Goal: Task Accomplishment & Management: Manage account settings

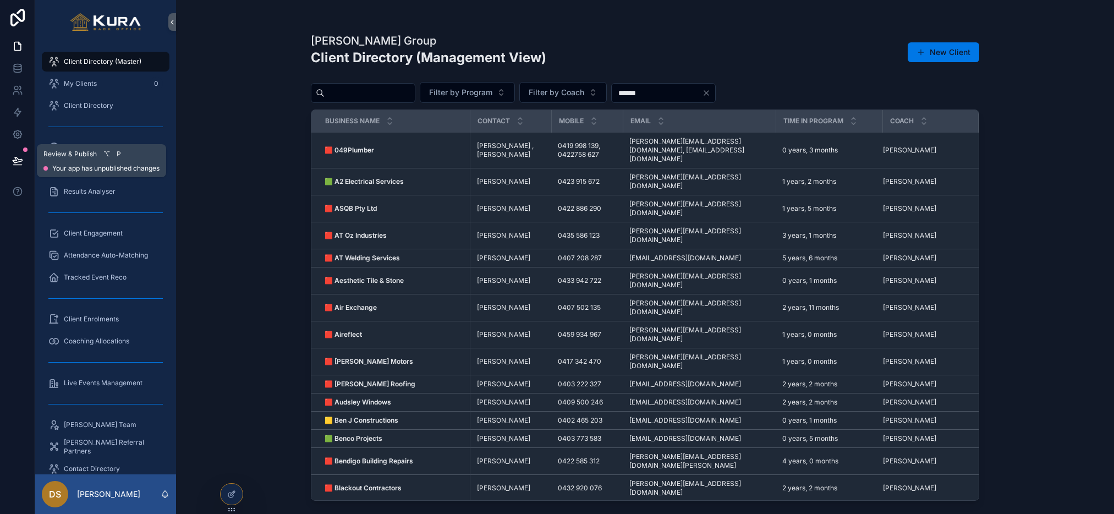
click at [15, 153] on button at bounding box center [17, 160] width 24 height 31
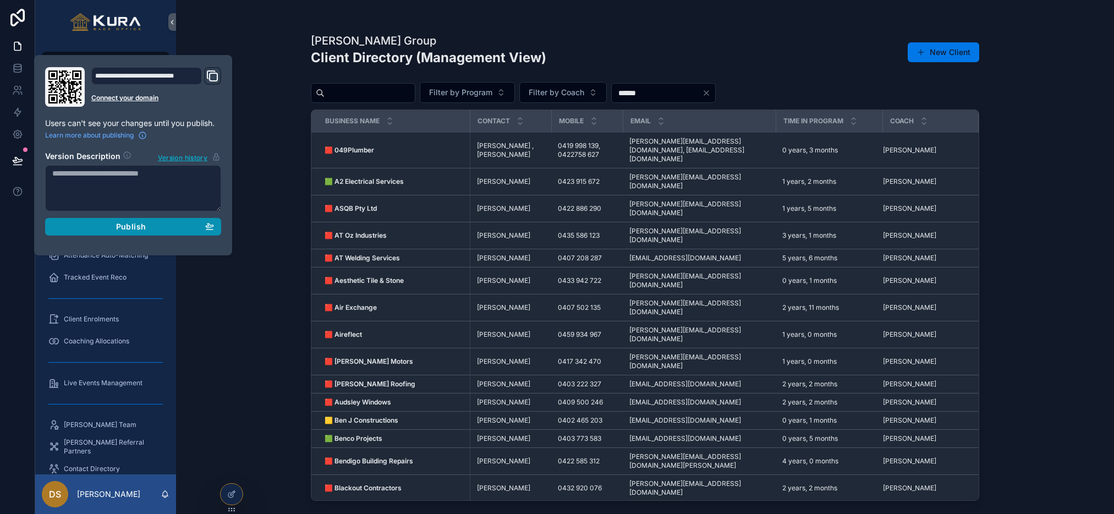
click at [116, 224] on span "Publish" at bounding box center [131, 227] width 30 height 10
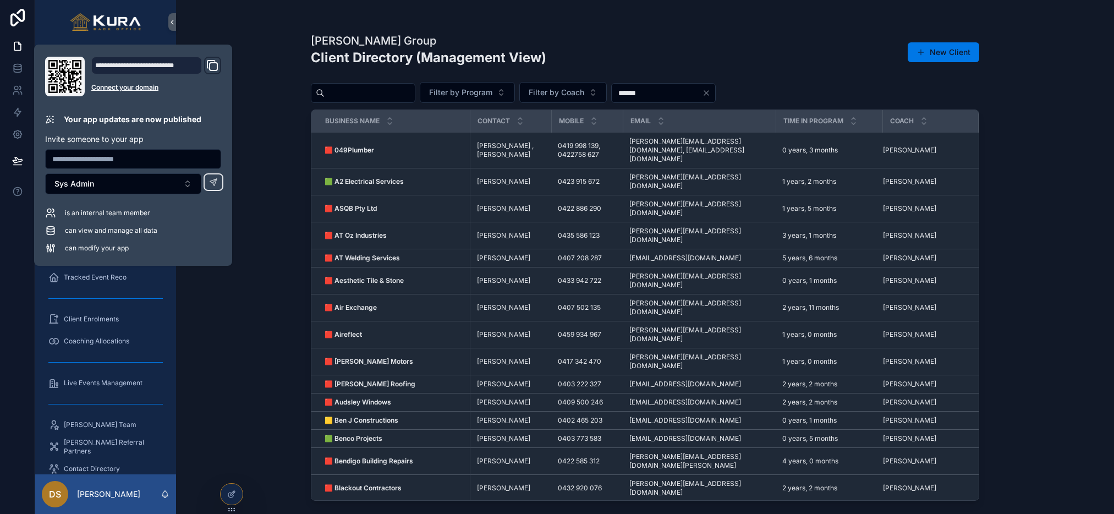
click at [268, 23] on div "Pravar Group Client Directory (Management View) New Client Filter by Program Fi…" at bounding box center [645, 257] width 938 height 514
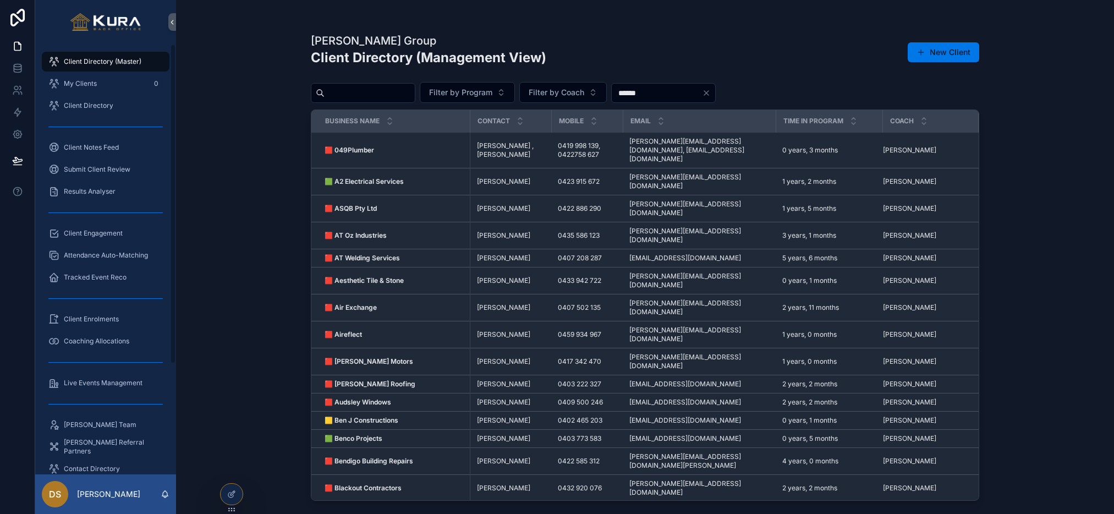
click at [230, 144] on div "Pravar Group Client Directory (Management View) New Client Filter by Program Fi…" at bounding box center [645, 257] width 938 height 514
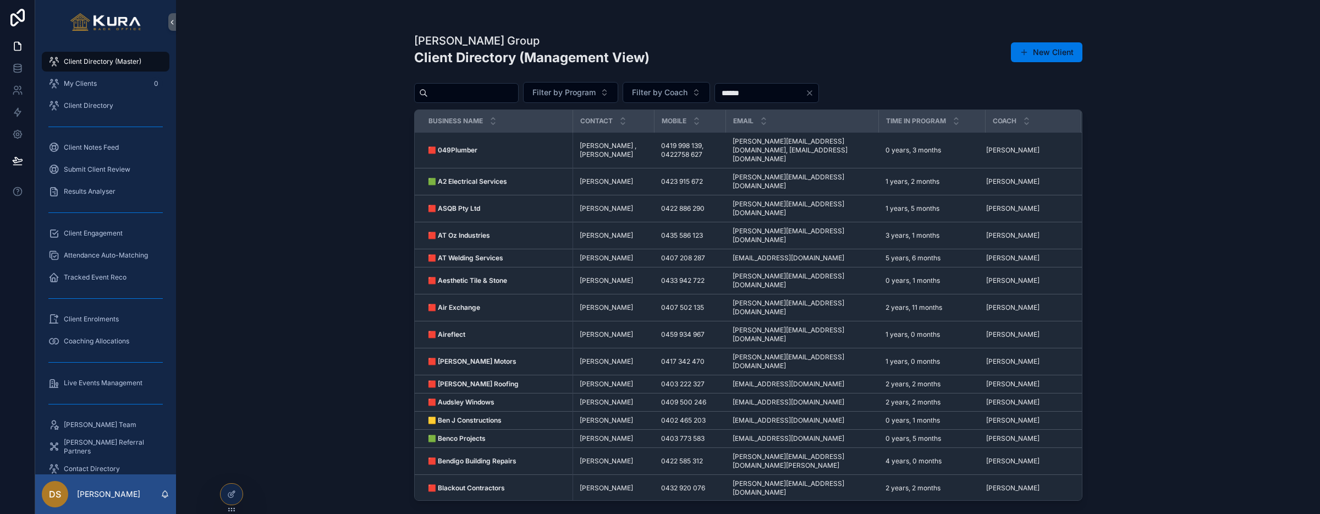
click at [386, 180] on div "Pravar Group Client Directory (Management View) New Client Filter by Program Fi…" at bounding box center [748, 257] width 1144 height 514
click at [103, 383] on span "Live Events Management" at bounding box center [103, 382] width 79 height 9
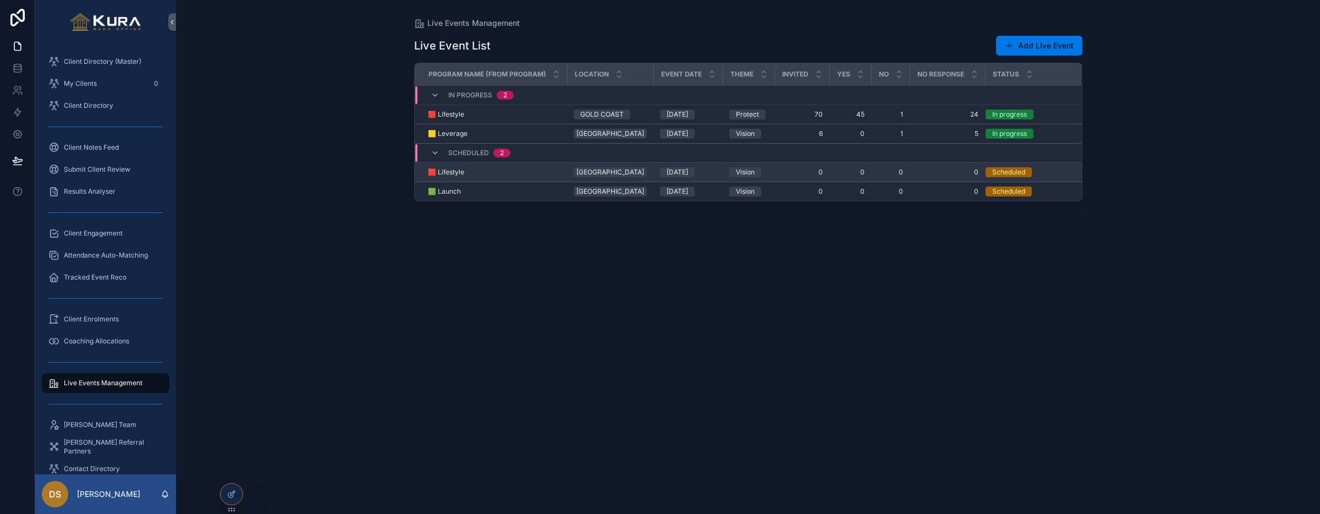
click at [533, 168] on div "🟥 Lifestyle 🟥 Lifestyle" at bounding box center [494, 172] width 133 height 9
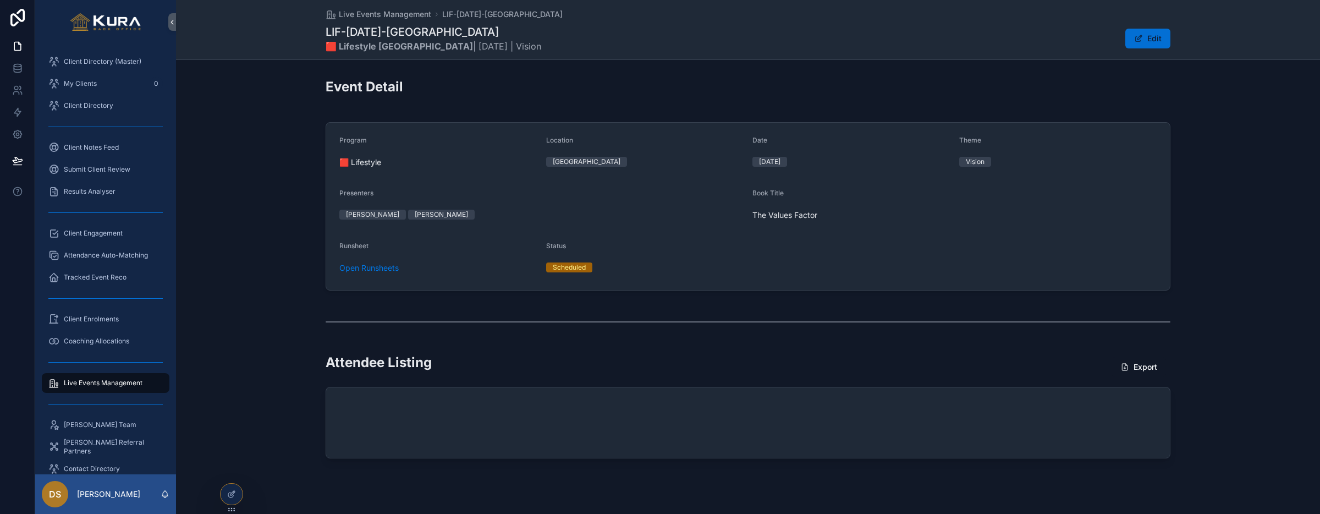
click at [703, 38] on button "Edit" at bounding box center [1147, 39] width 45 height 20
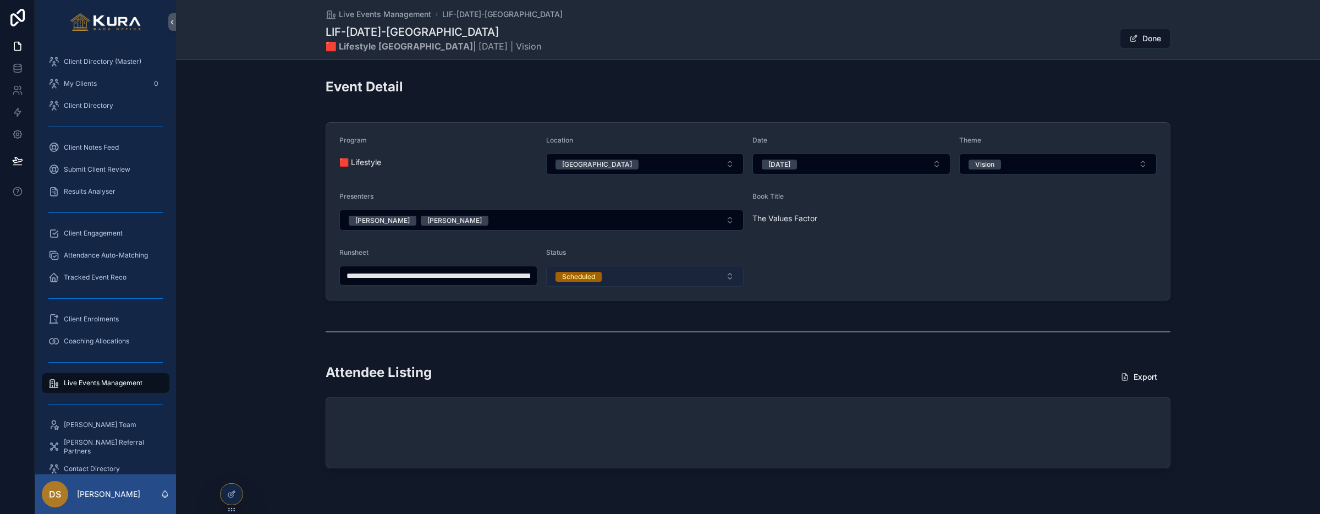
click at [703, 276] on button "Scheduled" at bounding box center [645, 276] width 198 height 21
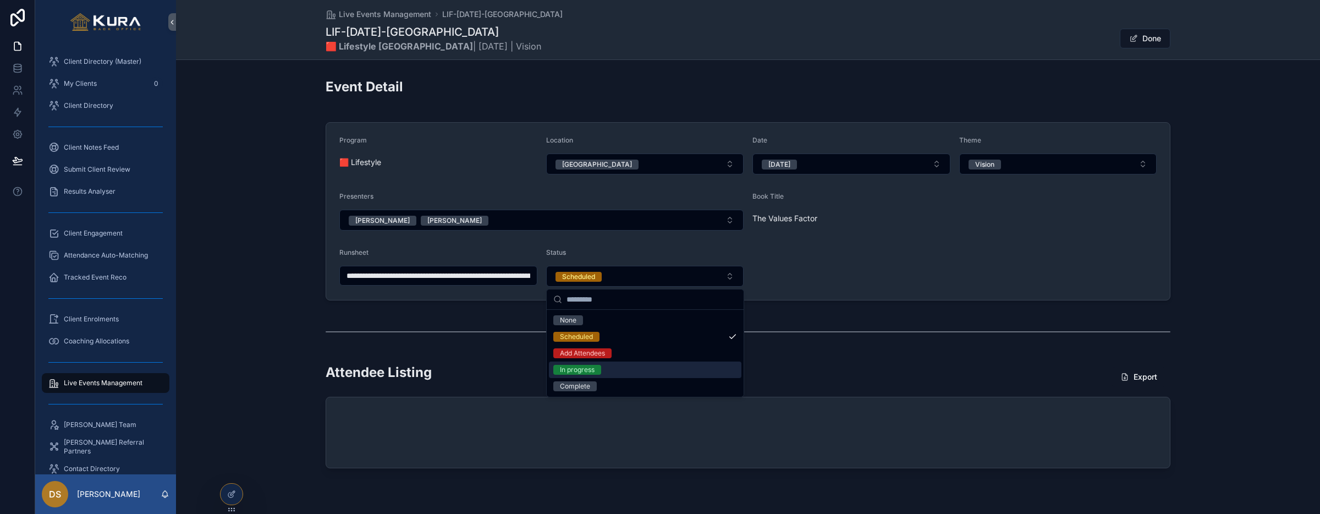
click at [703, 317] on div "scrollable content" at bounding box center [748, 331] width 1144 height 36
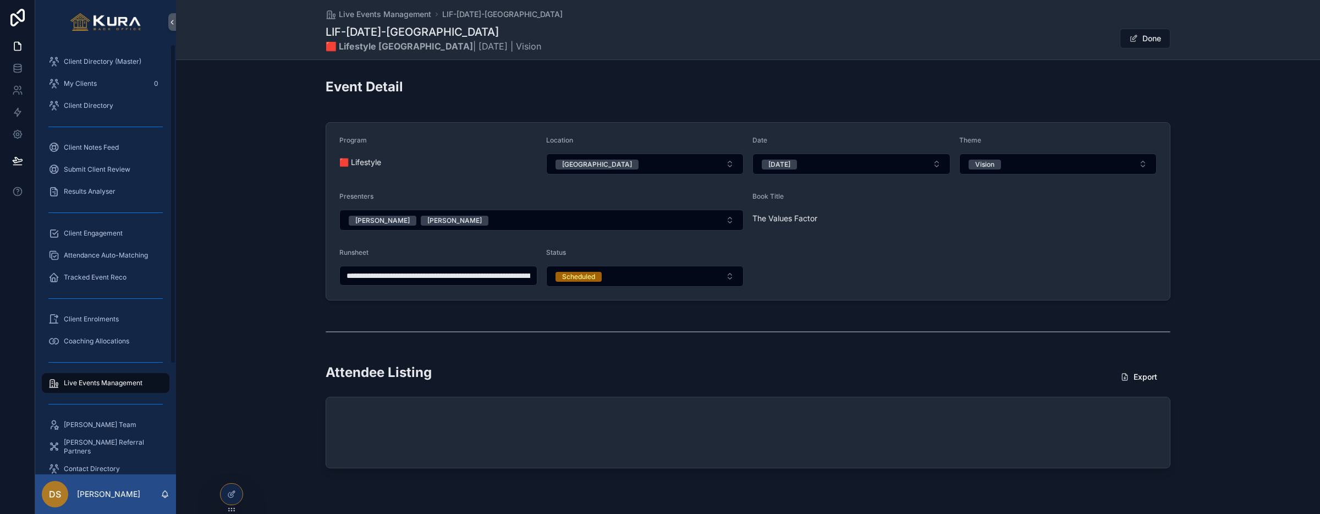
click at [101, 383] on span "Live Events Management" at bounding box center [103, 382] width 79 height 9
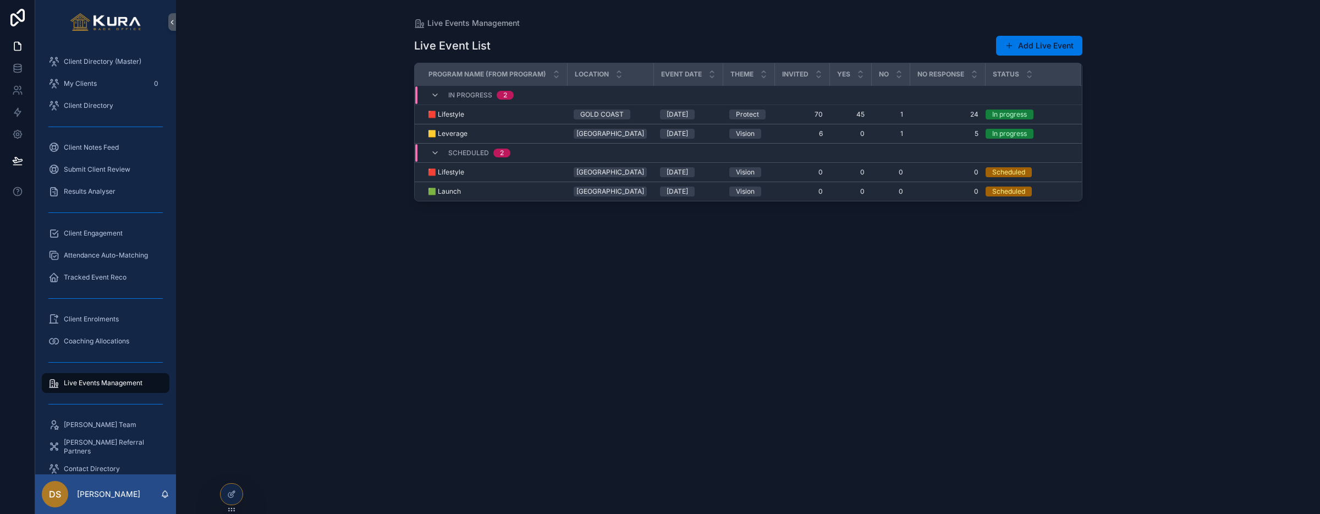
click at [313, 152] on div "Live Events Management Live Event List Add Live Event Program Name (from Progra…" at bounding box center [748, 257] width 1144 height 514
click at [544, 116] on div "🟥 Lifestyle 🟥 Lifestyle" at bounding box center [494, 114] width 133 height 9
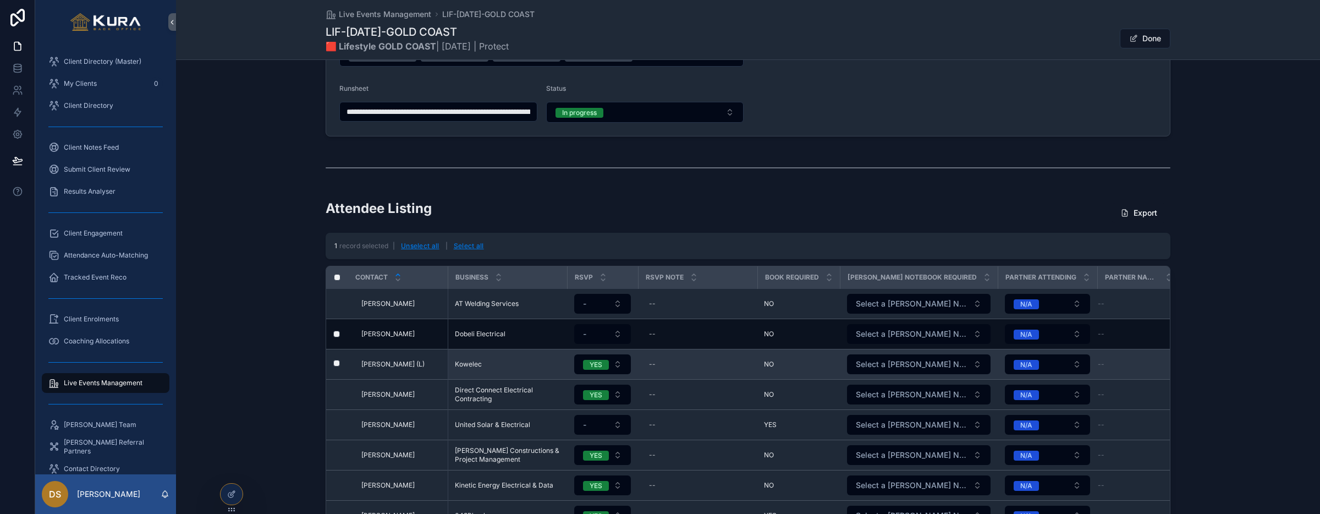
click at [338, 359] on td "scrollable content" at bounding box center [337, 364] width 22 height 30
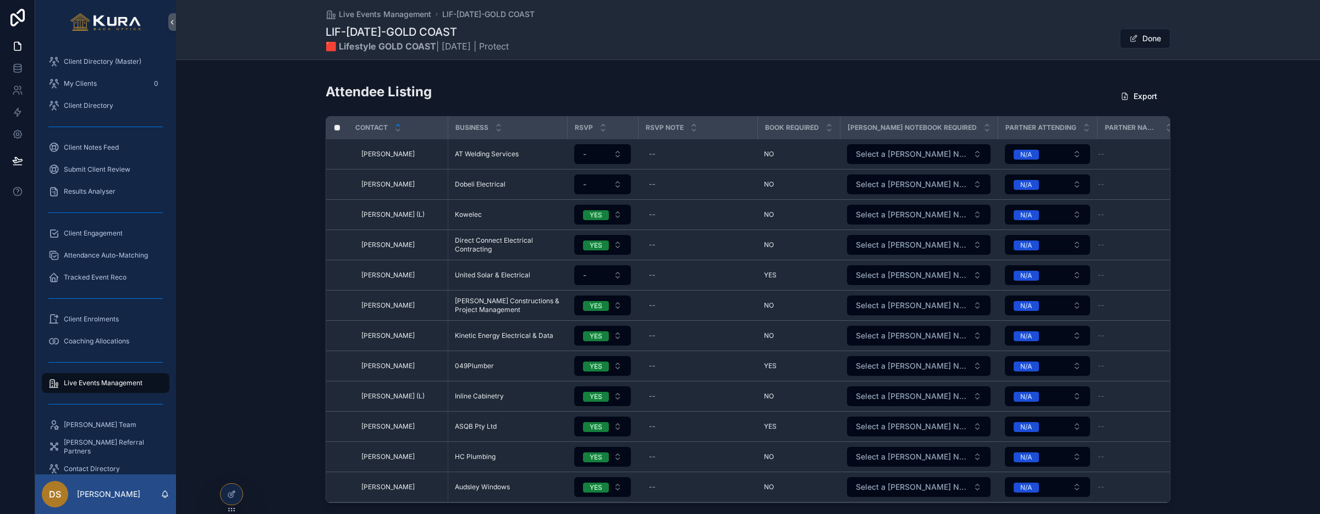
click at [479, 77] on div "**********" at bounding box center [748, 150] width 1144 height 714
click at [188, 174] on div "Attendee Listing Export Contact Business RSVP RSVP Note Book Required Pravar No…" at bounding box center [748, 292] width 1144 height 429
click at [211, 182] on div "Attendee Listing Export Contact Business RSVP RSVP Note Book Required Pravar No…" at bounding box center [748, 292] width 1144 height 429
click at [230, 198] on div "Attendee Listing Export Contact Business RSVP RSVP Note Book Required Pravar No…" at bounding box center [748, 292] width 1144 height 429
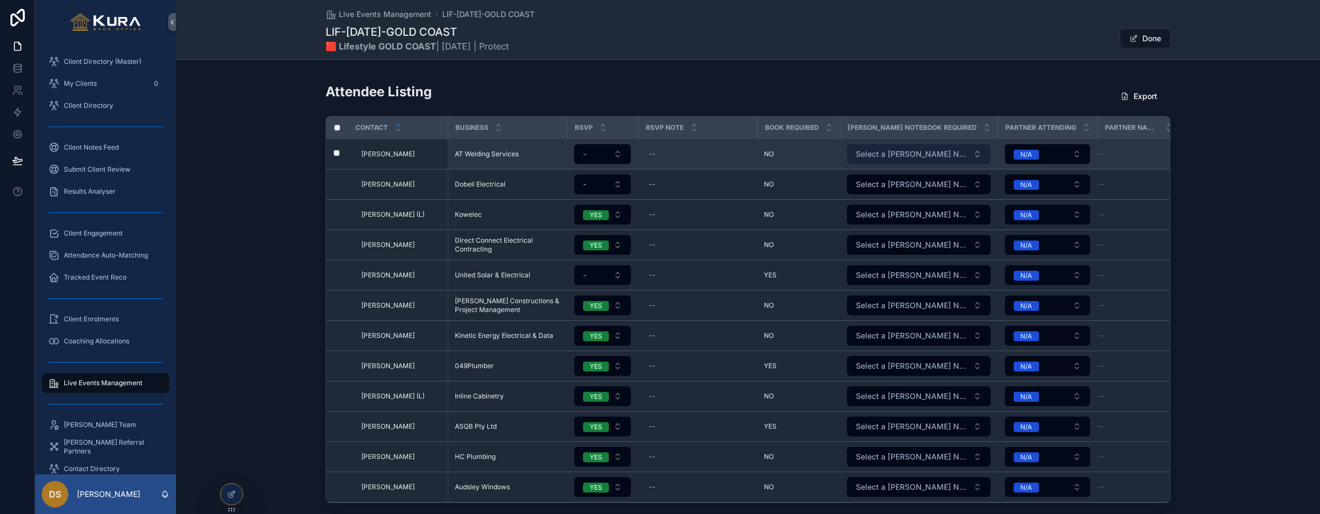
click at [703, 155] on button "Select a Pravar Notebook Required Status" at bounding box center [919, 154] width 144 height 20
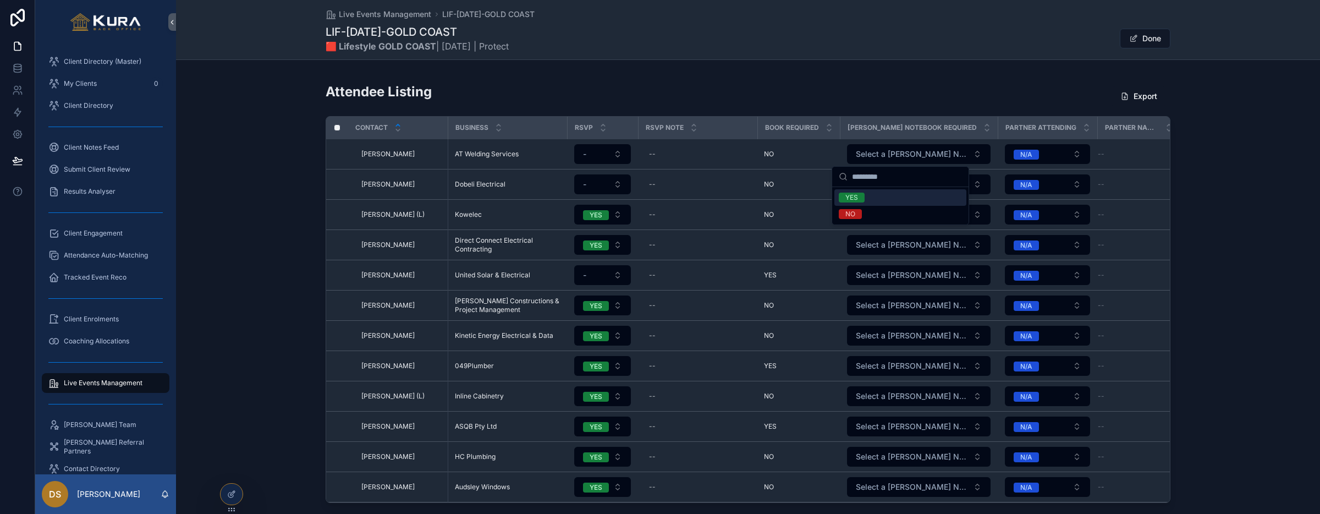
click at [703, 100] on div "Attendee Listing Export" at bounding box center [748, 95] width 845 height 27
click at [229, 494] on icon at bounding box center [231, 493] width 9 height 9
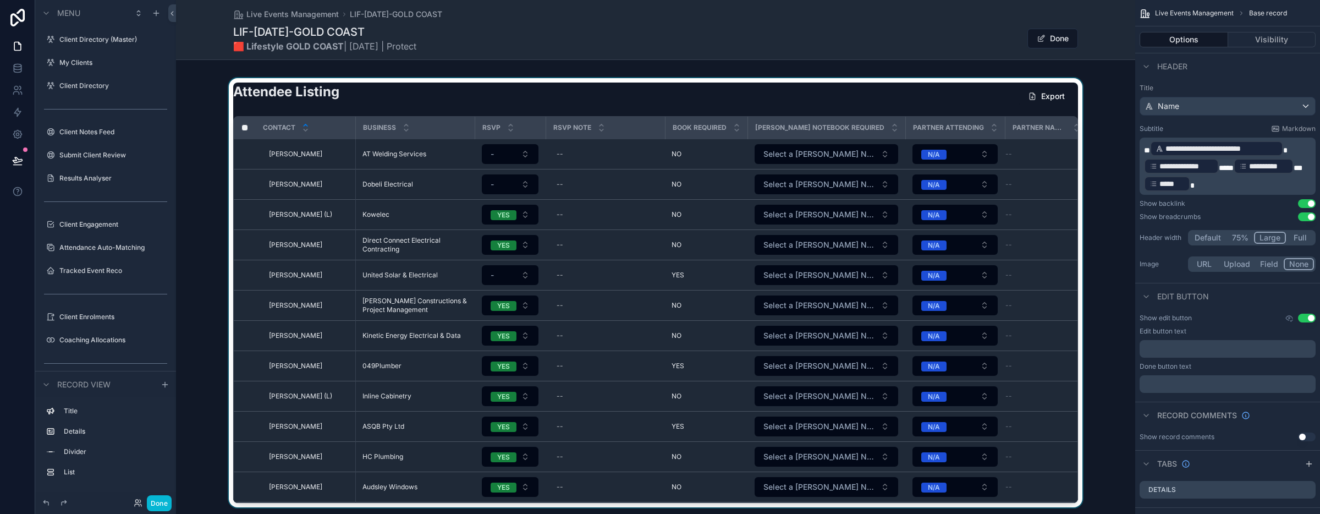
scroll to position [124, 0]
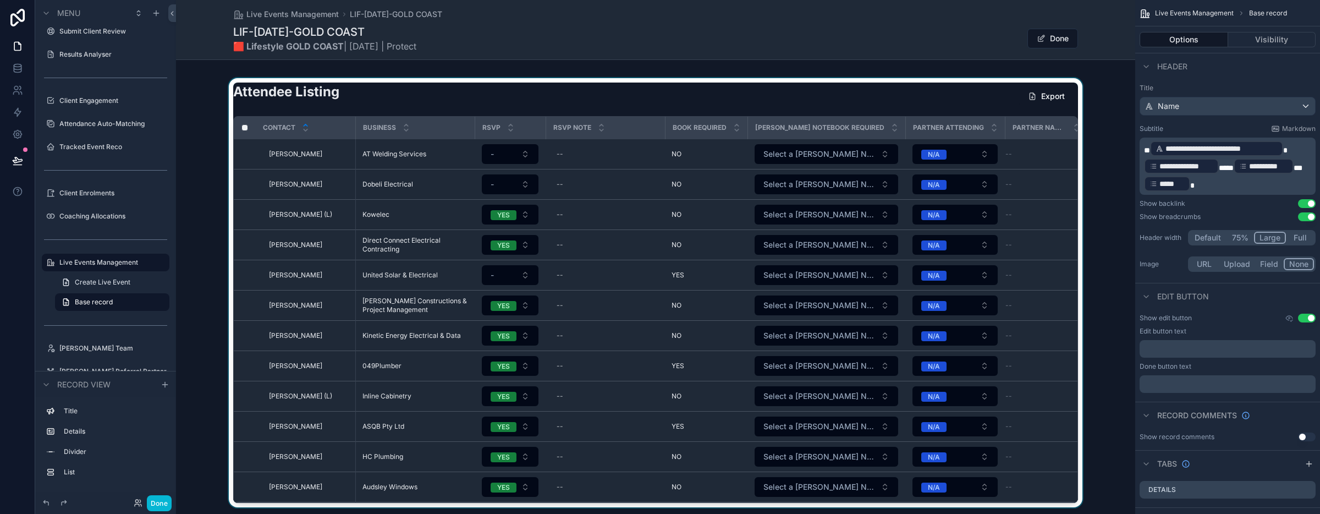
click at [703, 109] on div "scrollable content" at bounding box center [655, 292] width 959 height 429
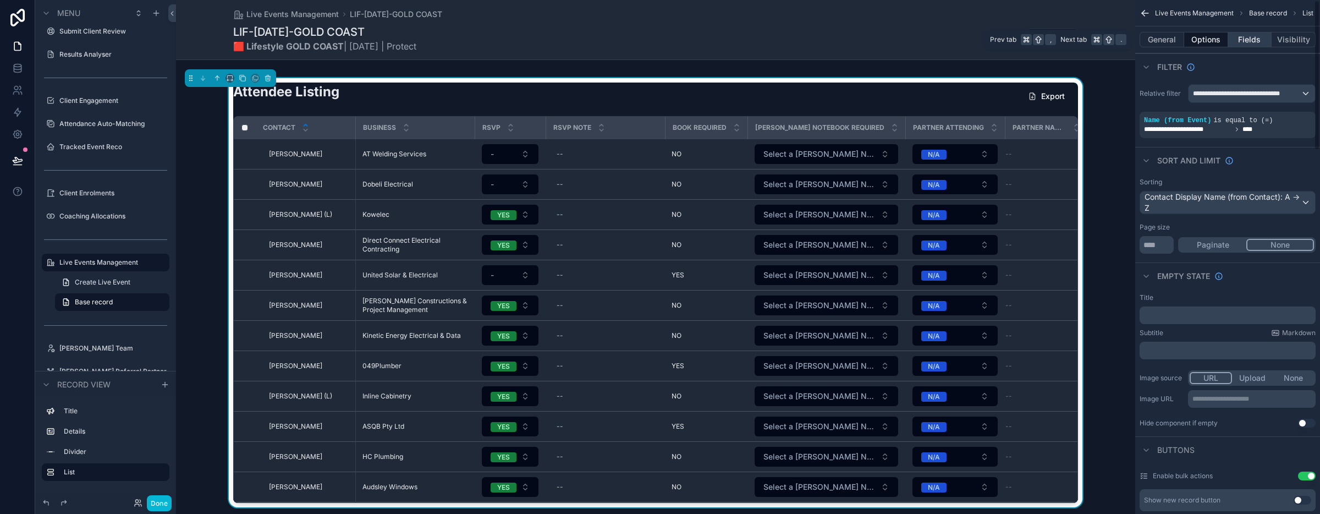
click at [703, 38] on button "Fields" at bounding box center [1250, 39] width 44 height 15
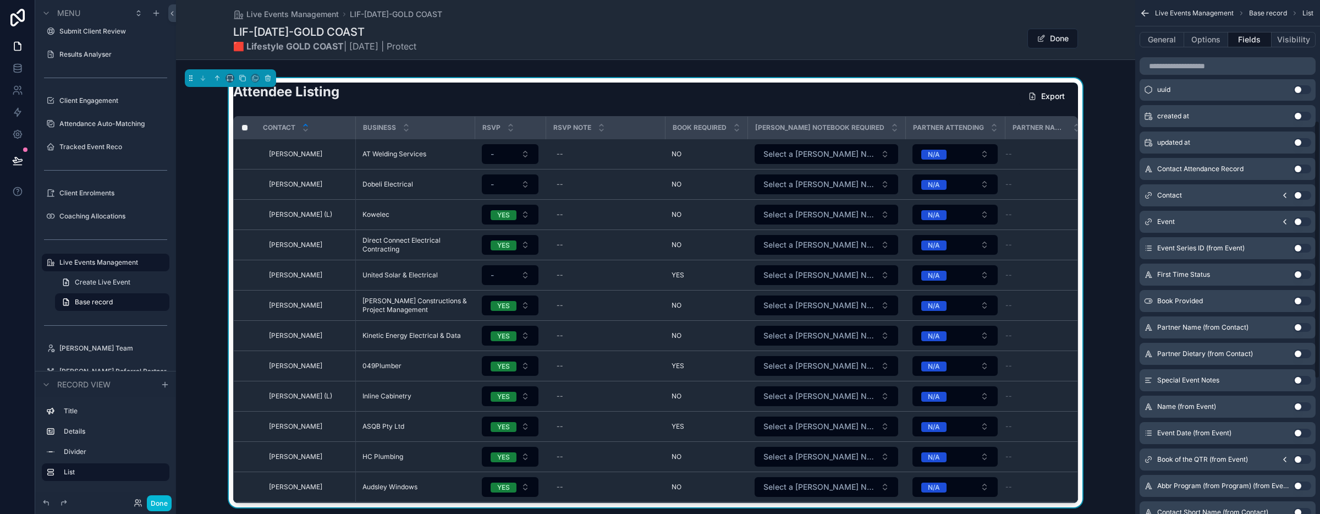
scroll to position [259, 0]
click at [703, 192] on icon "scrollable content" at bounding box center [1284, 194] width 9 height 9
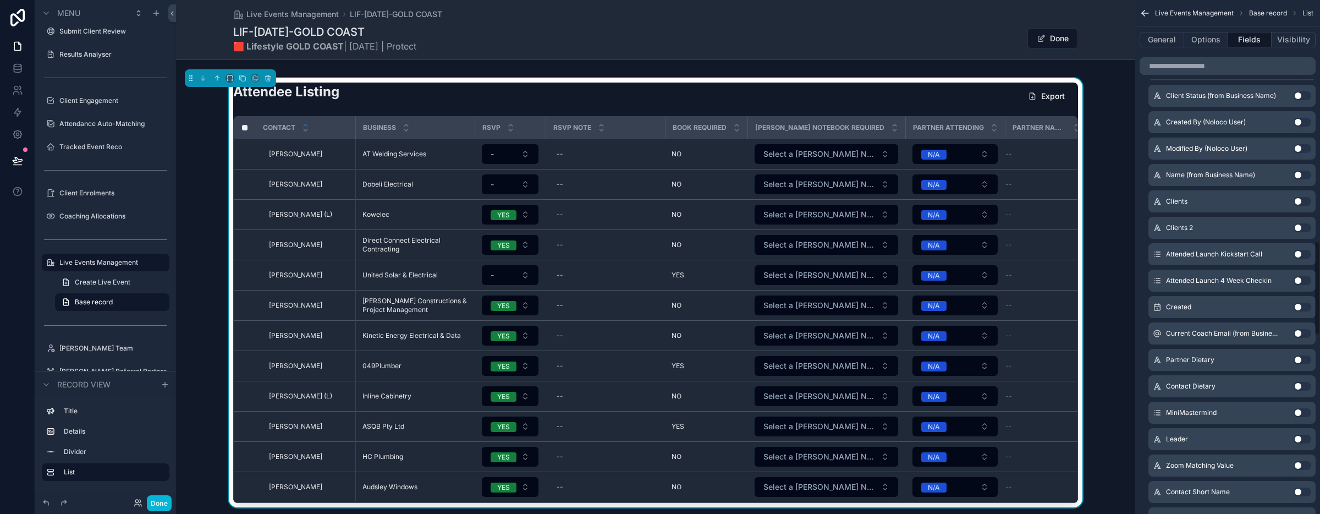
scroll to position [1310, 0]
click at [703, 382] on button "Use setting" at bounding box center [1302, 383] width 18 height 9
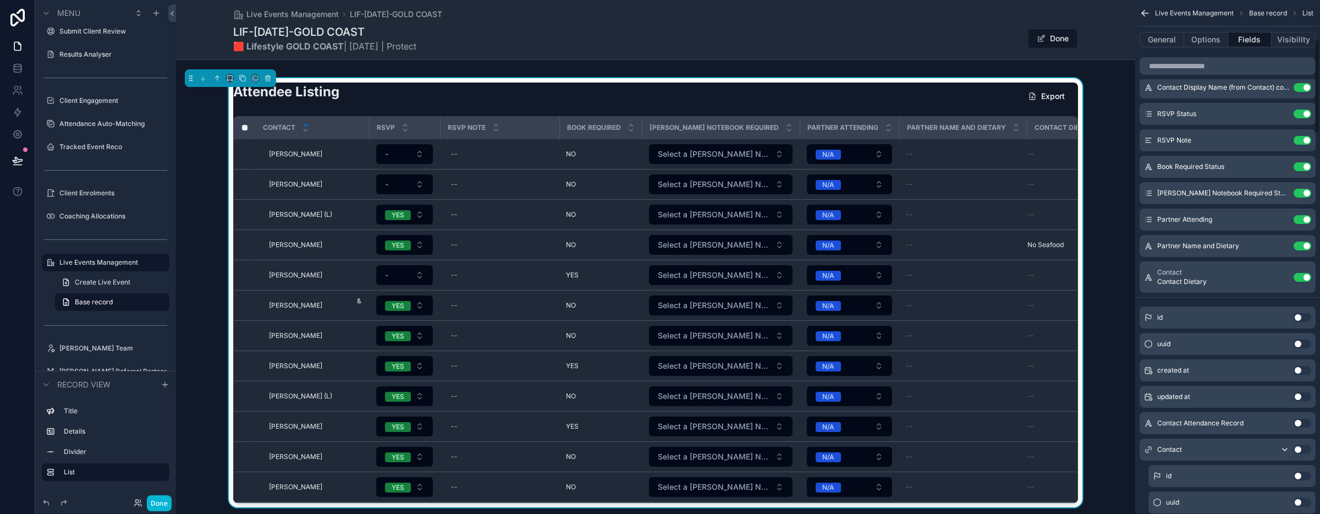
scroll to position [17, 0]
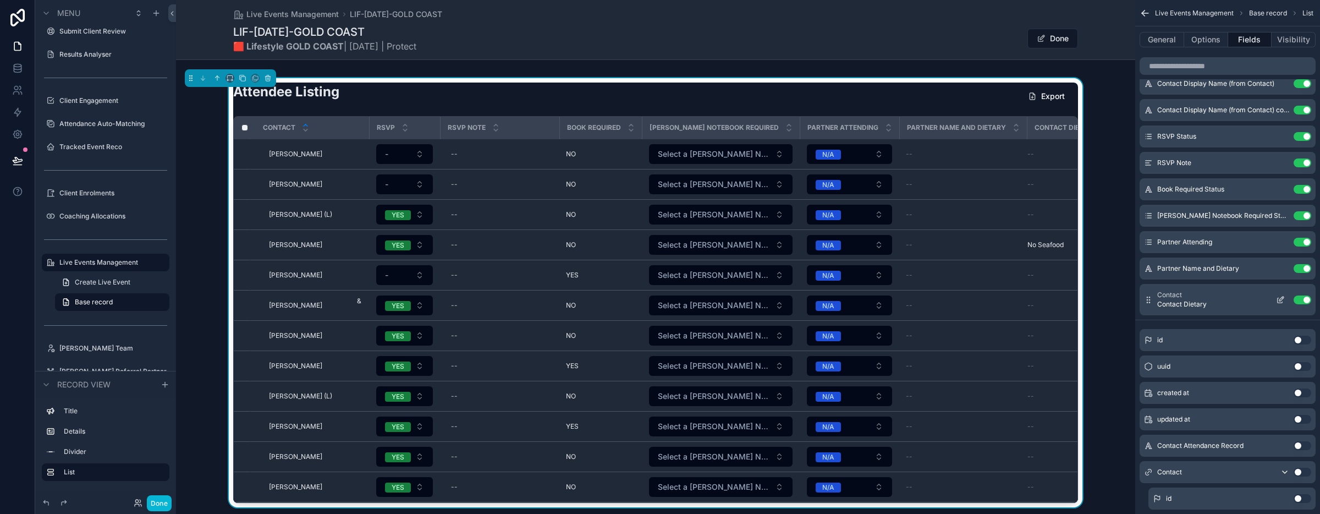
click at [703, 301] on icon "scrollable content" at bounding box center [1280, 299] width 9 height 9
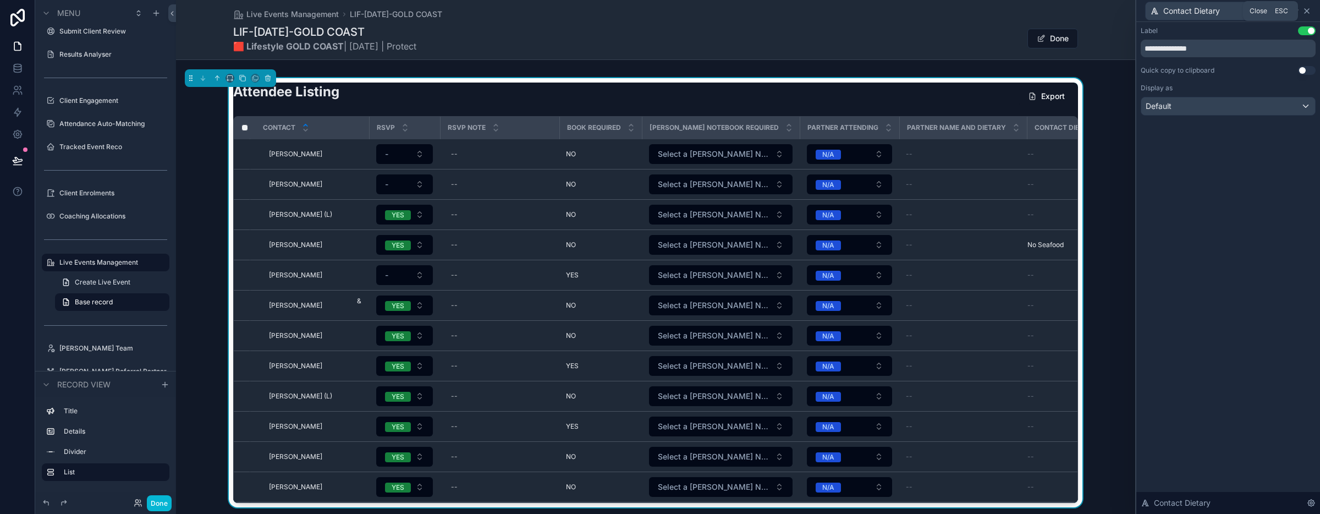
click at [703, 9] on icon at bounding box center [1306, 11] width 4 height 4
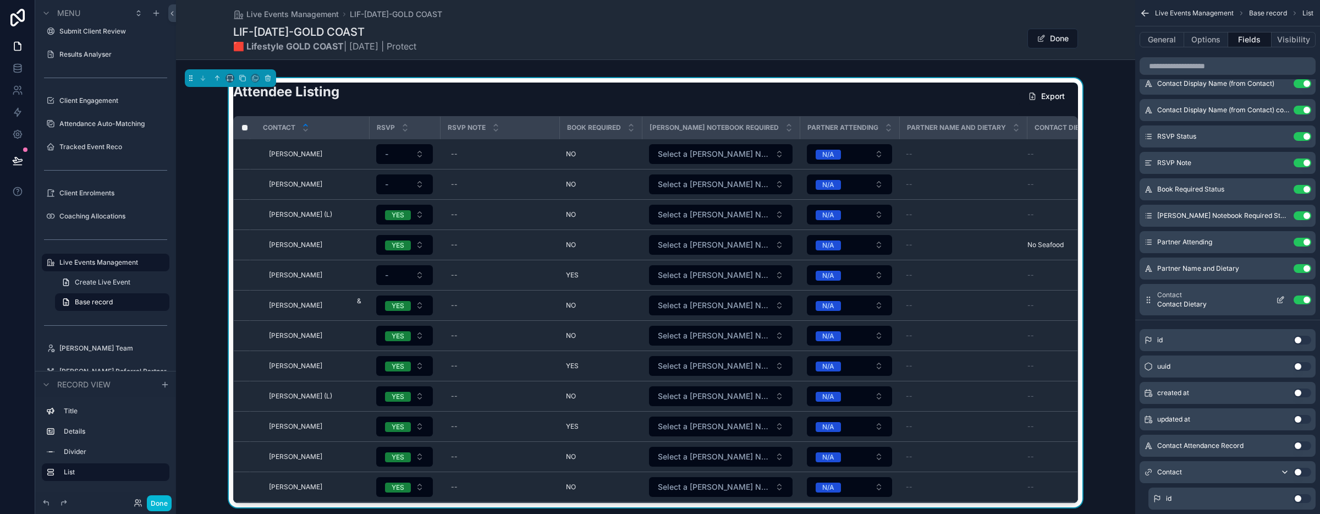
click at [703, 303] on button "Use setting" at bounding box center [1302, 299] width 18 height 9
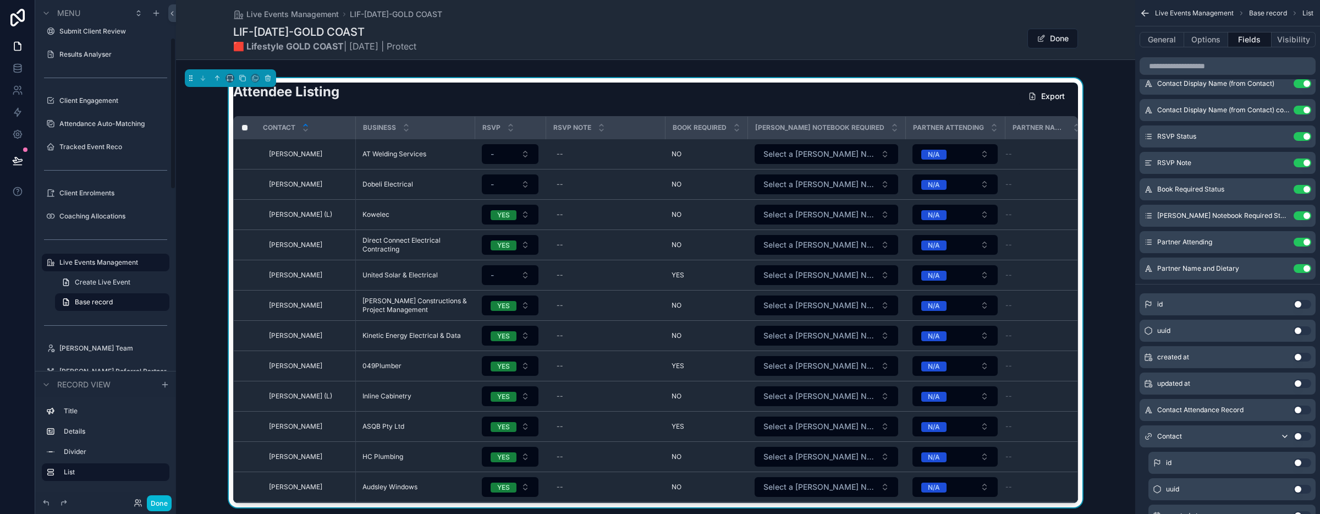
click at [212, 429] on div "Attendee Listing Export Contact Business RSVP RSVP Note Book Required Pravar No…" at bounding box center [655, 292] width 959 height 429
click at [164, 501] on button "Done" at bounding box center [159, 503] width 25 height 16
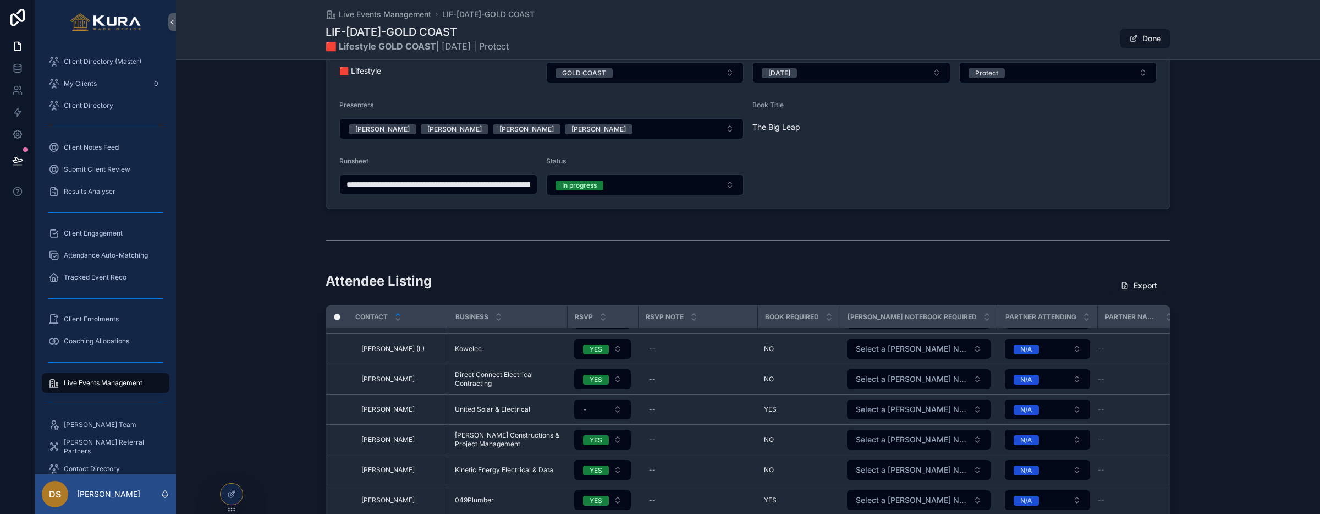
scroll to position [0, 0]
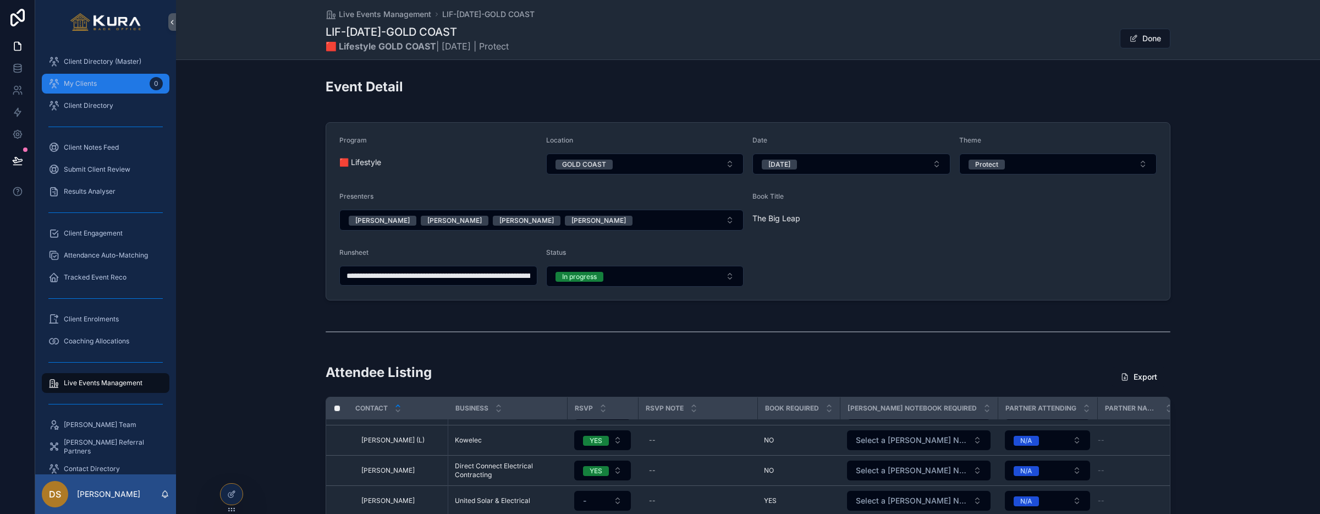
click at [106, 80] on div "My Clients 0" at bounding box center [105, 84] width 114 height 18
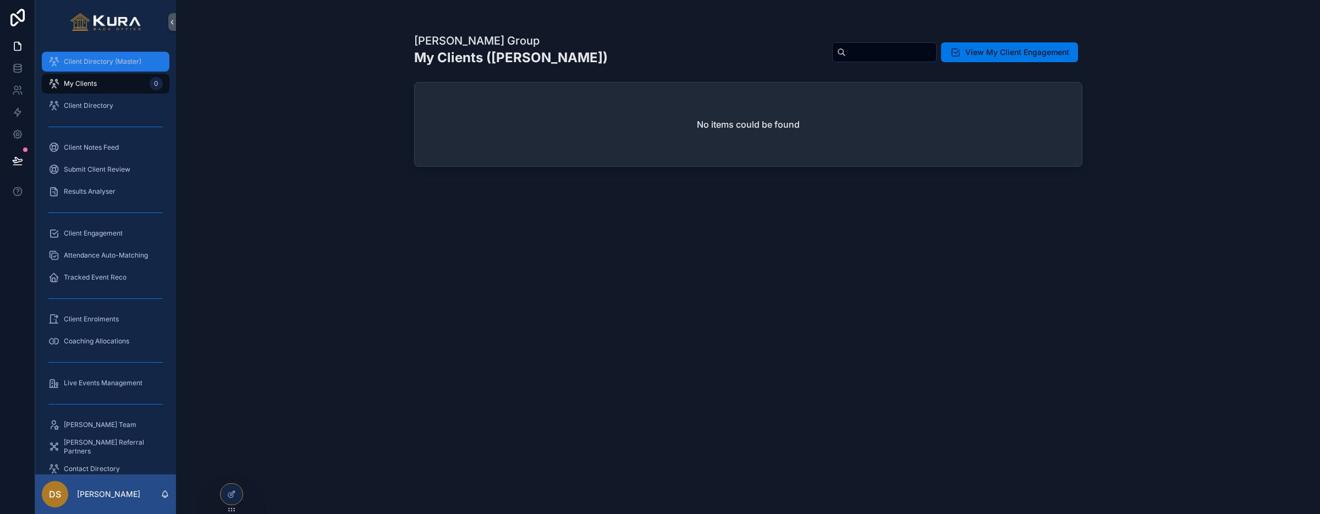
click at [84, 59] on span "Client Directory (Master)" at bounding box center [103, 61] width 78 height 9
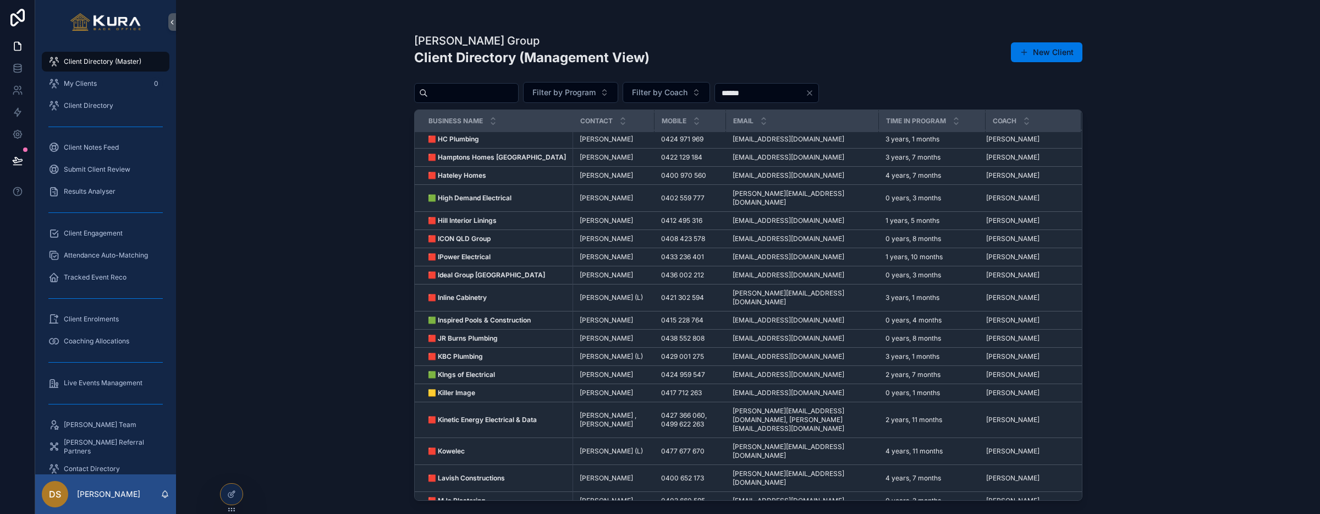
scroll to position [847, 0]
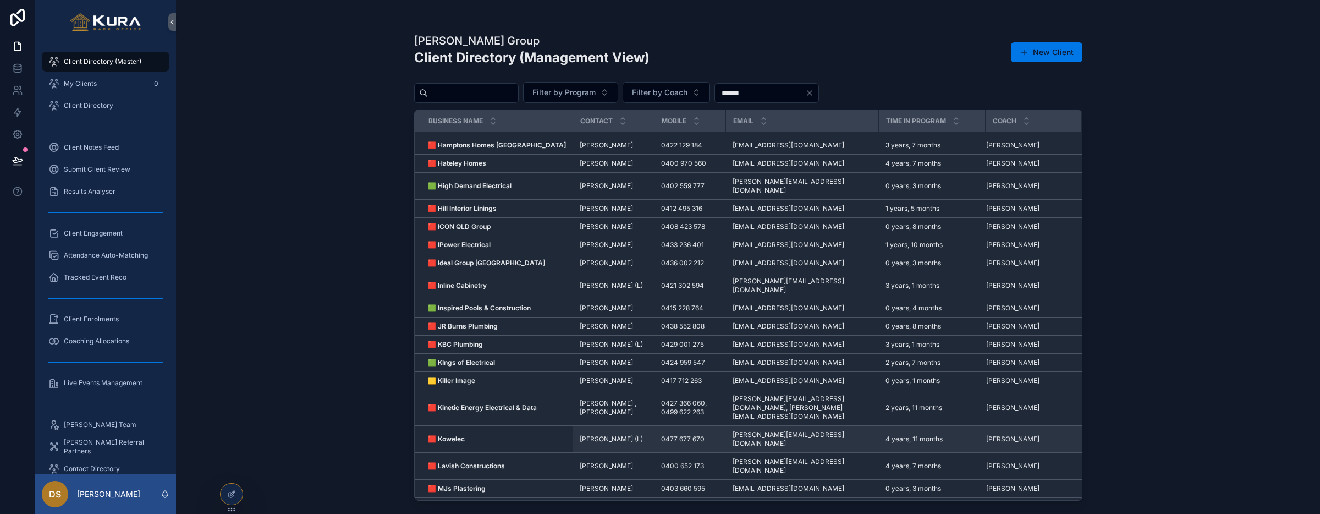
click at [448, 434] on strong "🟥 Kowelec" at bounding box center [446, 438] width 37 height 8
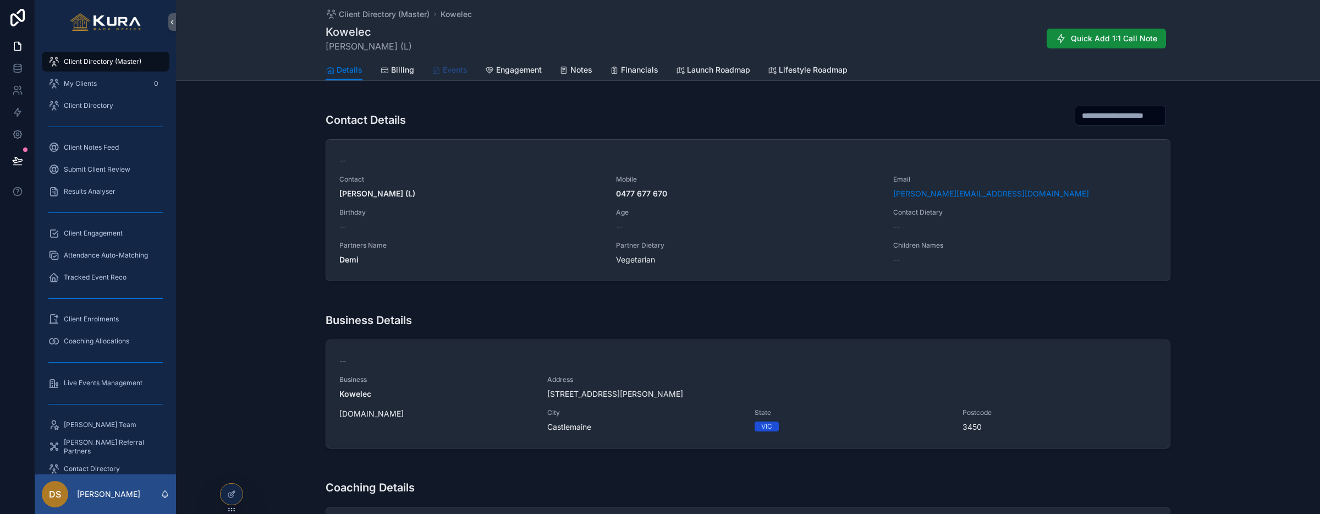
click at [449, 73] on span "Events" at bounding box center [455, 69] width 25 height 11
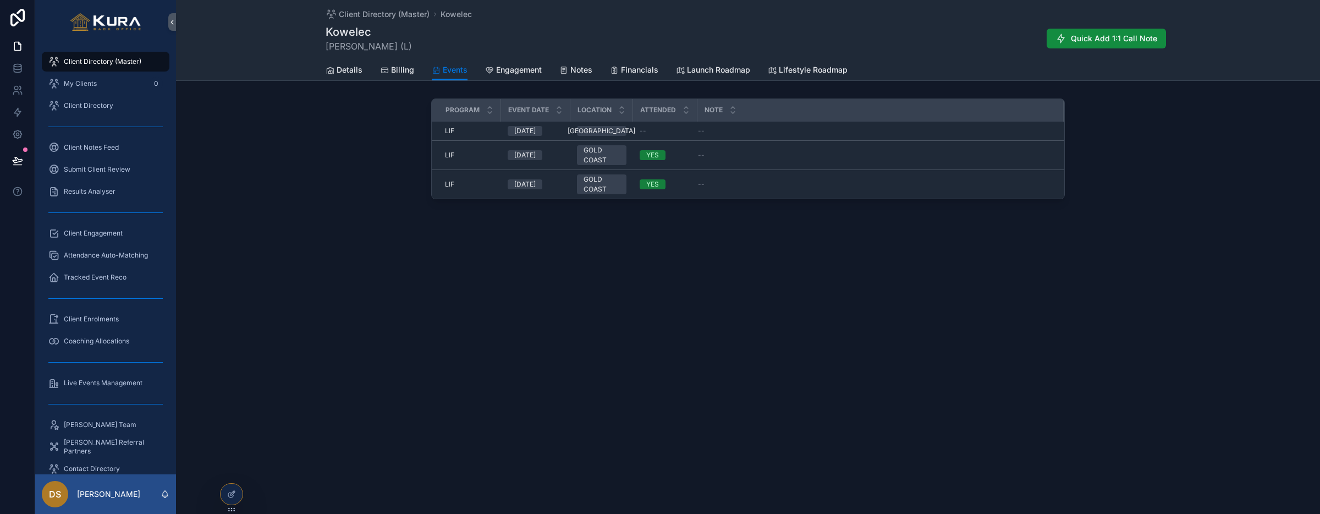
click at [703, 304] on div "Client Directory (Master) Kowelec Kowelec Adrian Kowal (L) Quick Add 1:1 Call N…" at bounding box center [748, 257] width 1144 height 514
click at [556, 353] on div "Client Directory (Master) Kowelec Kowelec Adrian Kowal (L) Quick Add 1:1 Call N…" at bounding box center [748, 257] width 1144 height 514
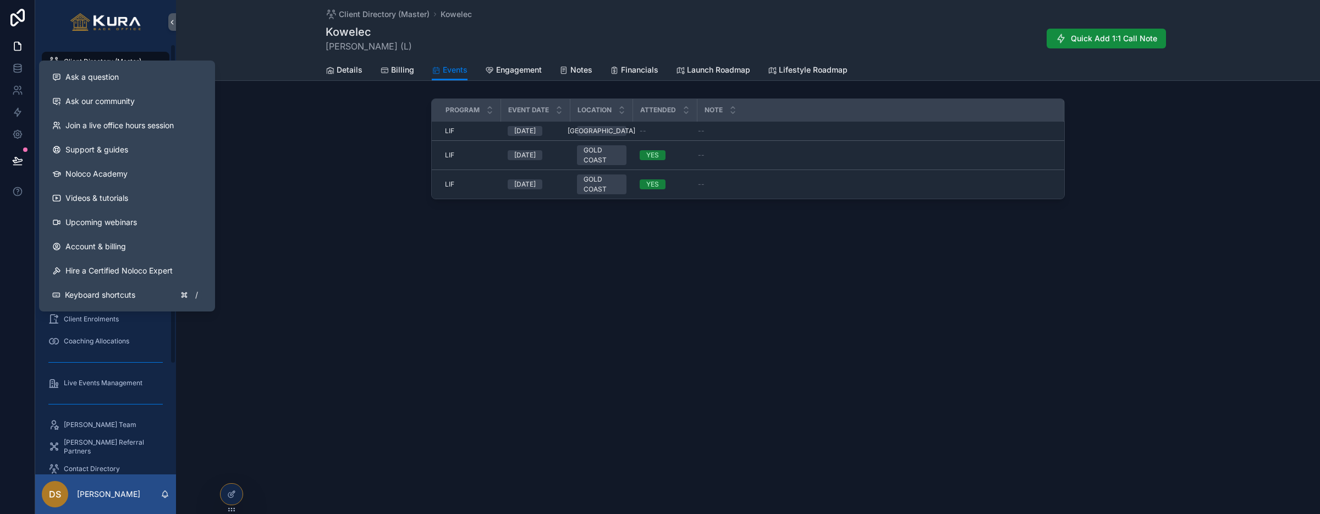
click at [267, 334] on div "Client Directory (Master) Kowelec Kowelec Adrian Kowal (L) Quick Add 1:1 Call N…" at bounding box center [748, 257] width 1144 height 514
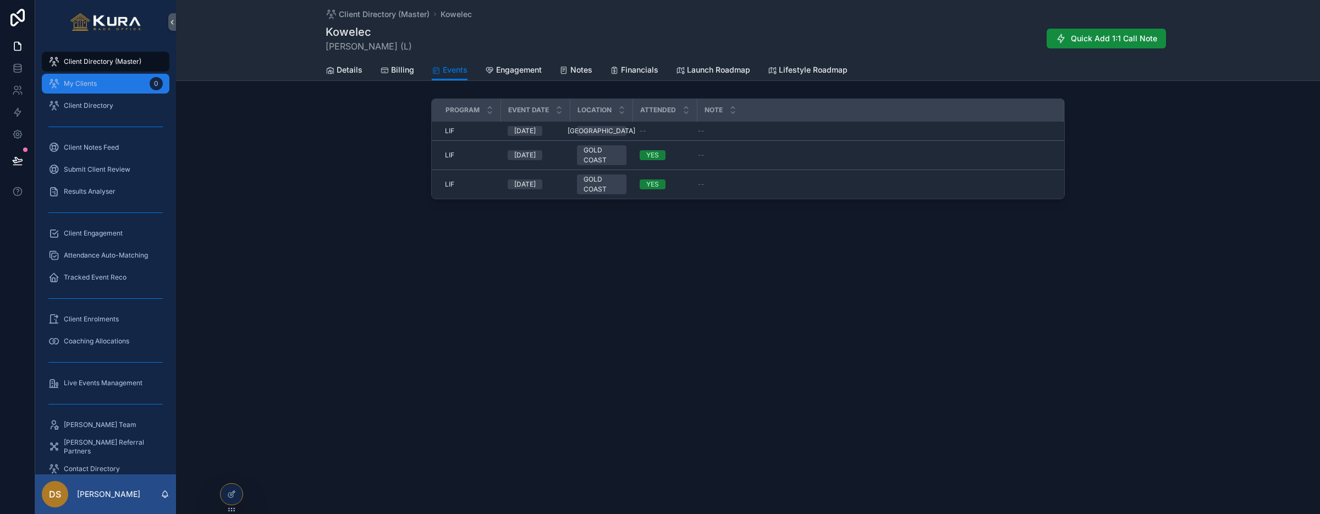
click at [88, 89] on div "My Clients 0" at bounding box center [105, 84] width 114 height 18
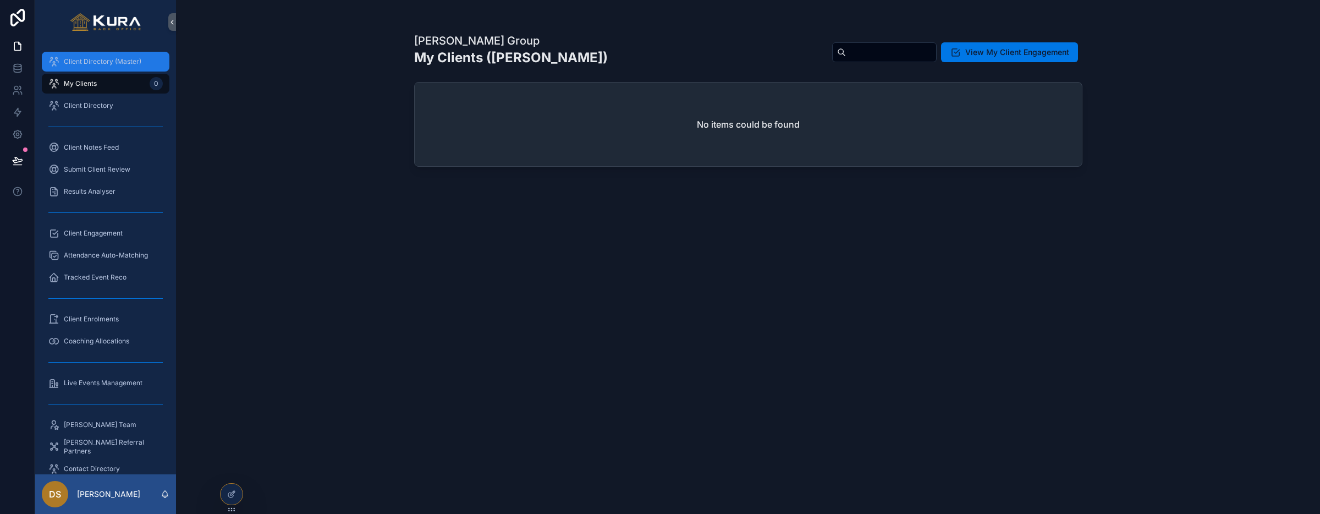
click at [81, 64] on span "Client Directory (Master)" at bounding box center [103, 61] width 78 height 9
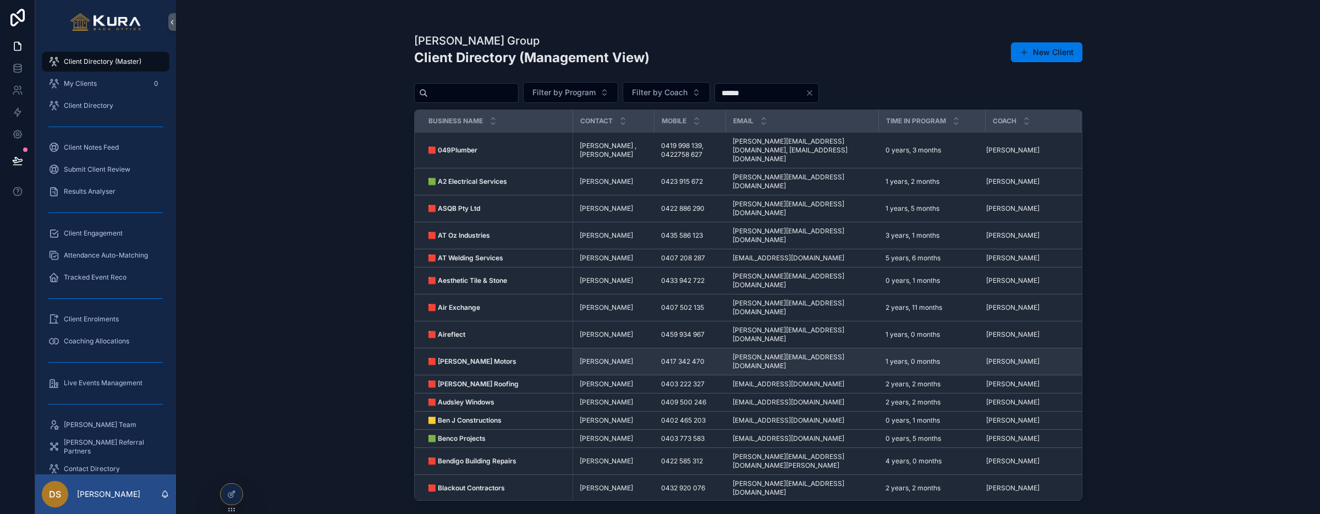
click at [456, 357] on strong "🟥 [PERSON_NAME] Motors" at bounding box center [472, 361] width 89 height 8
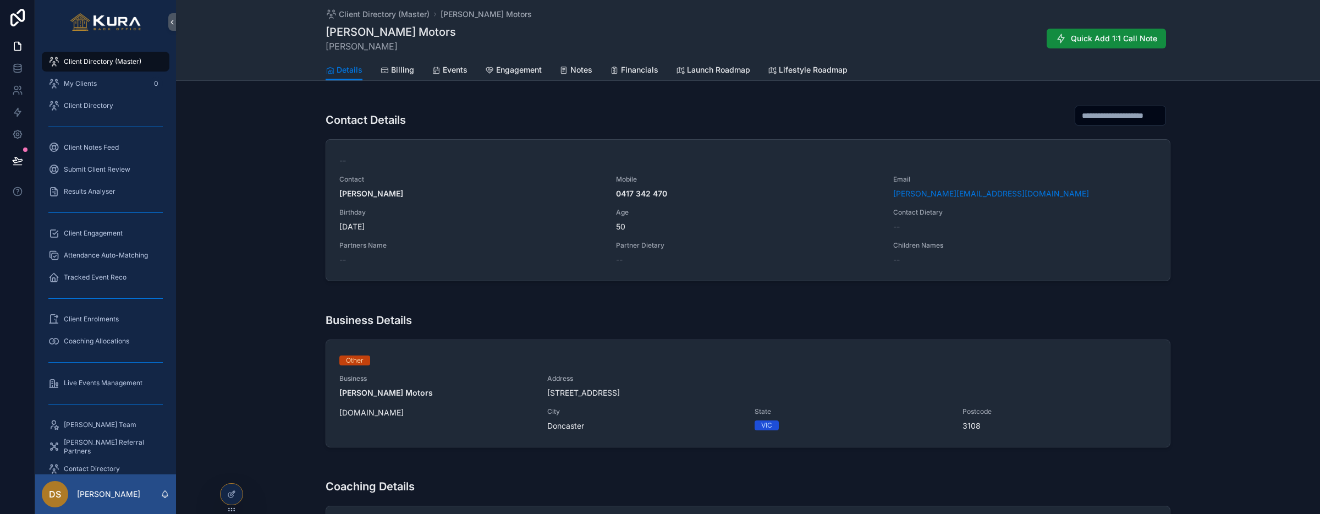
click at [269, 173] on div "Contact Details -- Contact Marcello Spadafora Mobile 0417 342 470 Email marcell…" at bounding box center [748, 189] width 1144 height 191
click at [85, 108] on span "Client Directory" at bounding box center [88, 105] width 49 height 9
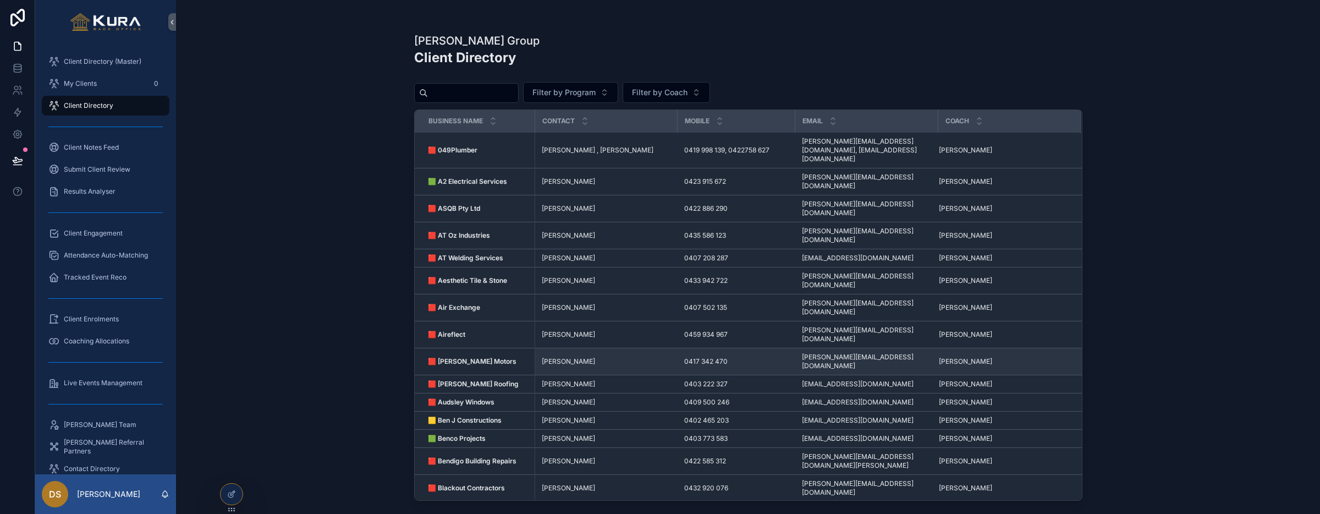
click at [456, 357] on strong "🟥 [PERSON_NAME] Motors" at bounding box center [472, 361] width 89 height 8
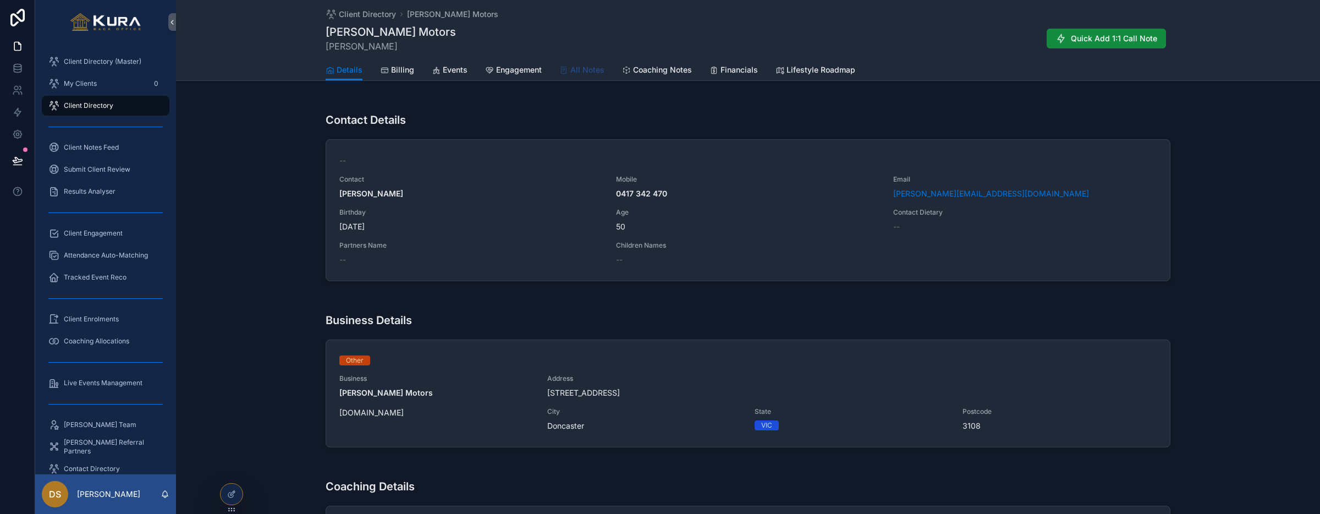
click at [588, 72] on span "All Notes" at bounding box center [587, 69] width 34 height 11
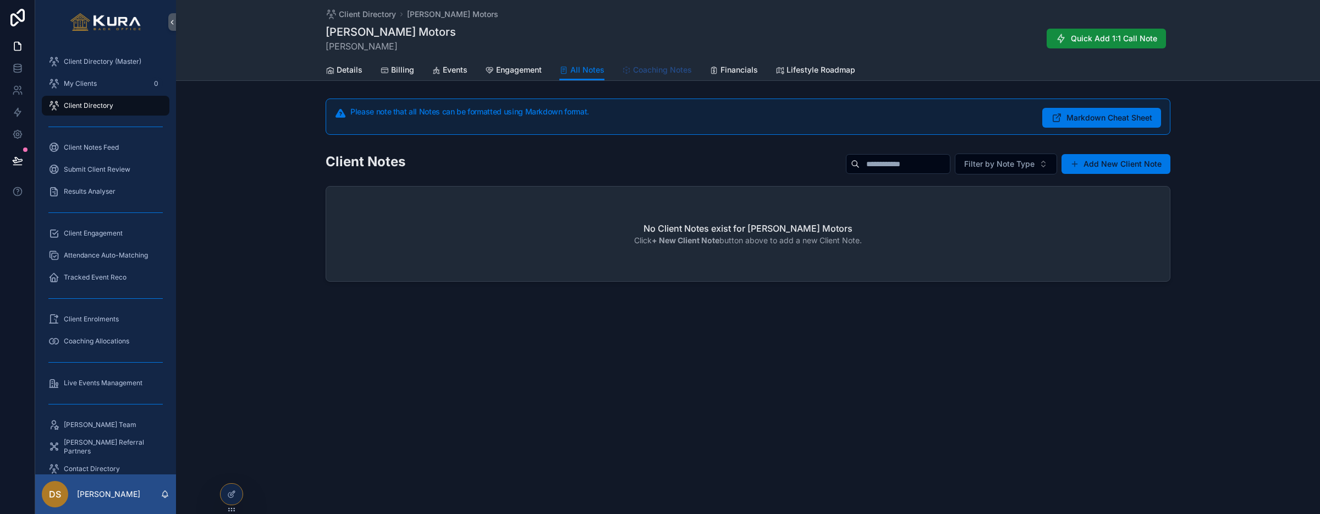
click at [646, 71] on span "Coaching Notes" at bounding box center [662, 69] width 59 height 11
click at [588, 73] on span "All Notes" at bounding box center [587, 69] width 34 height 11
click at [86, 63] on span "Client Directory (Master)" at bounding box center [103, 61] width 78 height 9
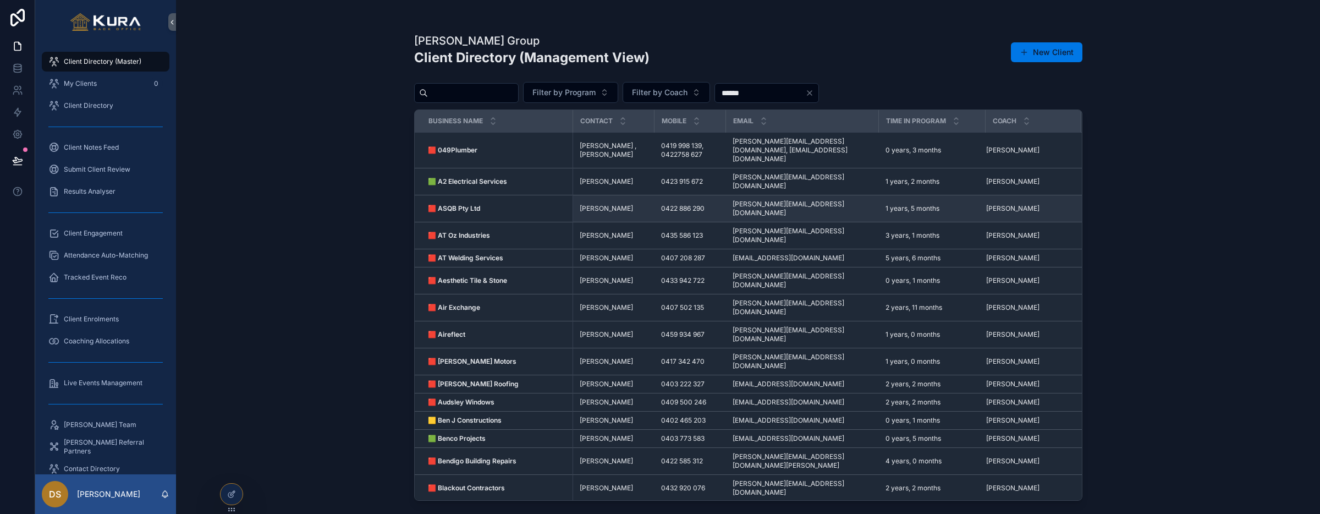
click at [468, 204] on strong "🟥 ASQB Pty Ltd" at bounding box center [454, 208] width 52 height 8
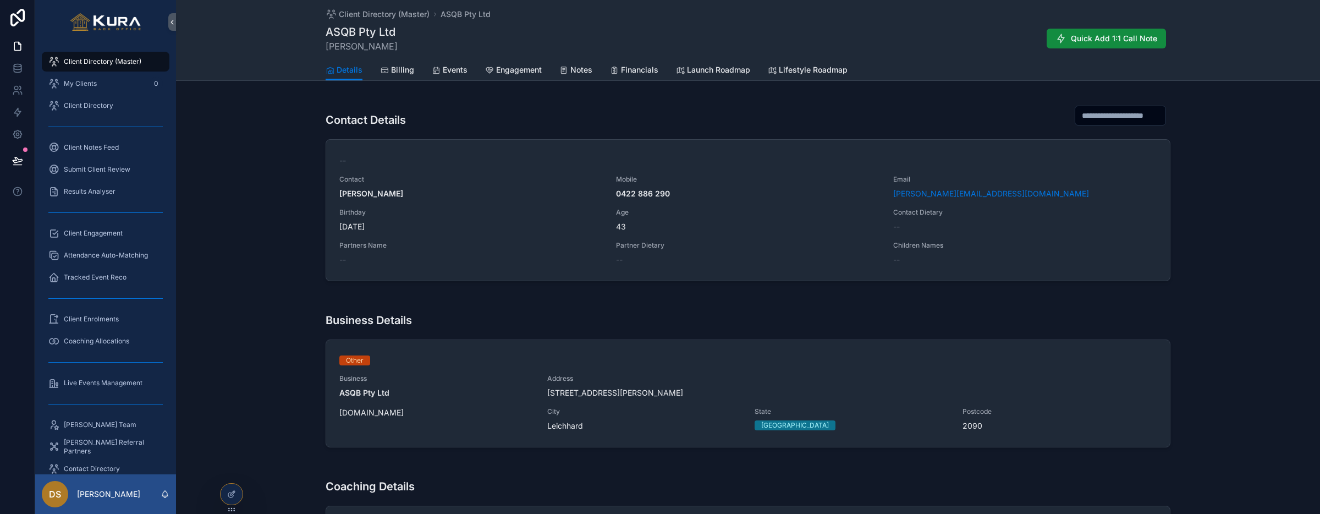
click at [267, 176] on div "Contact Details -- Contact Anthony Shakar Mobile 0422 886 290 Email anthony@asq…" at bounding box center [748, 189] width 1144 height 191
click at [255, 230] on div "Contact Details -- Contact Anthony Shakar Mobile 0422 886 290 Email anthony@asq…" at bounding box center [748, 189] width 1144 height 191
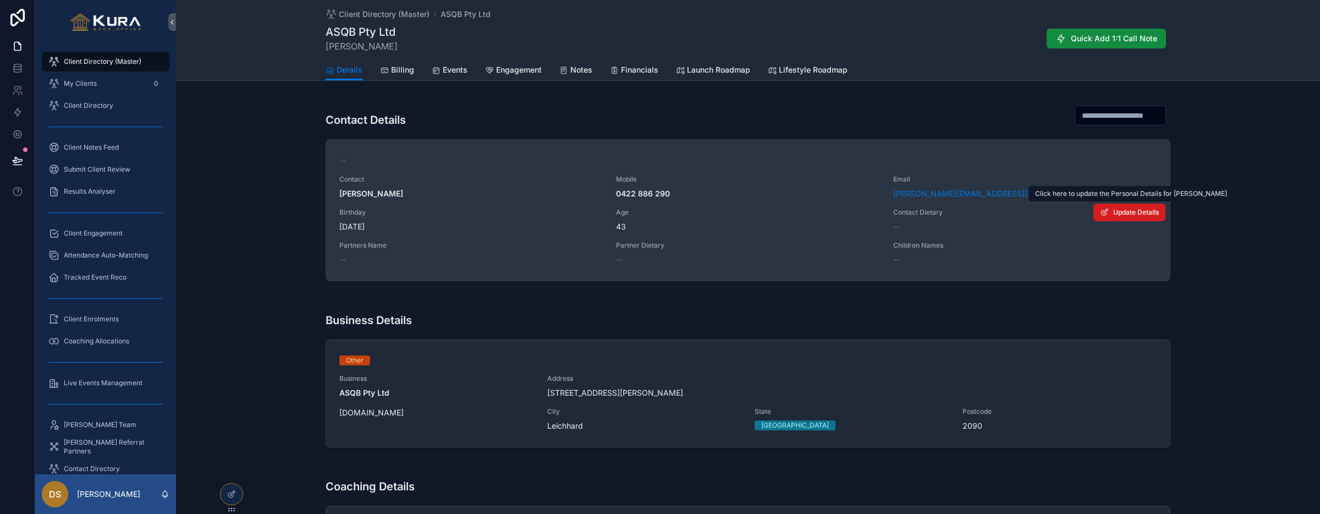
click at [703, 214] on span "Update Details" at bounding box center [1136, 212] width 46 height 9
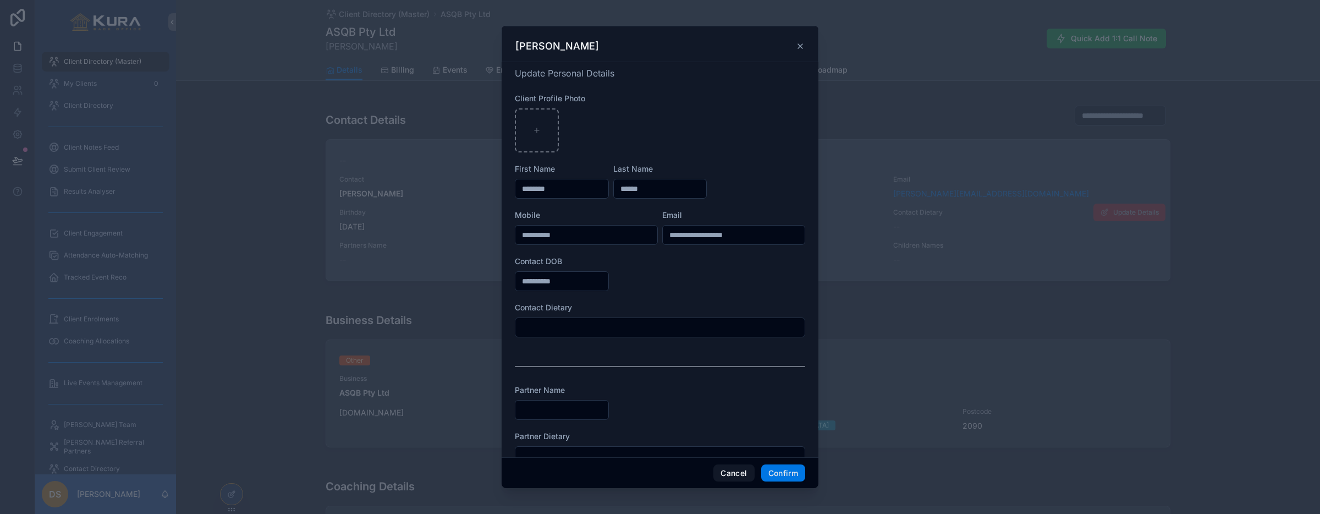
click at [560, 324] on input "text" at bounding box center [659, 327] width 289 height 15
click at [703, 473] on button "Cancel" at bounding box center [733, 473] width 41 height 18
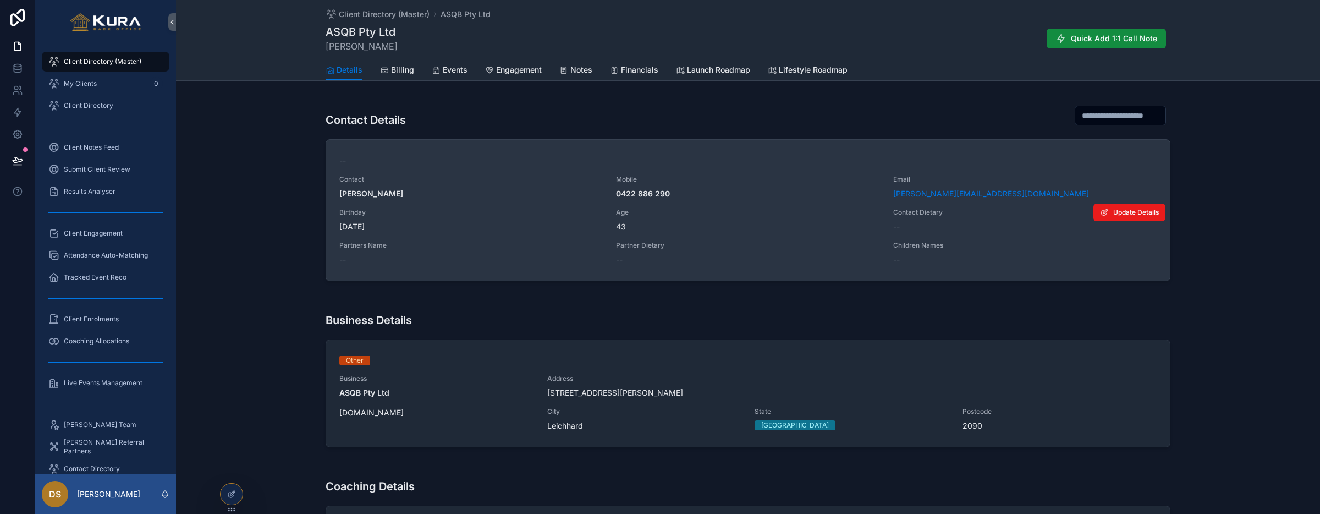
click at [231, 208] on div "Contact Details -- Contact Anthony Shakar Mobile 0422 886 290 Email anthony@asq…" at bounding box center [748, 189] width 1144 height 191
click at [192, 249] on div "Contact Details -- Contact Anthony Shakar Mobile 0422 886 290 Email anthony@asq…" at bounding box center [748, 189] width 1144 height 191
click at [249, 223] on div "Contact Details -- Contact Anthony Shakar Mobile 0422 886 290 Email anthony@asq…" at bounding box center [748, 189] width 1144 height 191
click at [283, 245] on div "Contact Details -- Contact Anthony Shakar Mobile 0422 886 290 Email anthony@asq…" at bounding box center [748, 189] width 1144 height 191
click at [250, 250] on div "Contact Details -- Contact Anthony Shakar Mobile 0422 886 290 Email anthony@asq…" at bounding box center [748, 189] width 1144 height 191
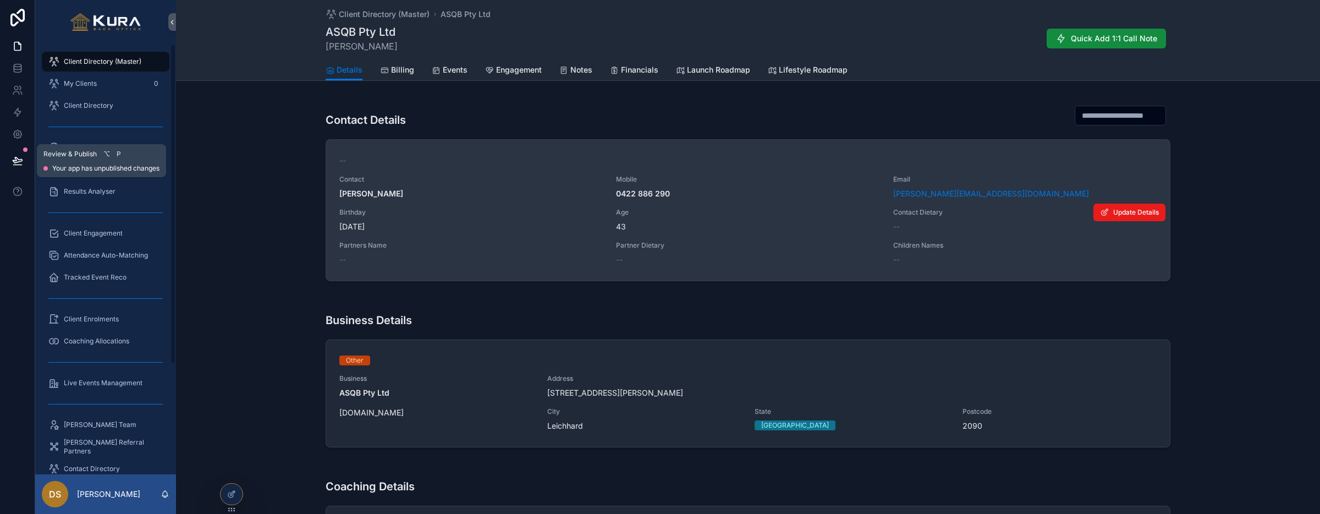
click at [18, 170] on button at bounding box center [17, 160] width 24 height 31
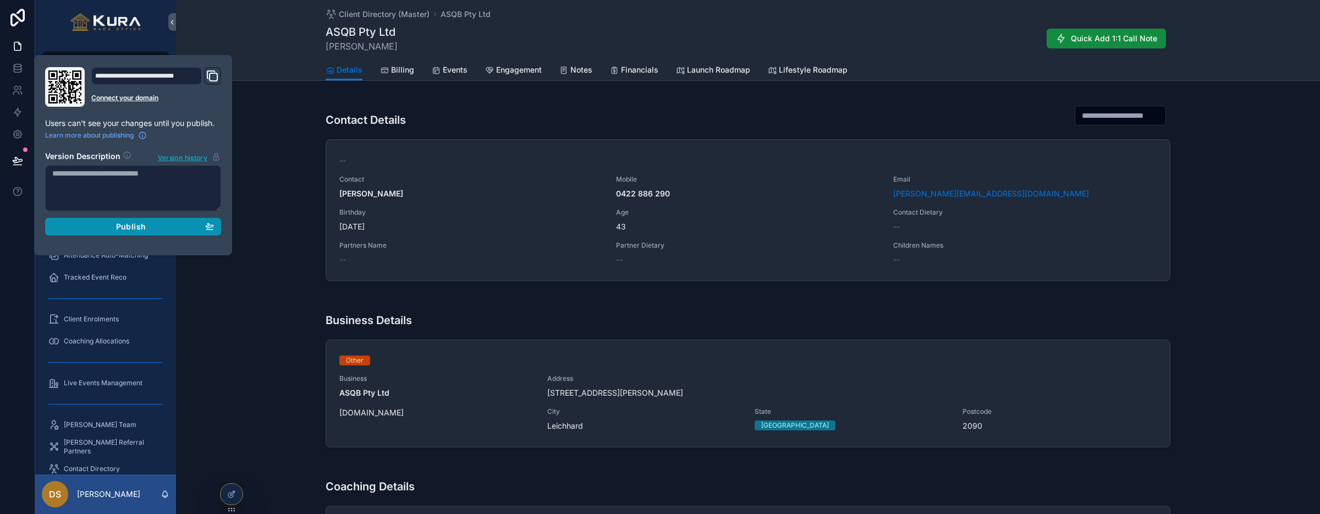
click at [162, 219] on button "Publish" at bounding box center [133, 227] width 176 height 18
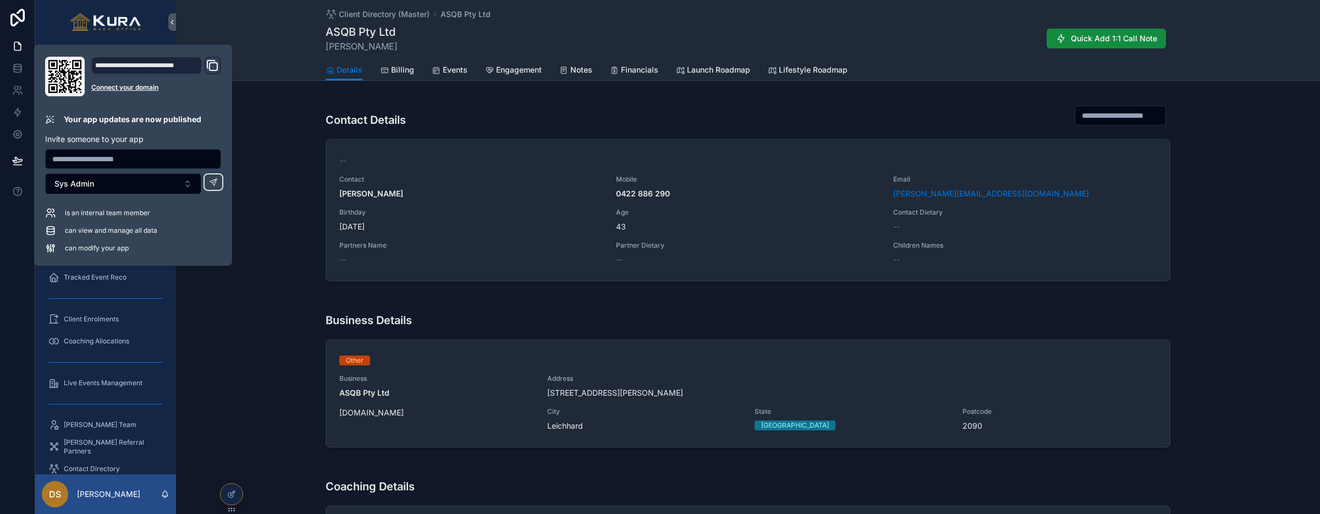
click at [278, 35] on div "Client Directory (Master) ASQB Pty Ltd ASQB Pty Ltd Anthony Shakar Quick Add 1:…" at bounding box center [748, 40] width 1144 height 81
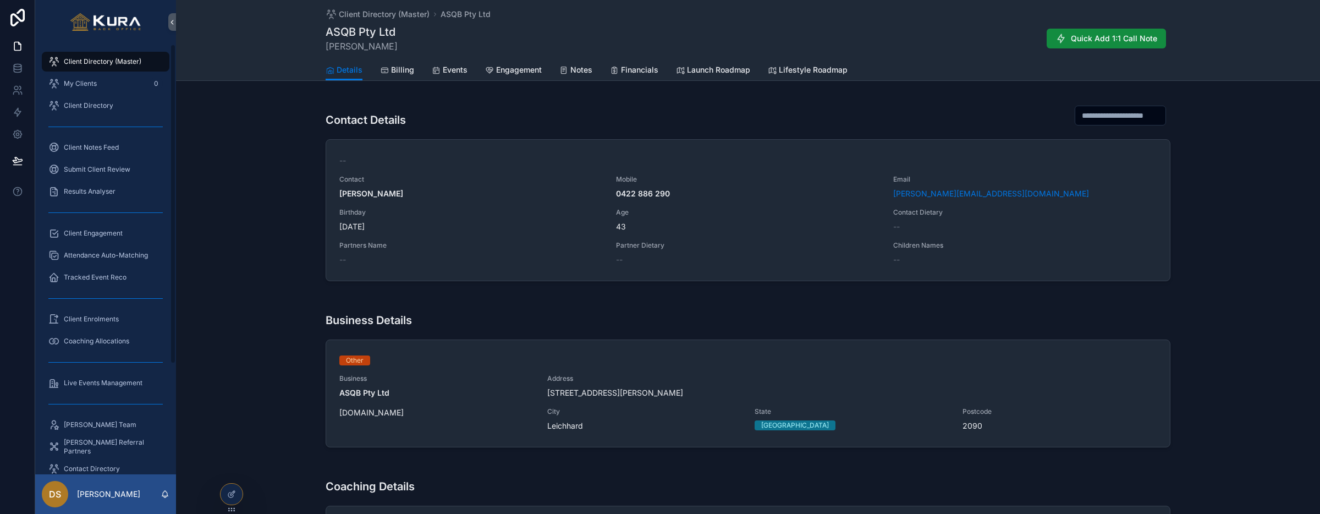
click at [81, 63] on span "Client Directory (Master)" at bounding box center [103, 61] width 78 height 9
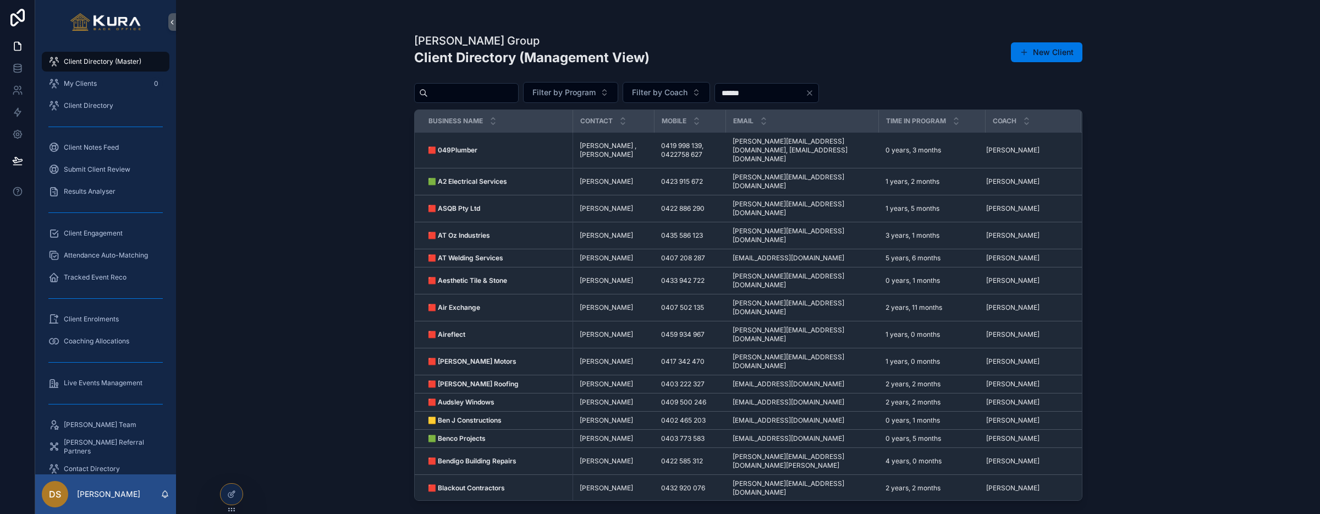
click at [228, 293] on div "Pravar Group Client Directory (Management View) New Client Filter by Program Fi…" at bounding box center [748, 257] width 1144 height 514
click at [71, 229] on span "Client Engagement" at bounding box center [93, 233] width 59 height 9
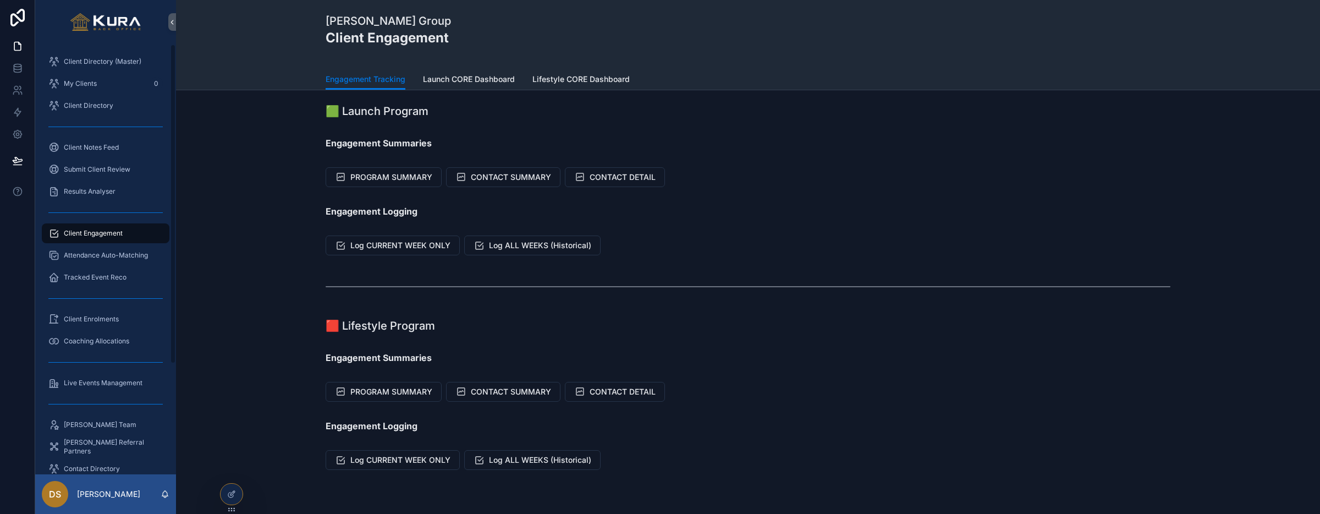
click at [208, 158] on div "🟩 Launch Program Engagement Summaries PROGRAM SUMMARY CONTACT SUMMARY CONTACT D…" at bounding box center [748, 317] width 1144 height 454
click at [114, 84] on div "My Clients 0" at bounding box center [105, 84] width 114 height 18
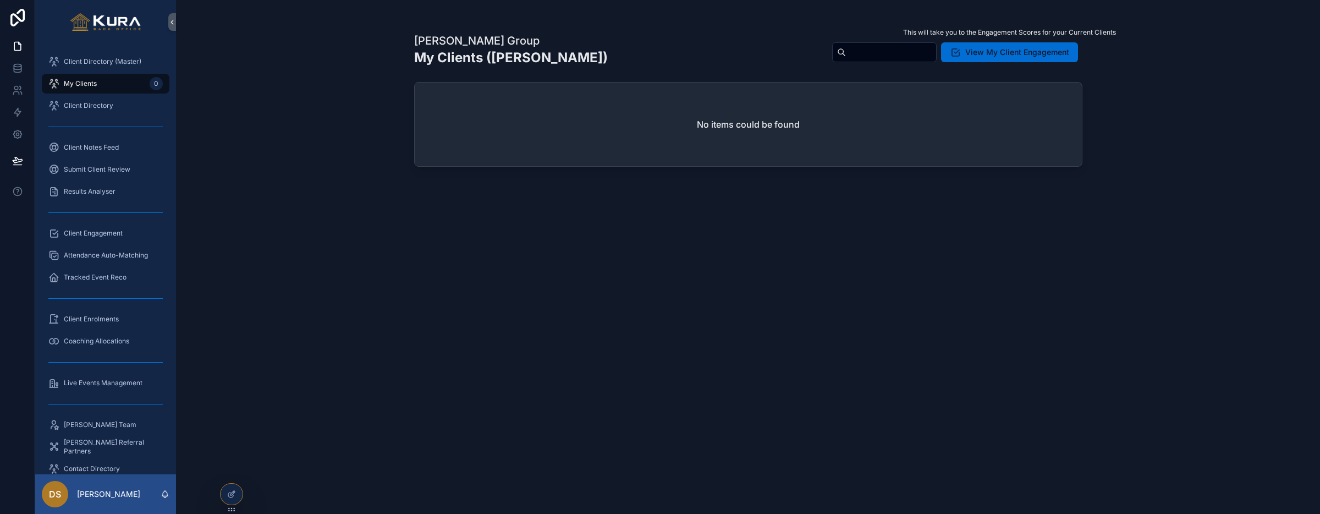
click at [703, 55] on span "View My Client Engagement" at bounding box center [1017, 52] width 104 height 11
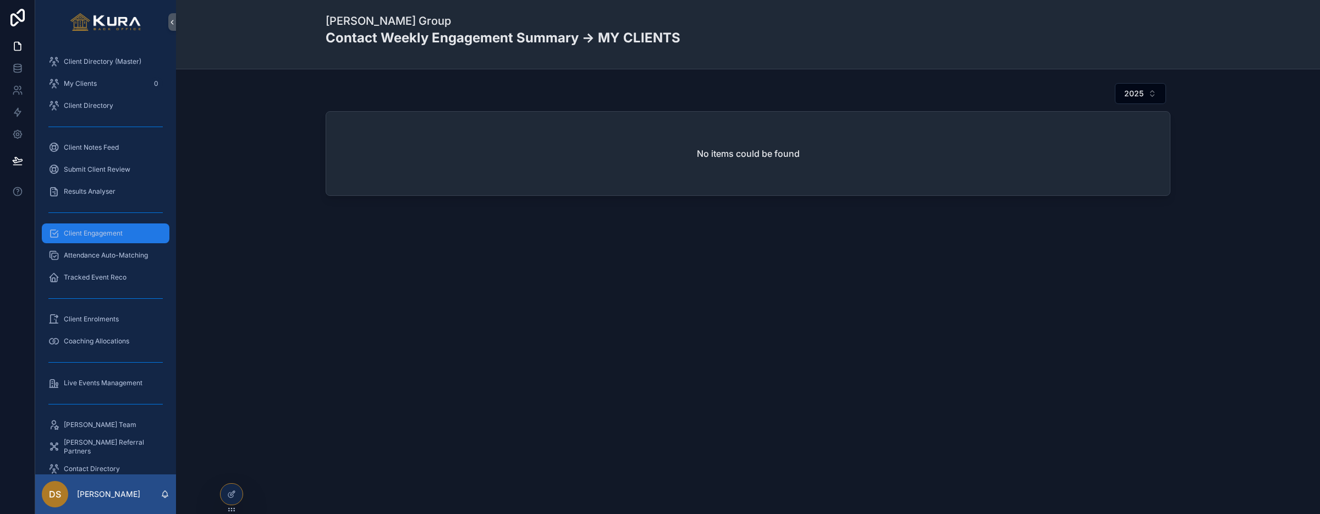
click at [92, 234] on span "Client Engagement" at bounding box center [93, 233] width 59 height 9
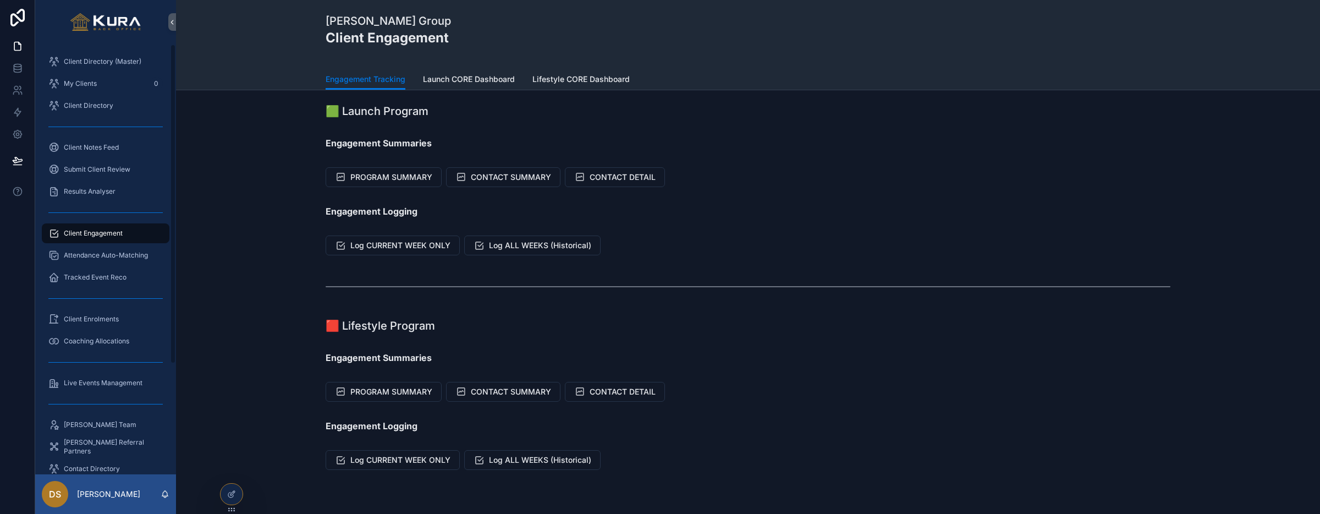
click at [245, 226] on div "🟩 Launch Program Engagement Summaries PROGRAM SUMMARY CONTACT SUMMARY CONTACT D…" at bounding box center [748, 317] width 1144 height 454
click at [126, 486] on div "DS Dan Stones" at bounding box center [105, 494] width 141 height 40
click at [104, 497] on p "[PERSON_NAME]" at bounding box center [108, 493] width 63 height 11
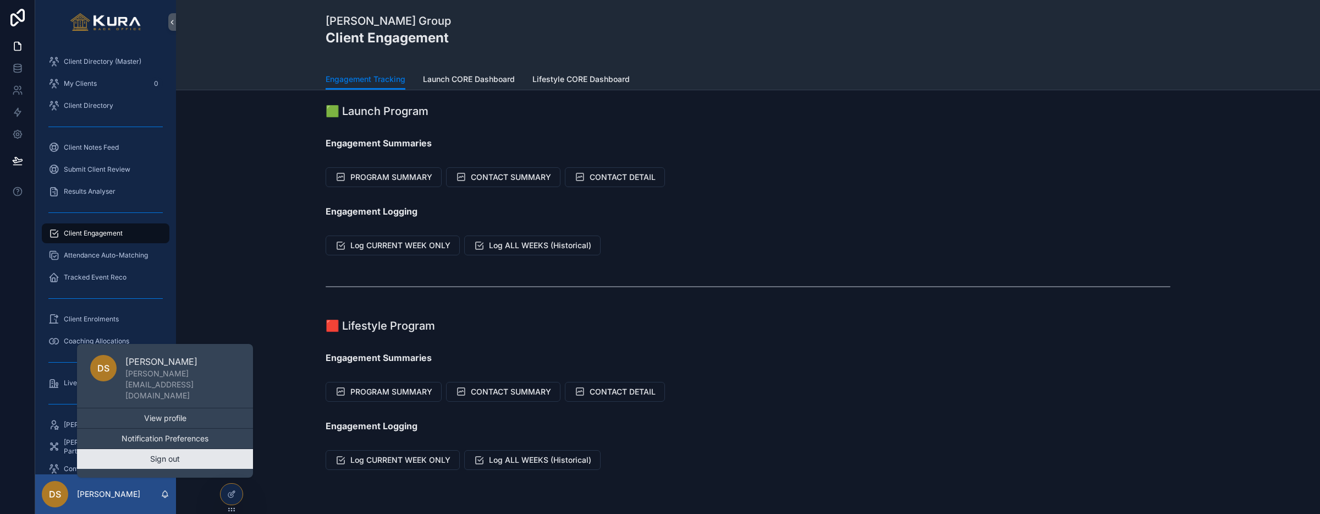
click at [139, 464] on button "Sign out" at bounding box center [165, 459] width 176 height 20
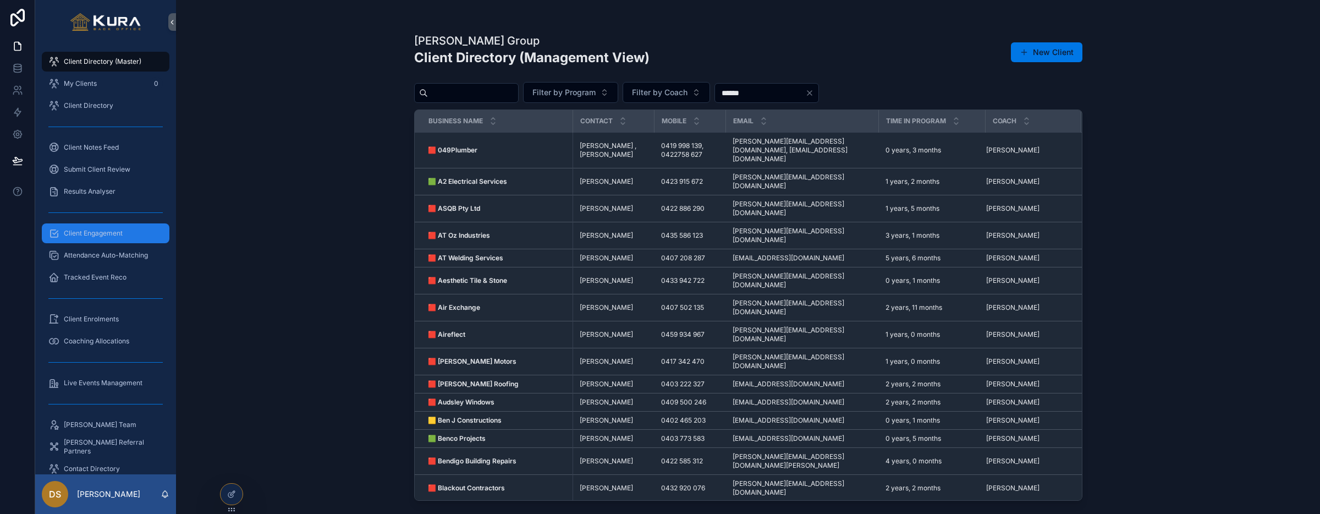
click at [89, 233] on span "Client Engagement" at bounding box center [93, 233] width 59 height 9
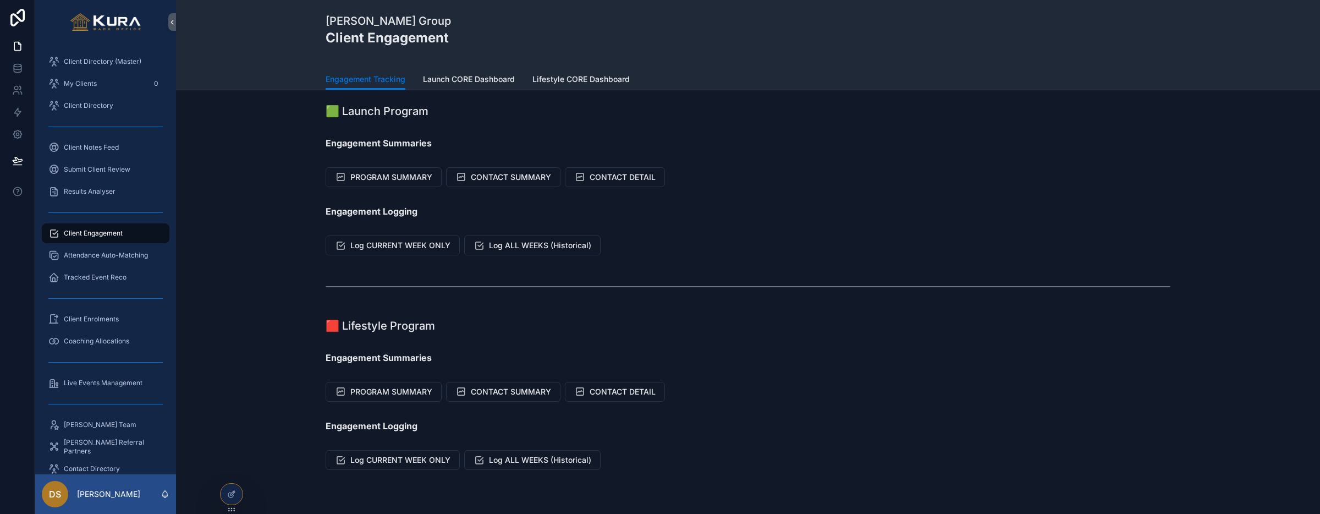
click at [273, 246] on div "Log CURRENT WEEK ONLY Log ALL WEEKS (Historical)" at bounding box center [748, 245] width 1126 height 29
click at [382, 457] on span "Log CURRENT WEEK ONLY" at bounding box center [400, 459] width 100 height 11
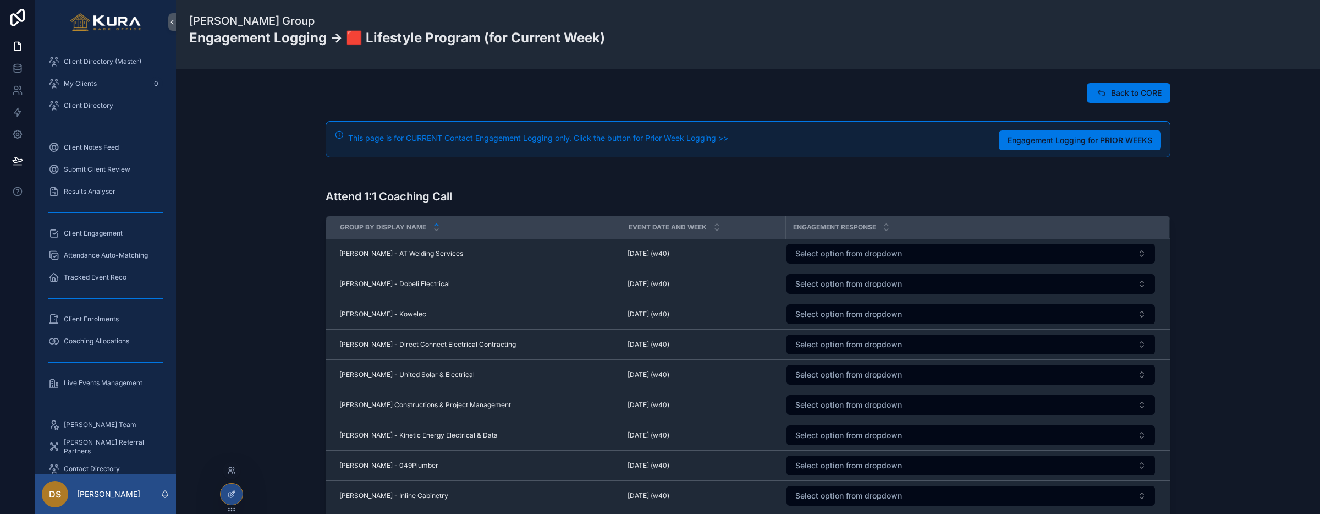
click at [229, 499] on div at bounding box center [232, 493] width 22 height 21
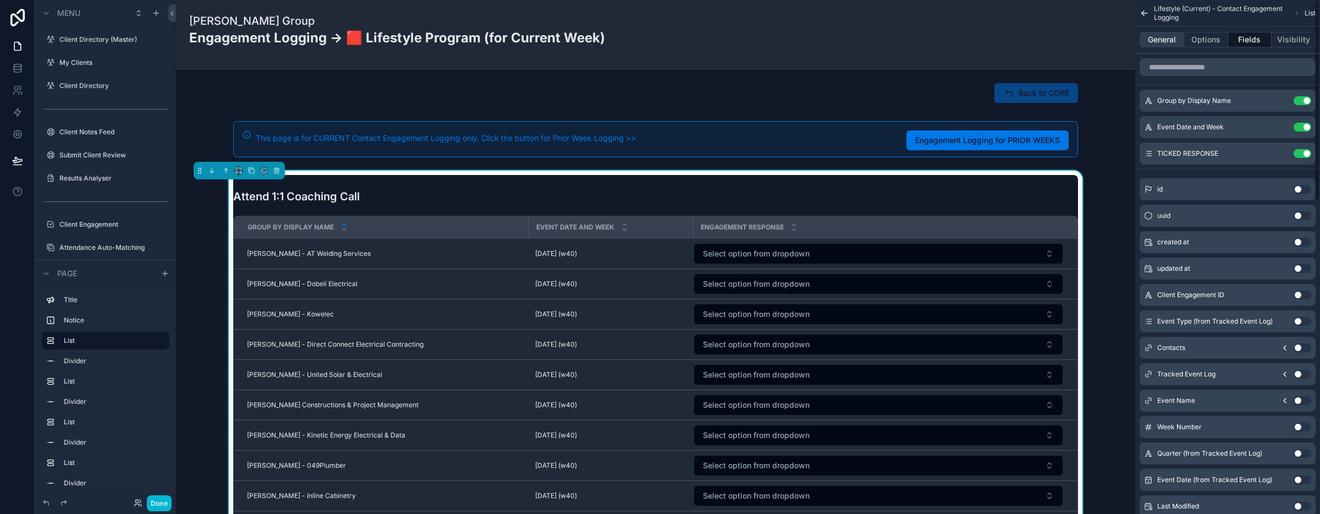
click at [1160, 43] on button "General" at bounding box center [1161, 39] width 45 height 15
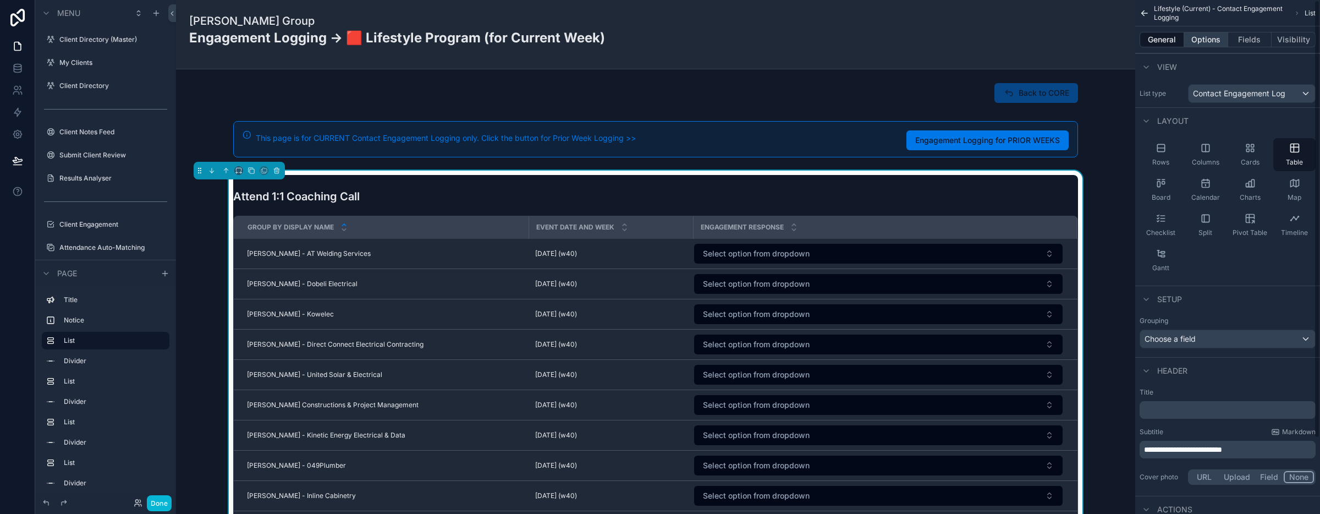
click at [1201, 42] on button "Options" at bounding box center [1206, 39] width 44 height 15
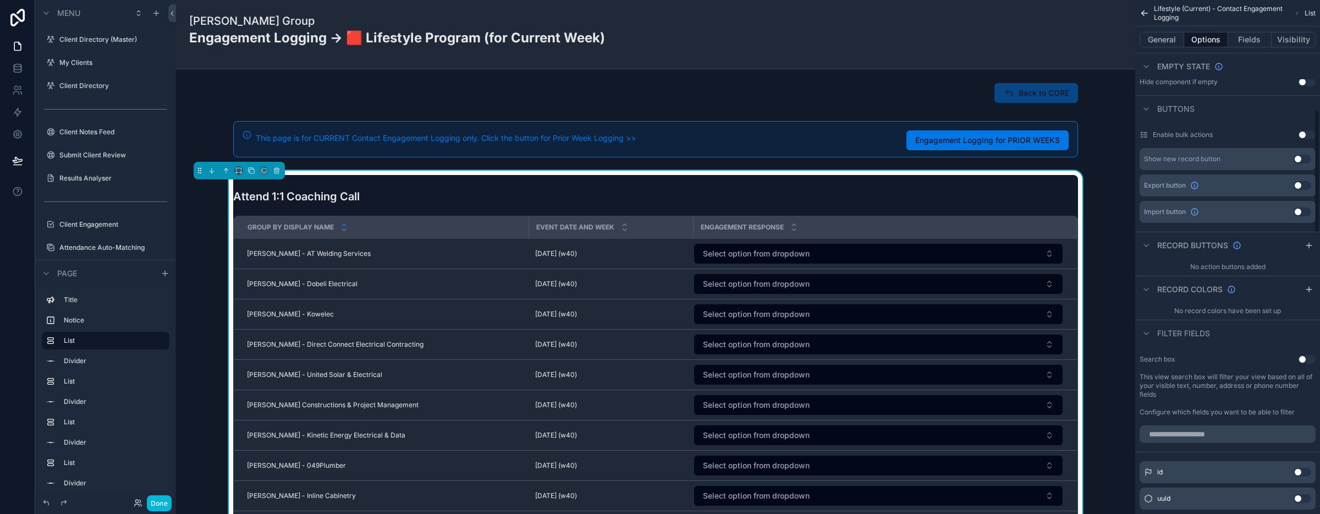
scroll to position [456, 0]
click at [1302, 134] on button "Use setting" at bounding box center [1307, 134] width 18 height 9
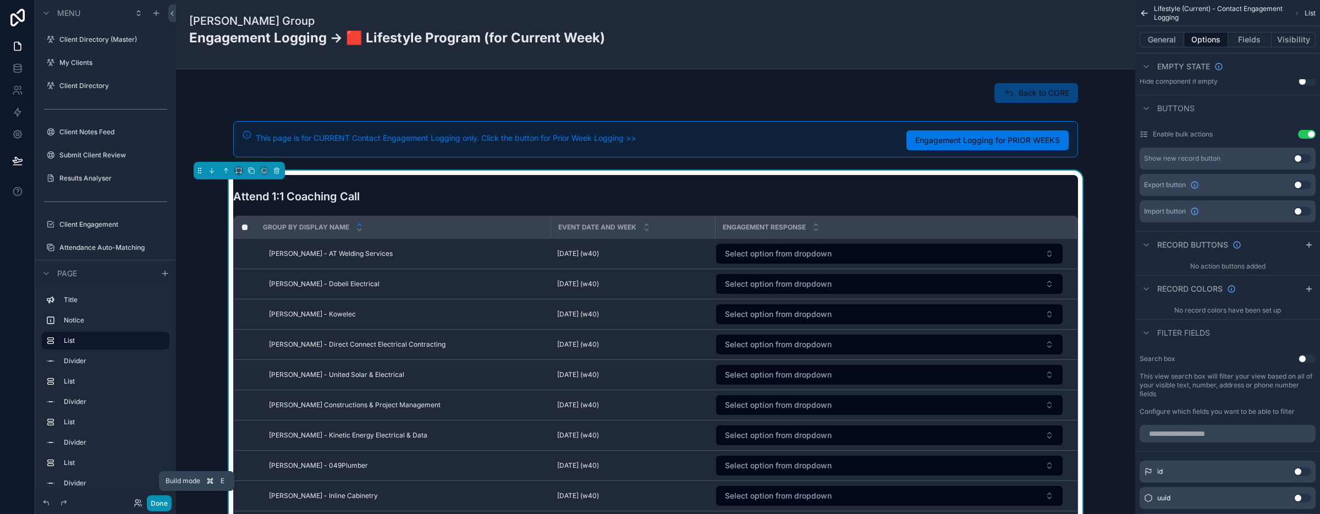
click at [155, 500] on button "Done" at bounding box center [159, 503] width 25 height 16
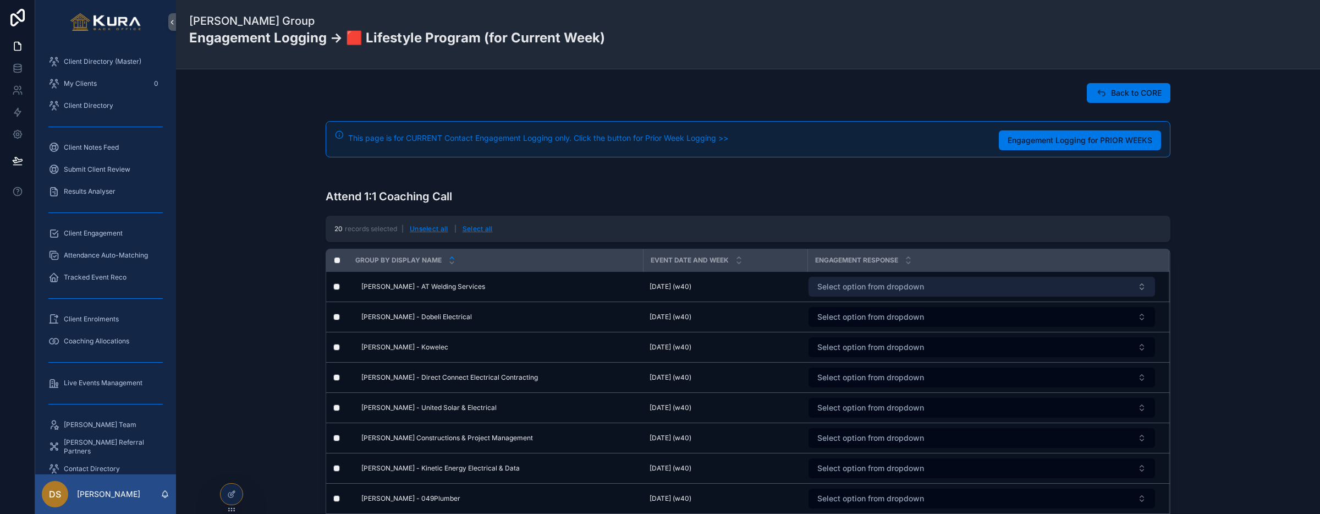
click at [1147, 289] on button "Select option from dropdown" at bounding box center [981, 287] width 346 height 20
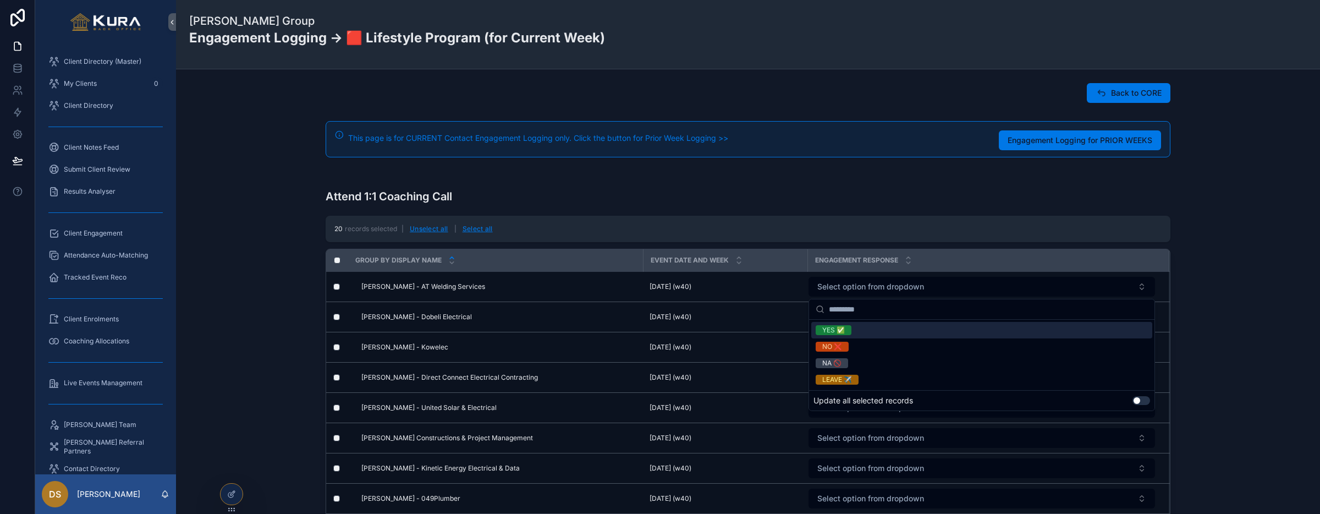
click at [214, 296] on div "Attend 1:1 Coaching Call 20 records selected | Unselect all | Select all Group …" at bounding box center [748, 404] width 1126 height 469
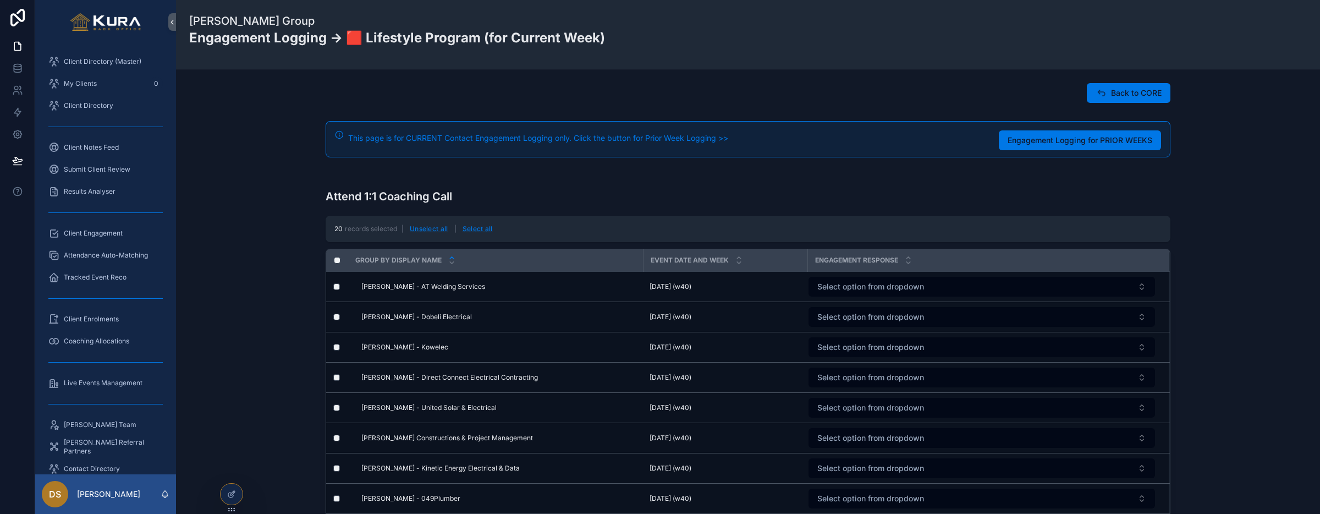
click at [214, 296] on div "Attend 1:1 Coaching Call 20 records selected | Unselect all | Select all Group …" at bounding box center [748, 404] width 1126 height 469
click at [430, 228] on button "Unselect all" at bounding box center [429, 229] width 46 height 18
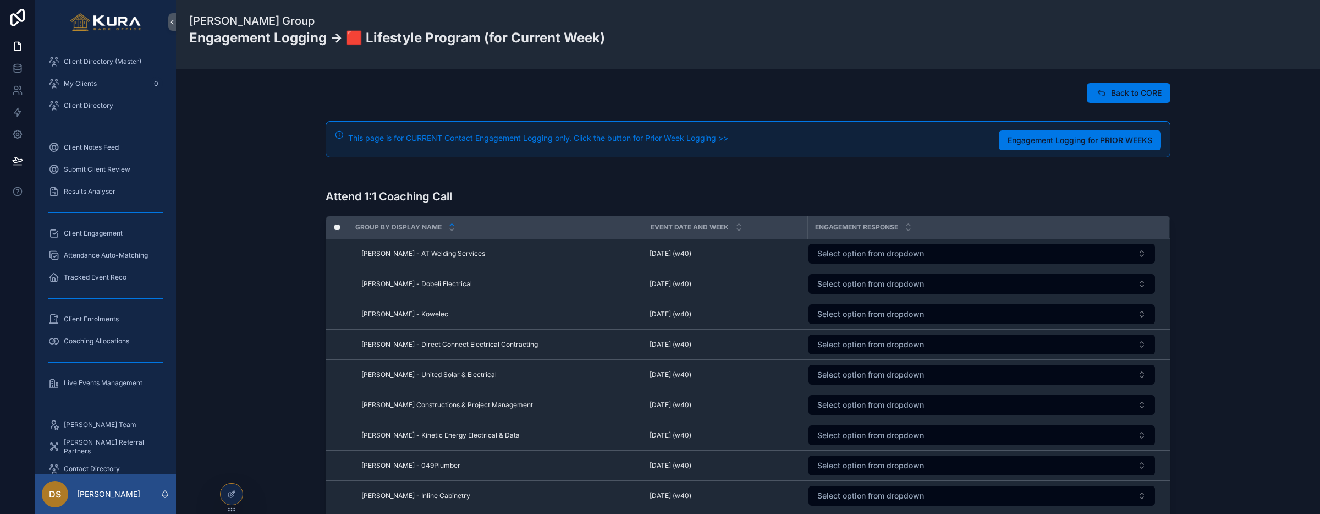
click at [211, 332] on div "Attend 1:1 Coaching Call Group by Display Name Event Date and Week engagement r…" at bounding box center [748, 388] width 1126 height 436
click at [260, 329] on div "Attend 1:1 Coaching Call Group by Display Name Event Date and Week engagement r…" at bounding box center [748, 388] width 1126 height 436
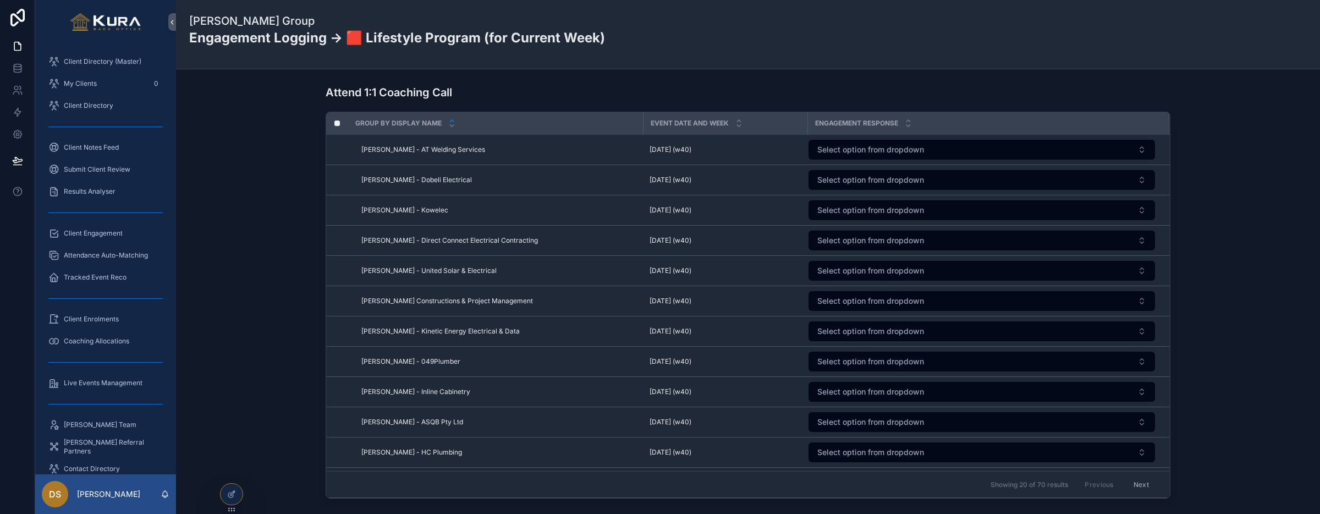
scroll to position [86, 0]
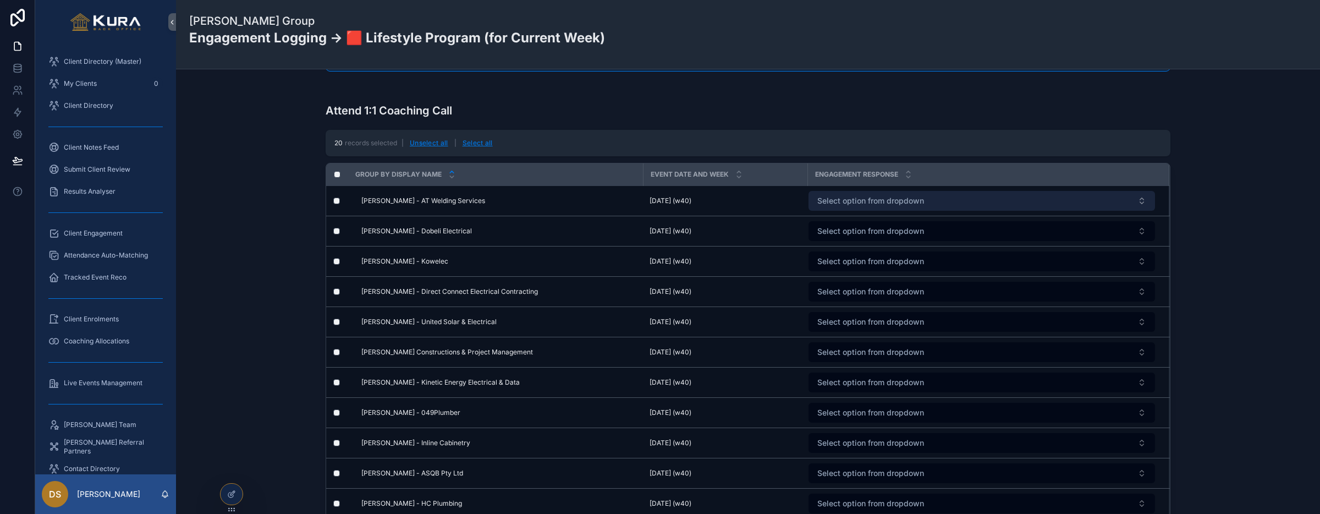
click at [1141, 200] on button "Select option from dropdown" at bounding box center [981, 201] width 346 height 20
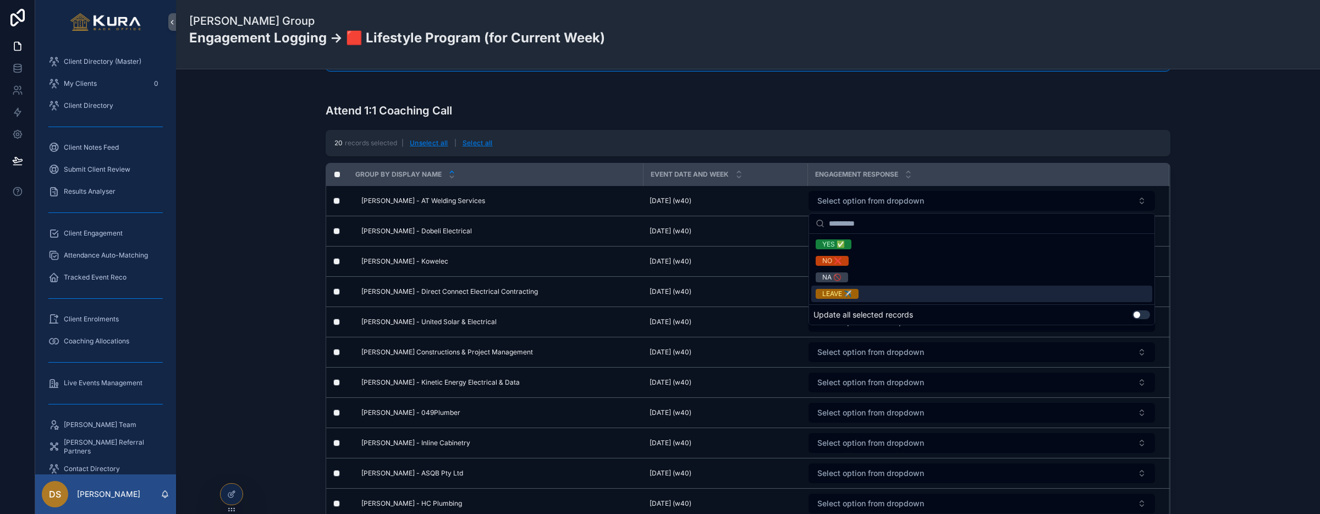
drag, startPoint x: 896, startPoint y: 281, endPoint x: 1112, endPoint y: 314, distance: 218.6
click at [1112, 314] on div "YES ✅ NO ❌ NA 🚫 LEAVE ✈️ Update all selected records Use setting" at bounding box center [981, 268] width 345 height 111
click at [1140, 314] on button "Use setting" at bounding box center [1141, 314] width 18 height 9
click at [929, 274] on div "NA 🚫" at bounding box center [981, 277] width 341 height 16
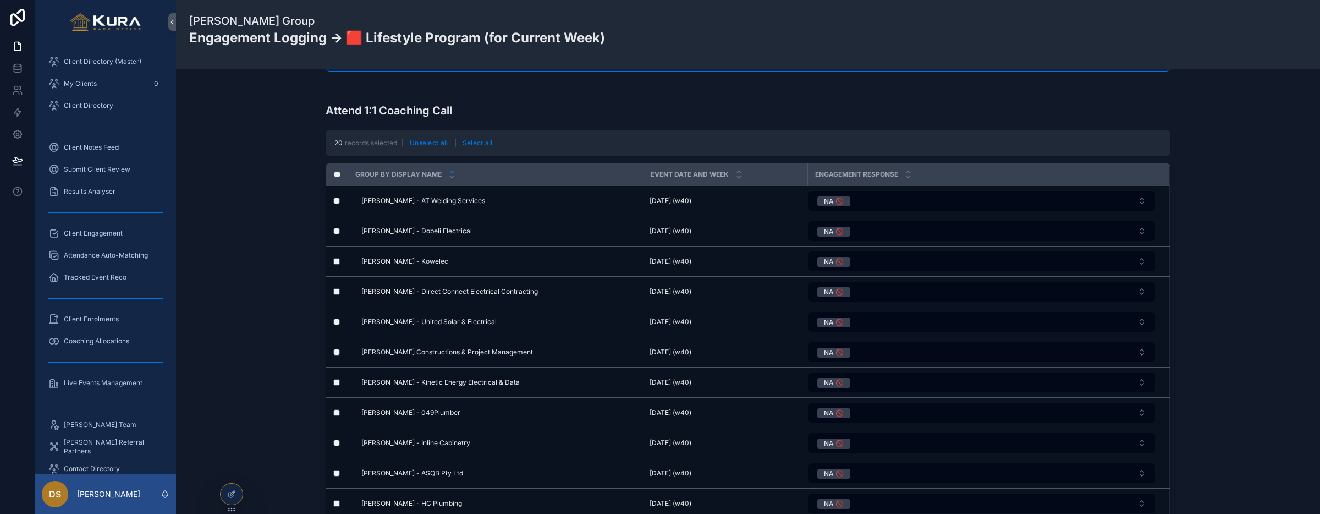
click at [289, 327] on div "Attend 1:1 Coaching Call 20 records selected | Unselect all | Select all Group …" at bounding box center [748, 319] width 1126 height 469
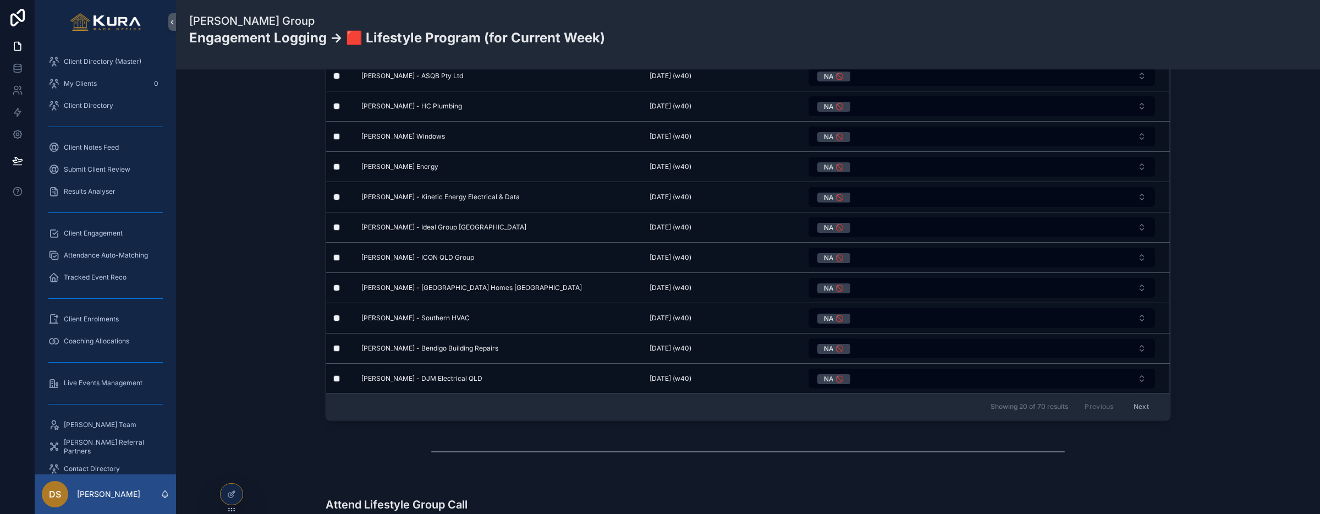
scroll to position [219, 0]
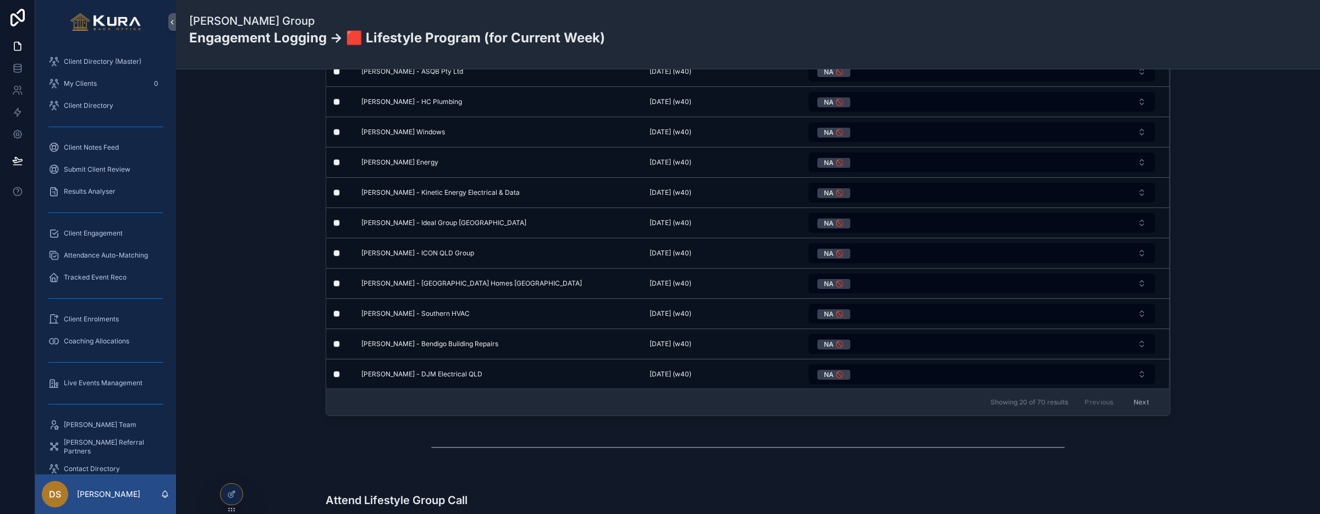
click at [1139, 404] on button "Next" at bounding box center [1141, 402] width 31 height 17
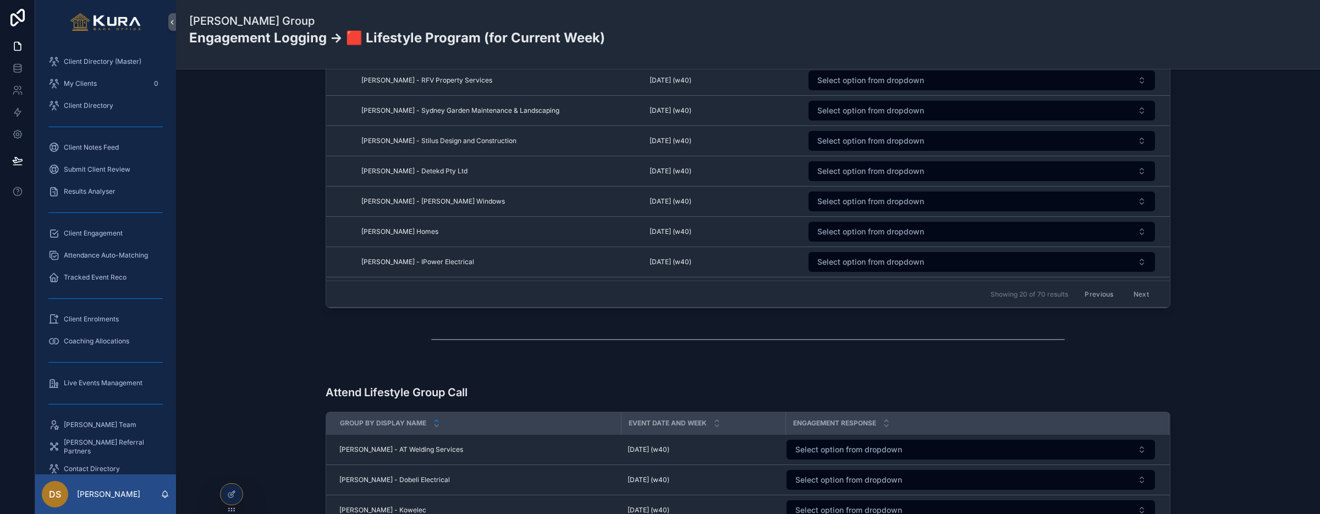
scroll to position [482, 0]
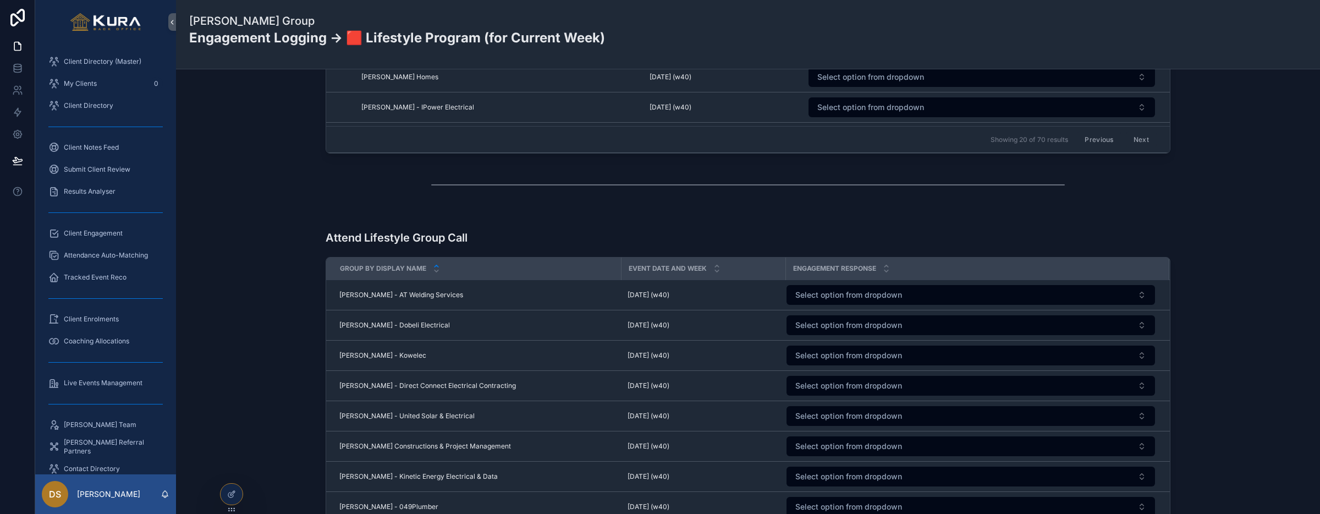
click at [1100, 142] on button "Previous" at bounding box center [1099, 139] width 44 height 17
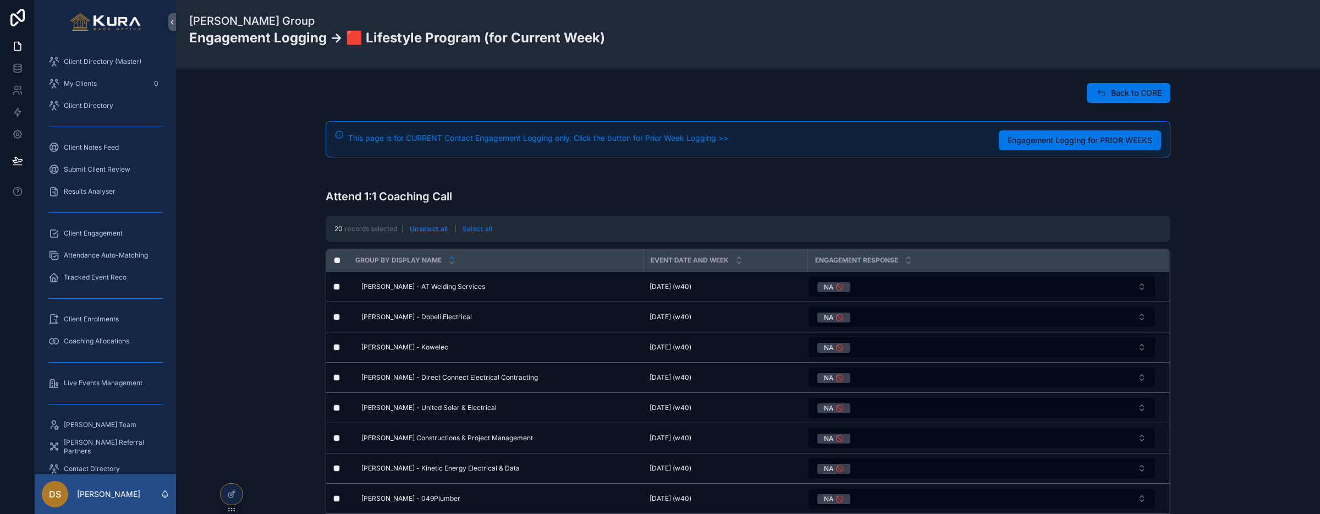
click at [441, 229] on button "Unselect all" at bounding box center [429, 229] width 46 height 18
click at [1145, 286] on button "NA 🚫" at bounding box center [981, 287] width 346 height 20
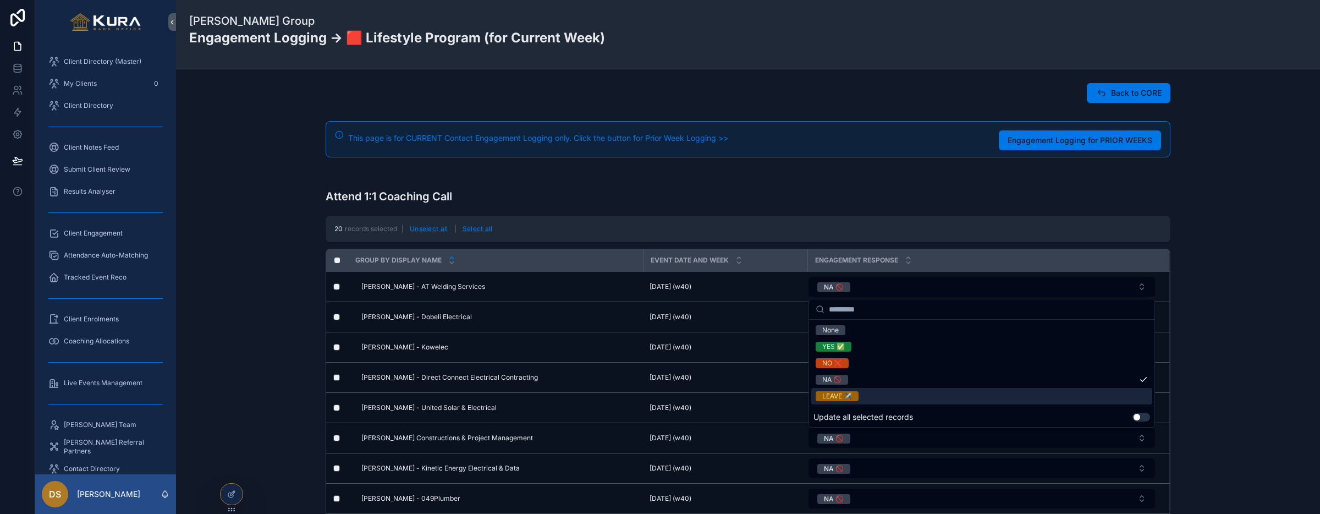
click at [1137, 413] on button "Use setting" at bounding box center [1141, 416] width 18 height 9
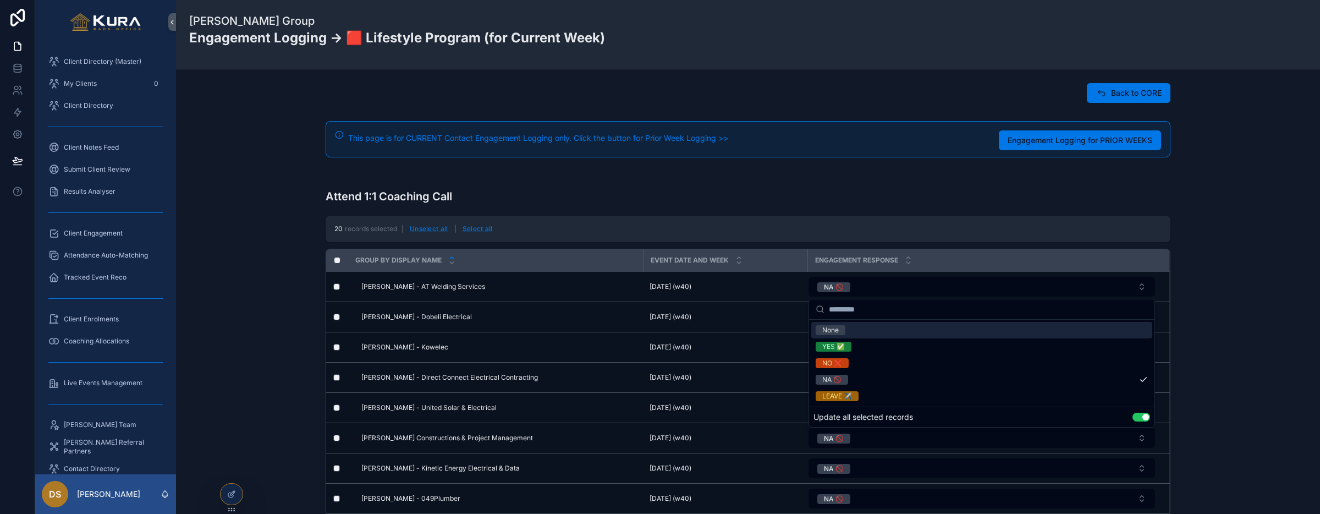
click at [982, 327] on div "None" at bounding box center [981, 330] width 341 height 16
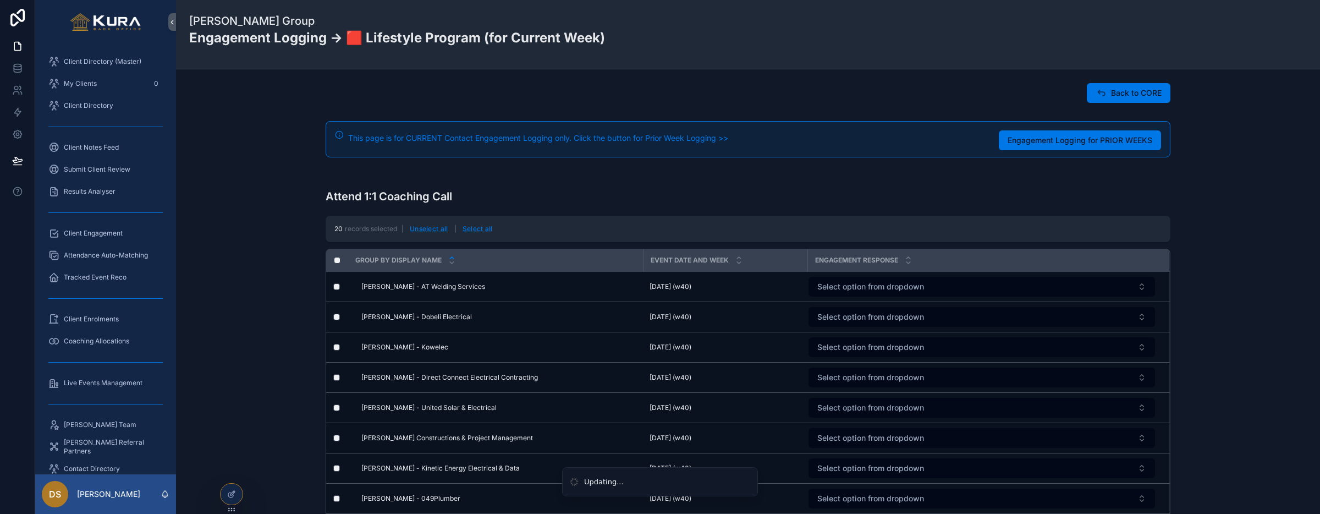
click at [243, 283] on div "Attend 1:1 Coaching Call 20 records selected | Unselect all | Select all Group …" at bounding box center [748, 404] width 1126 height 469
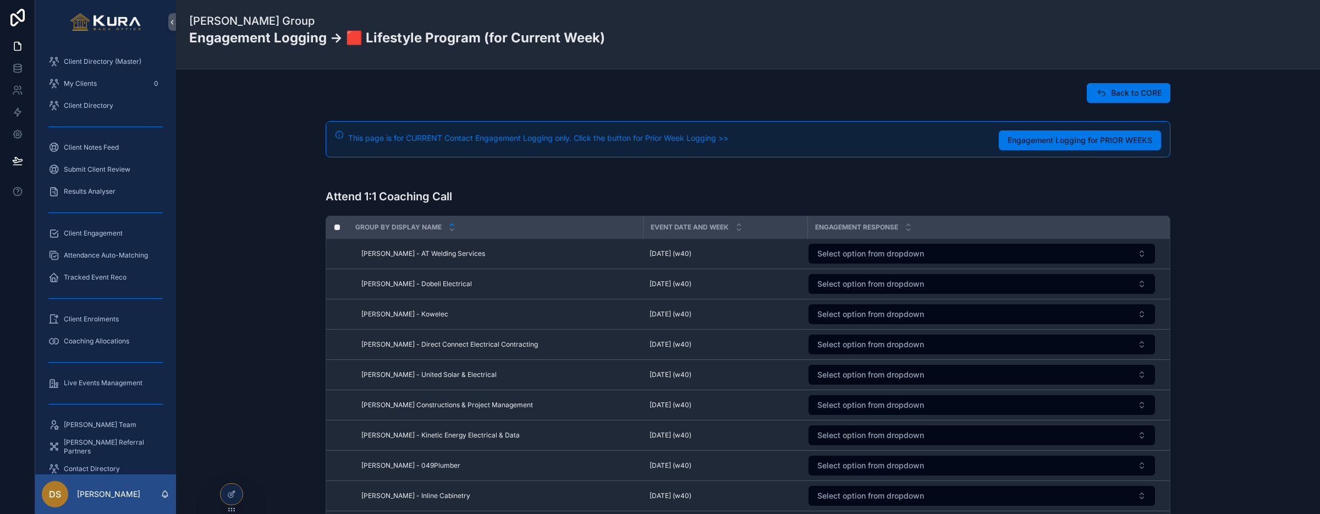
click at [288, 293] on div "Attend 1:1 Coaching Call Group by Display Name Event Date and Week engagement r…" at bounding box center [748, 388] width 1126 height 436
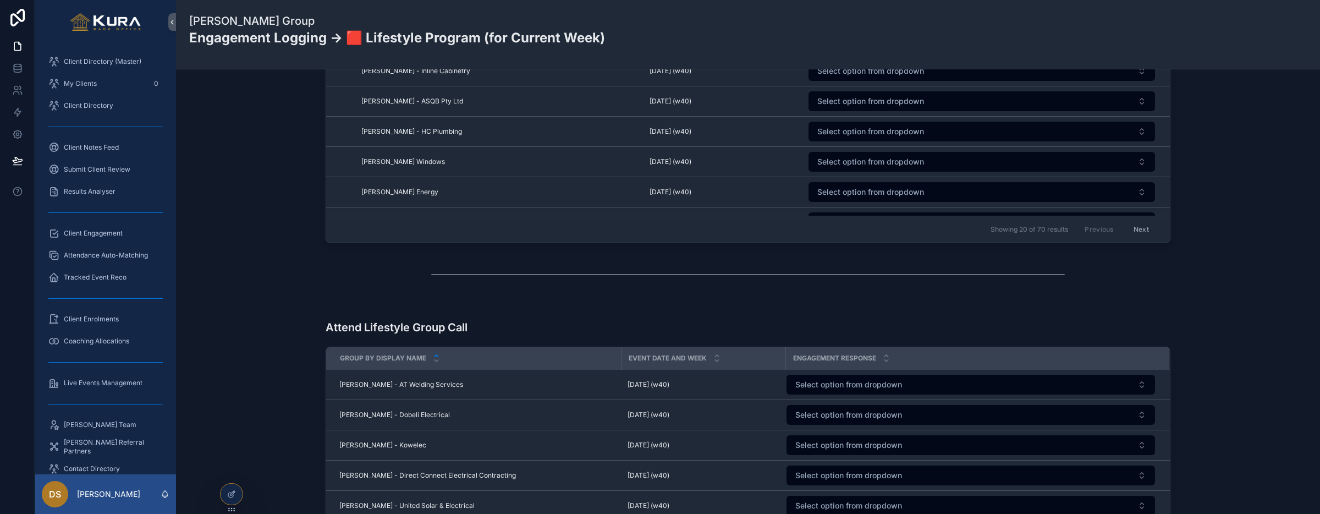
scroll to position [450, 0]
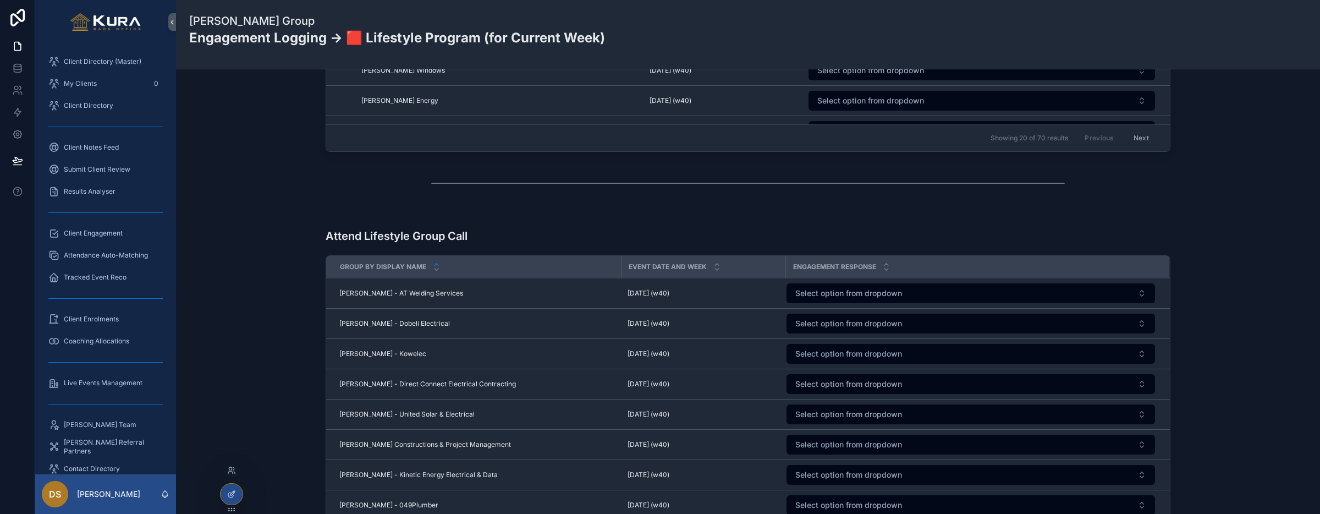
click at [233, 493] on icon at bounding box center [231, 493] width 9 height 9
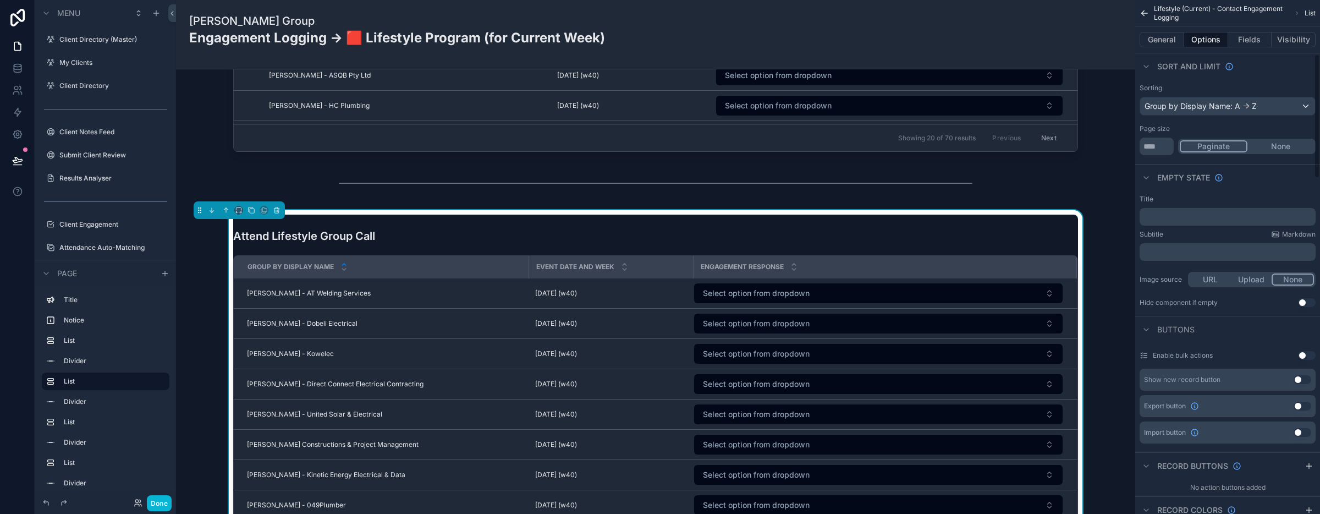
scroll to position [227, 0]
click at [1305, 357] on button "Use setting" at bounding box center [1307, 354] width 18 height 9
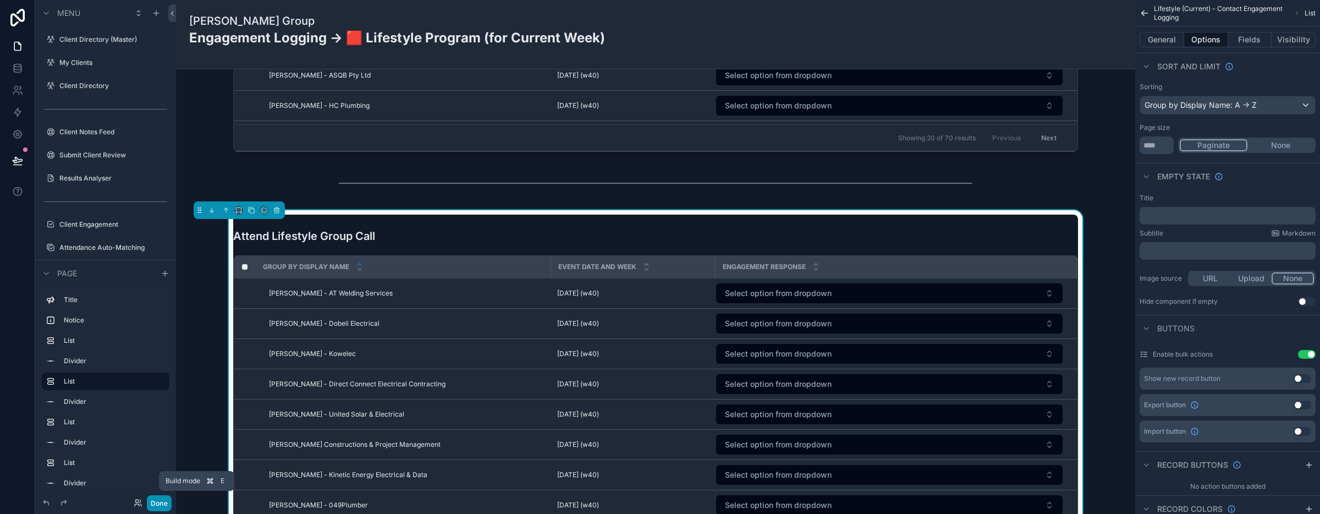
click at [162, 501] on button "Done" at bounding box center [159, 503] width 25 height 16
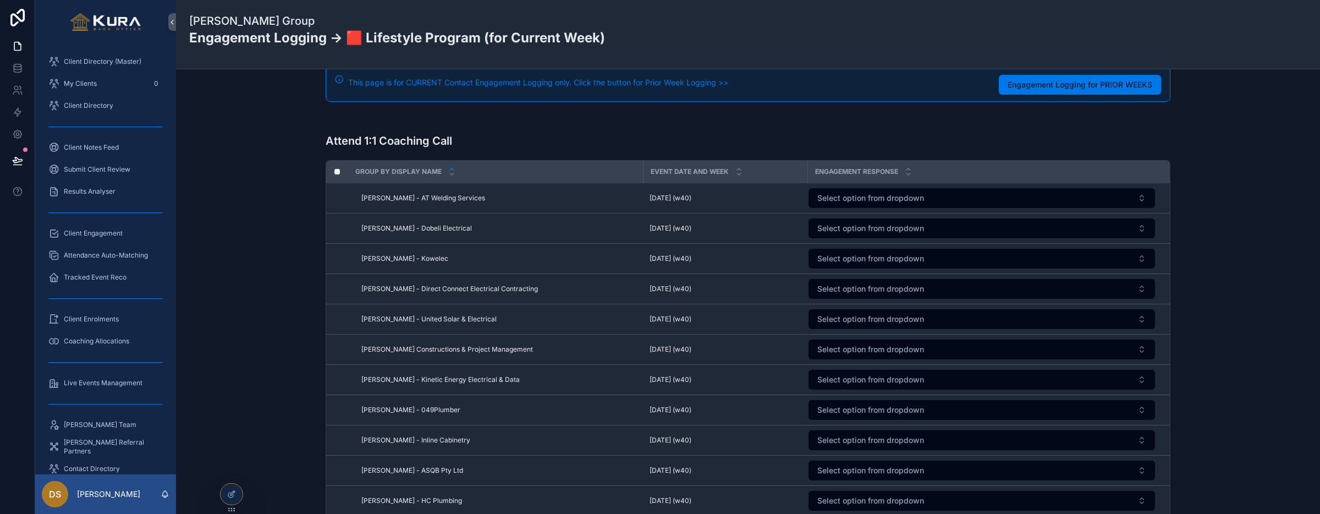
scroll to position [0, 0]
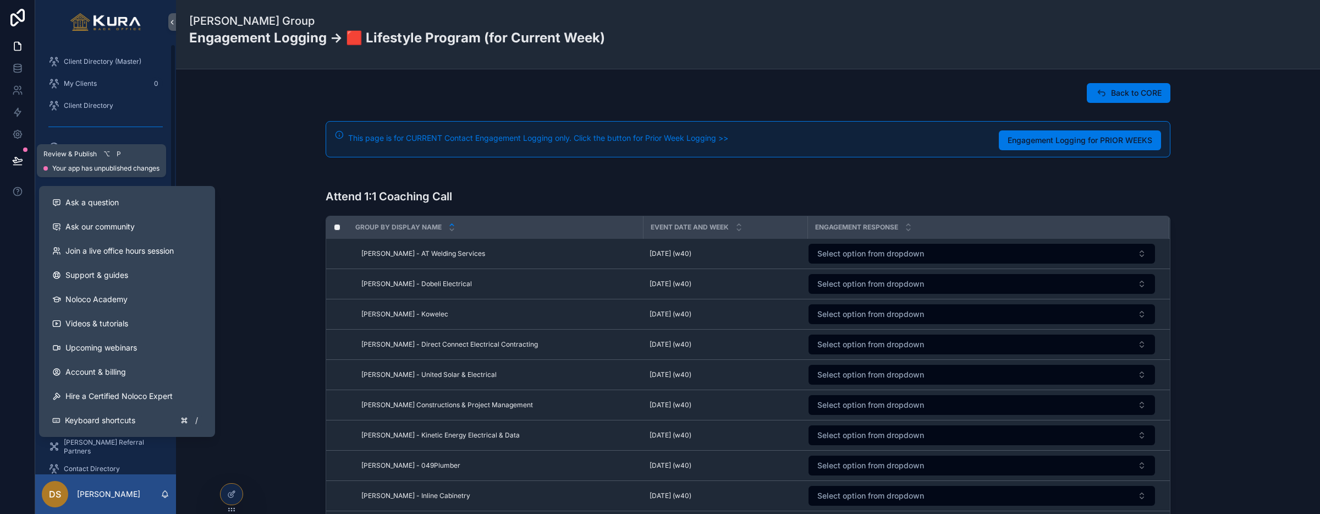
click at [15, 162] on icon at bounding box center [17, 159] width 9 height 5
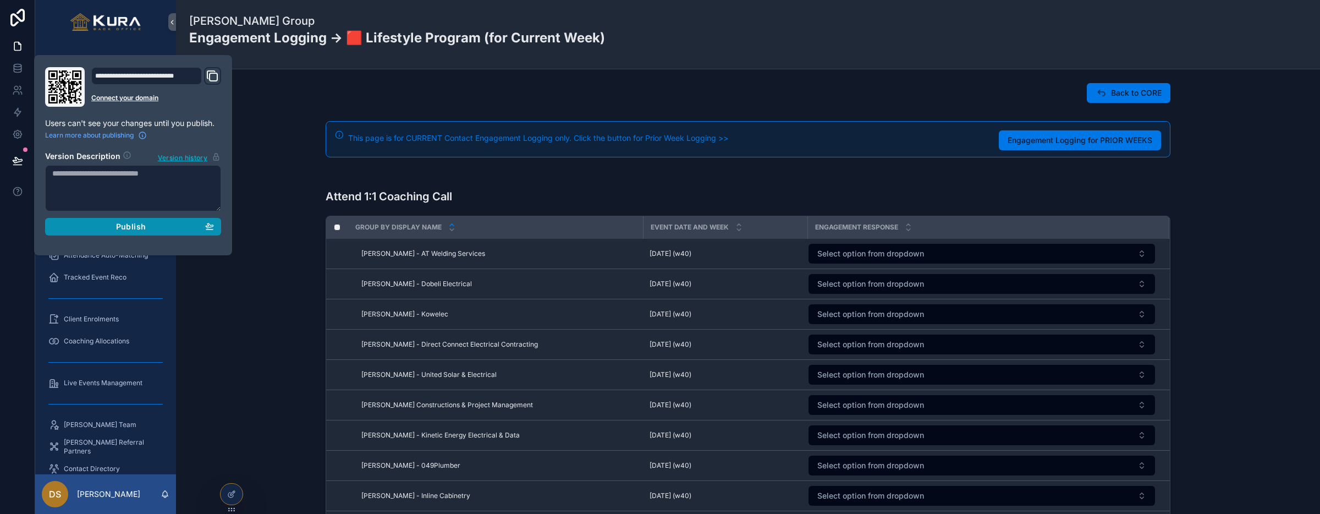
click at [141, 225] on span "Publish" at bounding box center [131, 227] width 30 height 10
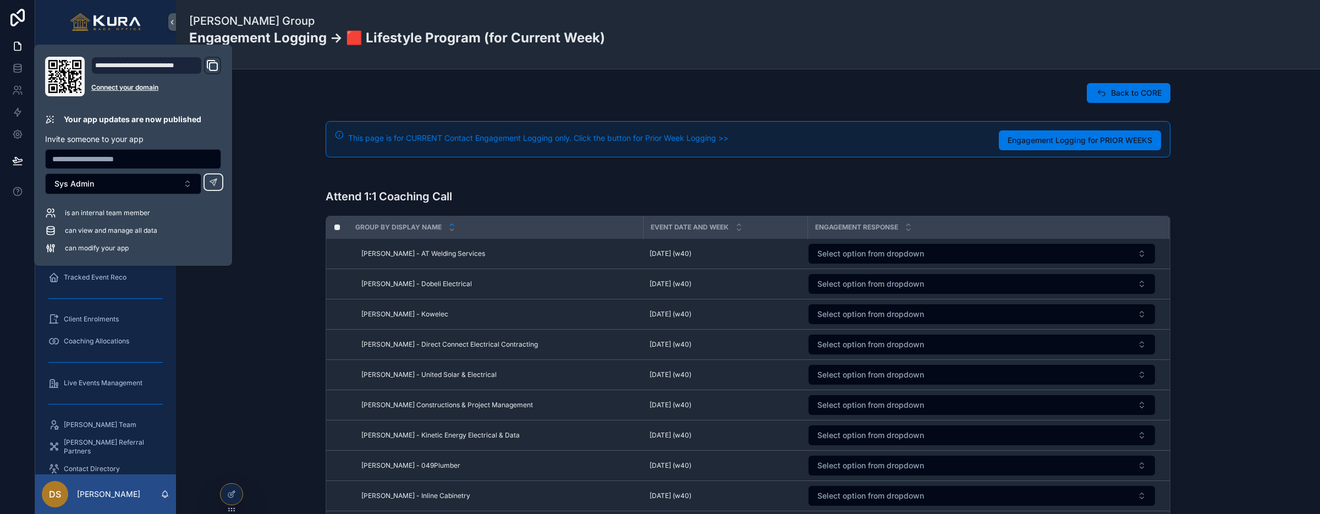
click at [273, 297] on div "Attend 1:1 Coaching Call Group by Display Name Event Date and Week engagement r…" at bounding box center [748, 388] width 1126 height 436
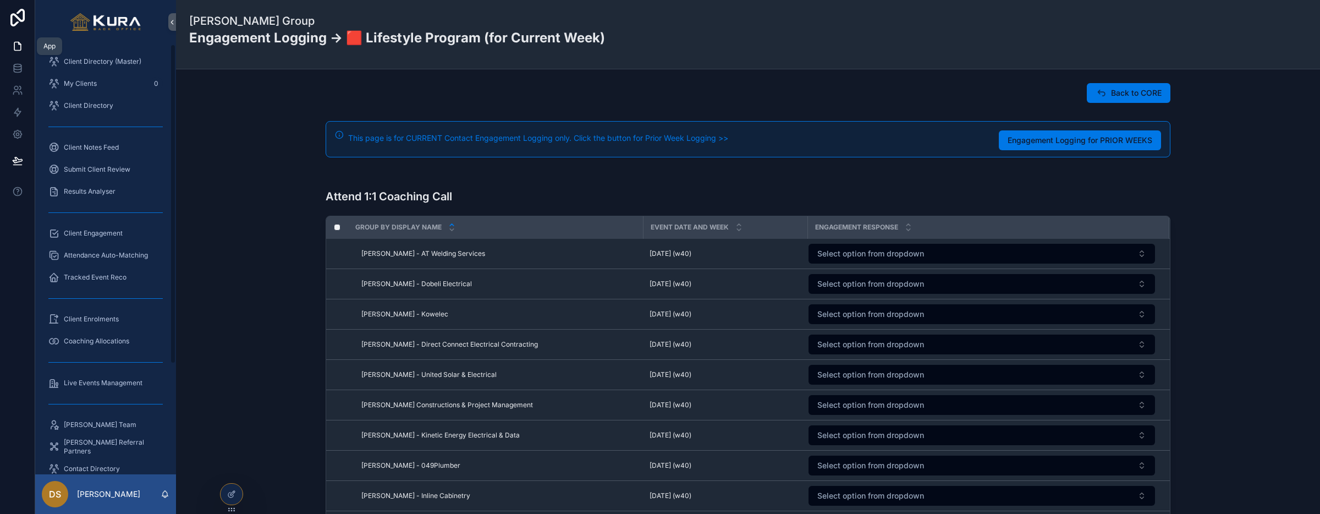
click at [19, 48] on icon at bounding box center [17, 46] width 11 height 11
click at [99, 82] on div "My Clients 0" at bounding box center [105, 84] width 114 height 18
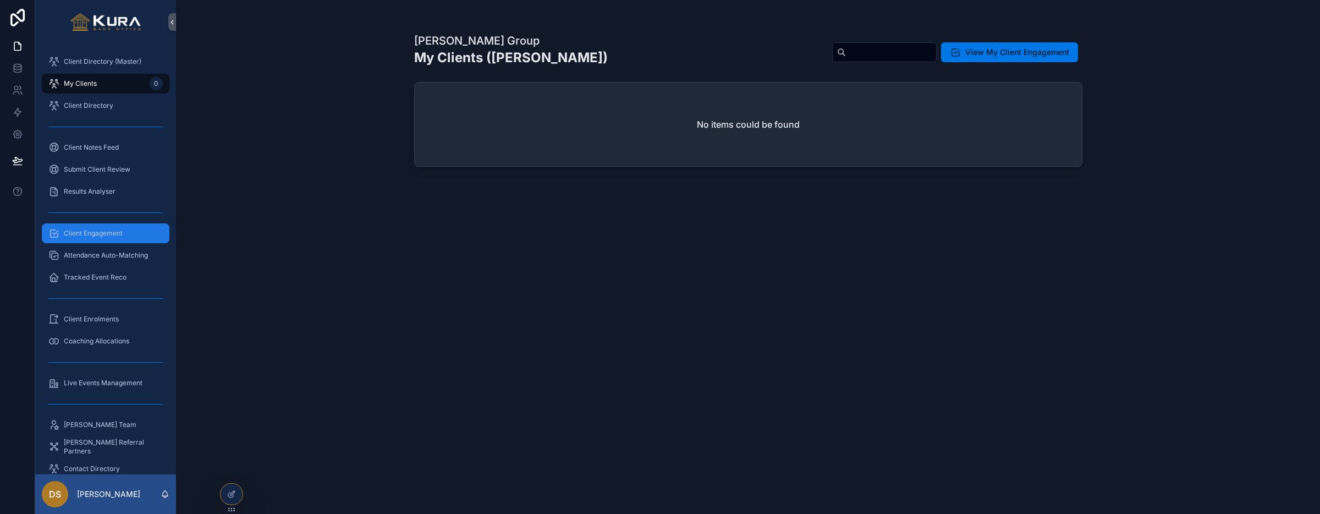
click at [120, 231] on span "Client Engagement" at bounding box center [93, 233] width 59 height 9
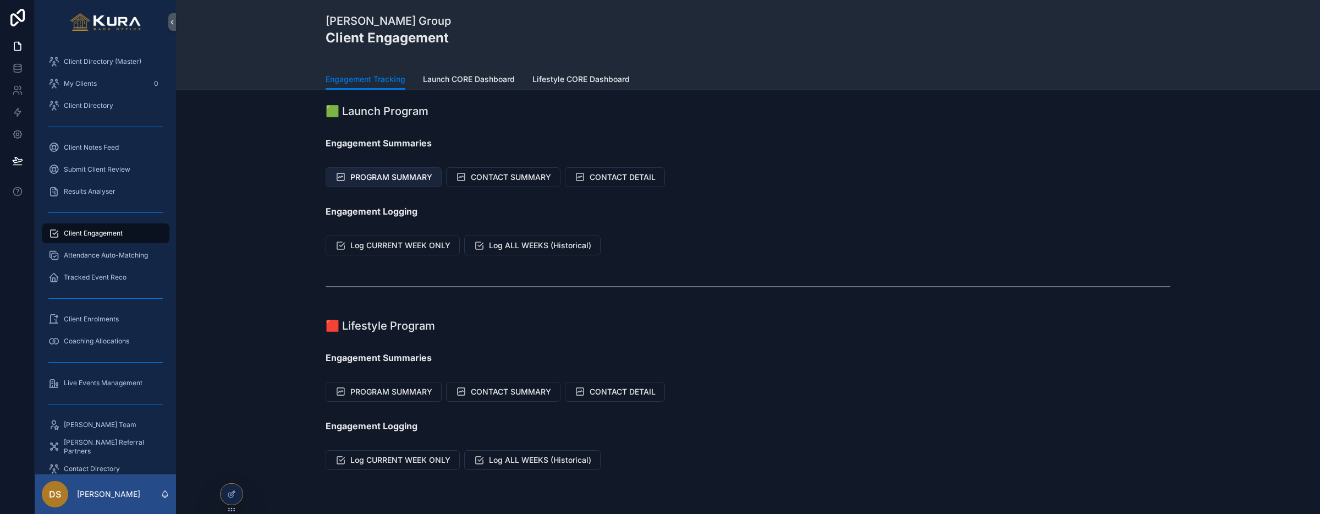
click at [392, 182] on span "PROGRAM SUMMARY" at bounding box center [391, 177] width 82 height 11
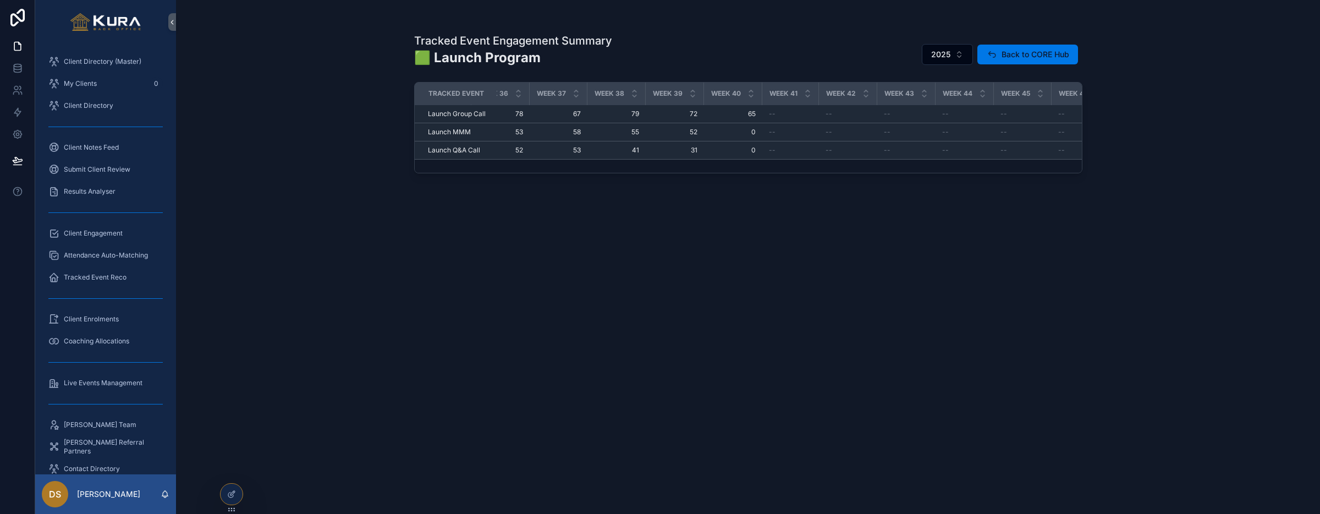
scroll to position [0, 2572]
click at [1025, 58] on span "Back to CORE Hub" at bounding box center [1035, 54] width 68 height 11
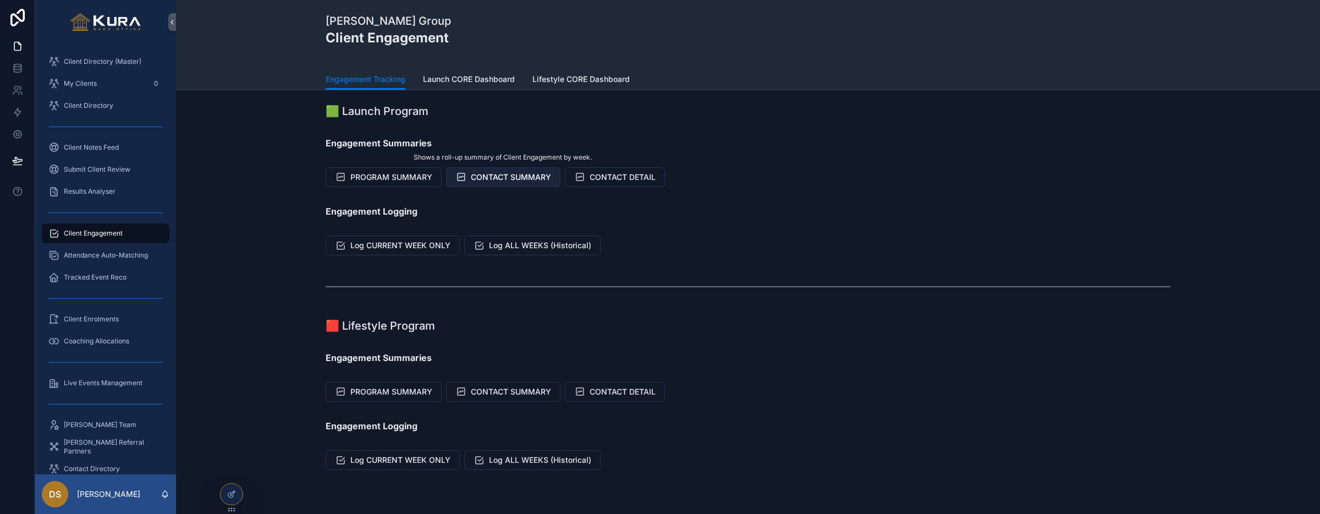
click at [490, 179] on span "CONTACT SUMMARY" at bounding box center [511, 177] width 80 height 11
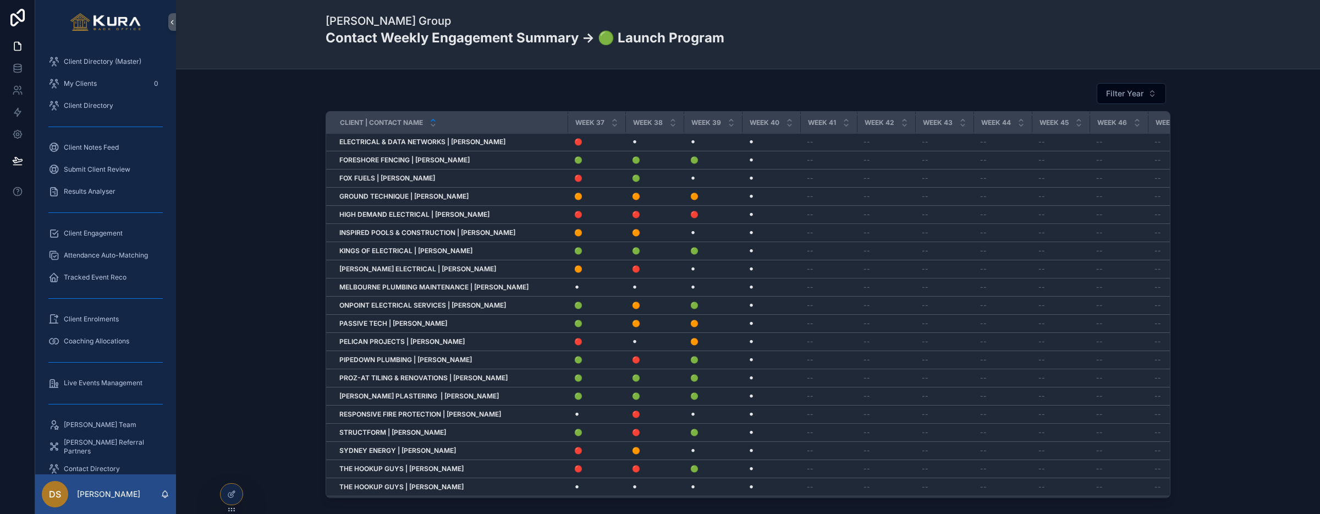
scroll to position [0, 2024]
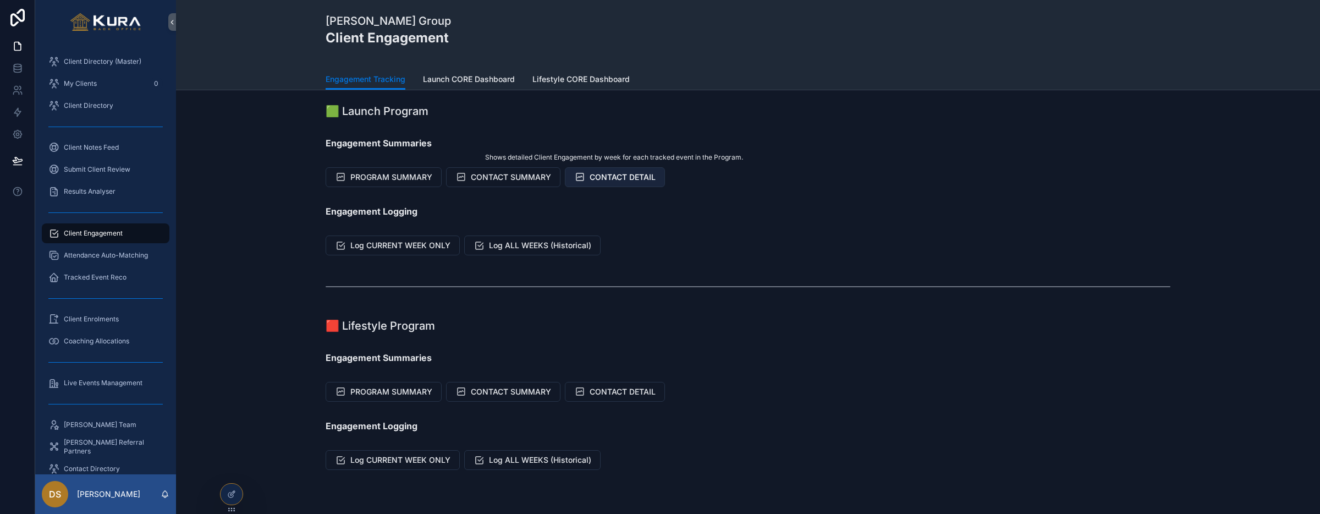
click at [605, 181] on span "CONTACT DETAIL" at bounding box center [623, 177] width 66 height 11
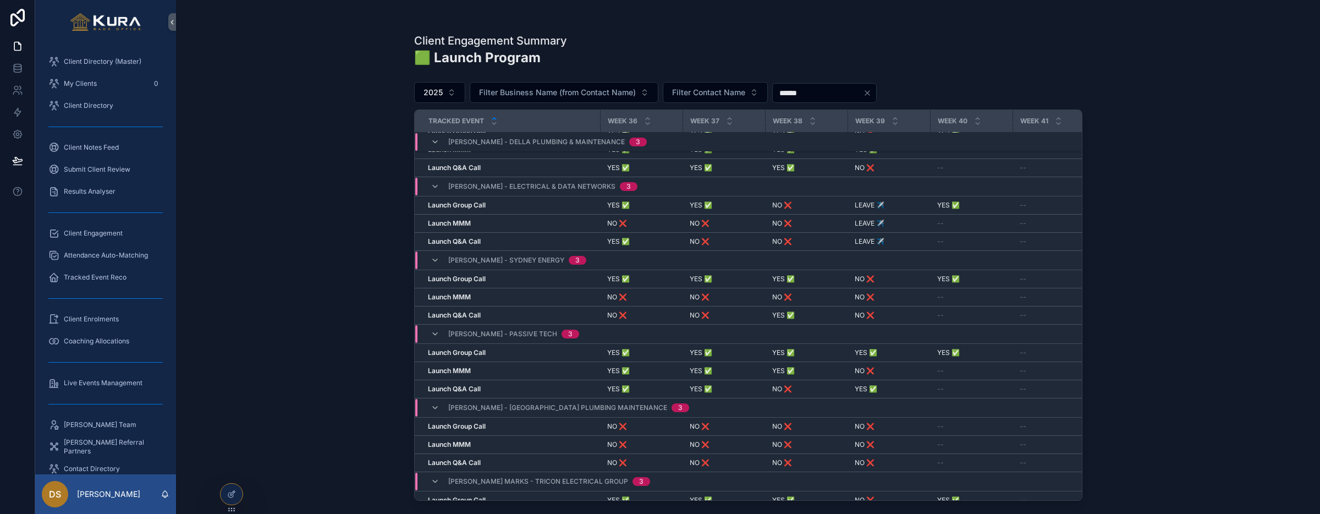
scroll to position [0, 2854]
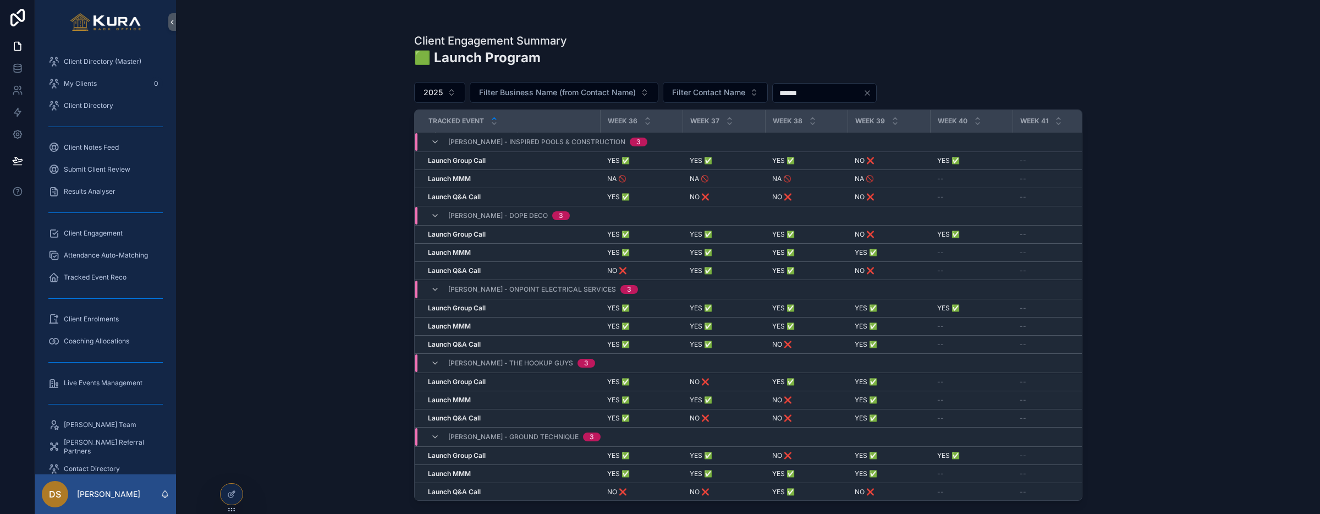
click at [345, 236] on div "Client Engagement Summary 🟩 Launch Program 2025 Filter Business Name (from Cont…" at bounding box center [748, 257] width 1144 height 514
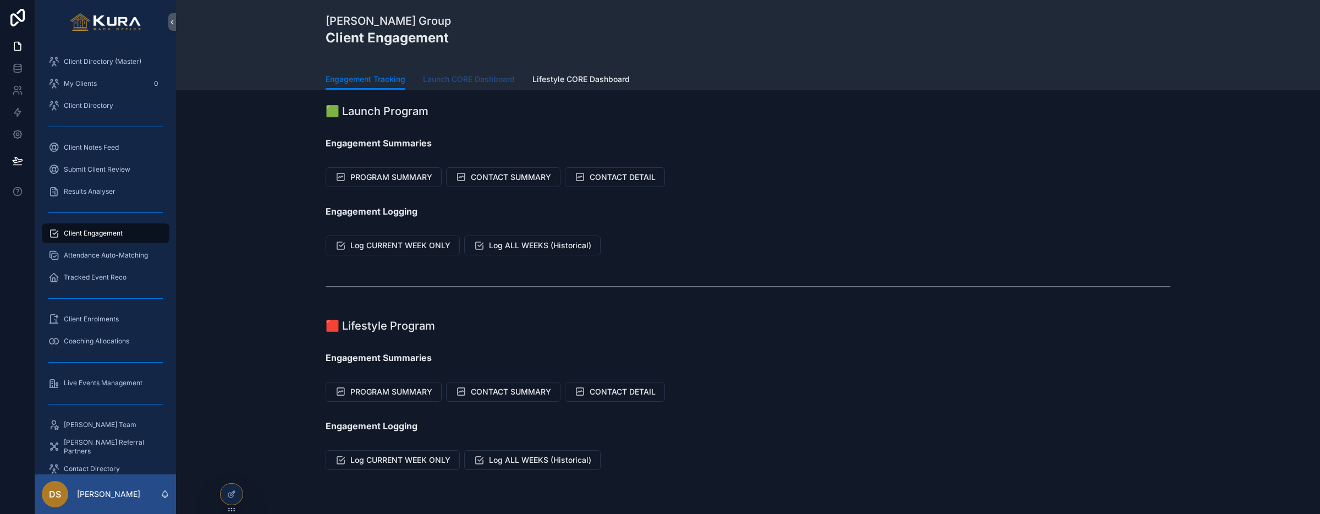
click at [470, 82] on span "Launch CORE Dashboard" at bounding box center [469, 79] width 92 height 11
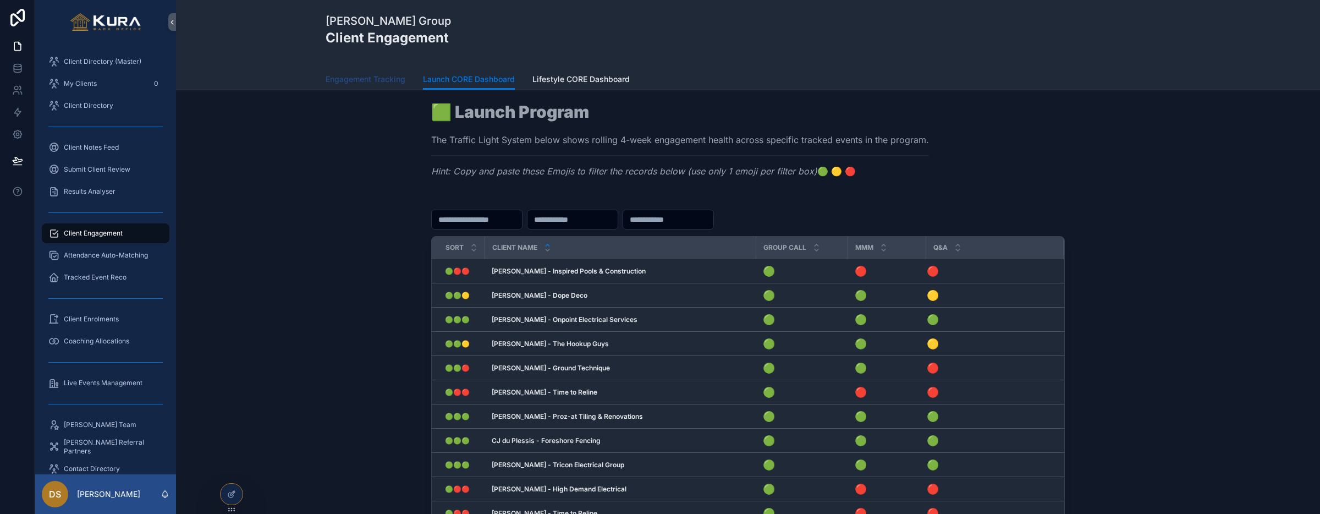
click at [377, 79] on span "Engagement Tracking" at bounding box center [366, 79] width 80 height 11
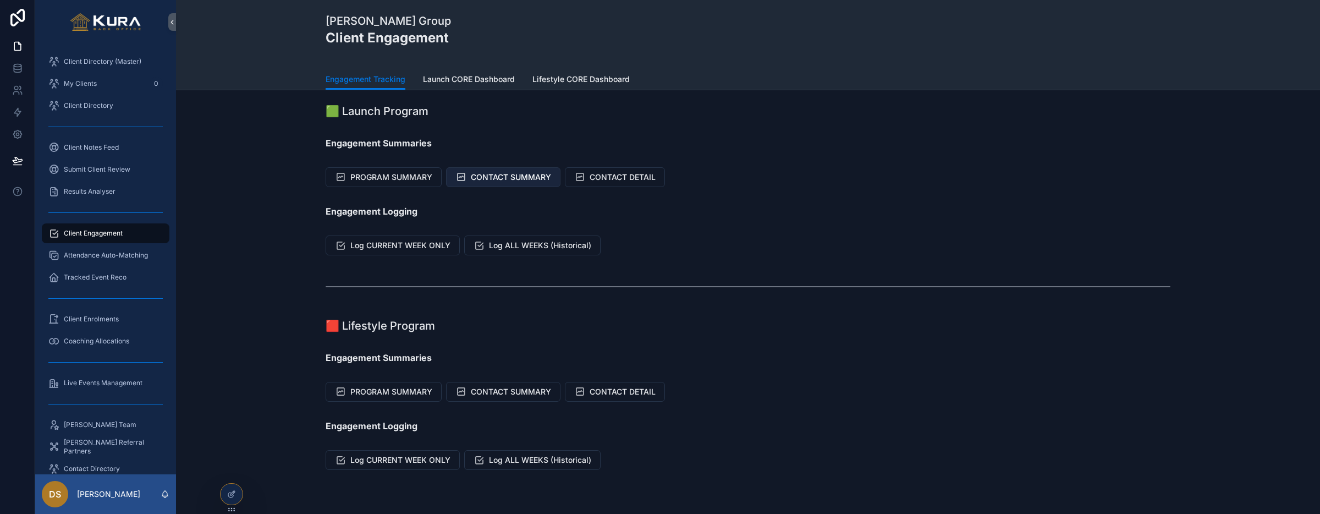
click at [497, 178] on span "CONTACT SUMMARY" at bounding box center [511, 177] width 80 height 11
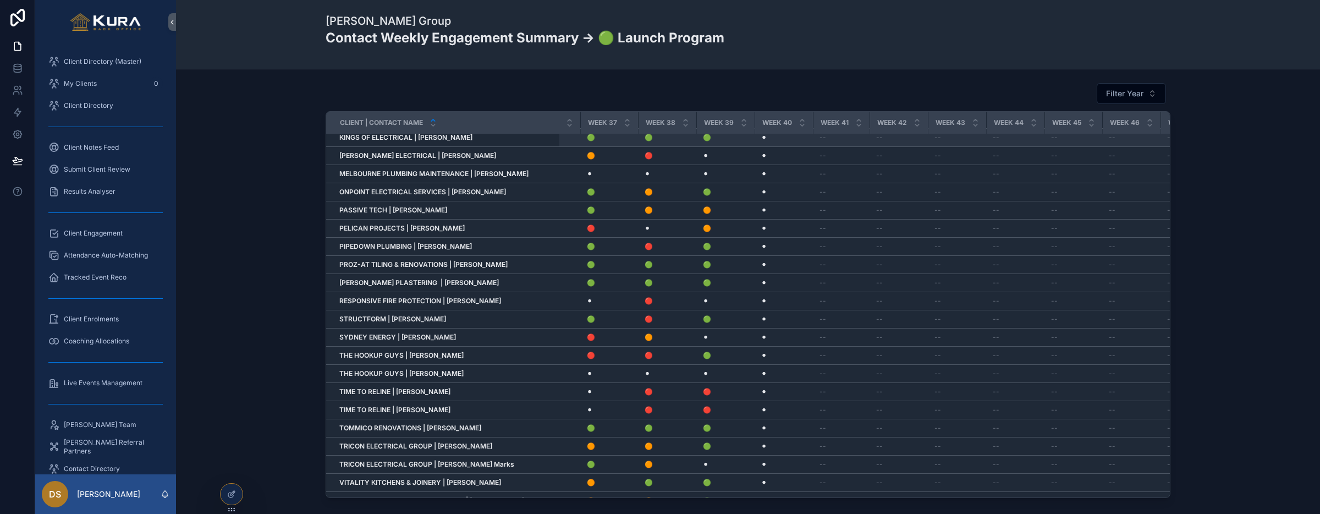
scroll to position [0, 2011]
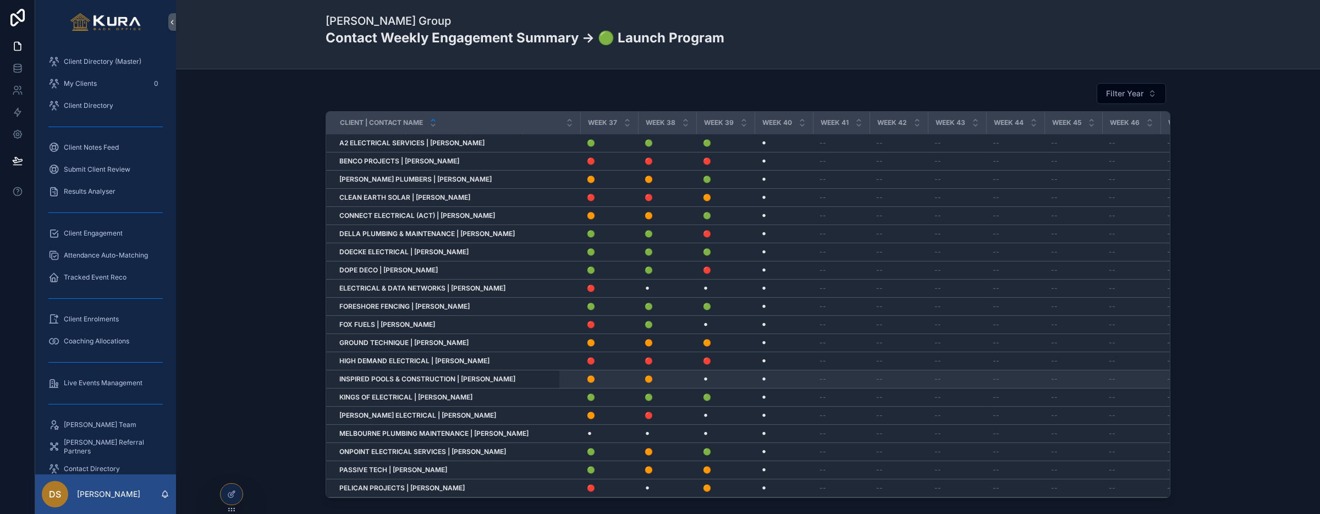
click at [574, 380] on div "🟢 🟢" at bounding box center [550, 378] width 45 height 9
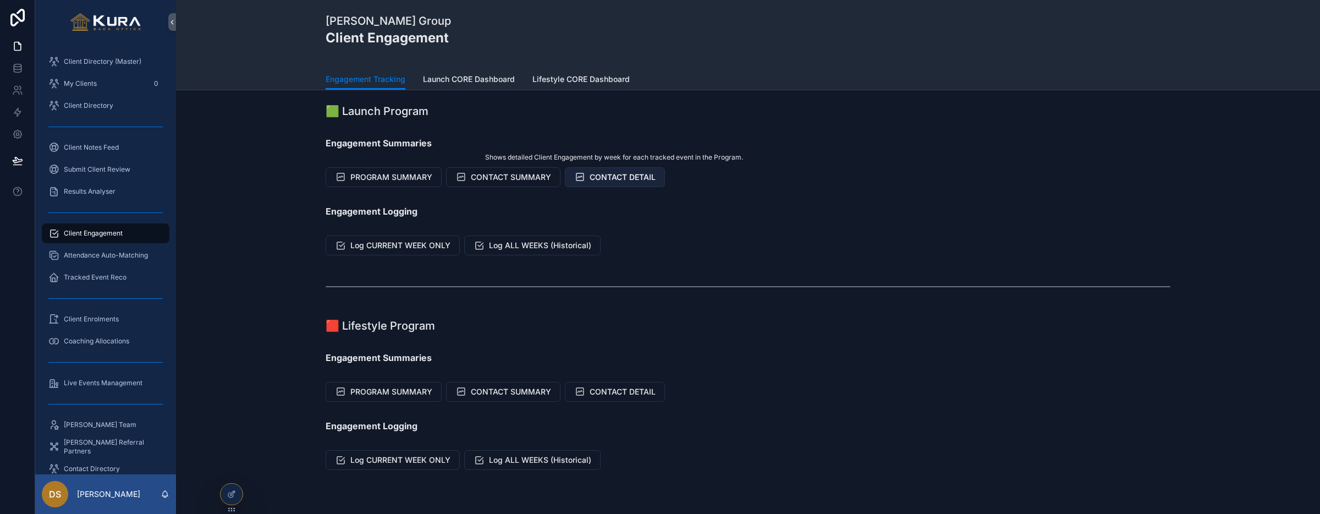
click at [625, 180] on span "CONTACT DETAIL" at bounding box center [623, 177] width 66 height 11
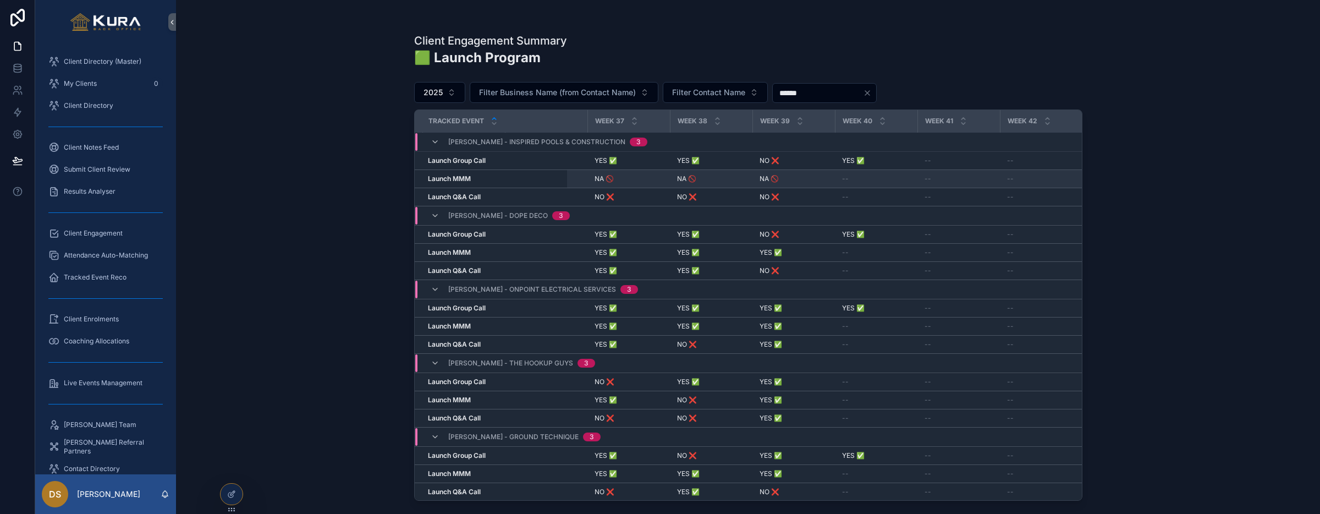
scroll to position [0, 2949]
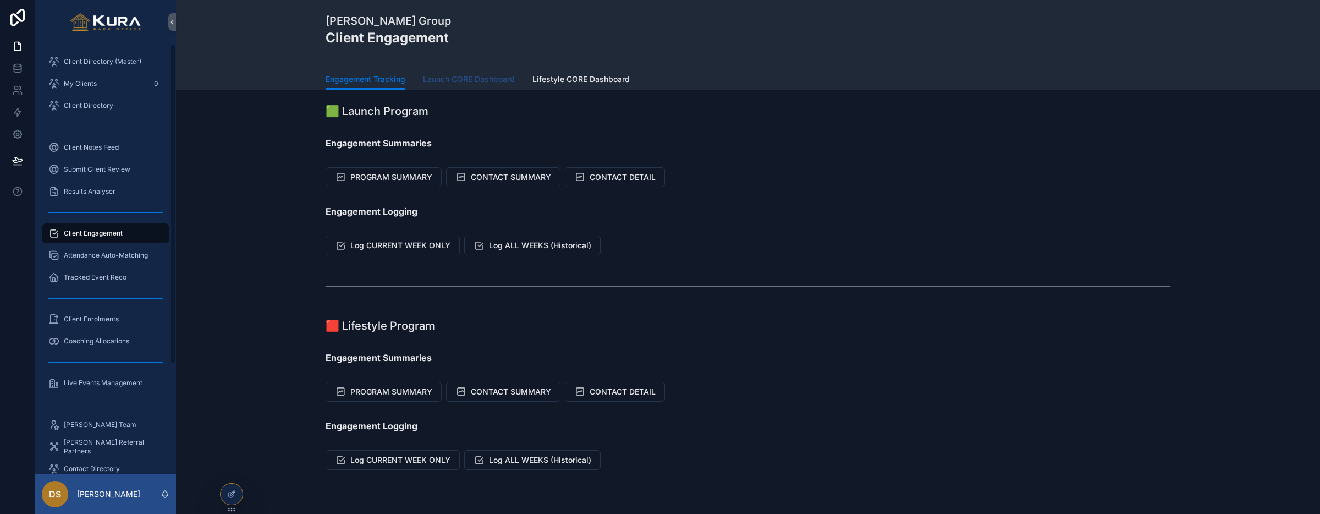
click at [443, 82] on span "Launch CORE Dashboard" at bounding box center [469, 79] width 92 height 11
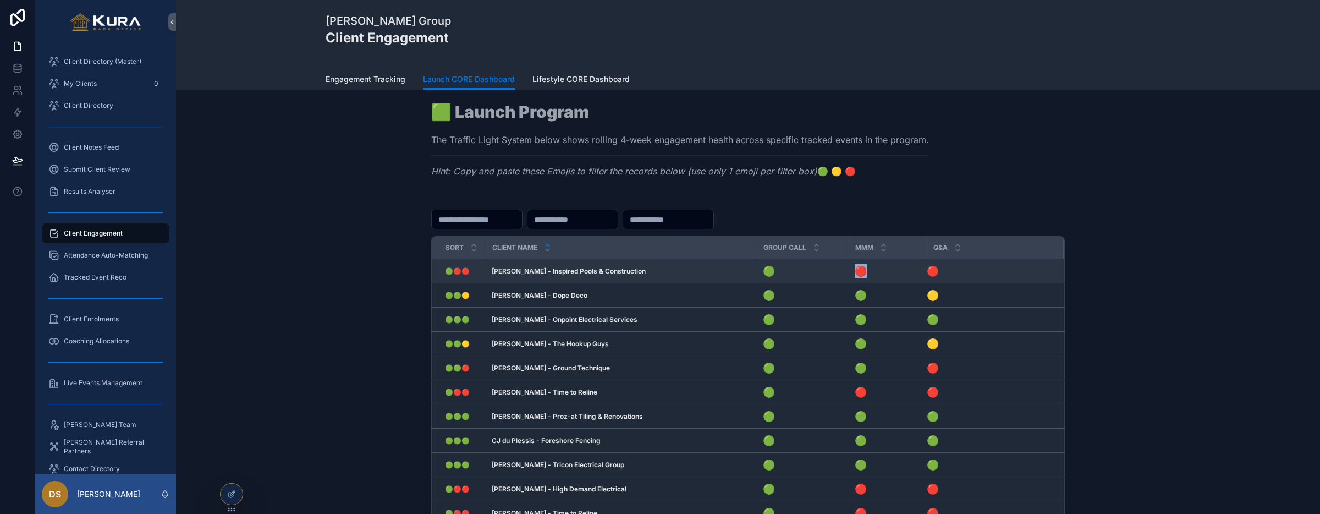
drag, startPoint x: 869, startPoint y: 272, endPoint x: 835, endPoint y: 272, distance: 34.1
click at [835, 272] on tr "🟢🔴🔴 🟢🔴🔴 [PERSON_NAME] - Inspired Pools & Construction [PERSON_NAME] - Inspired …" at bounding box center [748, 271] width 632 height 24
click at [387, 319] on div "Sort Client Name Group Call MMM Q&A 🟢🔴🔴 🟢🔴🔴 [PERSON_NAME] - Inspired Pools & Co…" at bounding box center [748, 411] width 1126 height 429
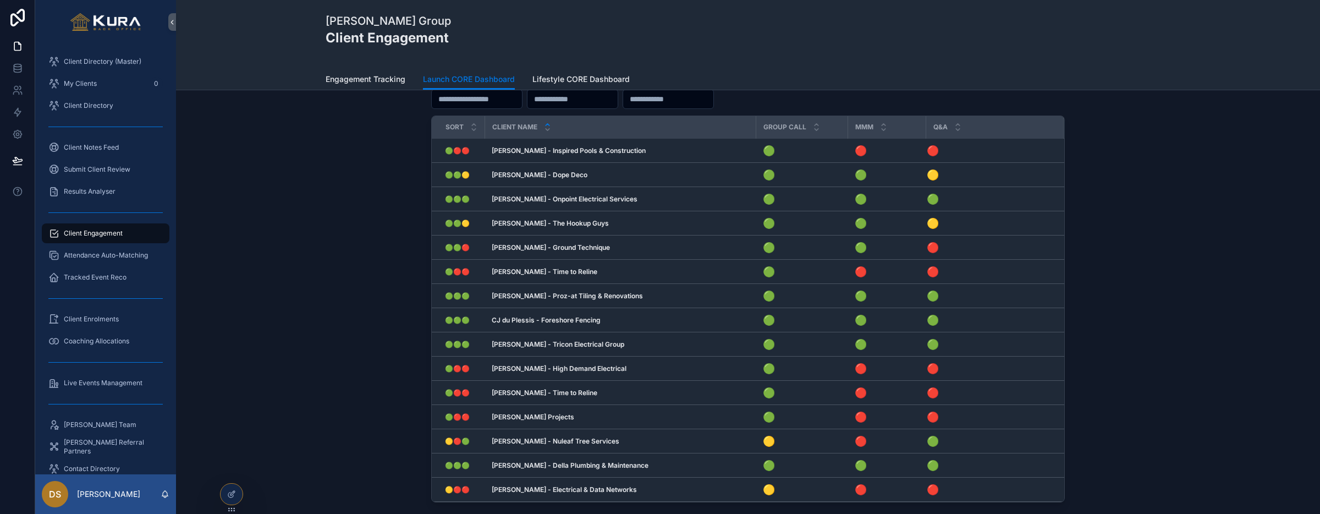
scroll to position [122, 0]
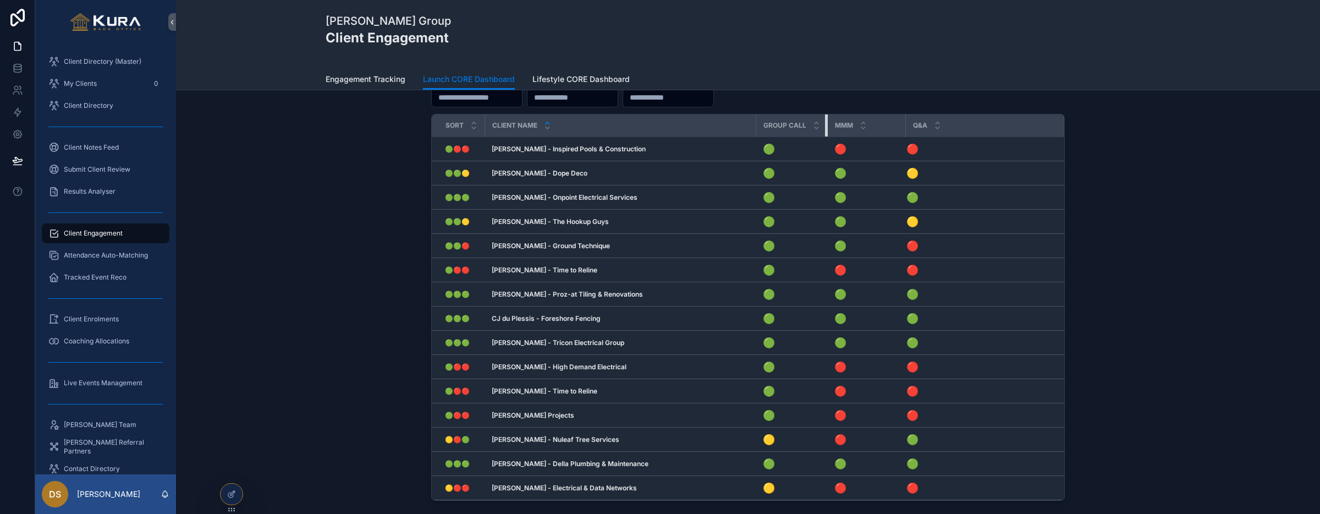
drag, startPoint x: 846, startPoint y: 122, endPoint x: 824, endPoint y: 122, distance: 22.0
click at [825, 122] on div "scrollable content" at bounding box center [827, 125] width 4 height 22
click at [906, 122] on div "Q&A" at bounding box center [984, 125] width 156 height 21
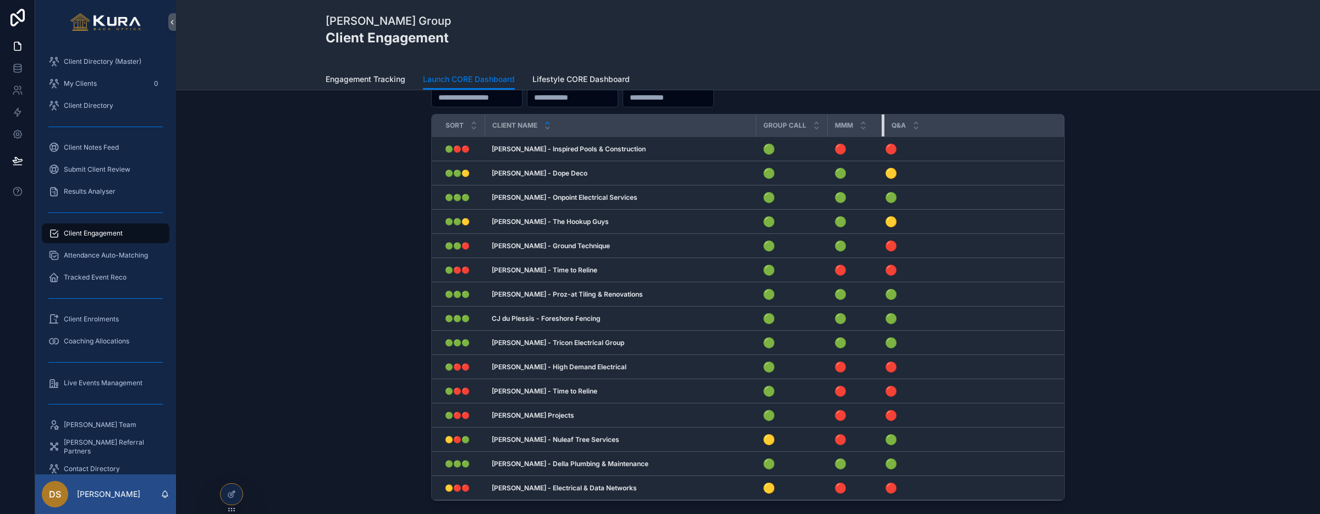
drag, startPoint x: 904, startPoint y: 122, endPoint x: 882, endPoint y: 121, distance: 21.5
click at [882, 121] on div "scrollable content" at bounding box center [884, 125] width 4 height 22
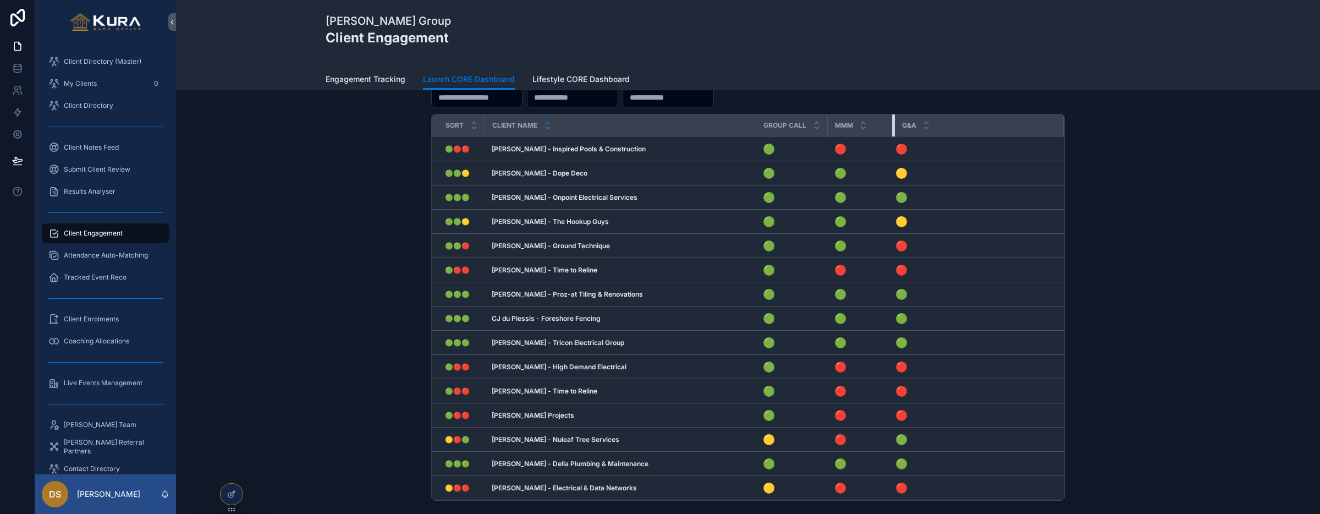
drag, startPoint x: 883, startPoint y: 122, endPoint x: 893, endPoint y: 122, distance: 10.4
click at [893, 122] on tr "Sort Client Name Group Call MMM Q&A" at bounding box center [748, 125] width 632 height 23
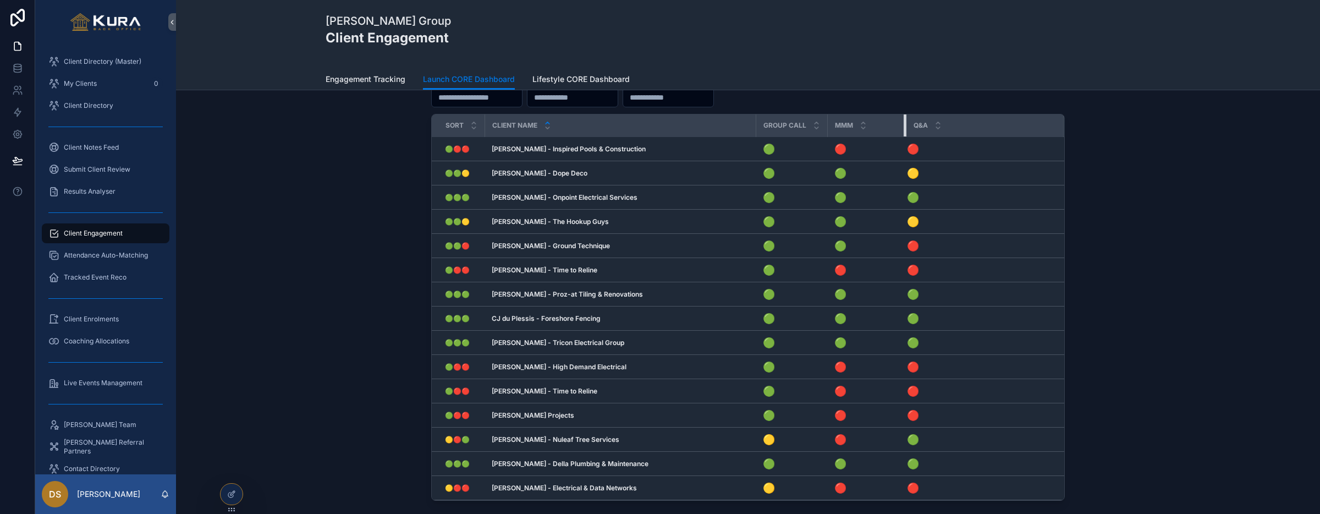
drag, startPoint x: 892, startPoint y: 122, endPoint x: 904, endPoint y: 122, distance: 11.5
click at [904, 122] on div "scrollable content" at bounding box center [906, 125] width 4 height 22
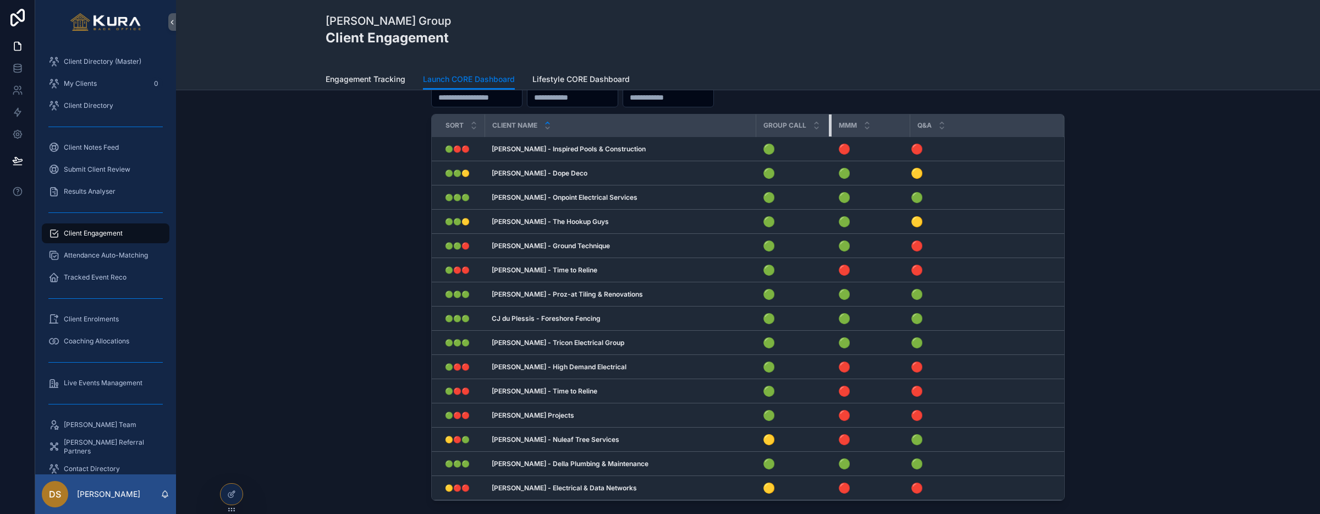
click at [830, 121] on tr "Sort Client Name Group Call MMM Q&A" at bounding box center [748, 125] width 632 height 23
click at [319, 206] on div "Sort Client Name Group Call MMM Q&A 🟢🔴🔴 🟢🔴🔴 [PERSON_NAME] - Inspired Pools & Co…" at bounding box center [748, 289] width 1126 height 429
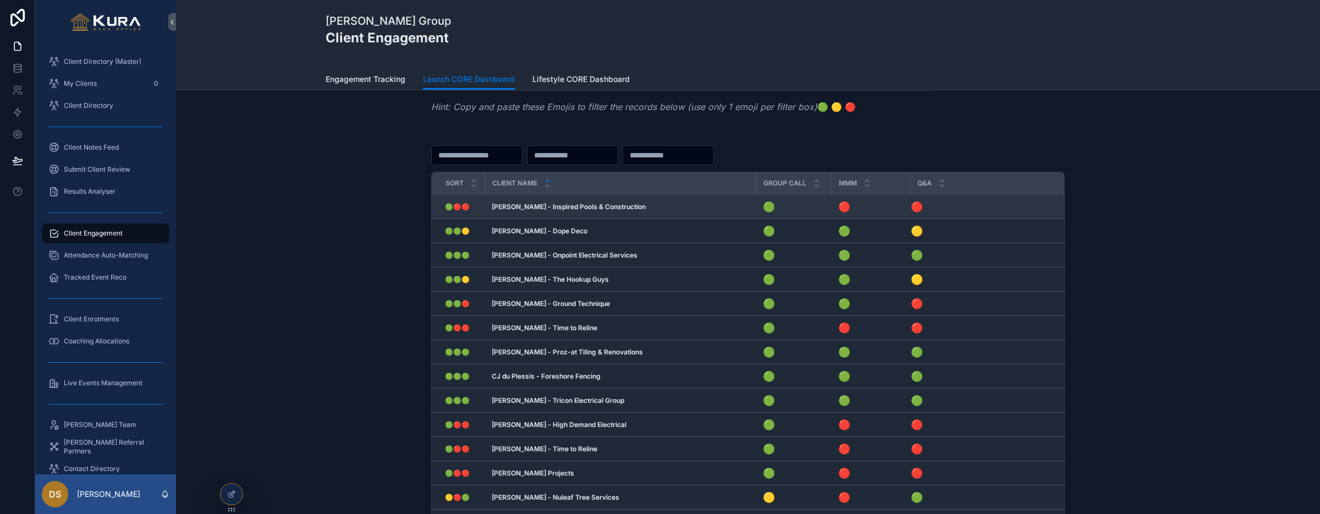
scroll to position [64, 0]
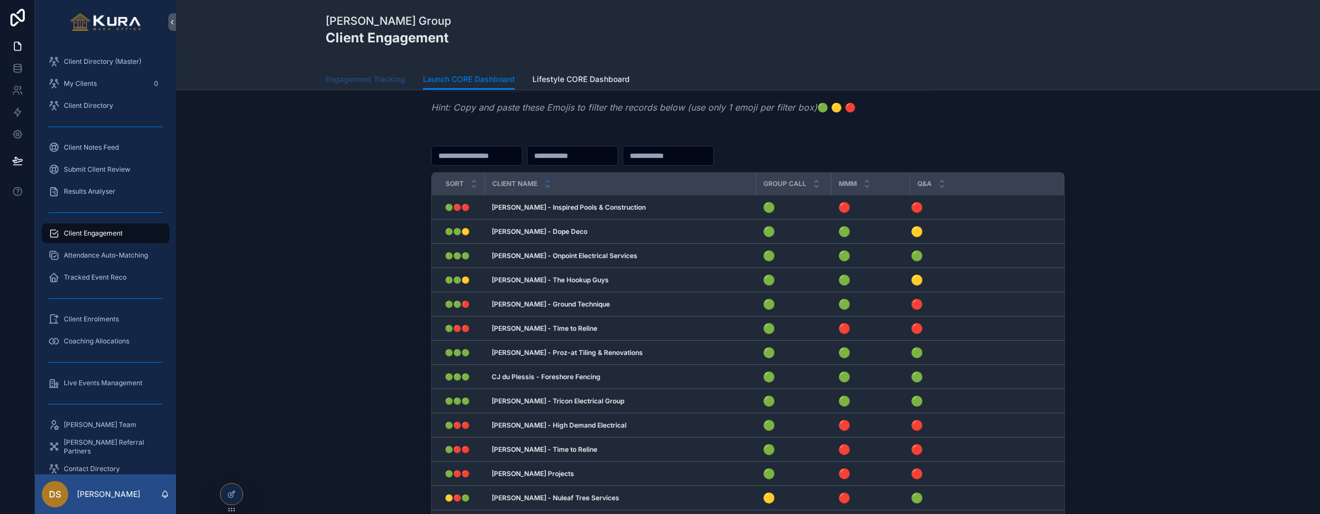
click at [354, 81] on span "Engagement Tracking" at bounding box center [366, 79] width 80 height 11
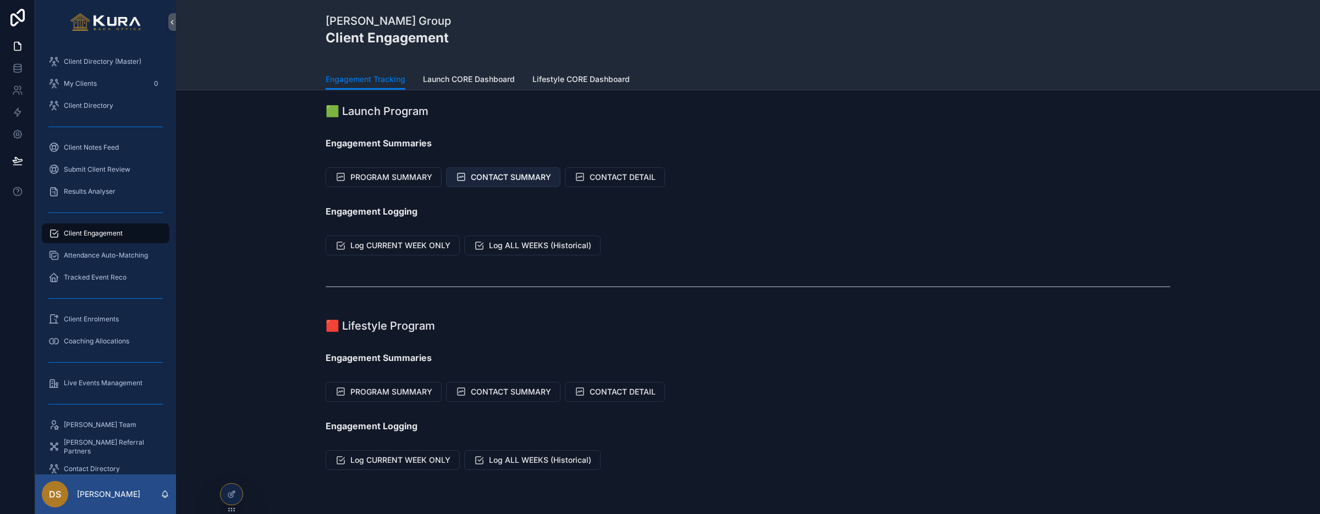
click at [525, 176] on span "CONTACT SUMMARY" at bounding box center [511, 177] width 80 height 11
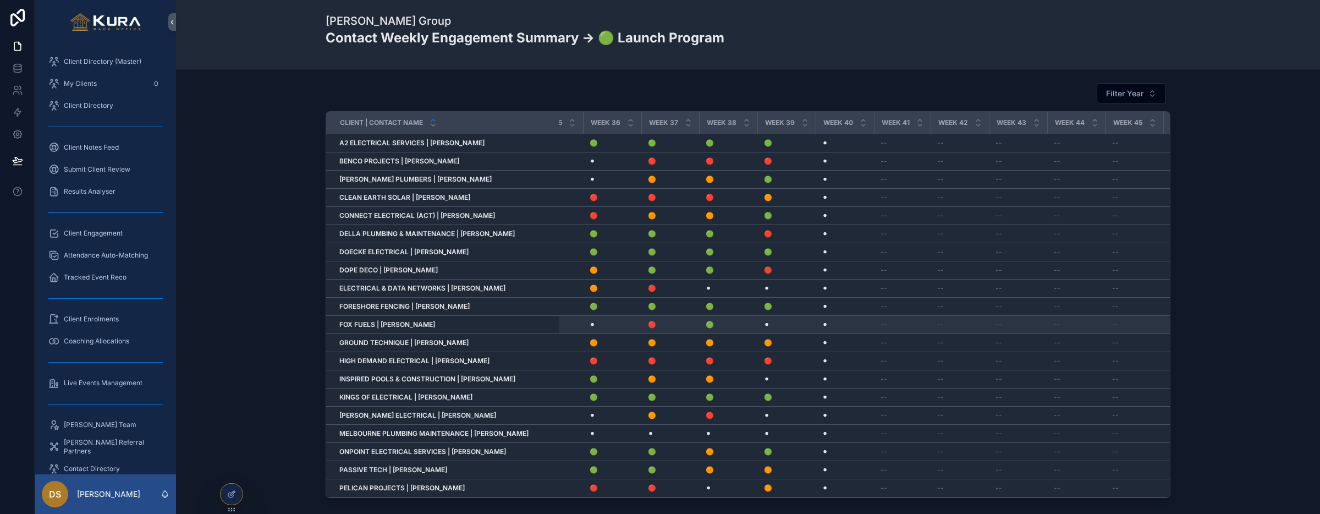
scroll to position [0, 1947]
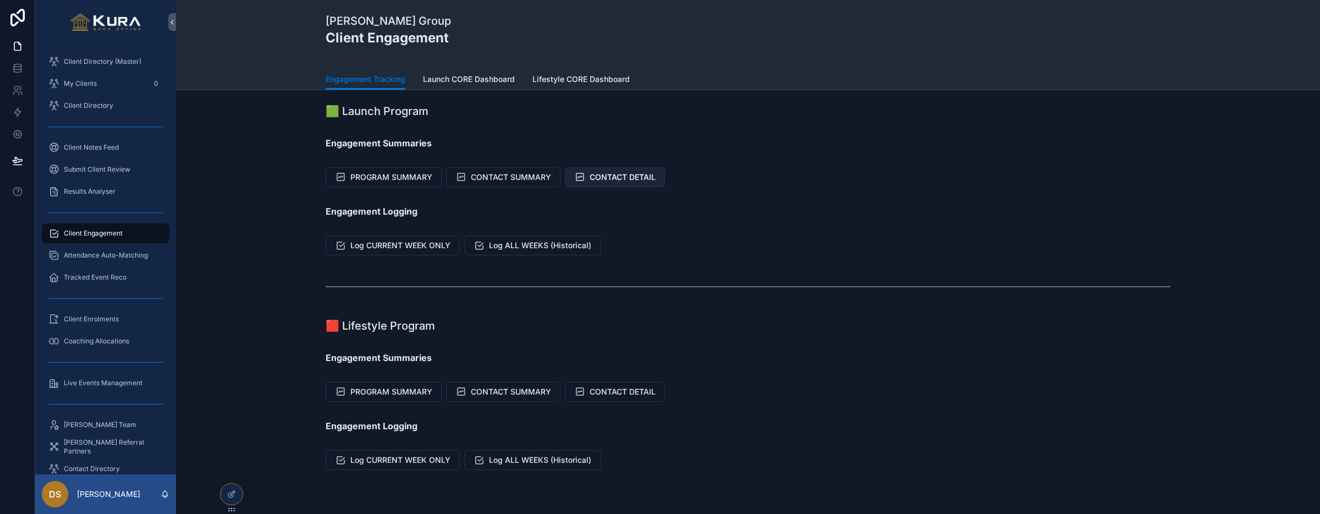
click at [610, 182] on button "CONTACT DETAIL" at bounding box center [615, 177] width 100 height 20
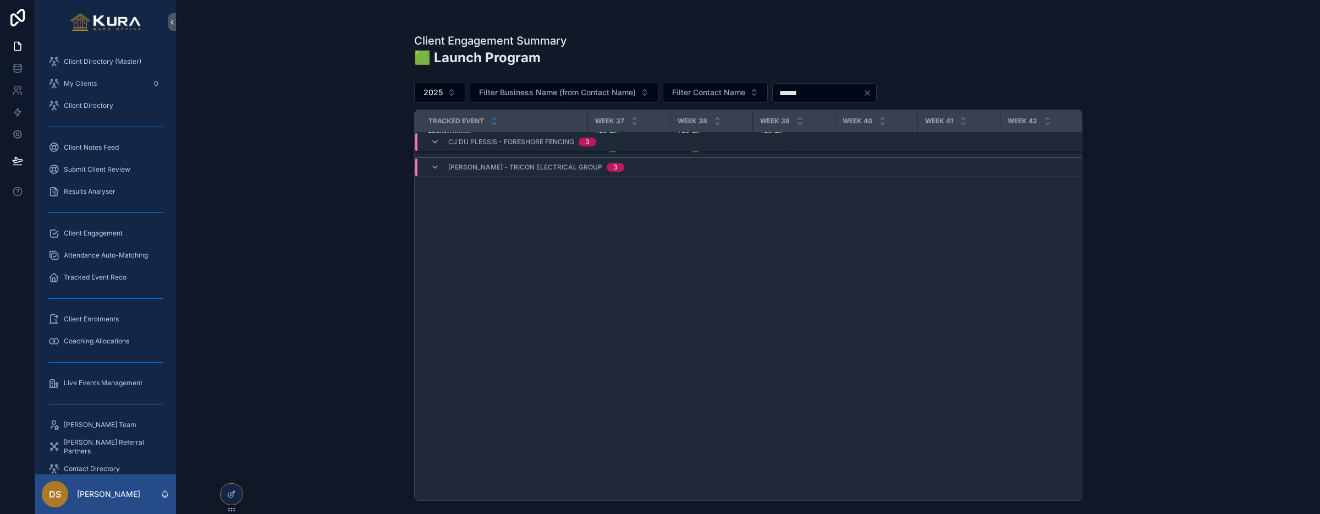
scroll to position [0, 2949]
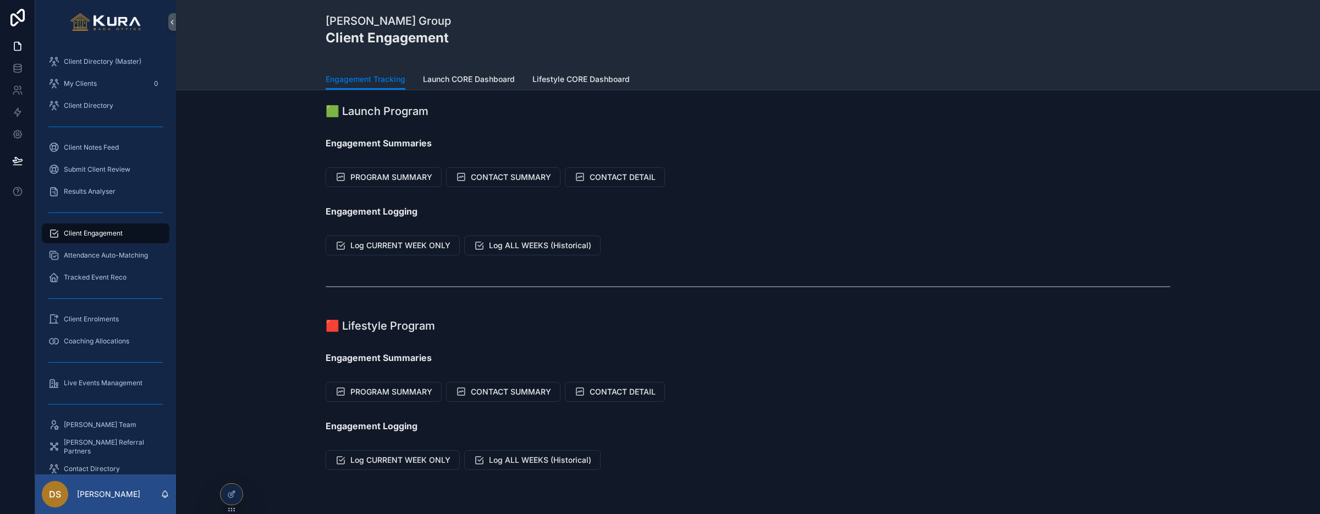
click at [277, 342] on div "🟩 Launch Program Engagement Summaries PROGRAM SUMMARY CONTACT SUMMARY CONTACT D…" at bounding box center [748, 317] width 1144 height 454
click at [389, 177] on span "PROGRAM SUMMARY" at bounding box center [391, 177] width 82 height 11
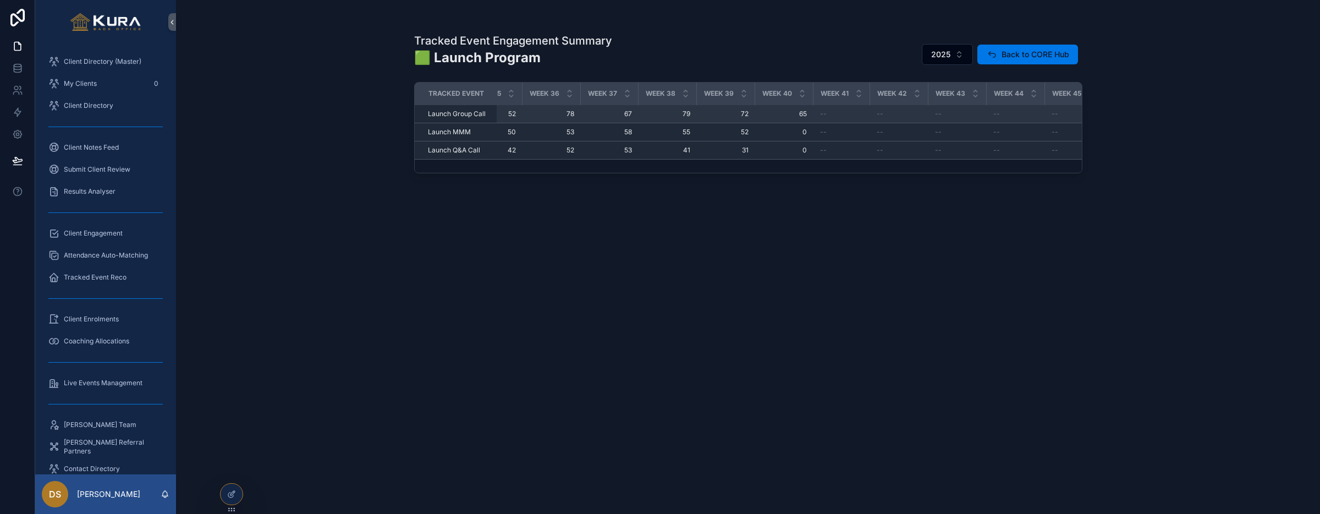
scroll to position [0, 2522]
click at [304, 207] on div "Tracked Event Engagement Summary 🟩 Launch Program 2025 Back to CORE Hub Tracked…" at bounding box center [748, 257] width 1144 height 514
click at [279, 305] on div "Tracked Event Engagement Summary 🟩 Launch Program 2025 Back to CORE Hub Tracked…" at bounding box center [748, 257] width 1144 height 514
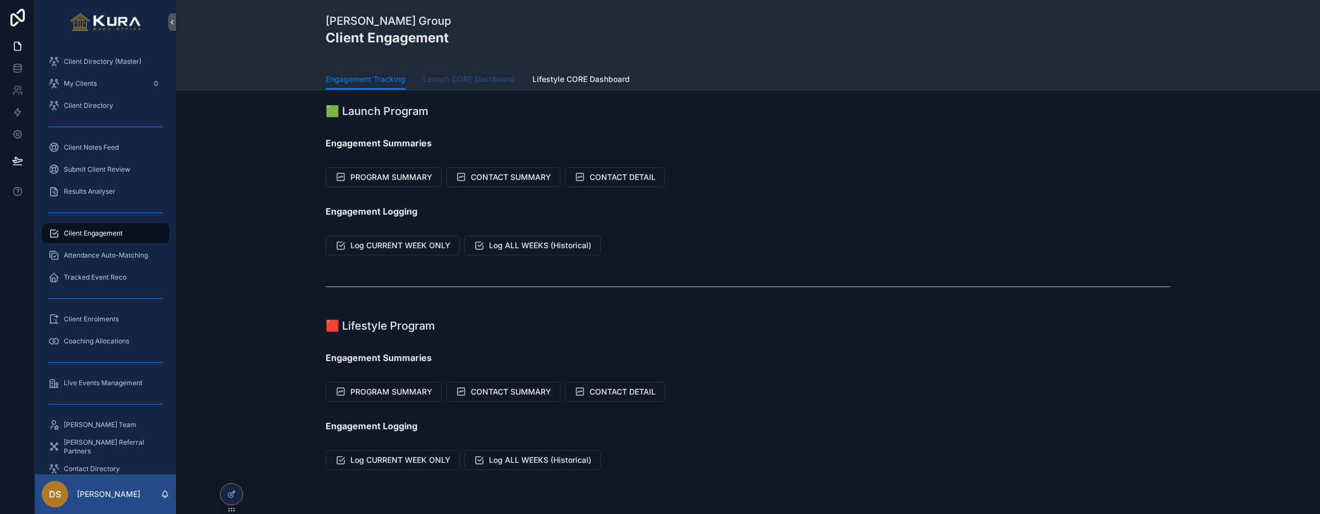
click at [465, 79] on span "Launch CORE Dashboard" at bounding box center [469, 79] width 92 height 11
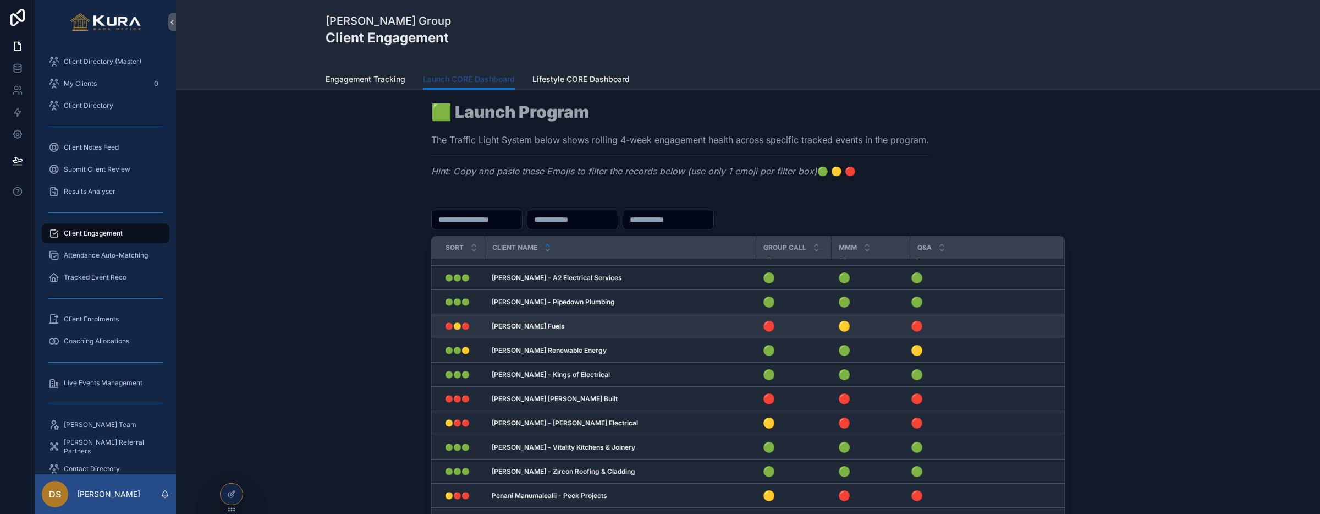
scroll to position [572, 0]
drag, startPoint x: 762, startPoint y: 327, endPoint x: 917, endPoint y: 328, distance: 154.5
click at [917, 328] on tr "🔴🟡🔴 🔴🟡🔴 [PERSON_NAME] Fuels [PERSON_NAME] Fuels 🔴 🟡 🔴" at bounding box center [748, 328] width 632 height 24
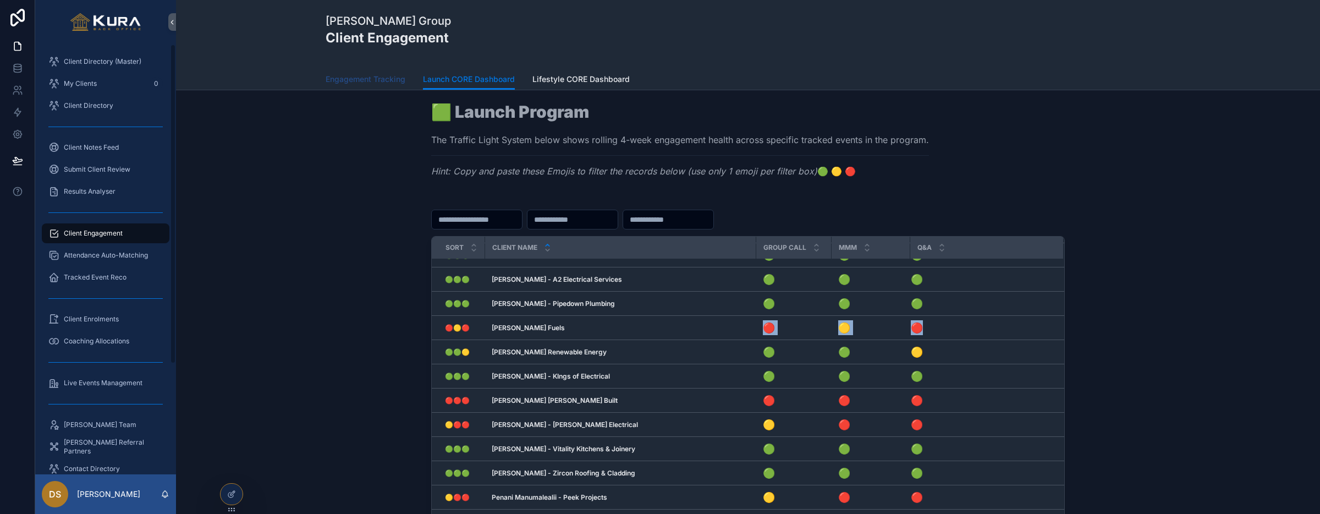
click at [355, 70] on link "Engagement Tracking" at bounding box center [366, 80] width 80 height 22
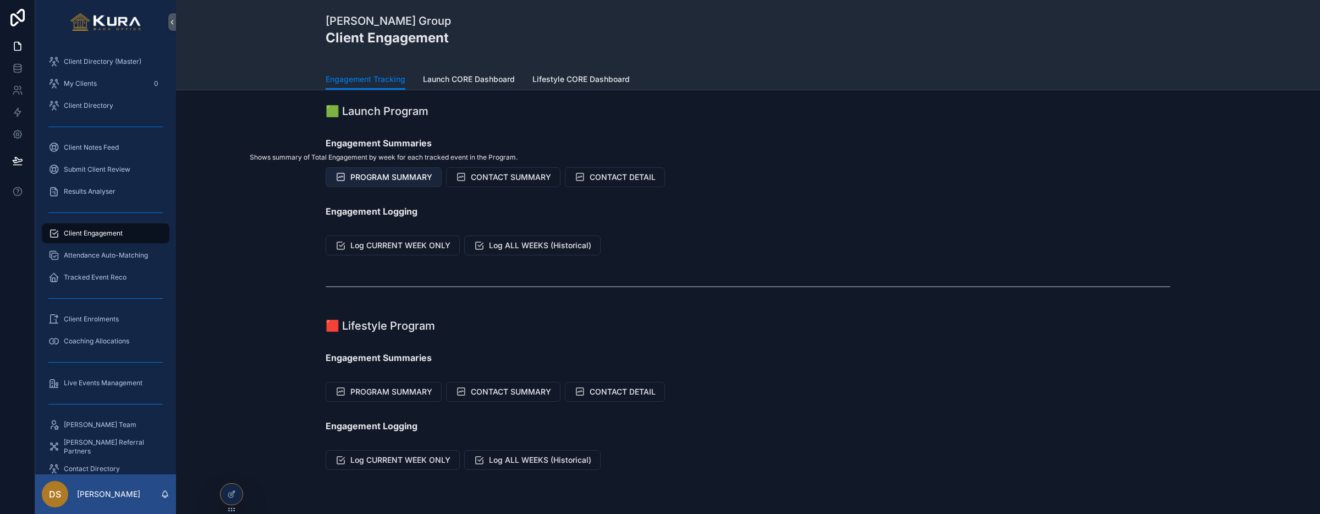
click at [373, 179] on span "PROGRAM SUMMARY" at bounding box center [391, 177] width 82 height 11
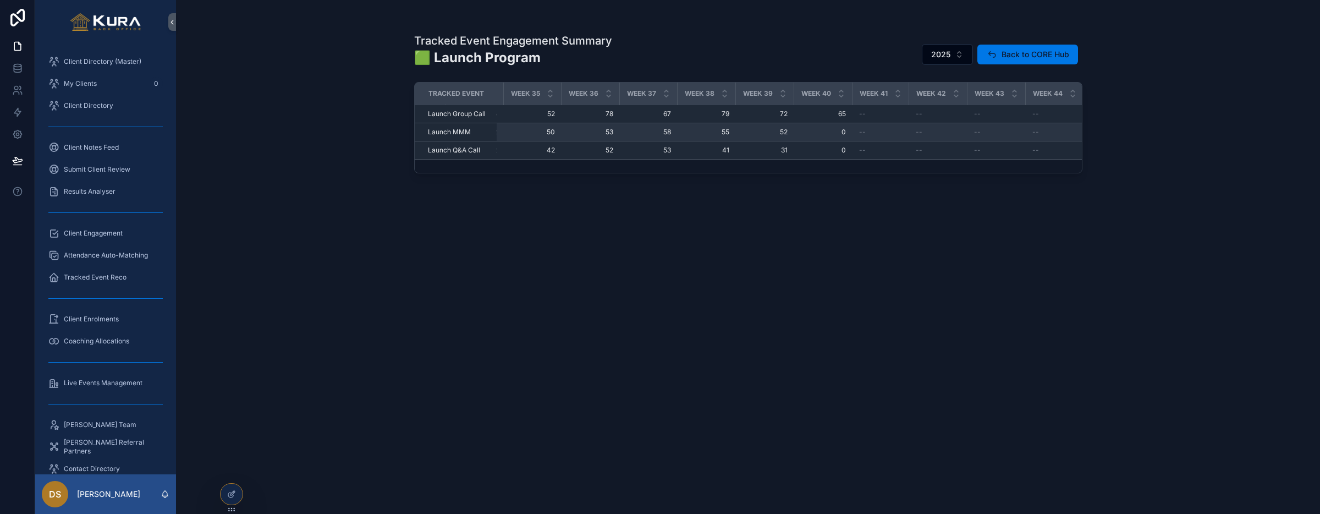
scroll to position [0, 2485]
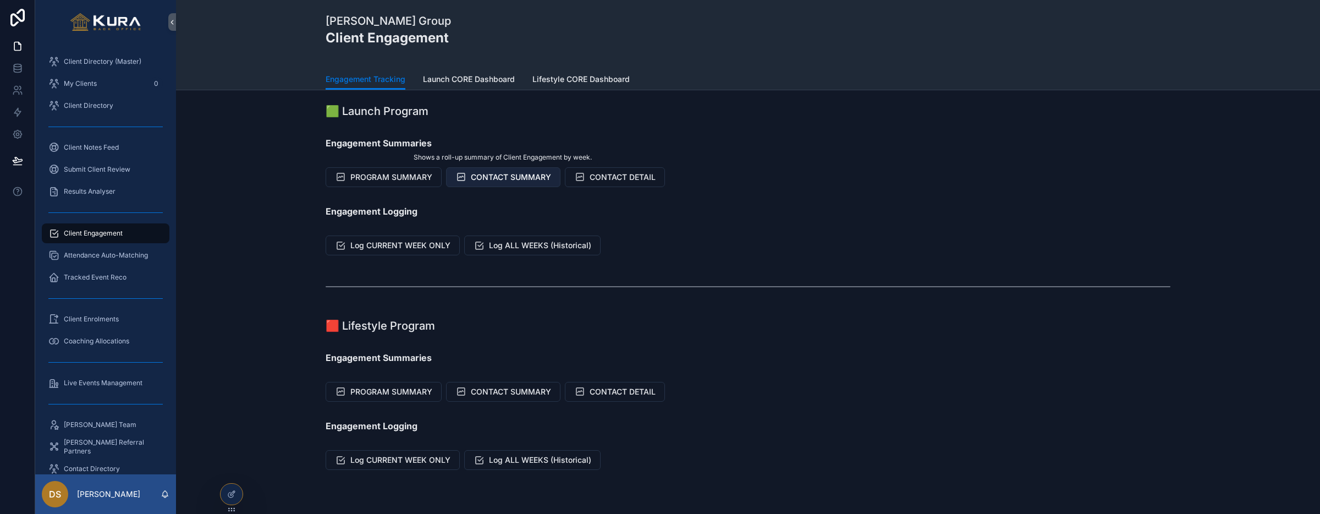
click at [512, 179] on span "CONTACT SUMMARY" at bounding box center [511, 177] width 80 height 11
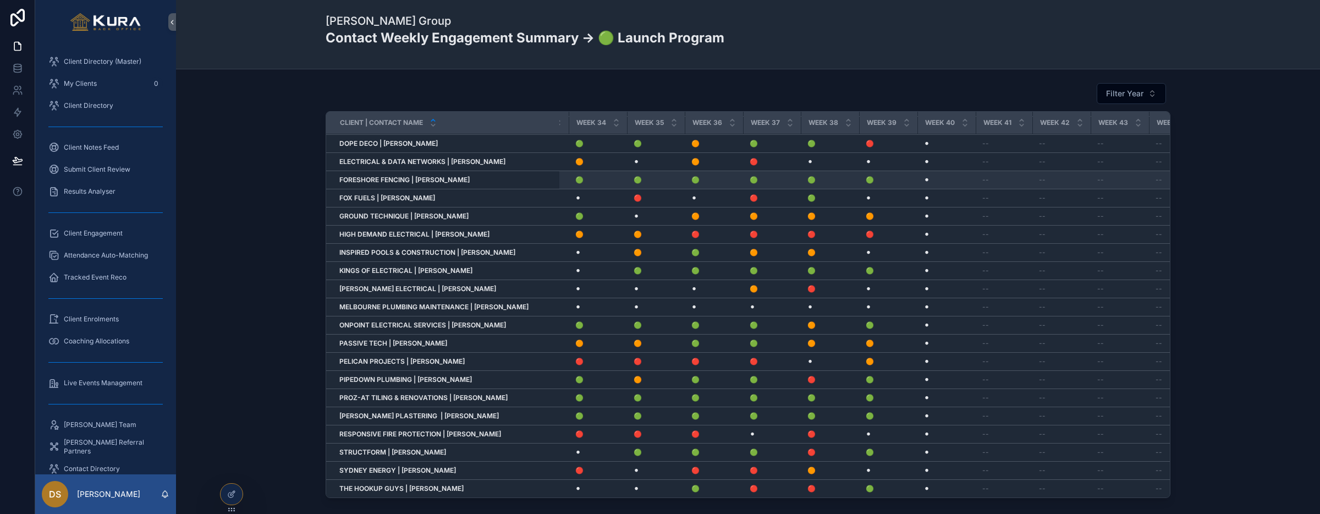
scroll to position [4, 1848]
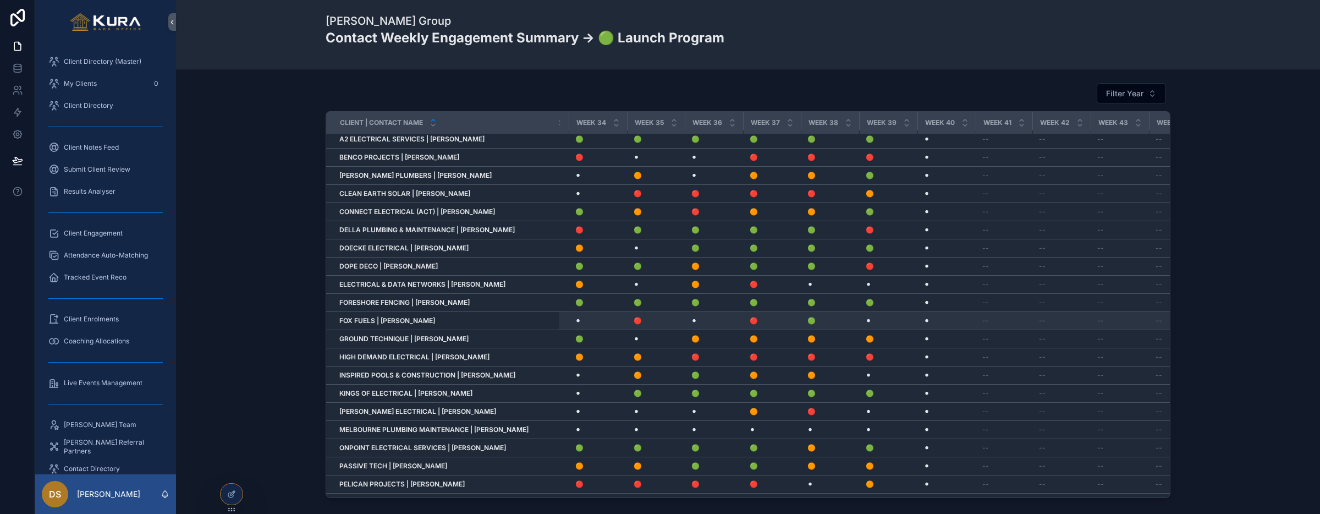
click at [871, 323] on span "⚫" at bounding box center [868, 320] width 5 height 9
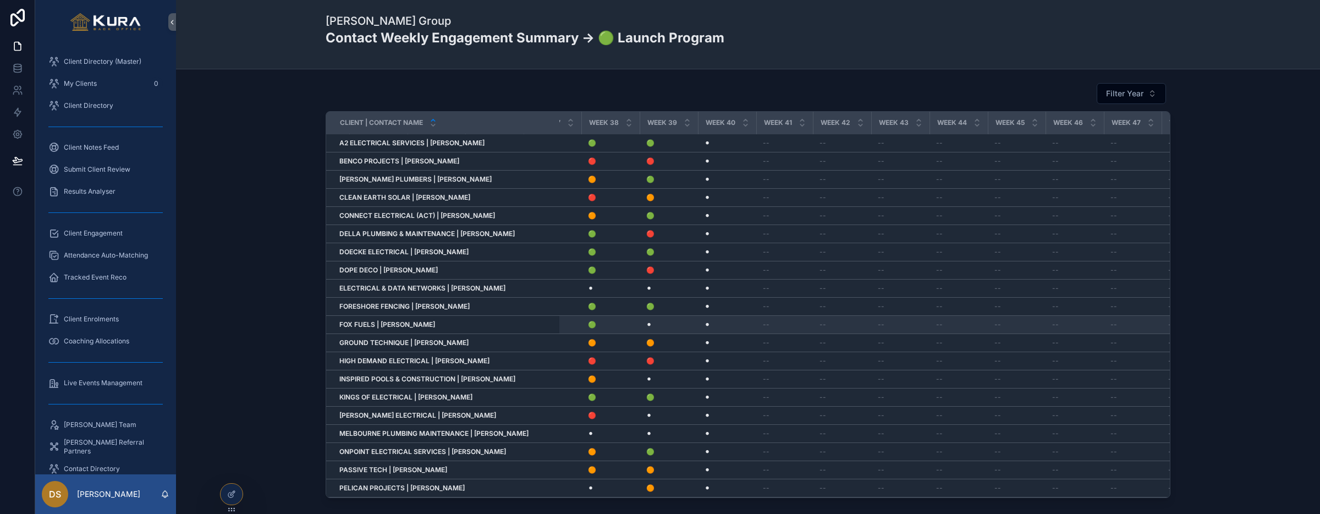
scroll to position [0, 2070]
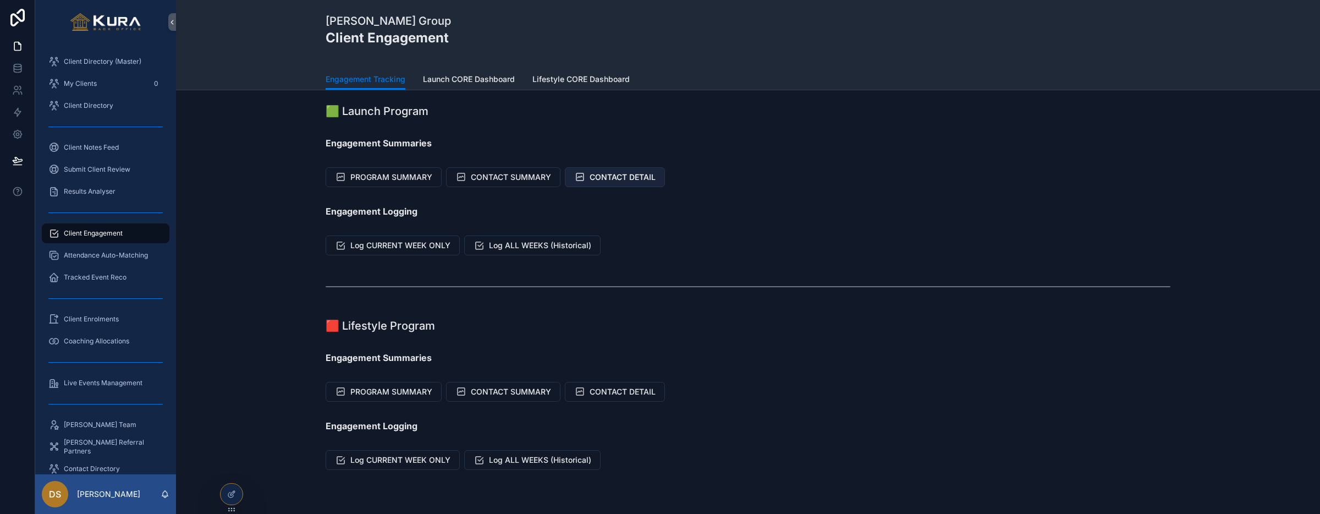
click at [602, 179] on span "CONTACT DETAIL" at bounding box center [623, 177] width 66 height 11
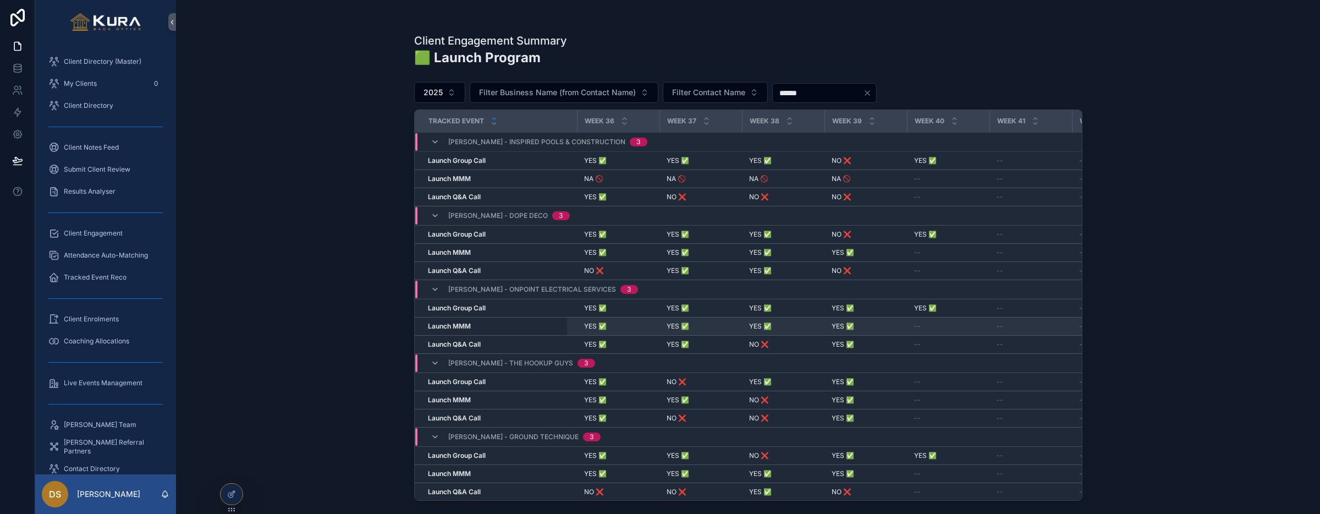
scroll to position [0, 2903]
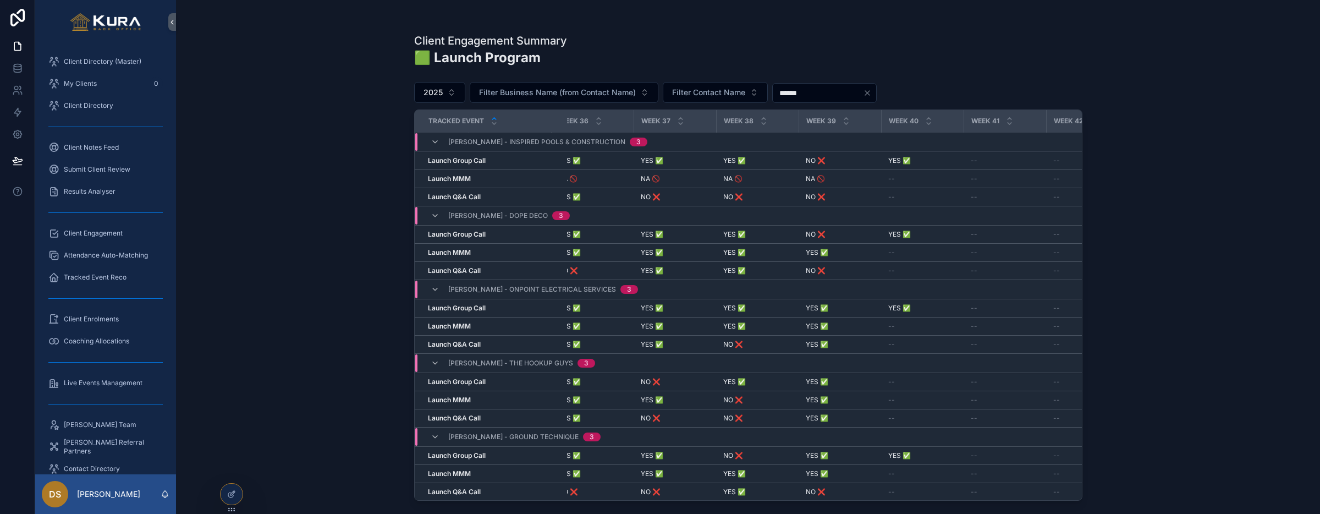
click at [254, 185] on div "Client Engagement Summary 🟩 Launch Program 2025 Filter Business Name (from Cont…" at bounding box center [748, 257] width 1144 height 514
click at [211, 247] on div "Client Engagement Summary 🟩 Launch Program 2025 Filter Business Name (from Cont…" at bounding box center [748, 257] width 1144 height 514
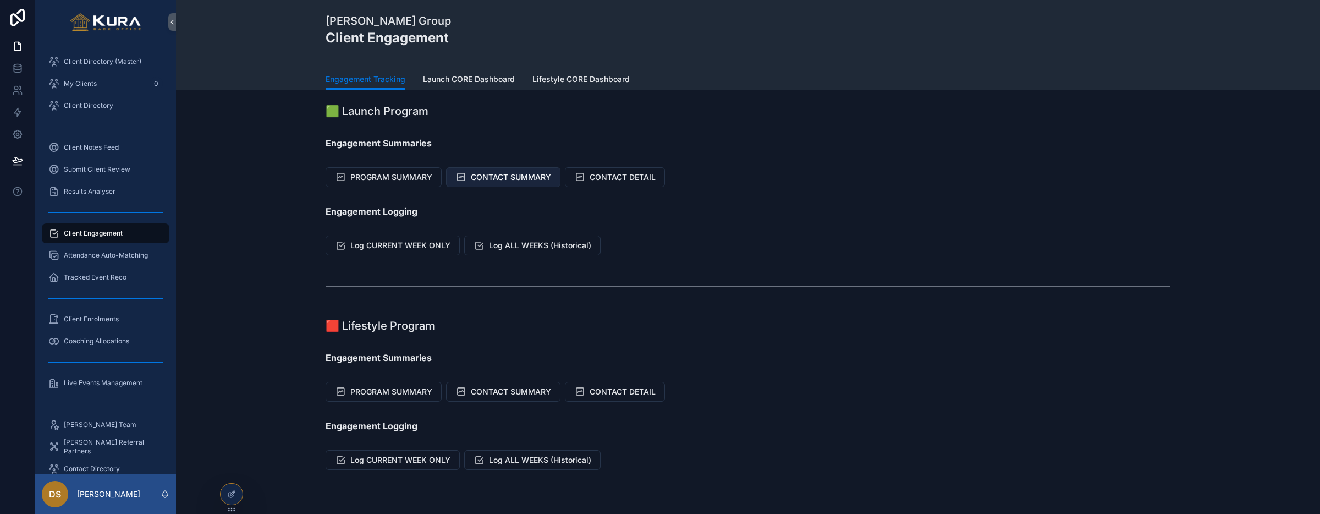
click at [517, 177] on span "CONTACT SUMMARY" at bounding box center [511, 177] width 80 height 11
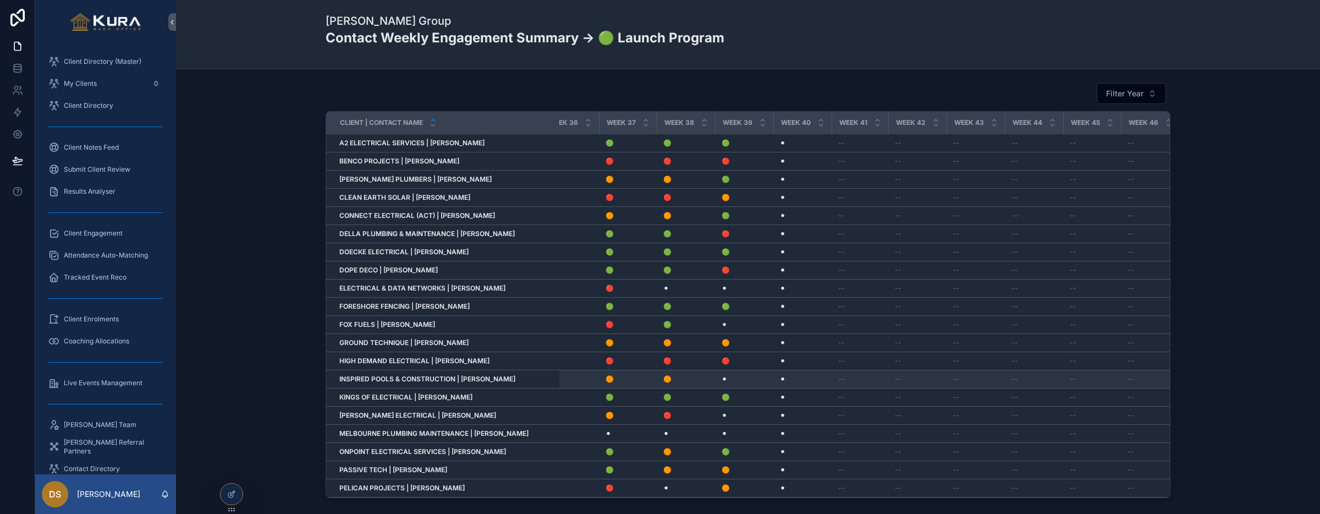
scroll to position [0, 2025]
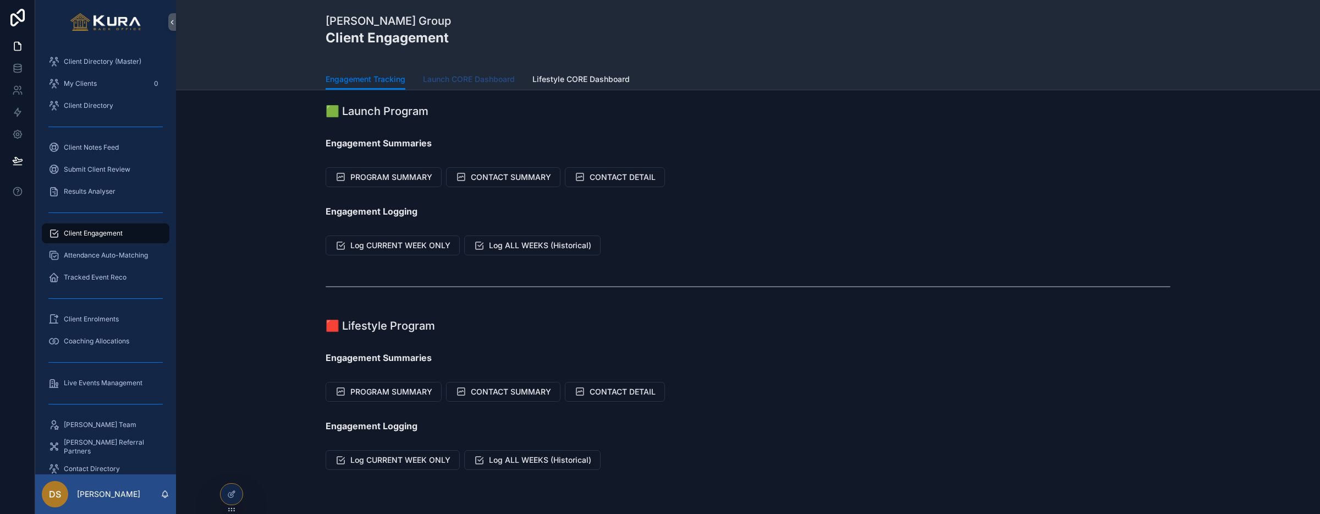
click at [477, 80] on span "Launch CORE Dashboard" at bounding box center [469, 79] width 92 height 11
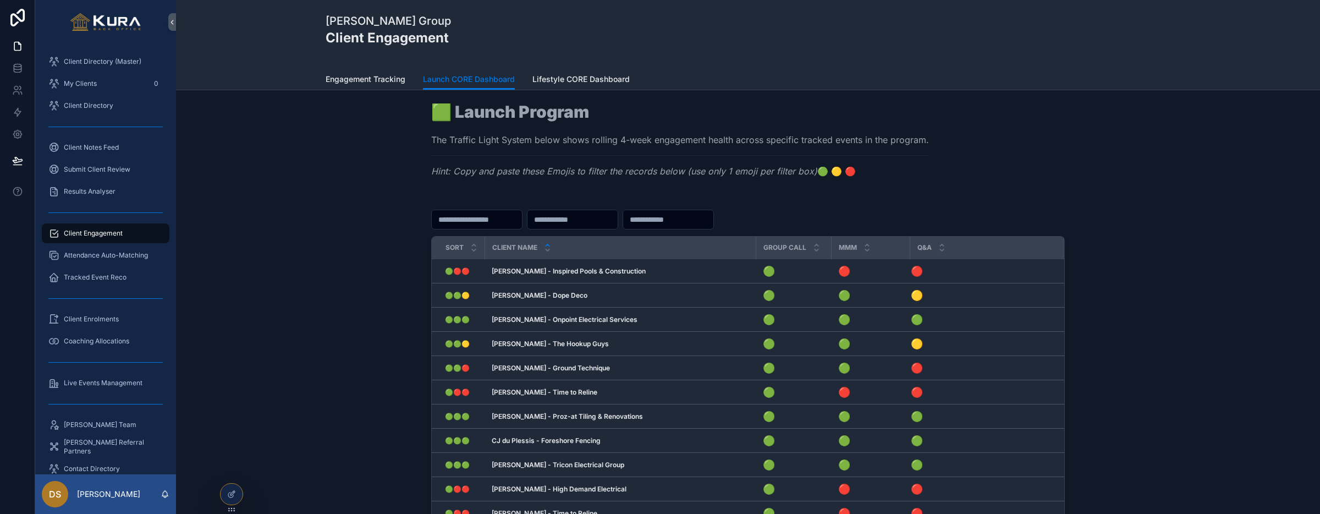
click at [313, 269] on div "Sort Client Name Group Call MMM Q&A 🟢🔴🔴 🟢🔴🔴 [PERSON_NAME] - Inspired Pools & Co…" at bounding box center [748, 411] width 1126 height 429
click at [106, 63] on span "Client Directory (Master)" at bounding box center [103, 61] width 78 height 9
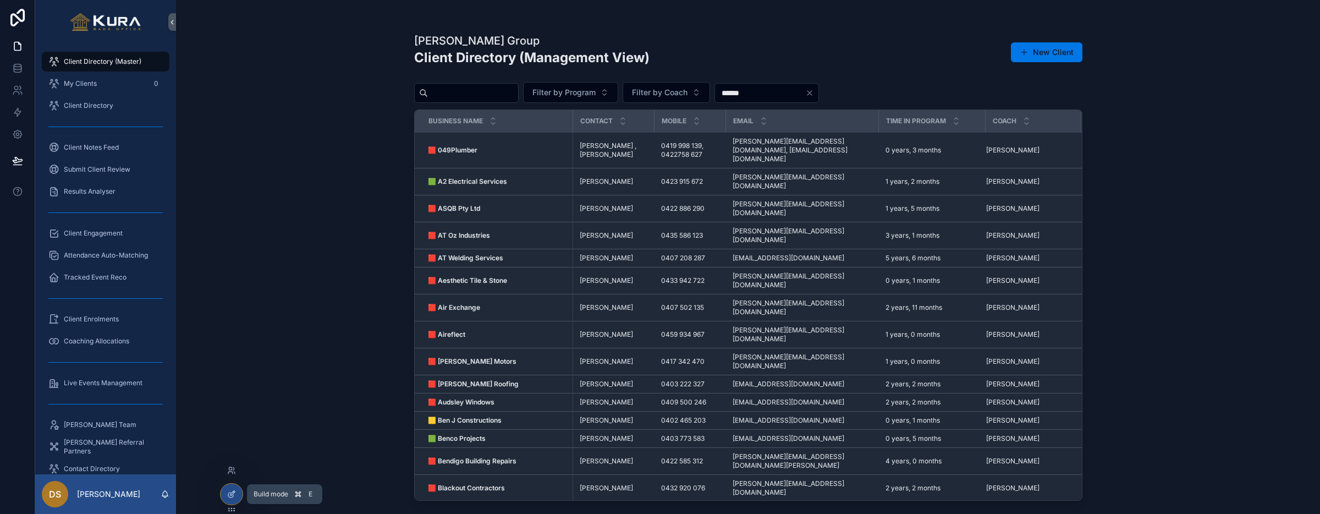
click at [228, 498] on icon at bounding box center [231, 493] width 9 height 9
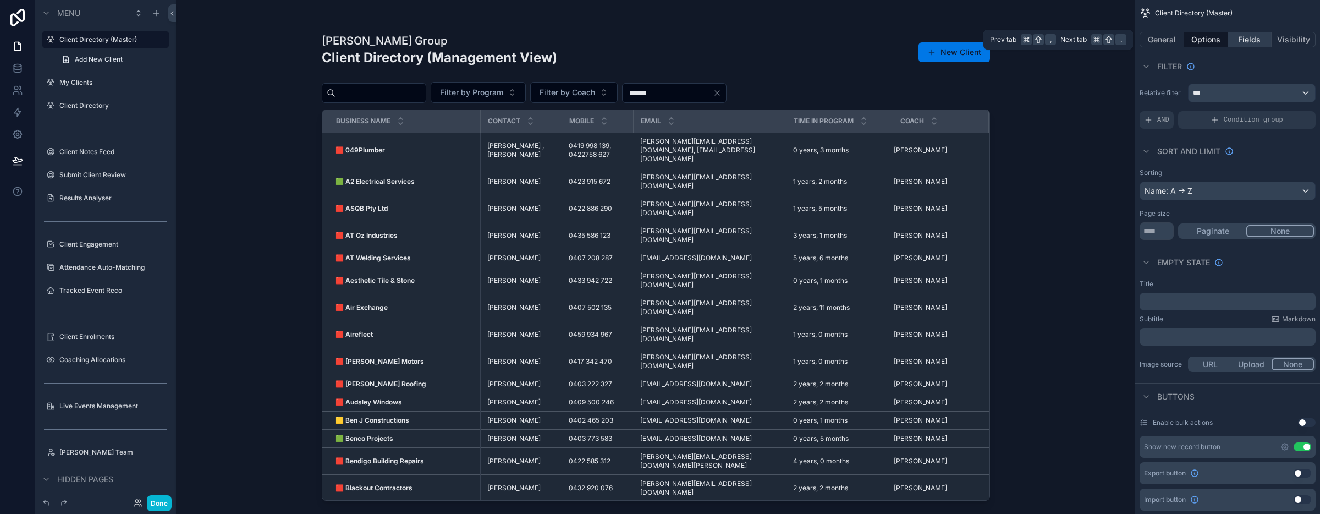
click at [1242, 42] on button "Fields" at bounding box center [1250, 39] width 44 height 15
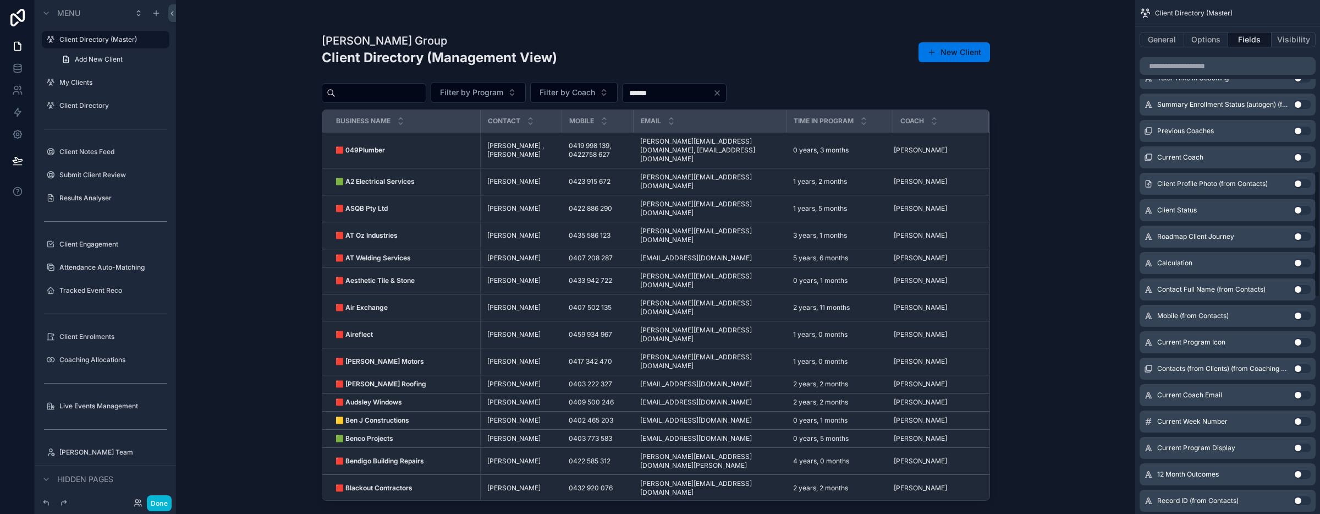
scroll to position [690, 0]
click at [1204, 76] on div "scrollable content" at bounding box center [1227, 66] width 185 height 26
click at [1202, 72] on input "scrollable content" at bounding box center [1227, 66] width 176 height 18
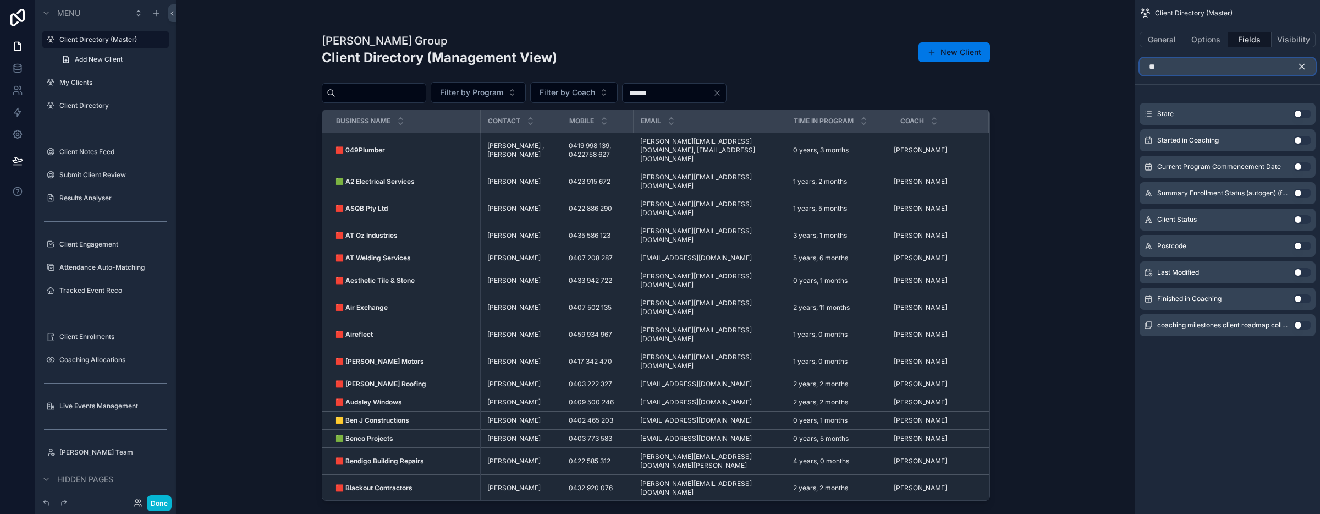
type input "*"
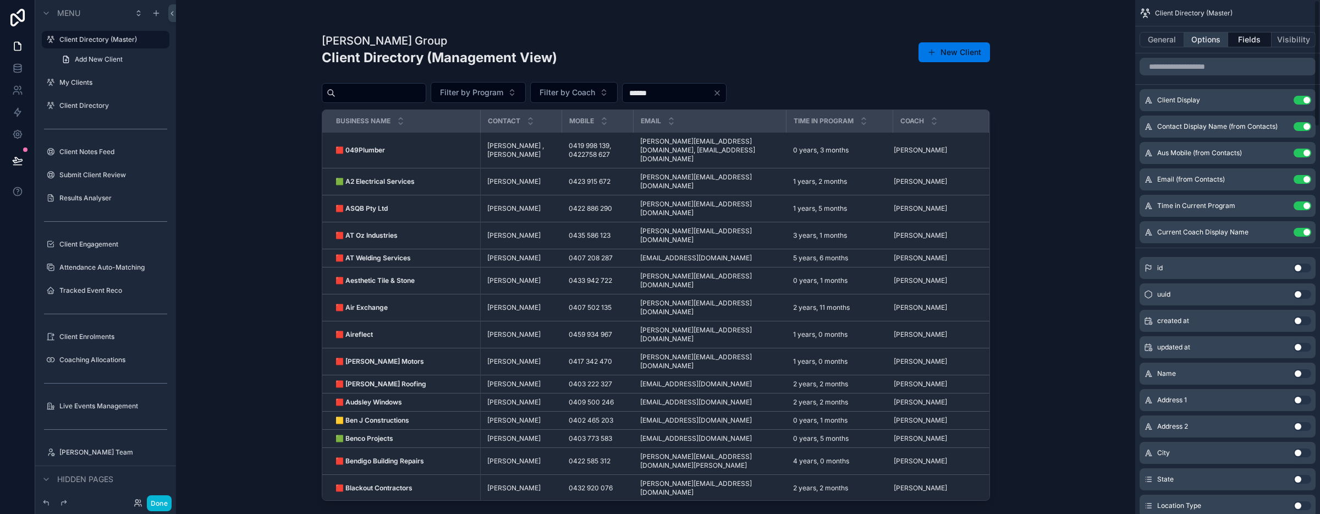
click at [1203, 40] on button "Options" at bounding box center [1206, 39] width 44 height 15
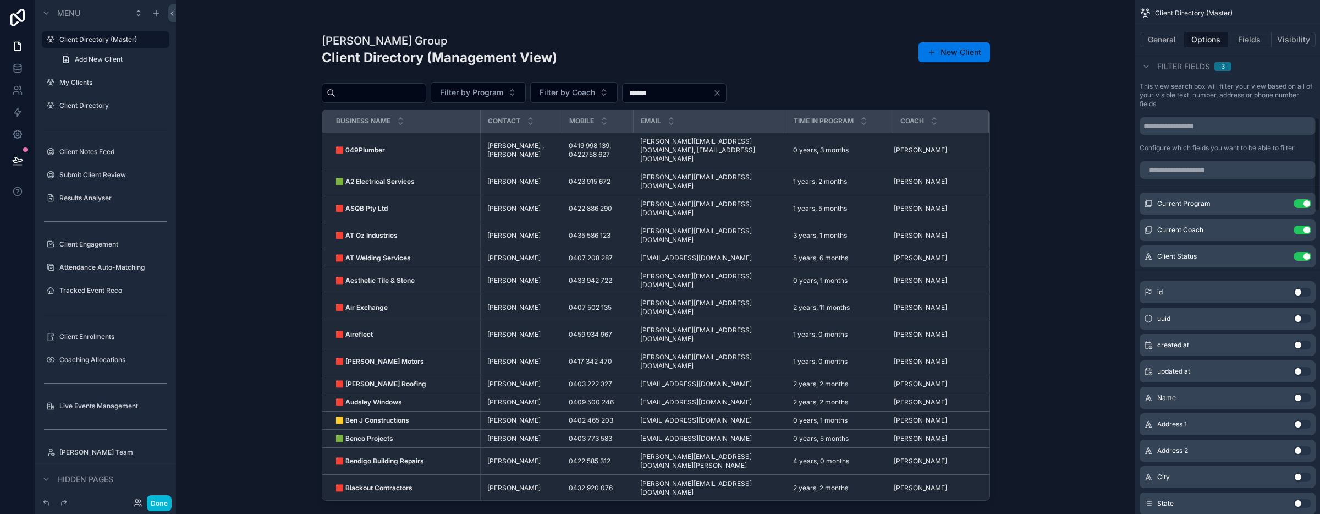
scroll to position [639, 0]
click at [1201, 169] on input "scrollable content" at bounding box center [1227, 166] width 176 height 18
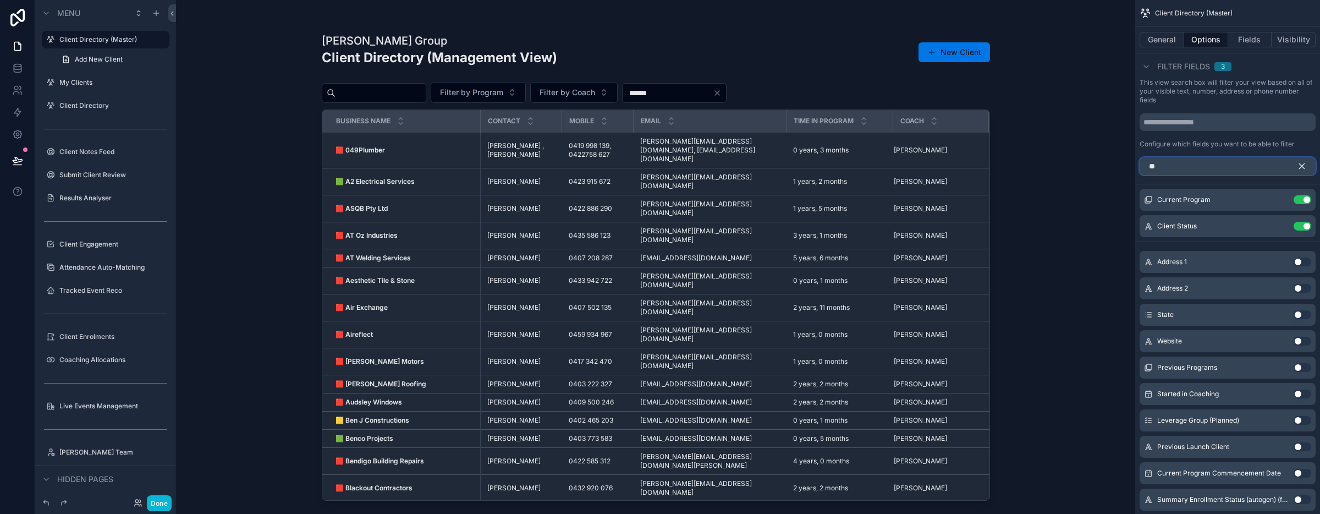
scroll to position [587, 0]
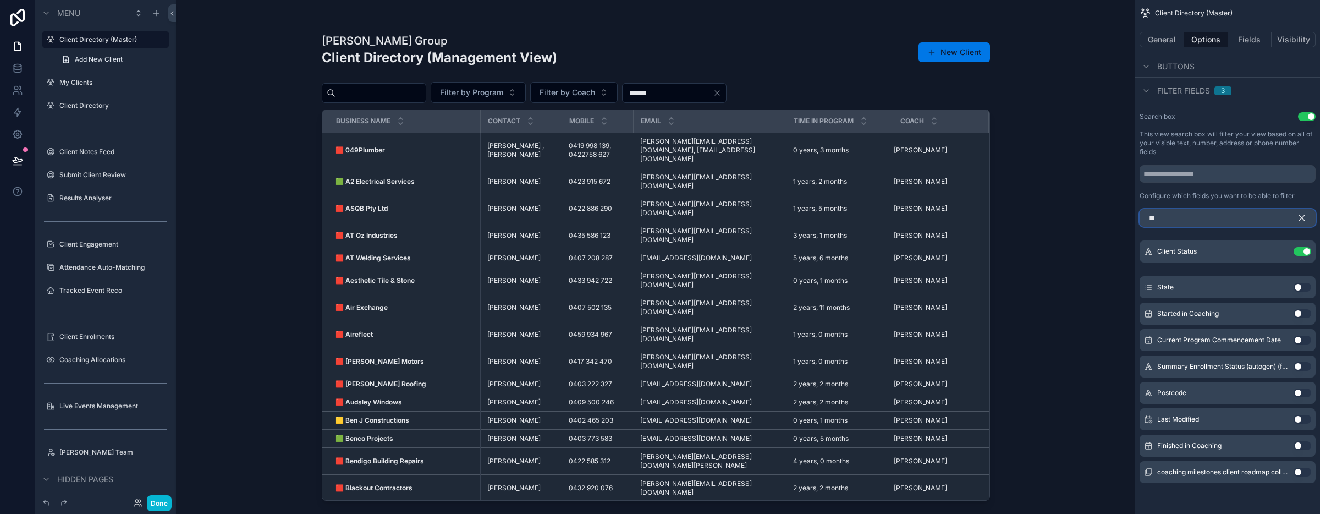
type input "**"
click at [1300, 287] on button "Use setting" at bounding box center [1302, 287] width 18 height 9
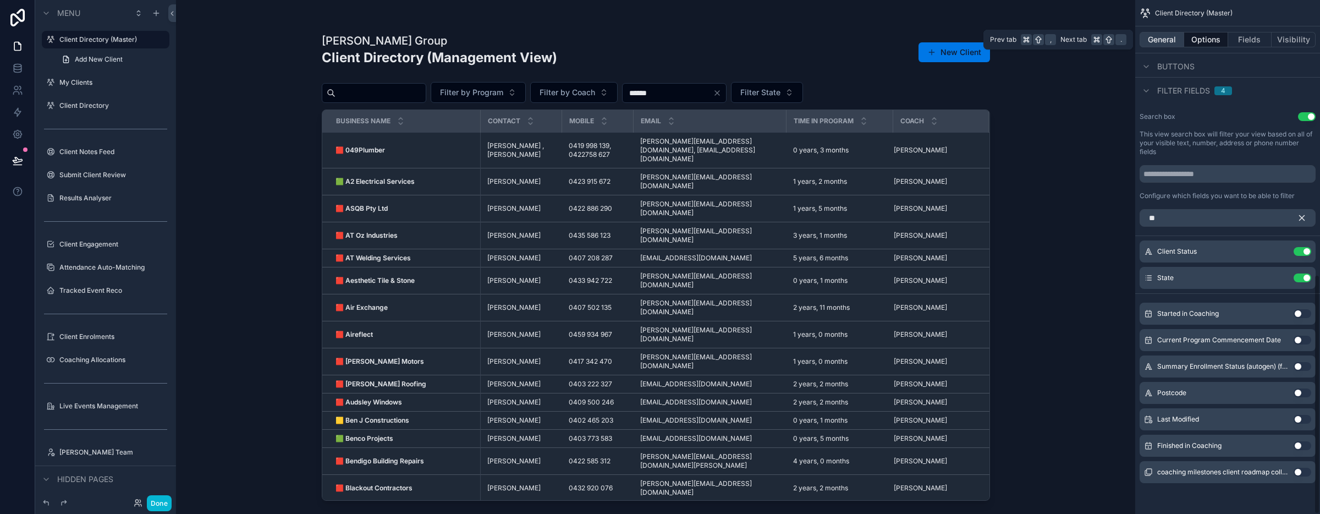
click at [1167, 38] on button "General" at bounding box center [1161, 39] width 45 height 15
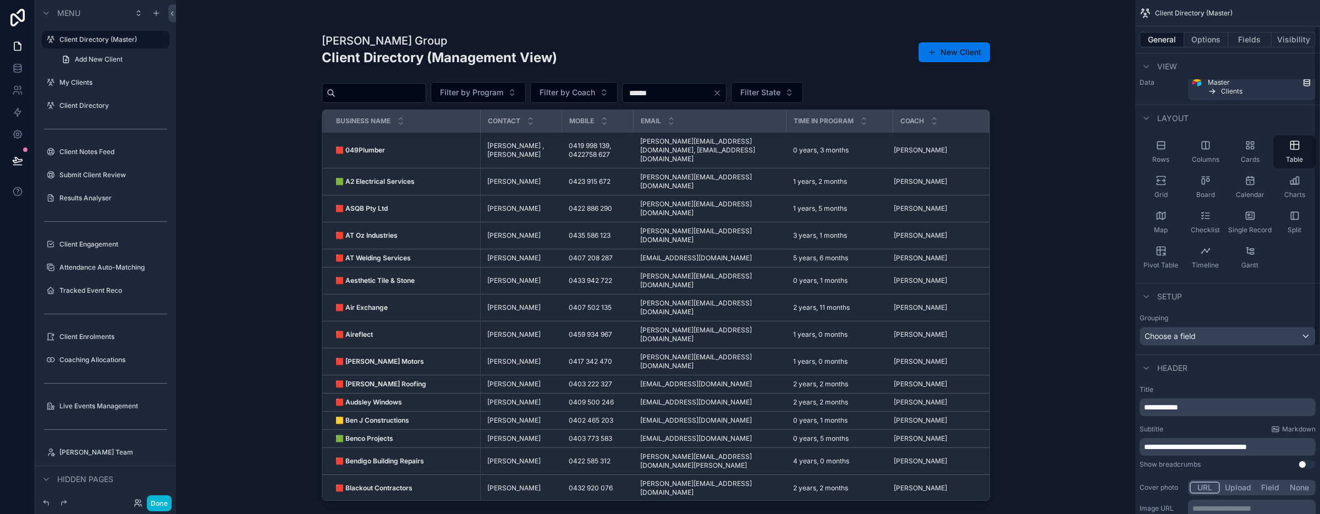
scroll to position [0, 0]
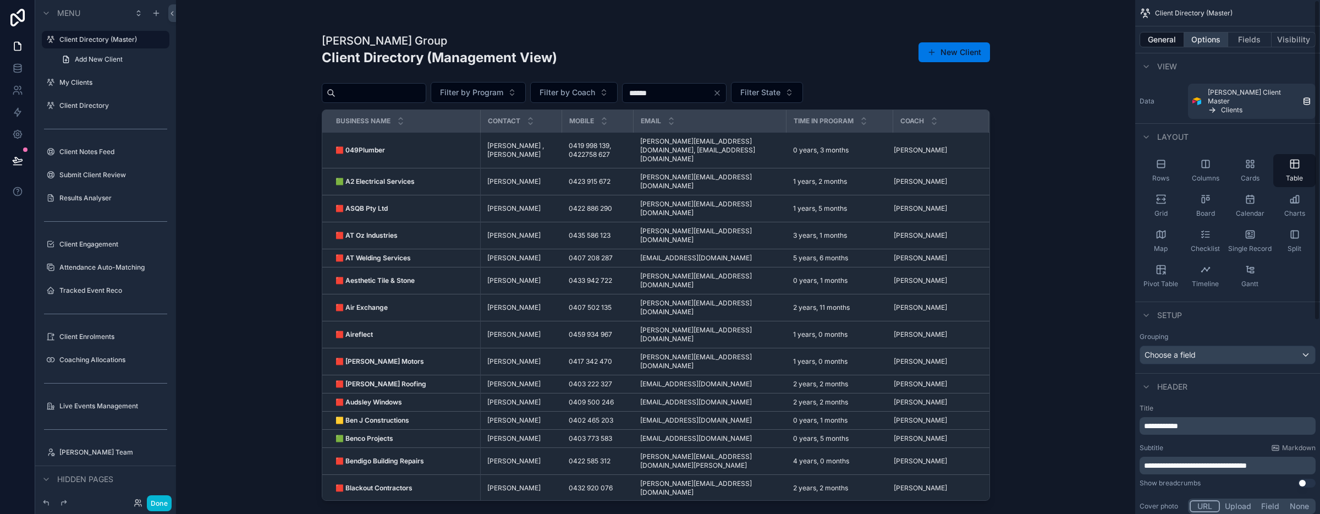
click at [1200, 38] on button "Options" at bounding box center [1206, 39] width 44 height 15
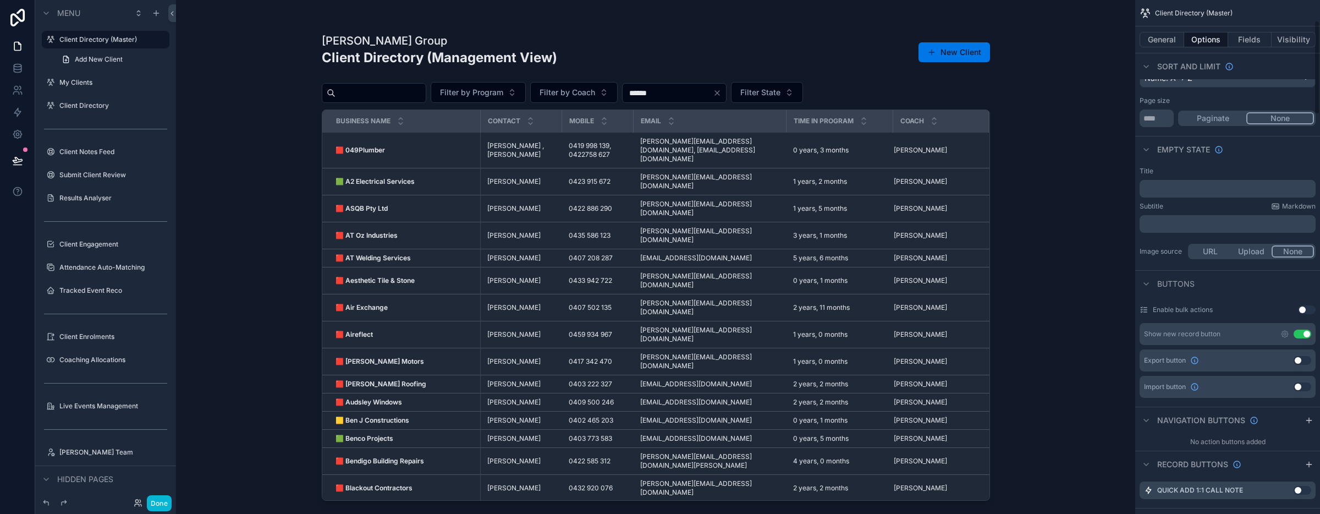
scroll to position [123, 0]
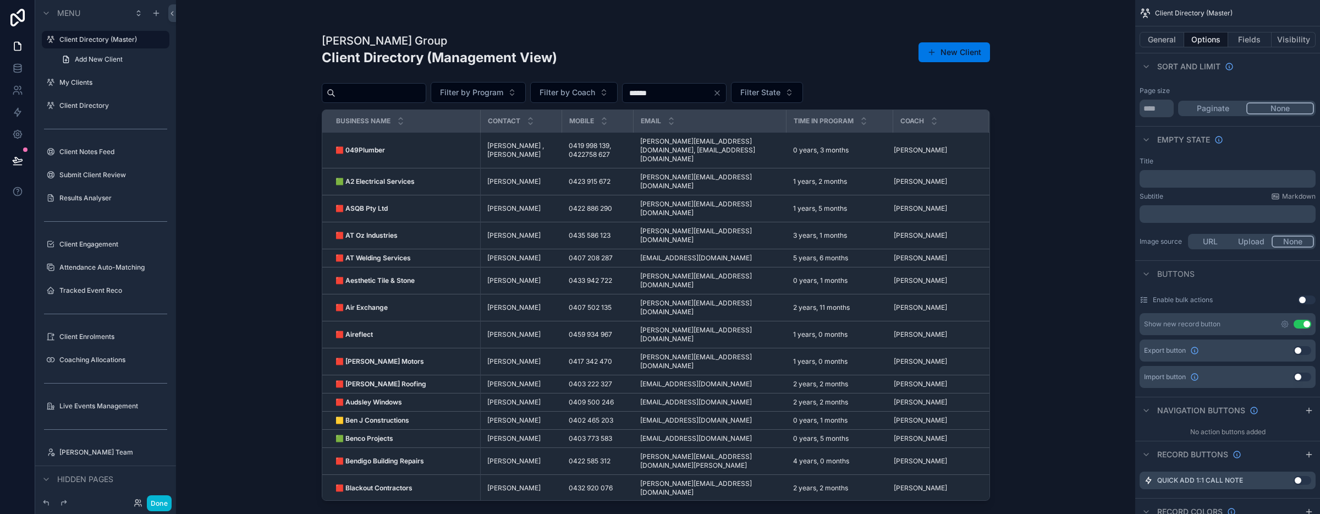
click at [1302, 351] on button "Use setting" at bounding box center [1302, 350] width 18 height 9
click at [1025, 119] on div "[PERSON_NAME] Group Client Directory (Management View) Export New Client Filter…" at bounding box center [655, 257] width 959 height 514
click at [161, 504] on button "Done" at bounding box center [159, 503] width 25 height 16
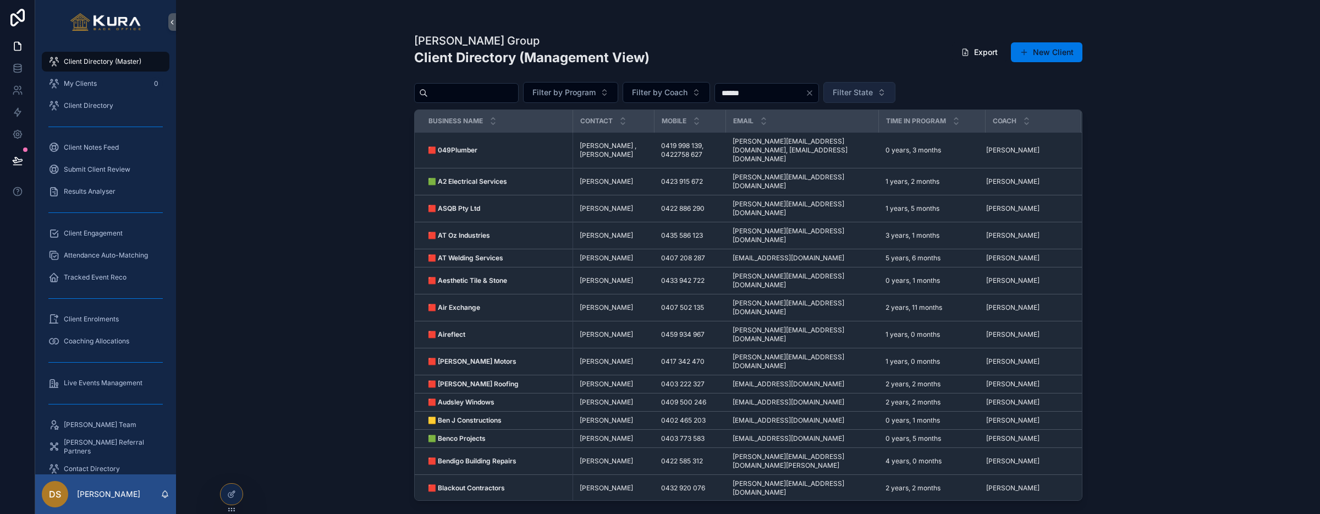
click at [895, 95] on button "Filter State" at bounding box center [859, 92] width 72 height 21
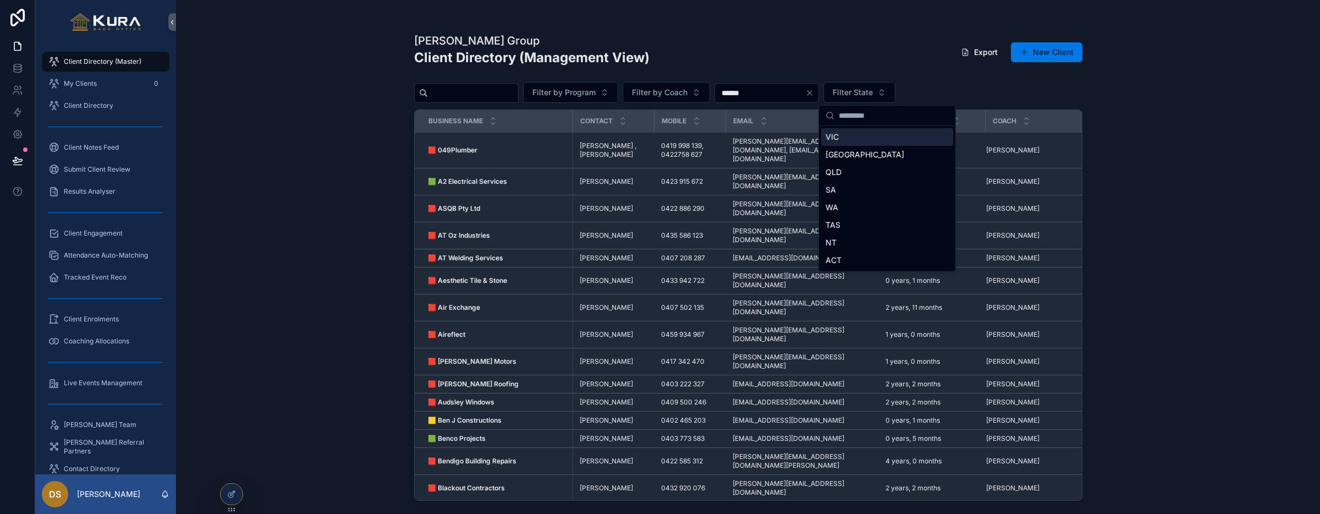
click at [847, 142] on div "VIC" at bounding box center [887, 137] width 132 height 18
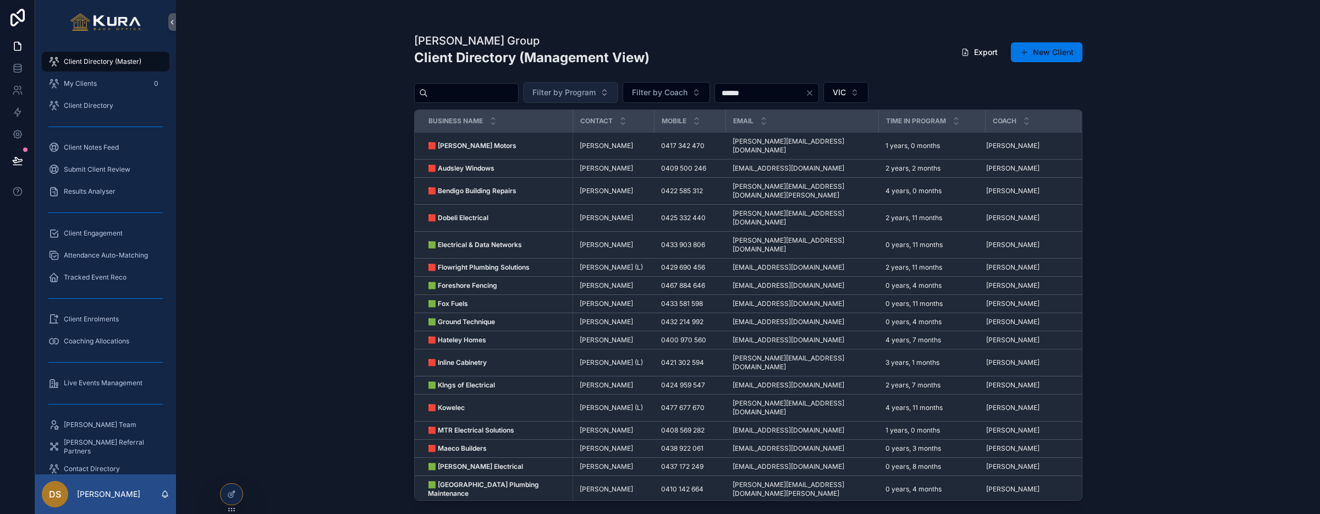
click at [601, 85] on button "Filter by Program" at bounding box center [570, 92] width 95 height 21
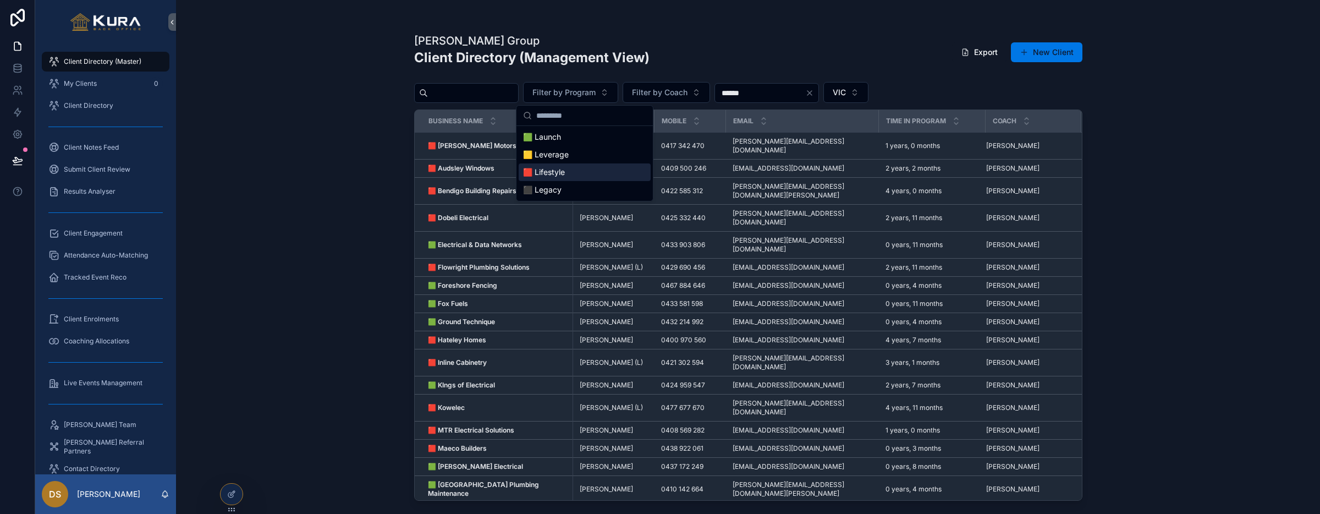
click at [570, 166] on div "🟥 Lifestyle" at bounding box center [585, 172] width 132 height 18
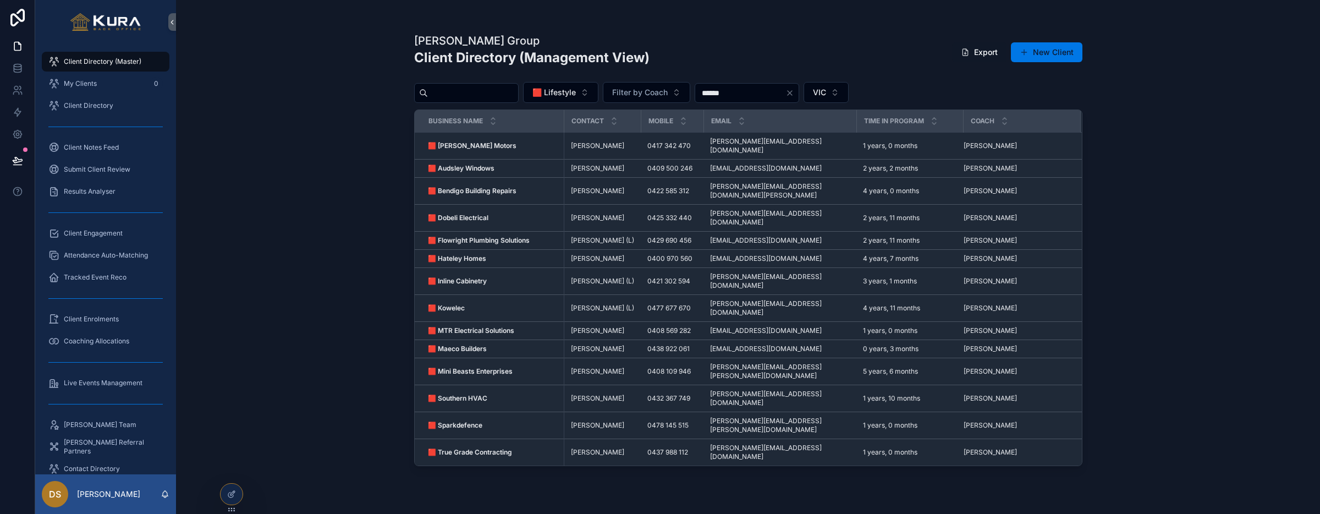
click at [980, 51] on button "Export" at bounding box center [979, 52] width 54 height 20
click at [598, 85] on button "🟥 Lifestyle" at bounding box center [560, 92] width 75 height 21
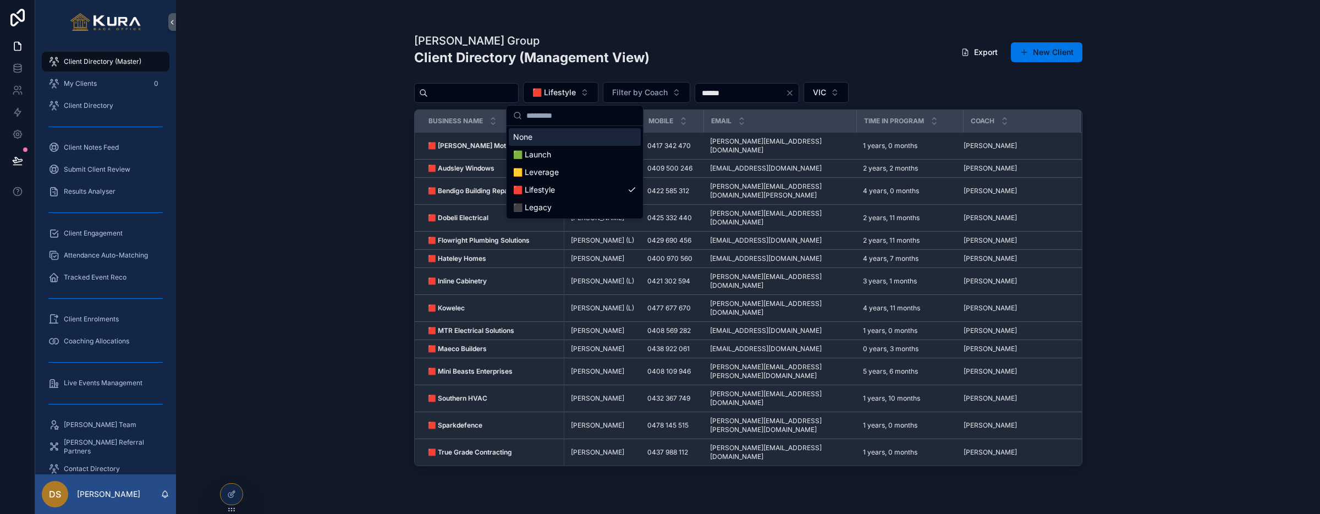
click at [569, 139] on div "None" at bounding box center [575, 137] width 132 height 18
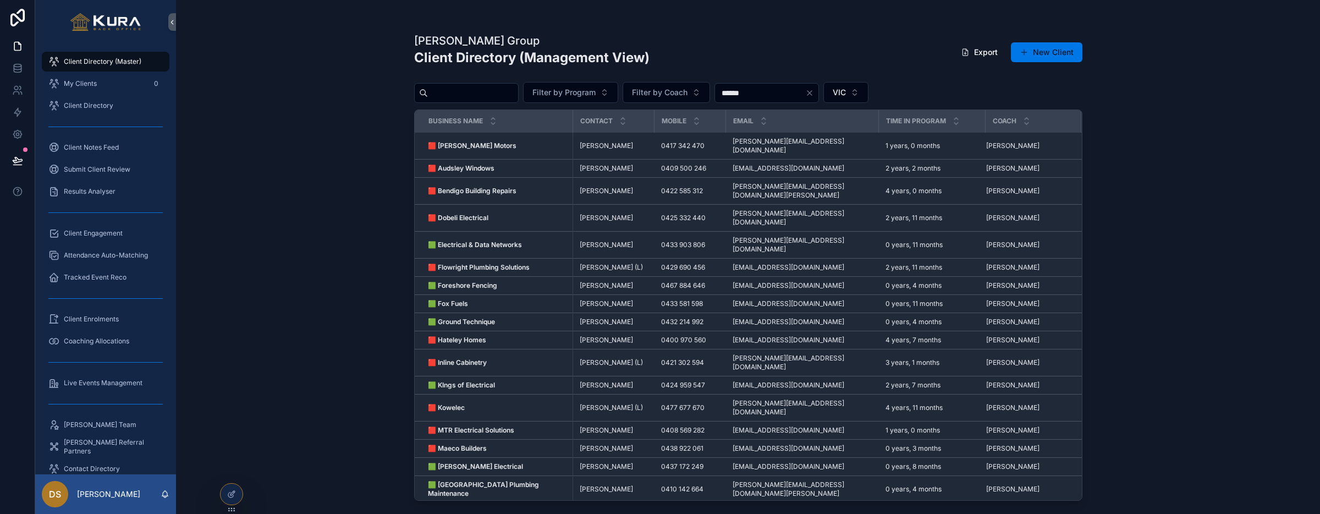
click at [1019, 84] on div "Filter by Program Filter by Coach ****** [GEOGRAPHIC_DATA]" at bounding box center [748, 92] width 668 height 21
click at [1197, 257] on div "[PERSON_NAME] Group Client Directory (Management View) Export New Client Filter…" at bounding box center [748, 257] width 1144 height 514
click at [300, 221] on div "[PERSON_NAME] Group Client Directory (Management View) Export New Client Filter…" at bounding box center [748, 257] width 1144 height 514
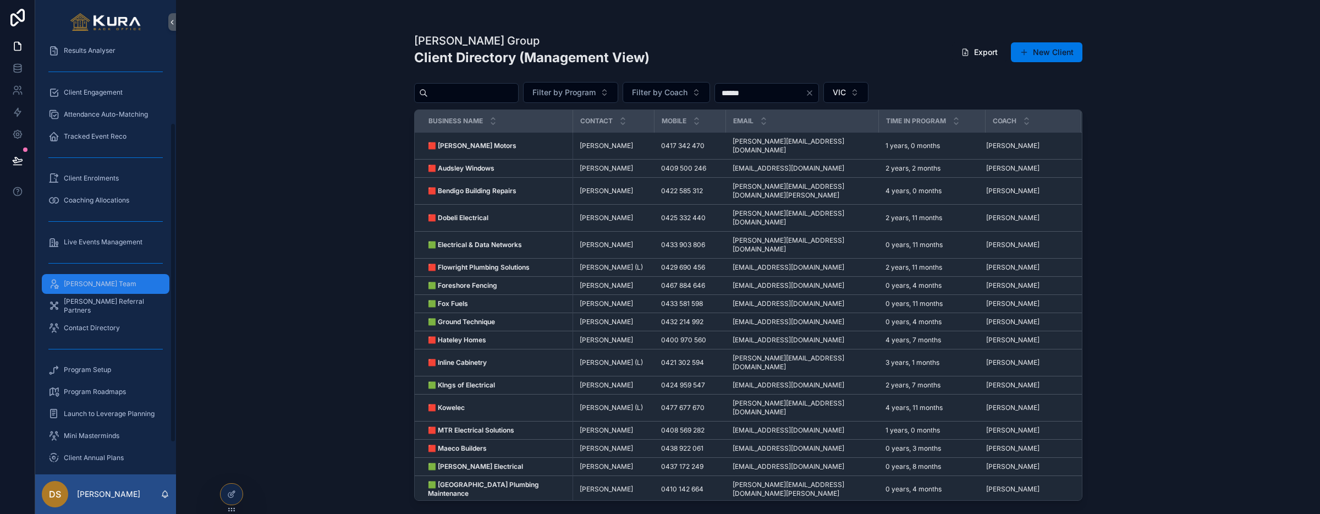
scroll to position [148, 0]
click at [232, 494] on icon at bounding box center [232, 493] width 4 height 4
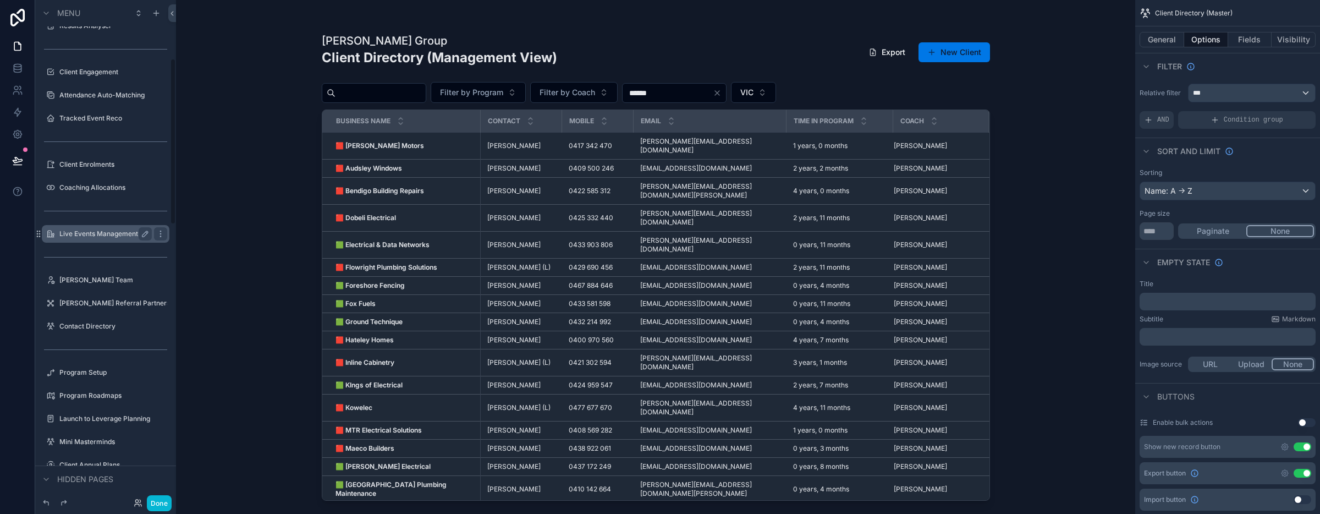
scroll to position [175, 0]
click at [156, 17] on div "scrollable content" at bounding box center [156, 13] width 13 height 13
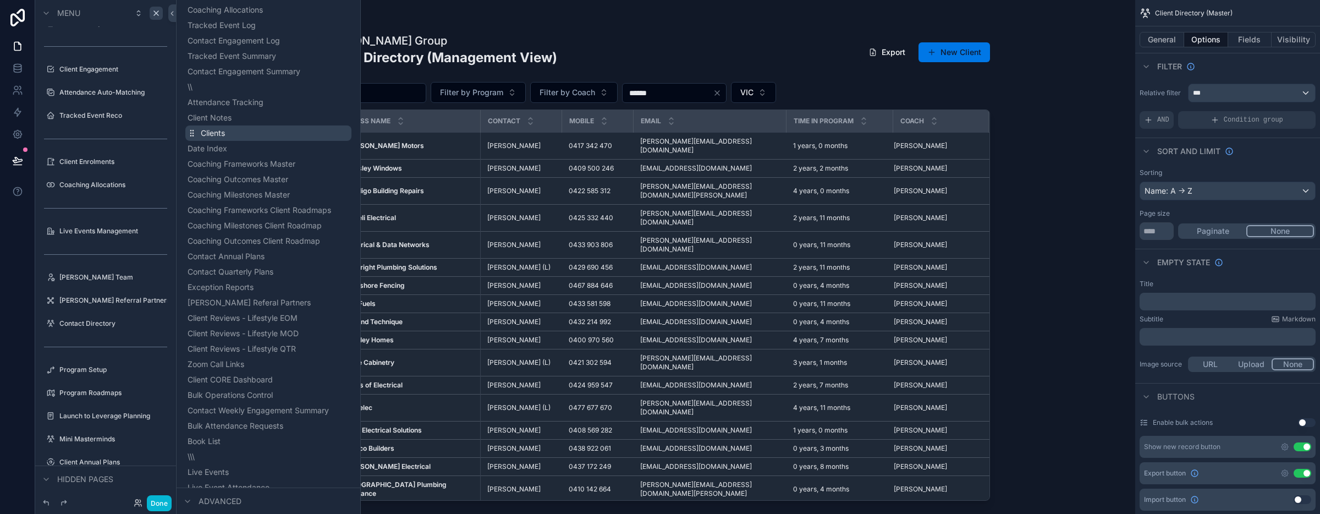
scroll to position [305, 0]
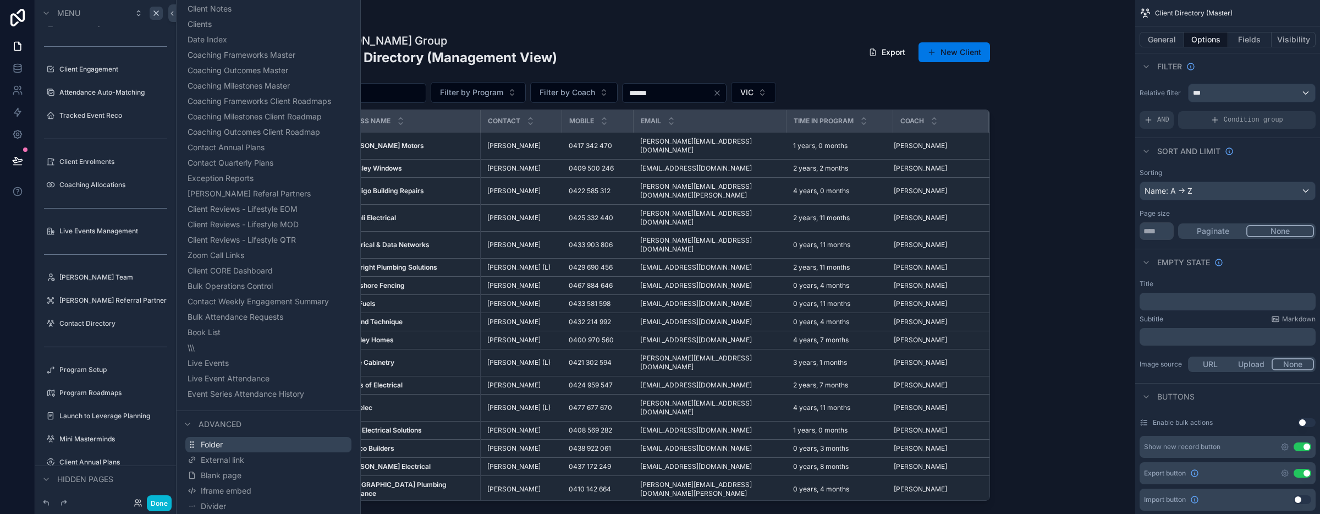
click at [276, 442] on button "Folder" at bounding box center [268, 444] width 166 height 15
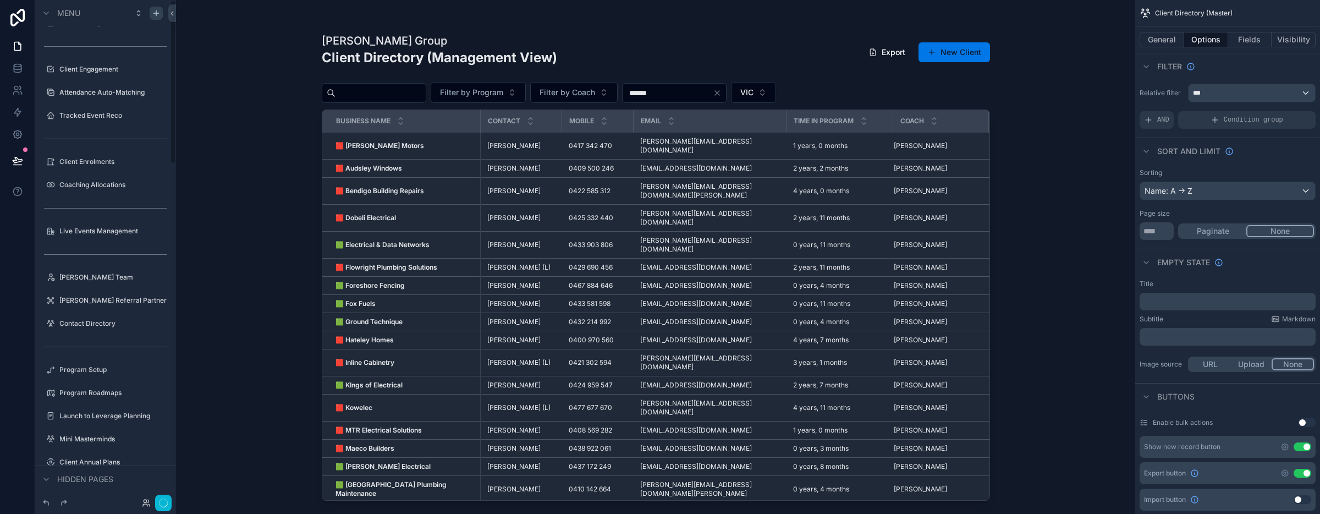
scroll to position [0, 0]
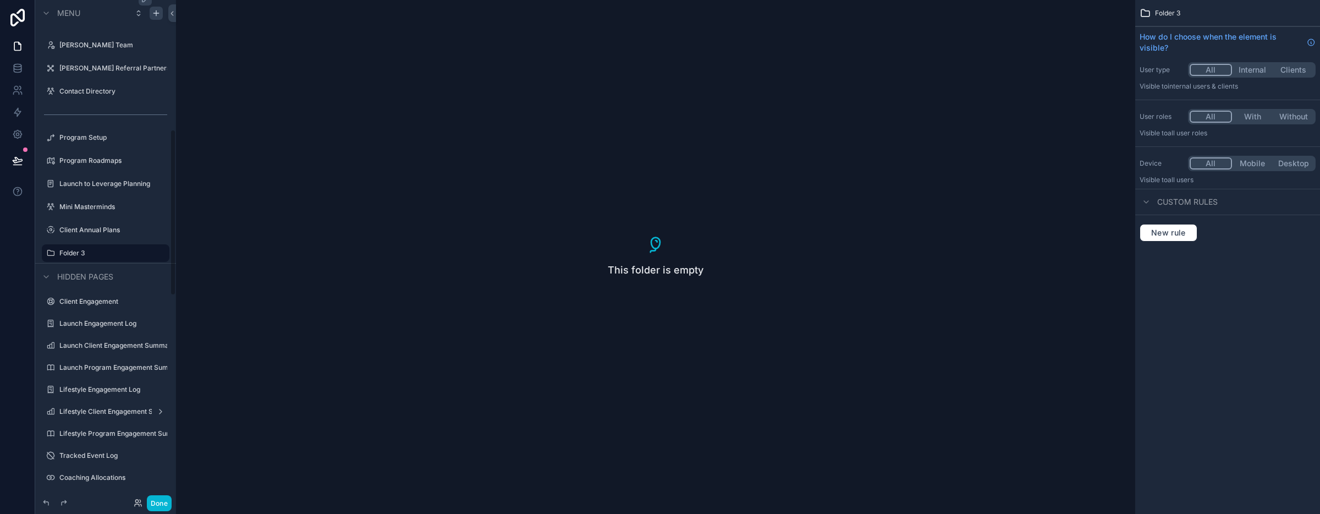
scroll to position [390, 0]
click at [141, 247] on icon "scrollable content" at bounding box center [145, 249] width 9 height 9
type input "*"
type input "**********"
click at [144, 251] on icon "scrollable content" at bounding box center [145, 249] width 9 height 9
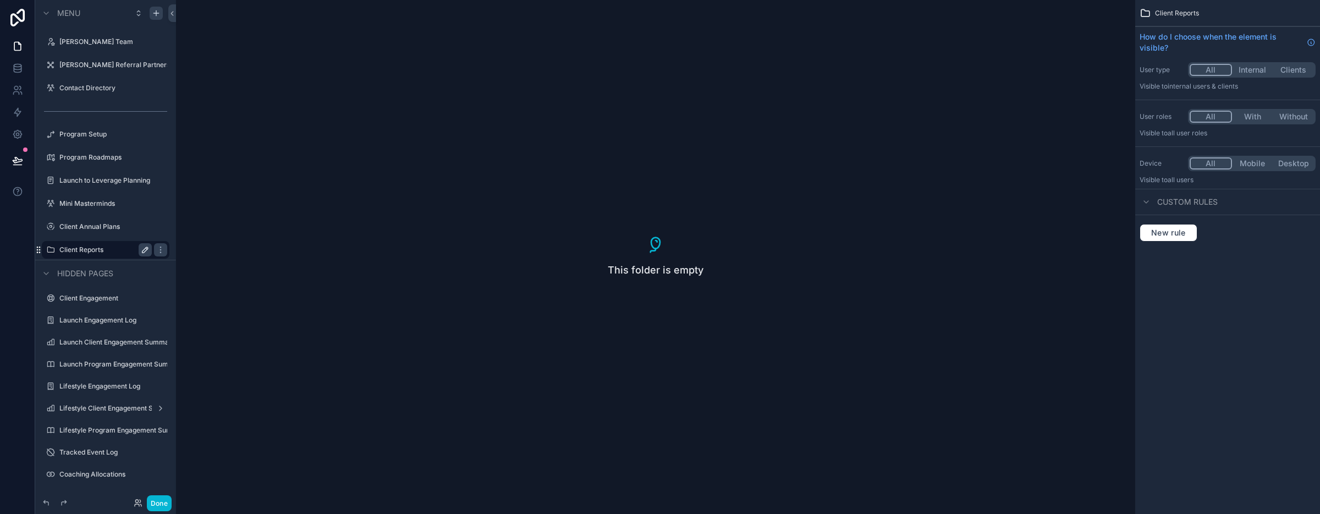
click at [40, 249] on icon "scrollable content" at bounding box center [39, 249] width 1 height 1
click at [104, 132] on div "scrollable content" at bounding box center [106, 134] width 128 height 18
click at [163, 134] on icon "scrollable content" at bounding box center [160, 134] width 9 height 9
click at [205, 135] on span "Clone" at bounding box center [206, 134] width 20 height 11
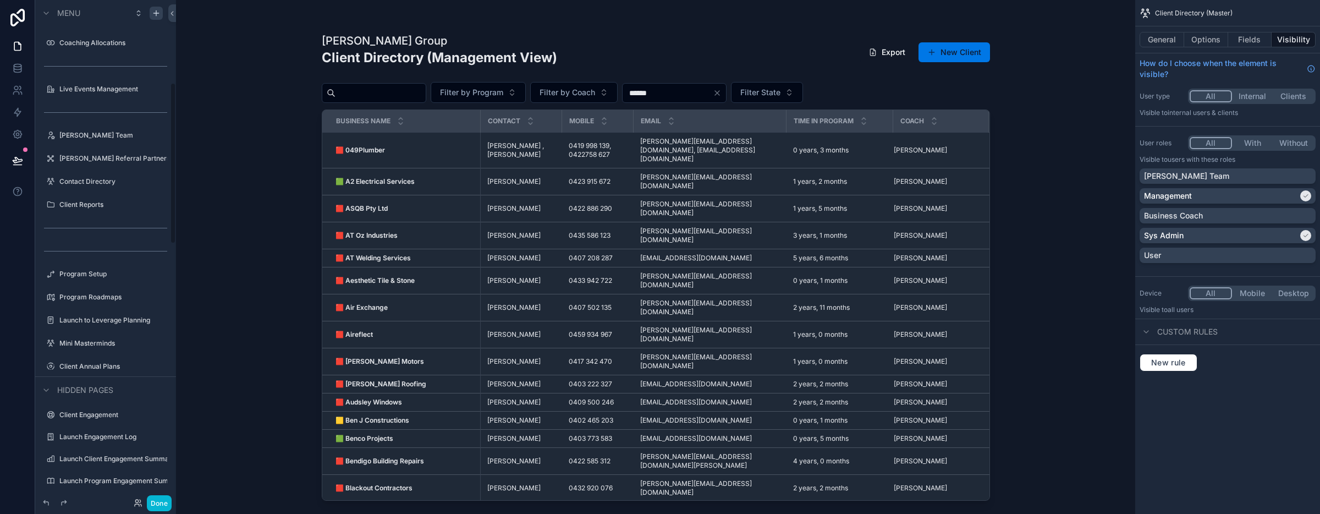
scroll to position [345, 0]
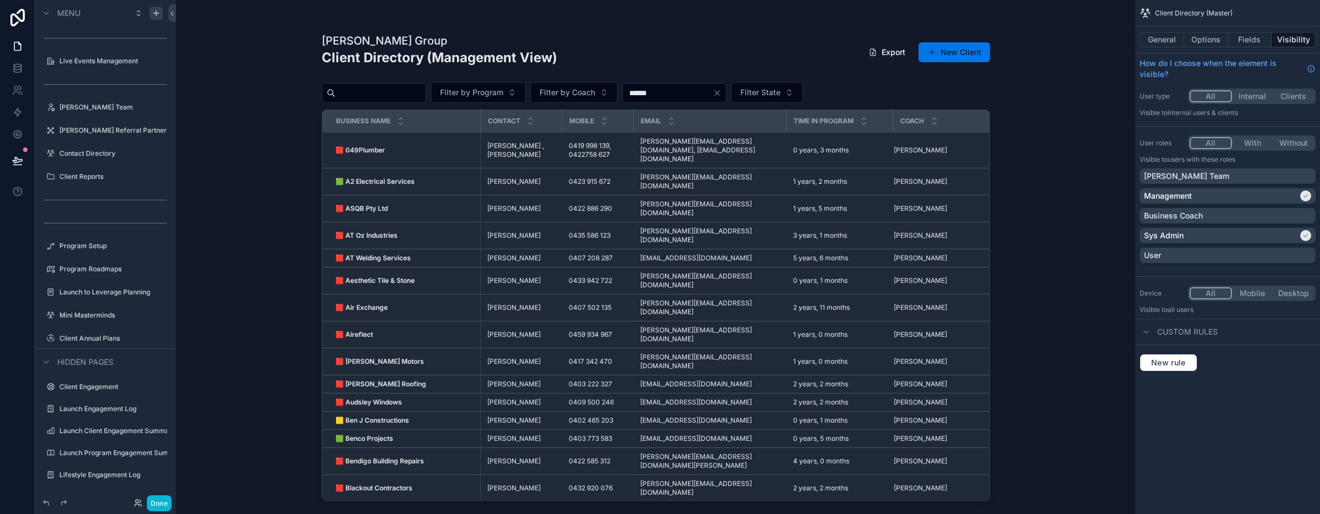
drag, startPoint x: 39, startPoint y: 198, endPoint x: 42, endPoint y: 166, distance: 32.0
click at [42, 166] on div "Client Directory (Master) Add New Client My Clients Client Directory Client Not…" at bounding box center [105, 15] width 141 height 667
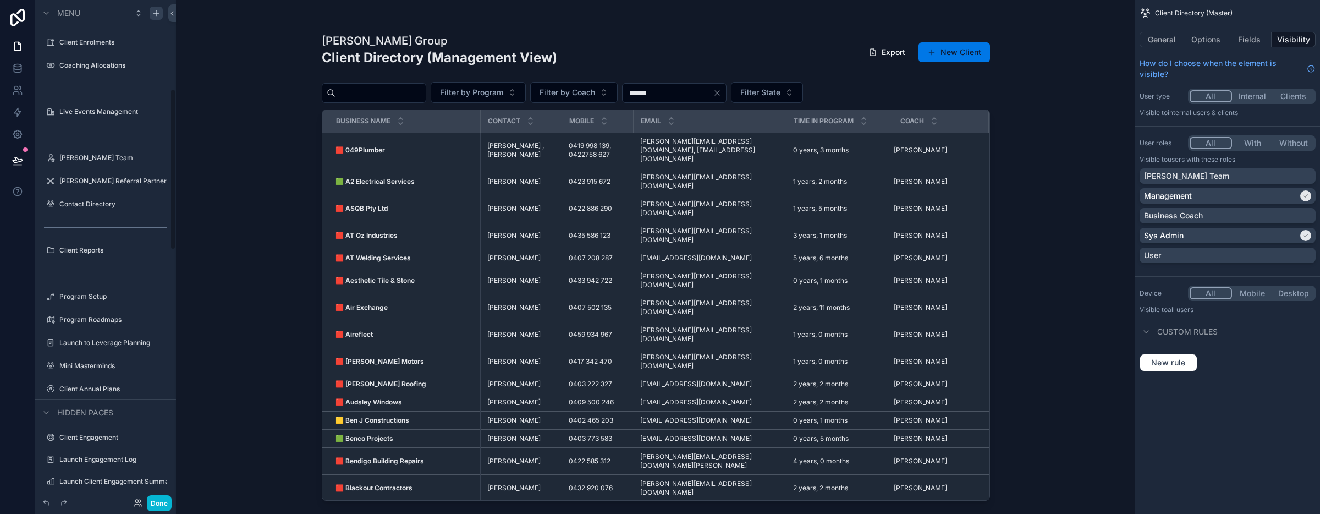
scroll to position [361, 0]
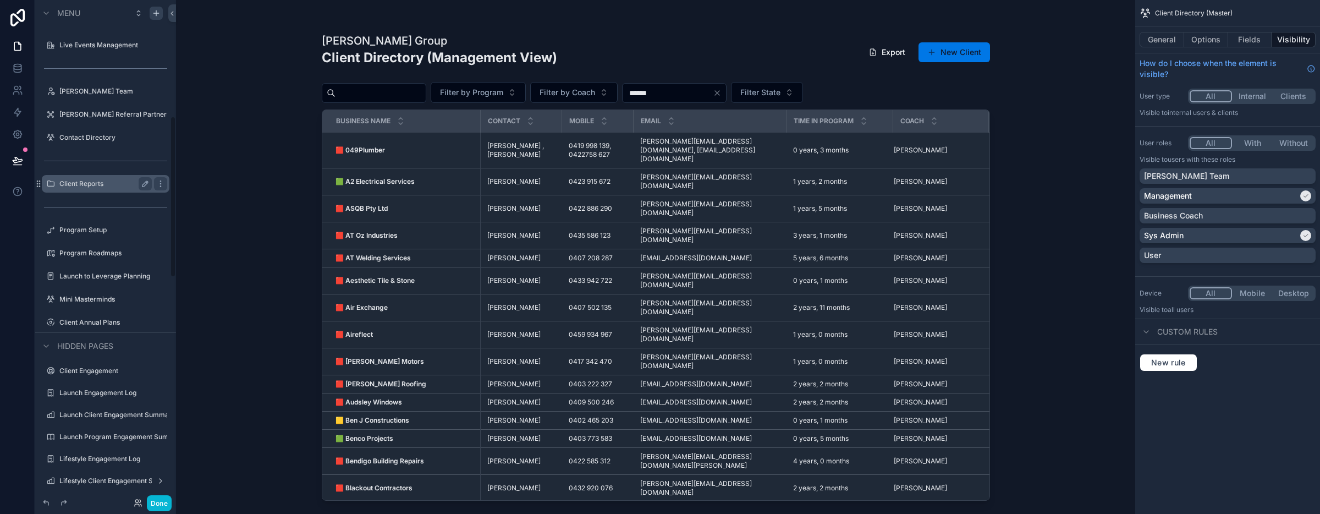
click at [73, 182] on label "Client Reports" at bounding box center [103, 183] width 88 height 9
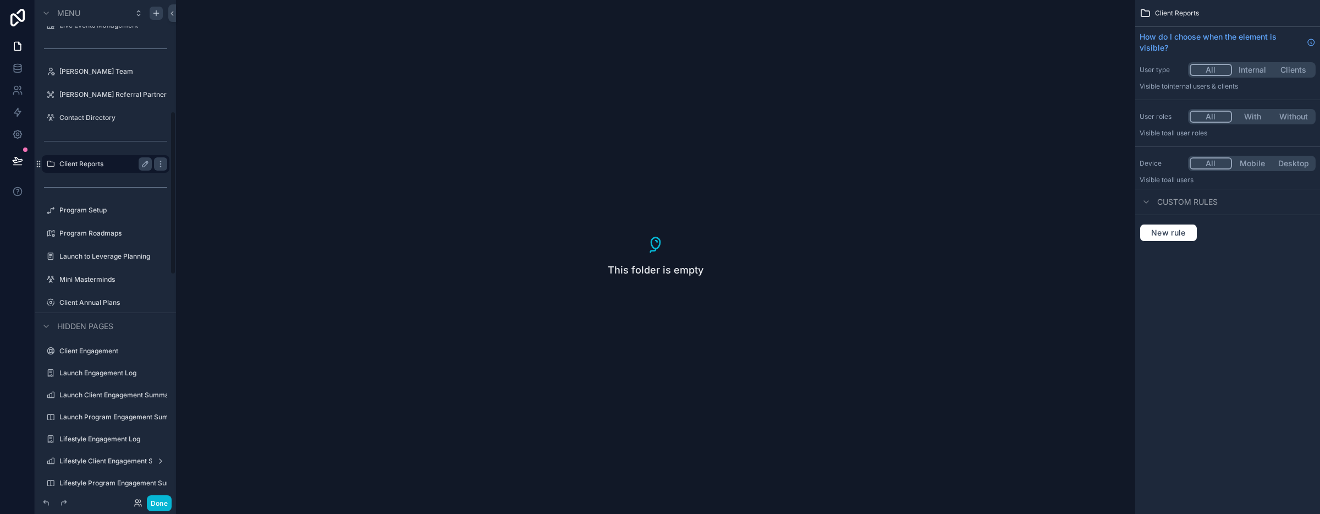
scroll to position [341, 0]
click at [160, 181] on icon "scrollable content" at bounding box center [160, 181] width 1 height 1
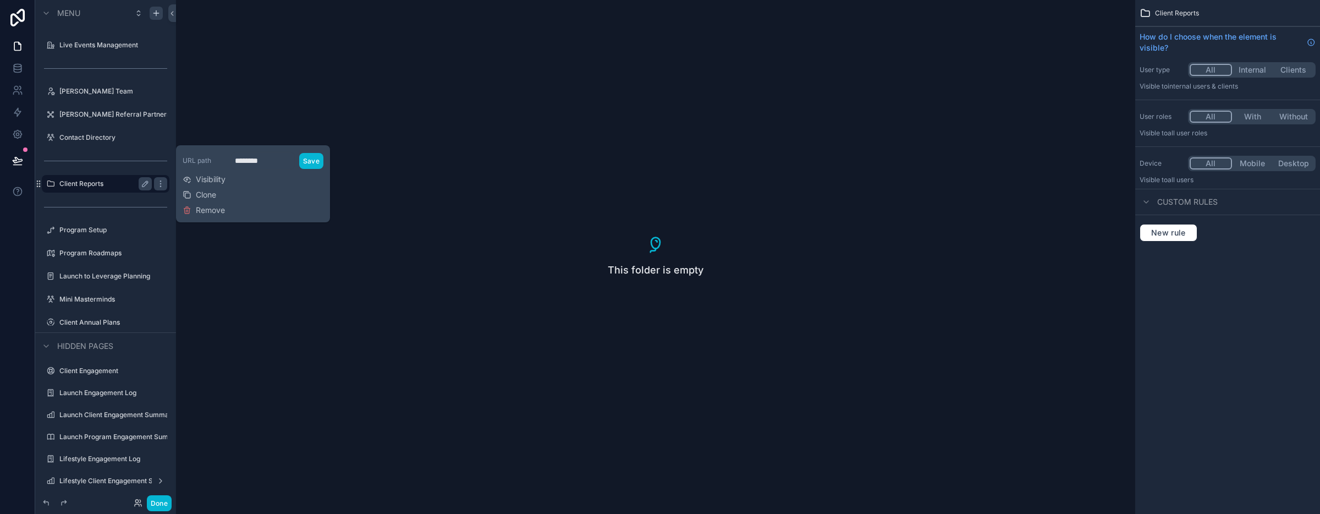
click at [459, 208] on div "This folder is empty" at bounding box center [655, 257] width 959 height 514
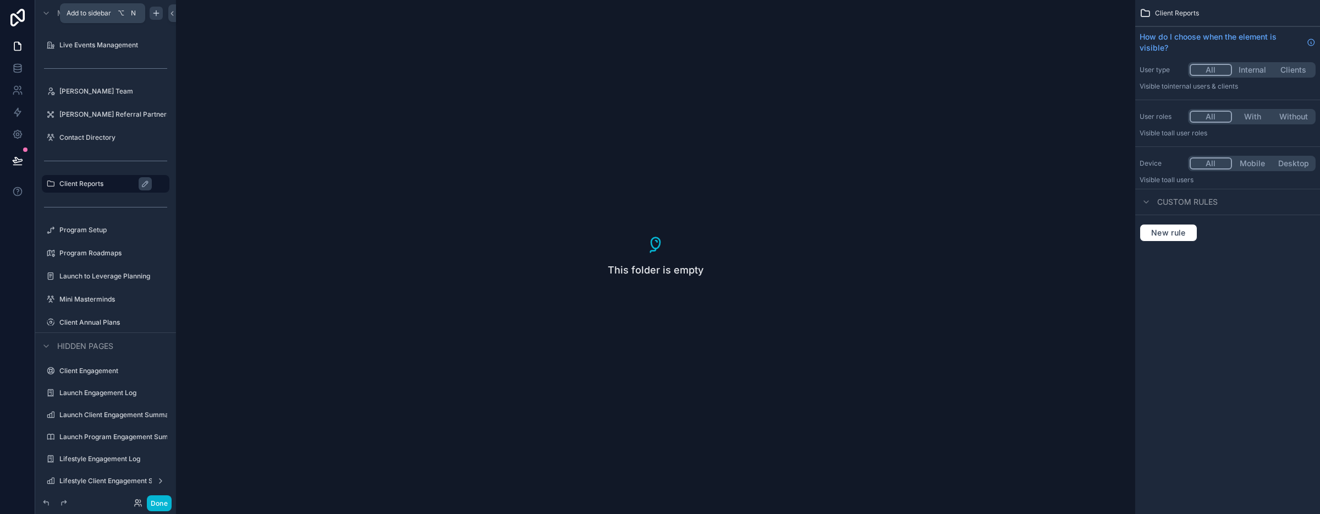
click at [155, 15] on icon "scrollable content" at bounding box center [156, 13] width 9 height 9
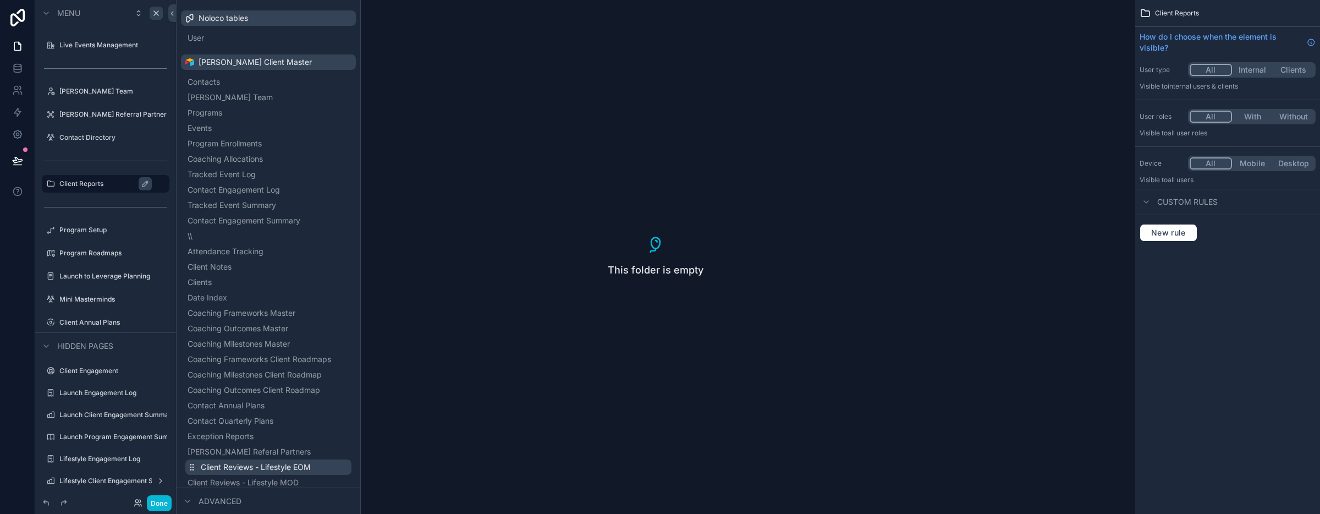
scroll to position [46, 0]
click at [215, 85] on span "Contacts" at bounding box center [217, 83] width 32 height 11
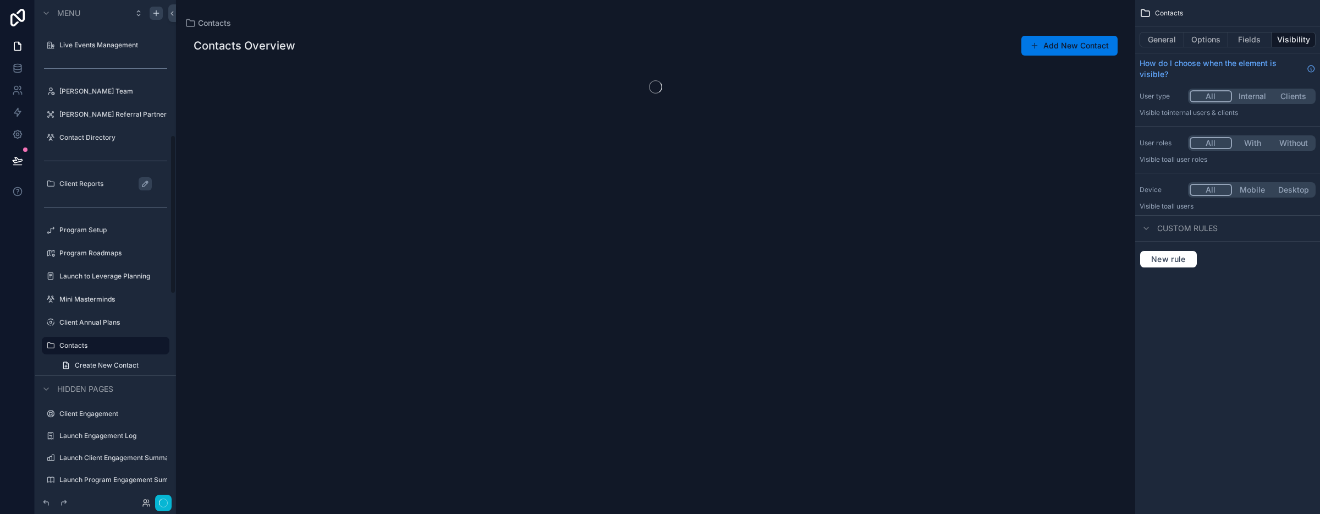
scroll to position [424, 0]
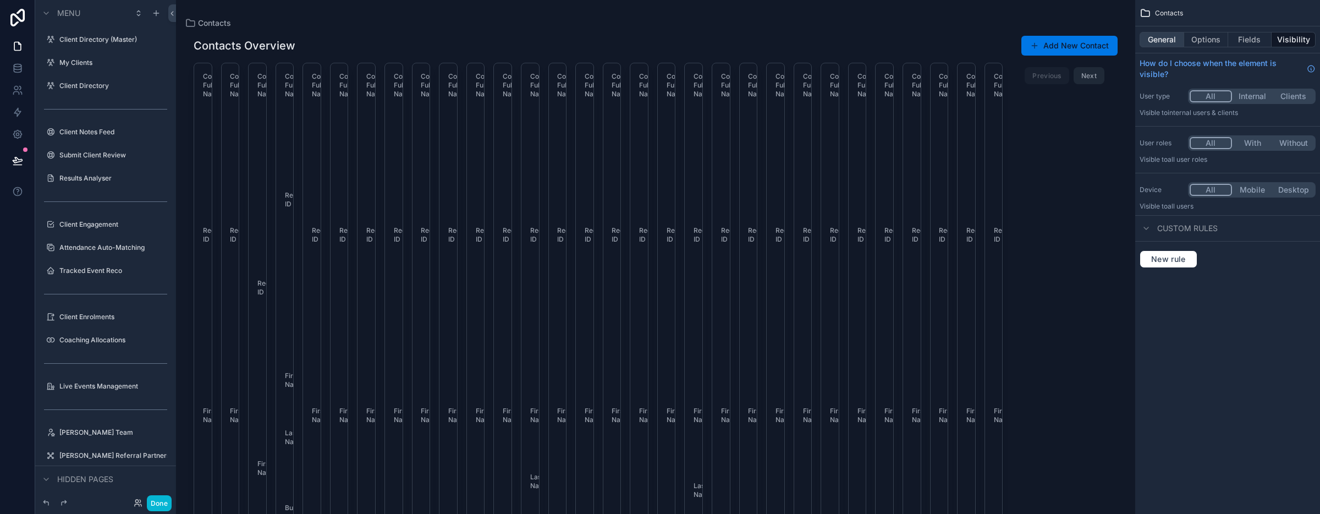
scroll to position [424, 0]
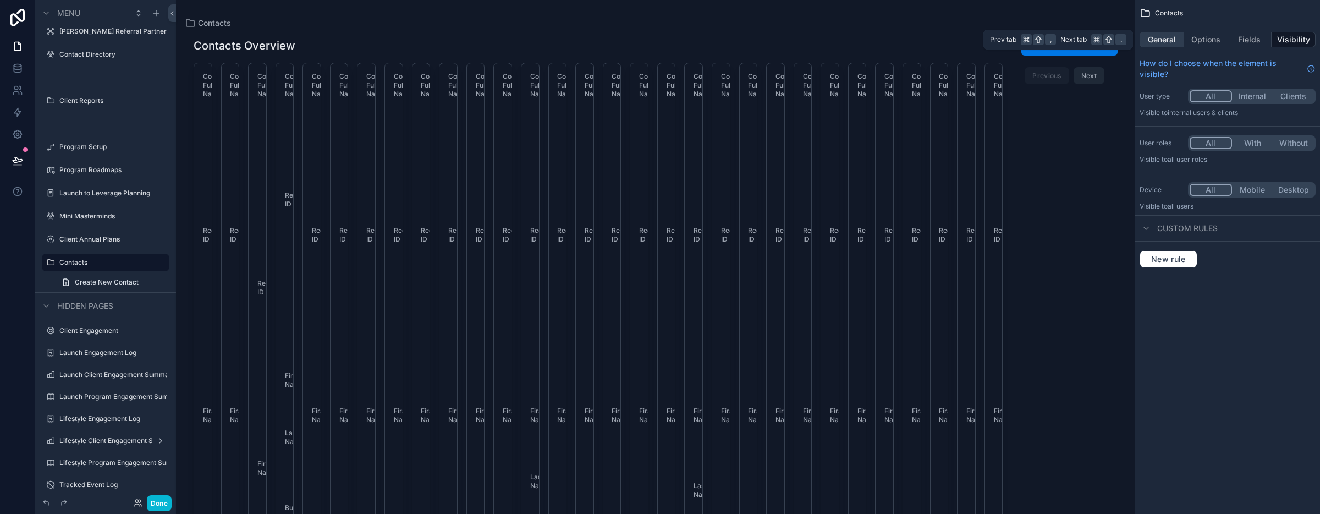
click at [1163, 41] on button "General" at bounding box center [1161, 39] width 45 height 15
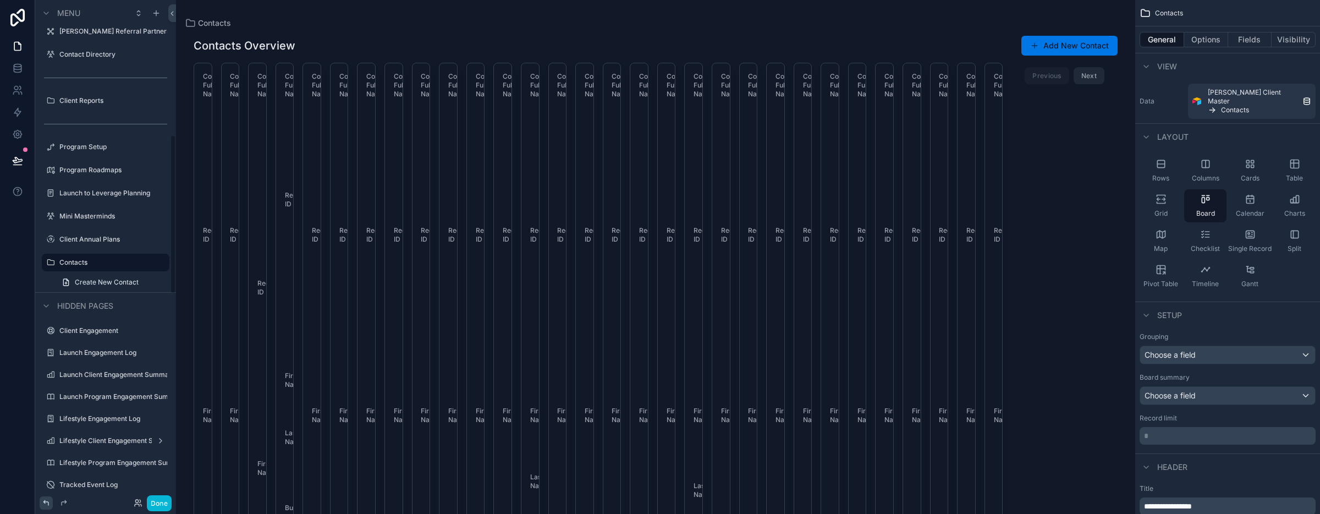
click at [49, 501] on icon at bounding box center [46, 502] width 9 height 9
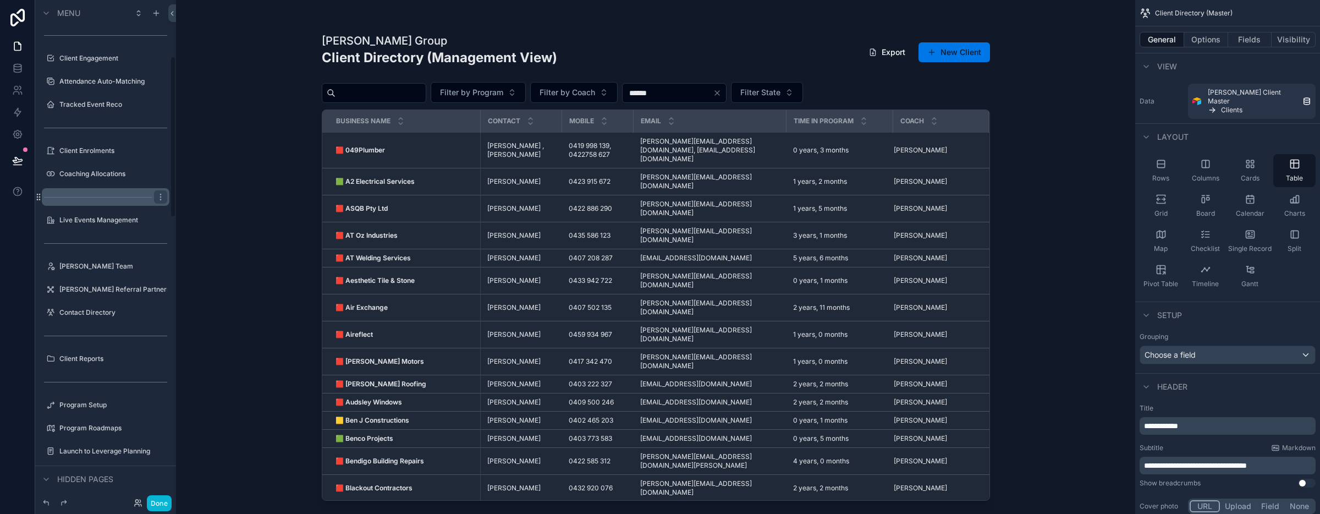
scroll to position [187, 0]
click at [89, 362] on div "Client Reports" at bounding box center [105, 357] width 92 height 13
click at [159, 10] on icon "scrollable content" at bounding box center [156, 13] width 9 height 9
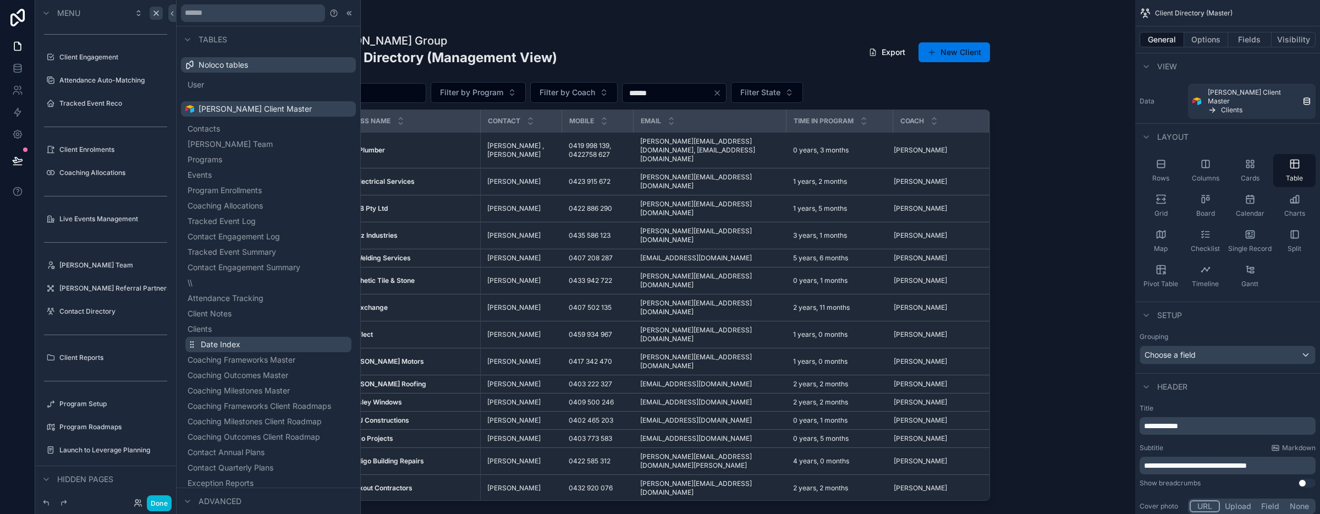
scroll to position [305, 0]
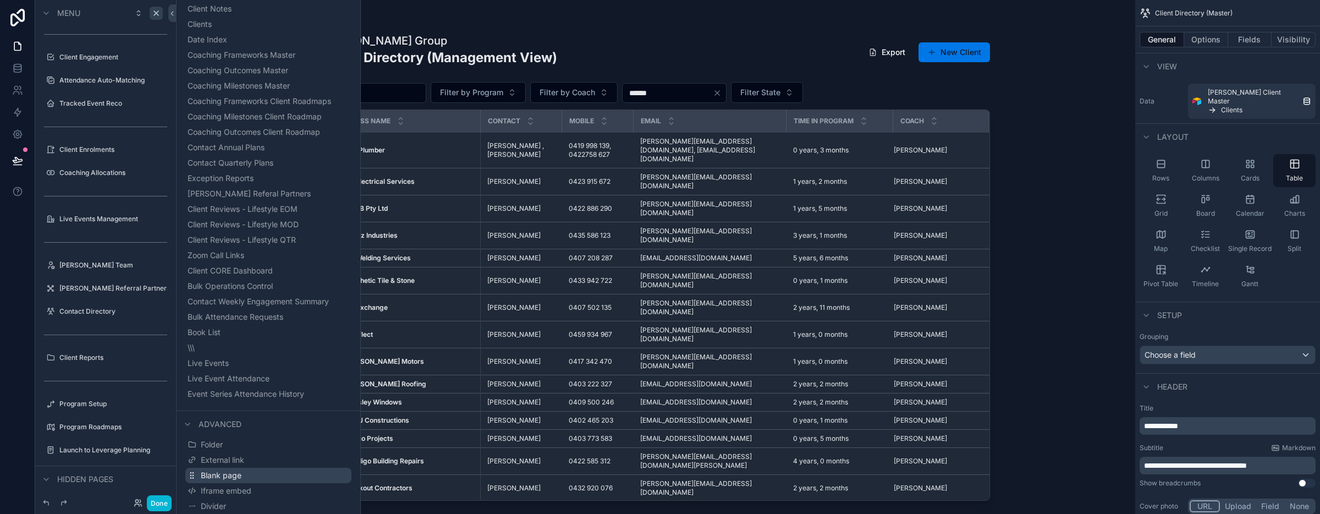
click at [306, 473] on button "Blank page" at bounding box center [268, 474] width 166 height 15
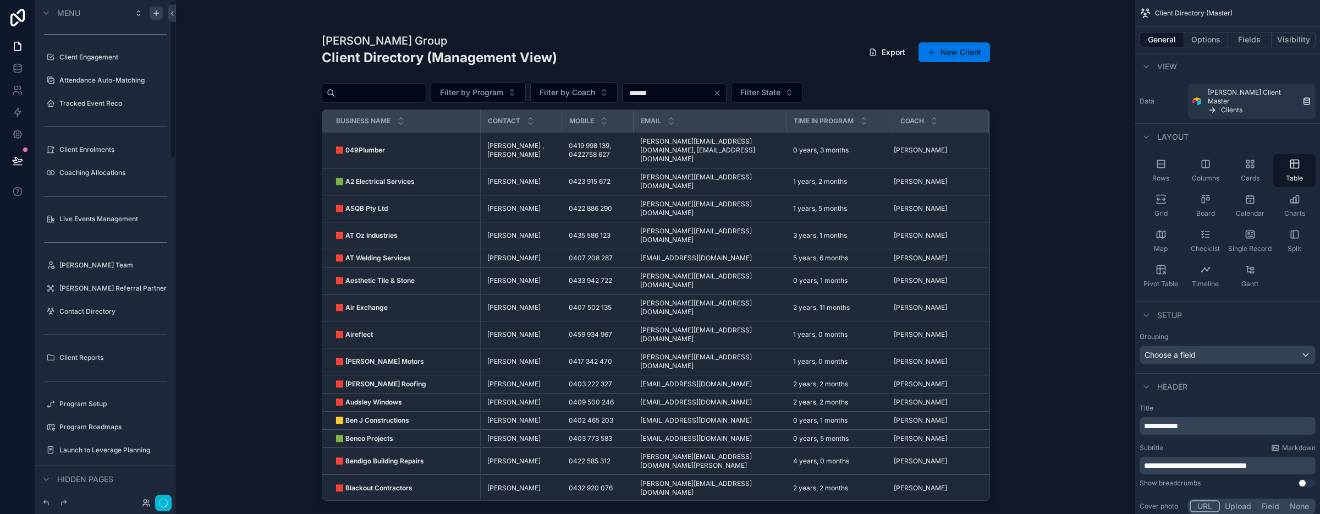
scroll to position [0, 0]
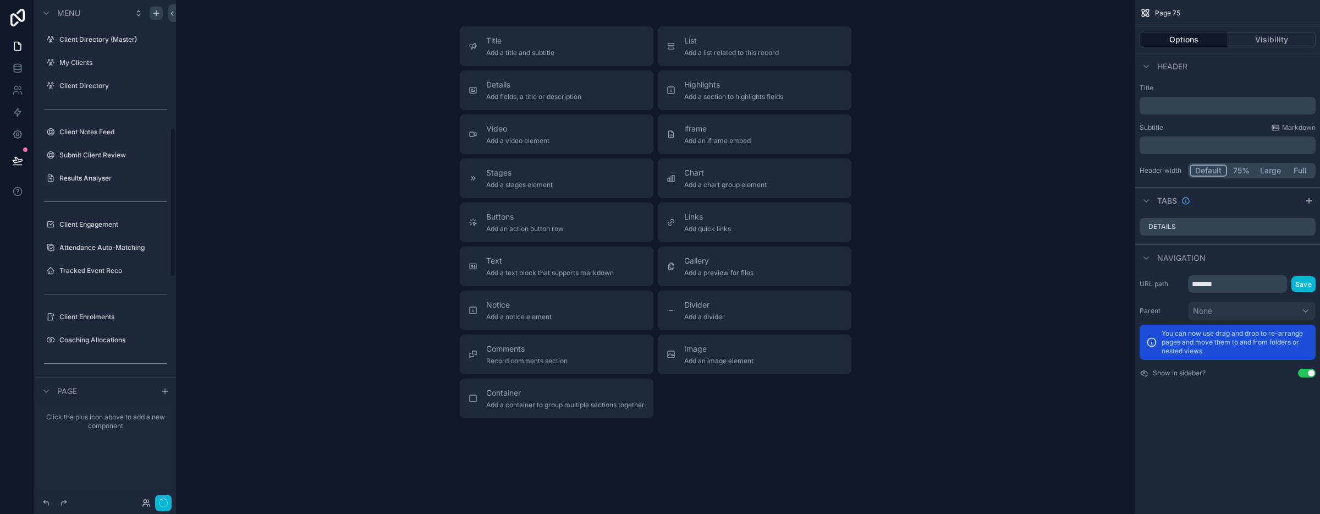
scroll to position [424, 0]
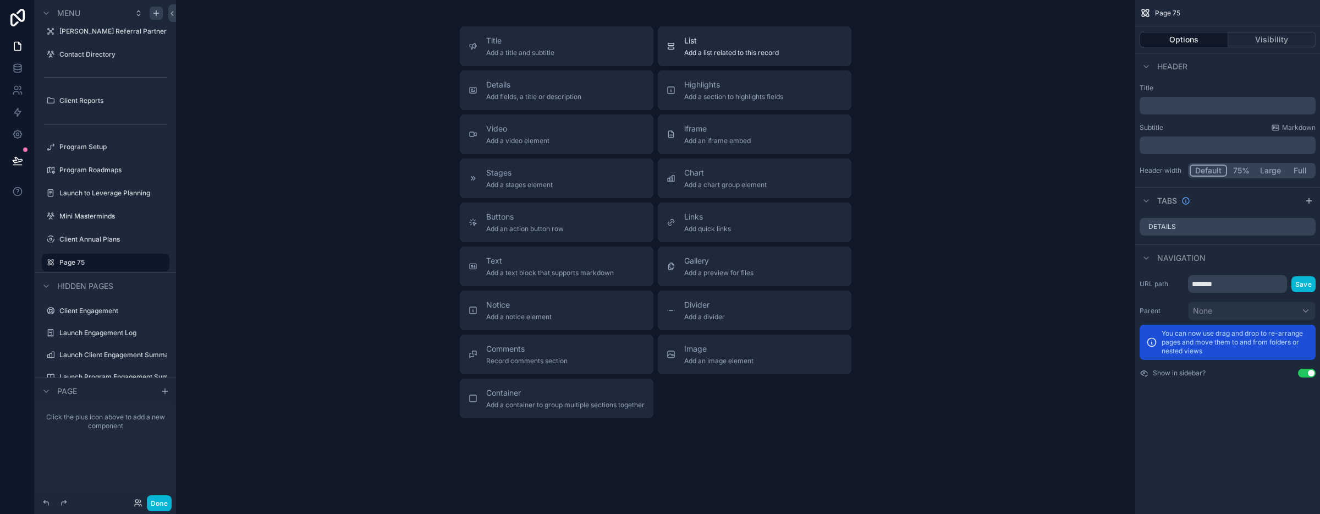
click at [751, 54] on span "Add a list related to this record" at bounding box center [731, 52] width 95 height 9
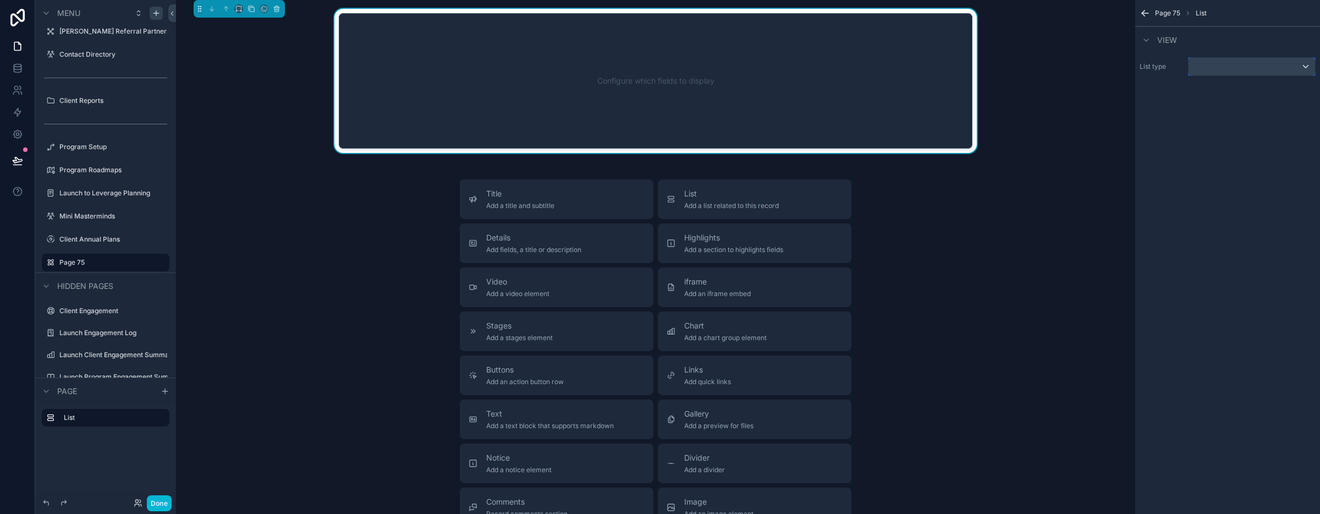
click at [1279, 70] on div "scrollable content" at bounding box center [1251, 67] width 126 height 18
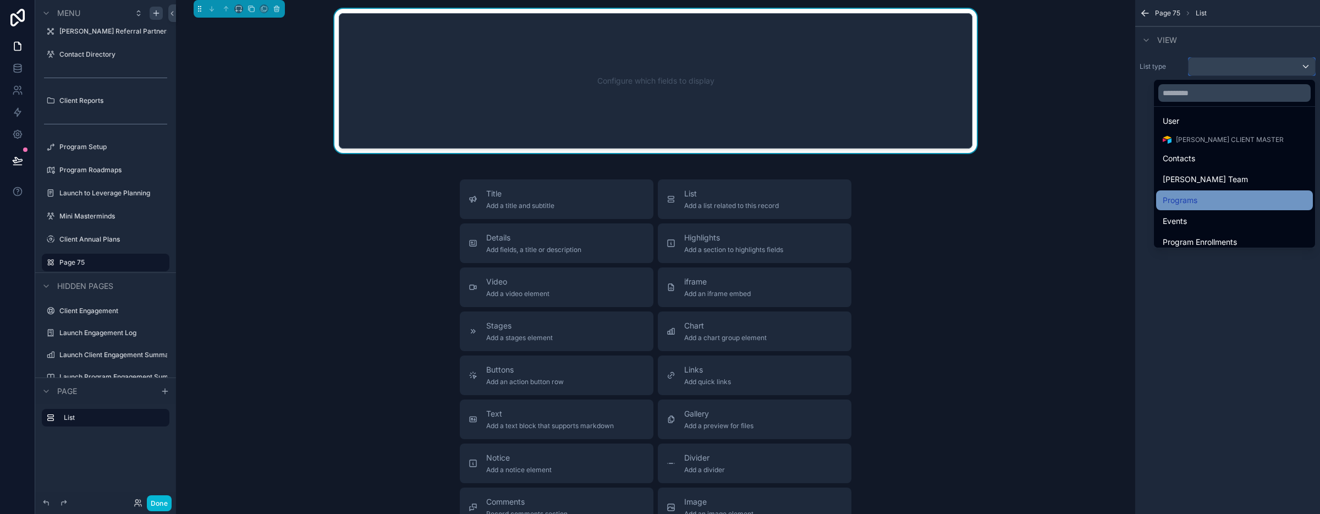
scroll to position [11, 0]
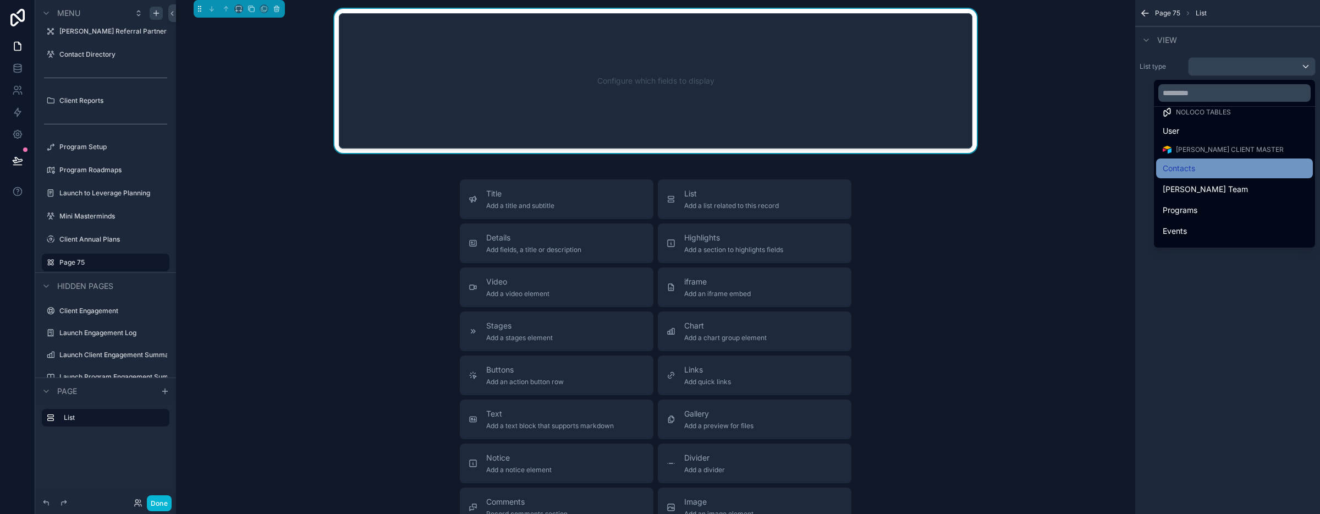
click at [1227, 165] on div "Contacts" at bounding box center [1235, 168] width 144 height 13
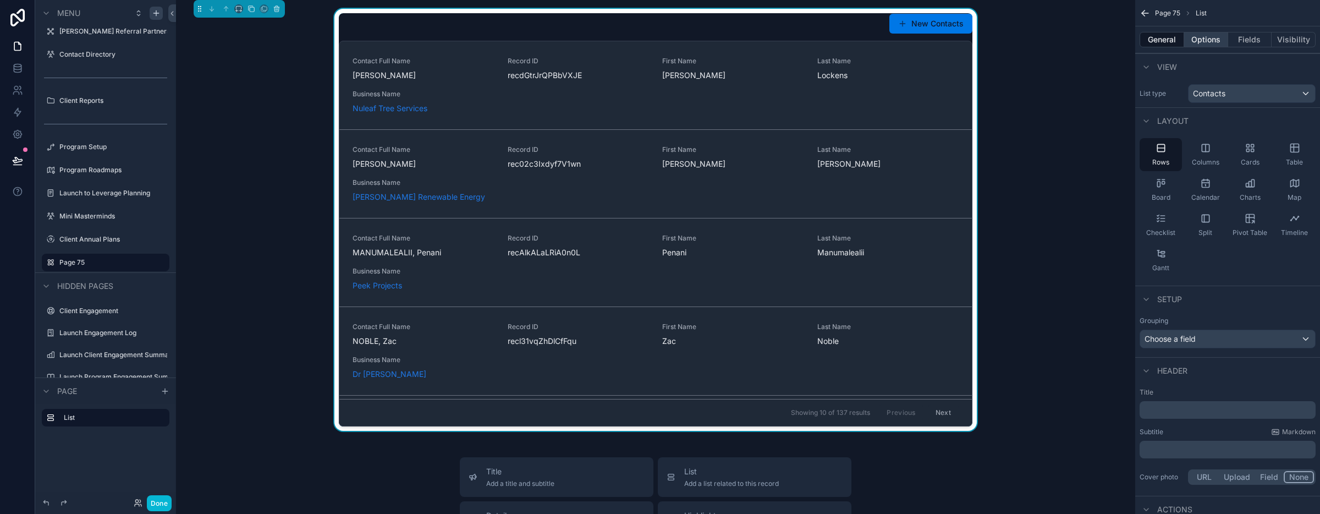
click at [1205, 41] on button "Options" at bounding box center [1206, 39] width 44 height 15
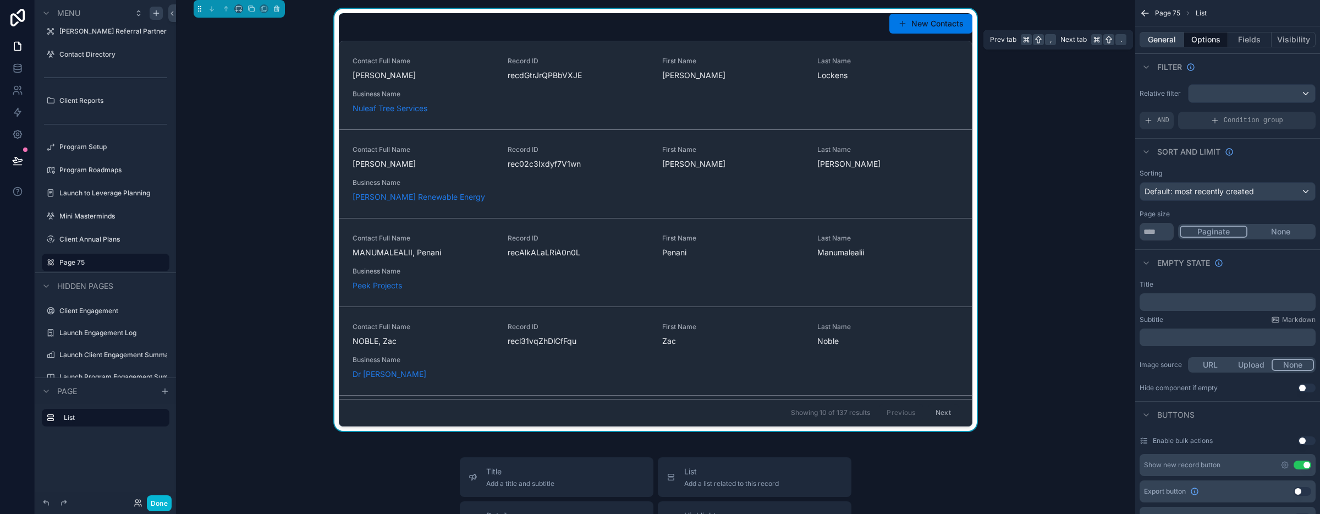
click at [1164, 43] on button "General" at bounding box center [1161, 39] width 45 height 15
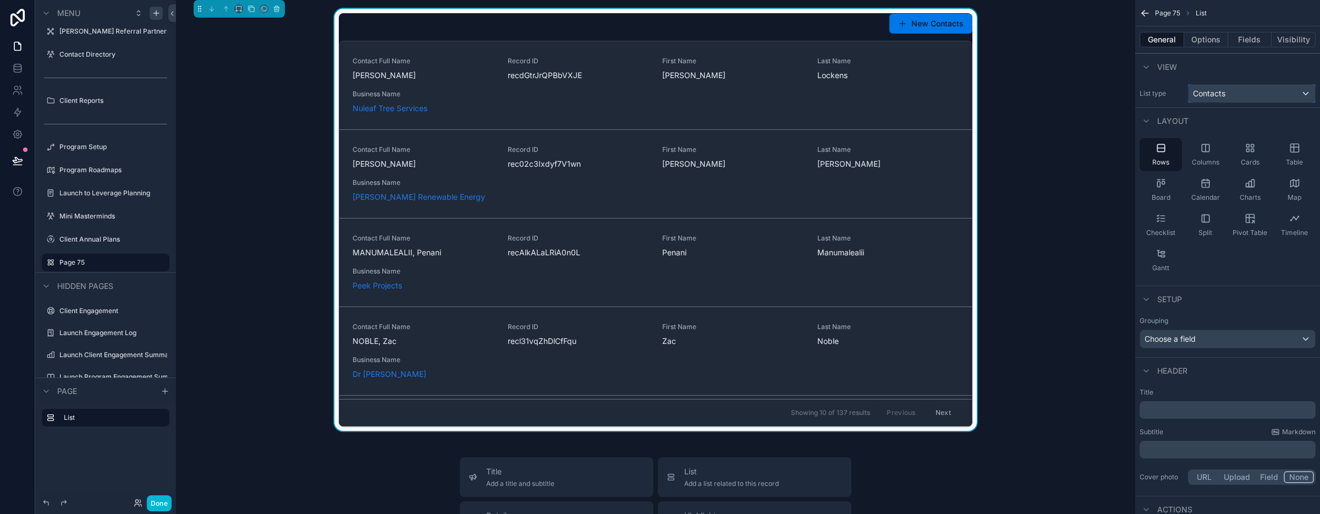
click at [1307, 93] on div "Contacts" at bounding box center [1251, 94] width 126 height 18
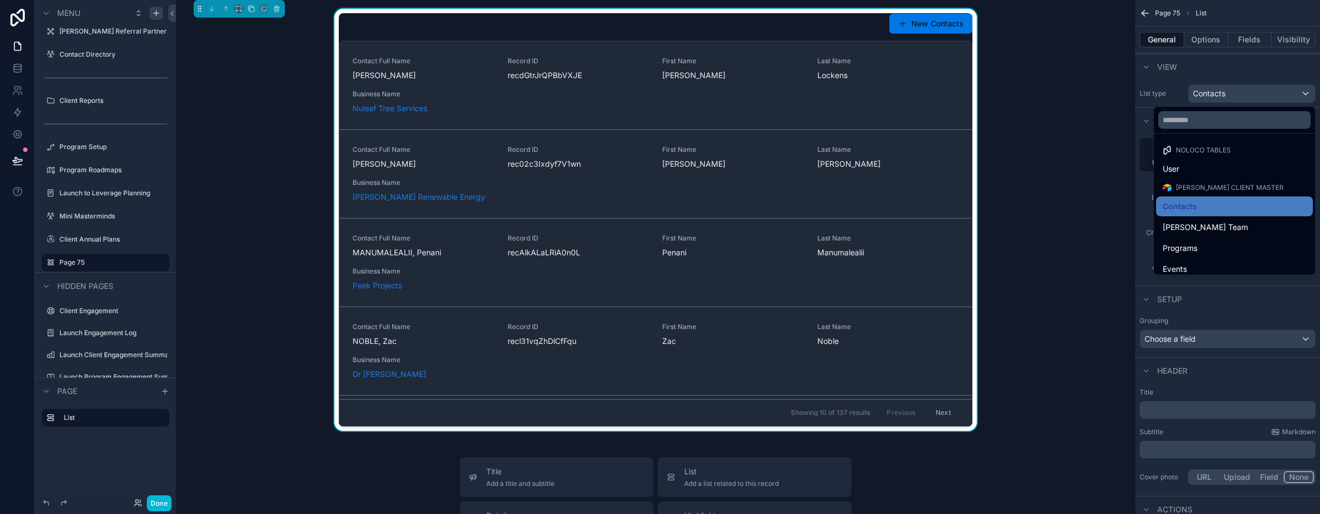
click at [1307, 93] on div "scrollable content" at bounding box center [660, 257] width 1320 height 514
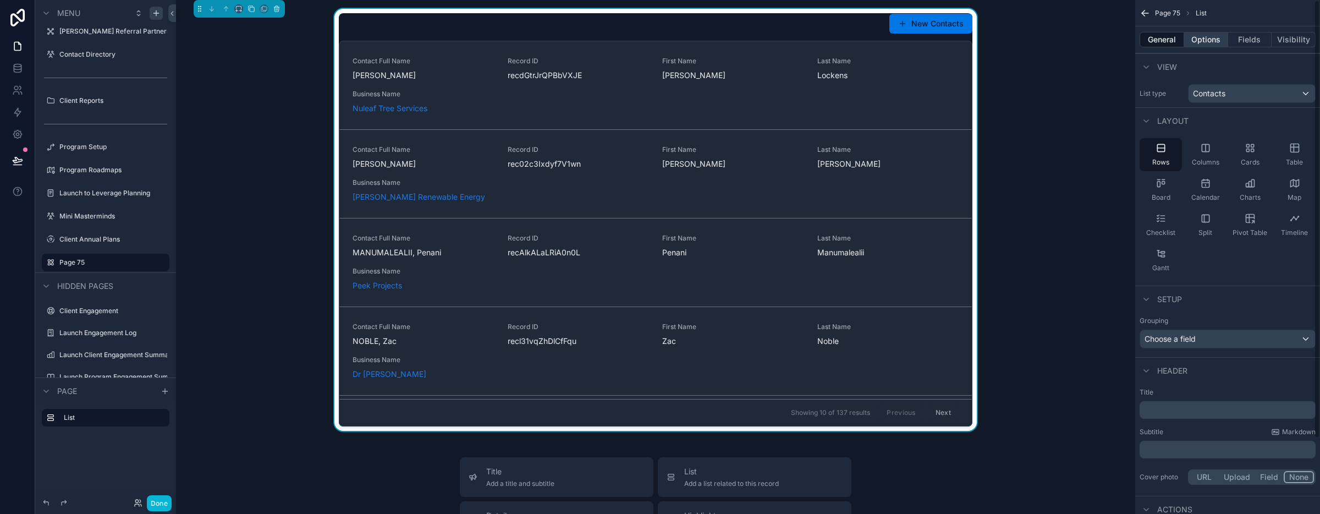
click at [1209, 39] on button "Options" at bounding box center [1206, 39] width 44 height 15
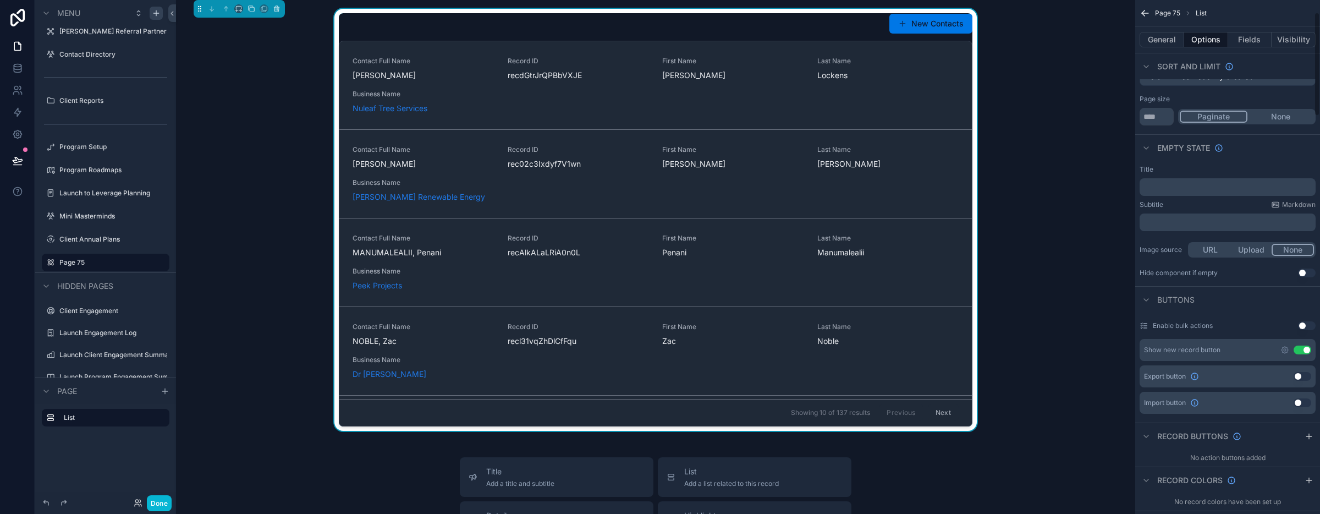
scroll to position [0, 0]
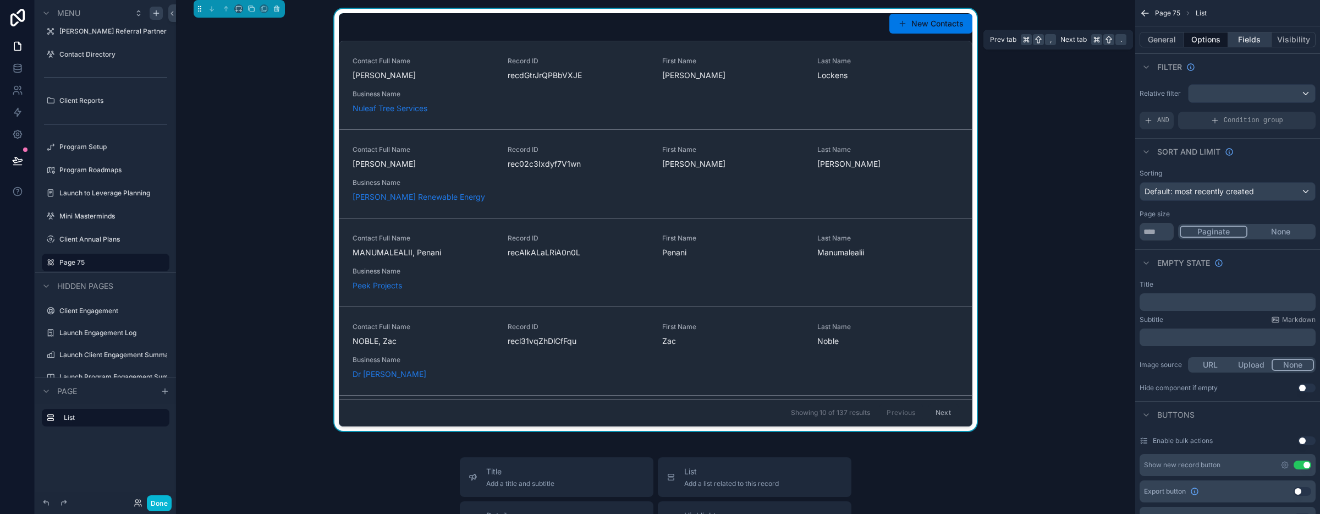
click at [1242, 37] on button "Fields" at bounding box center [1250, 39] width 44 height 15
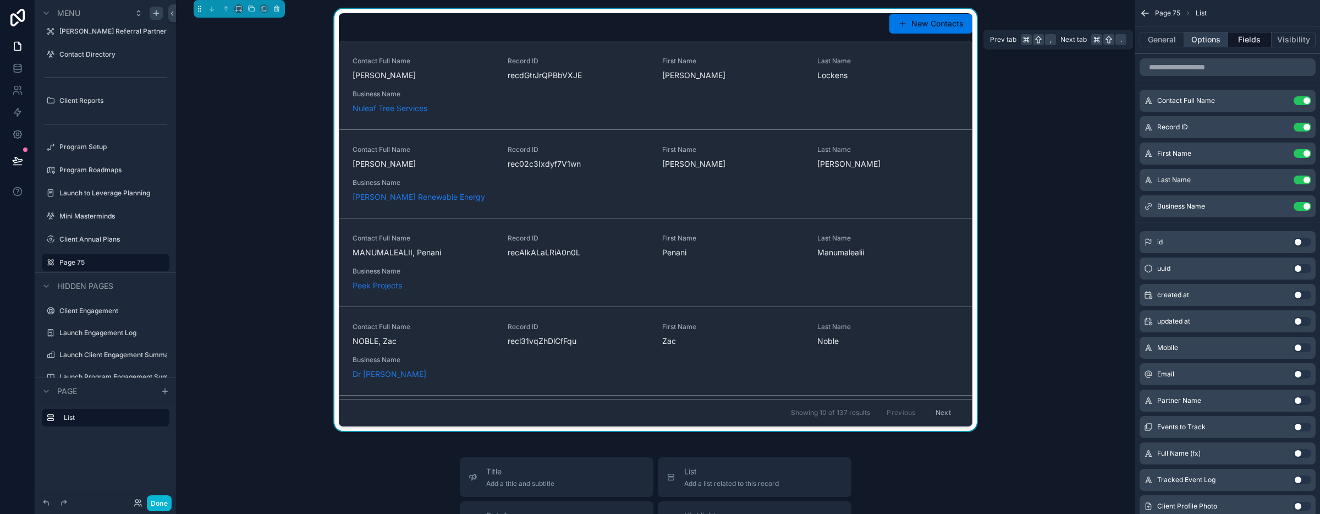
click at [1200, 40] on button "Options" at bounding box center [1206, 39] width 44 height 15
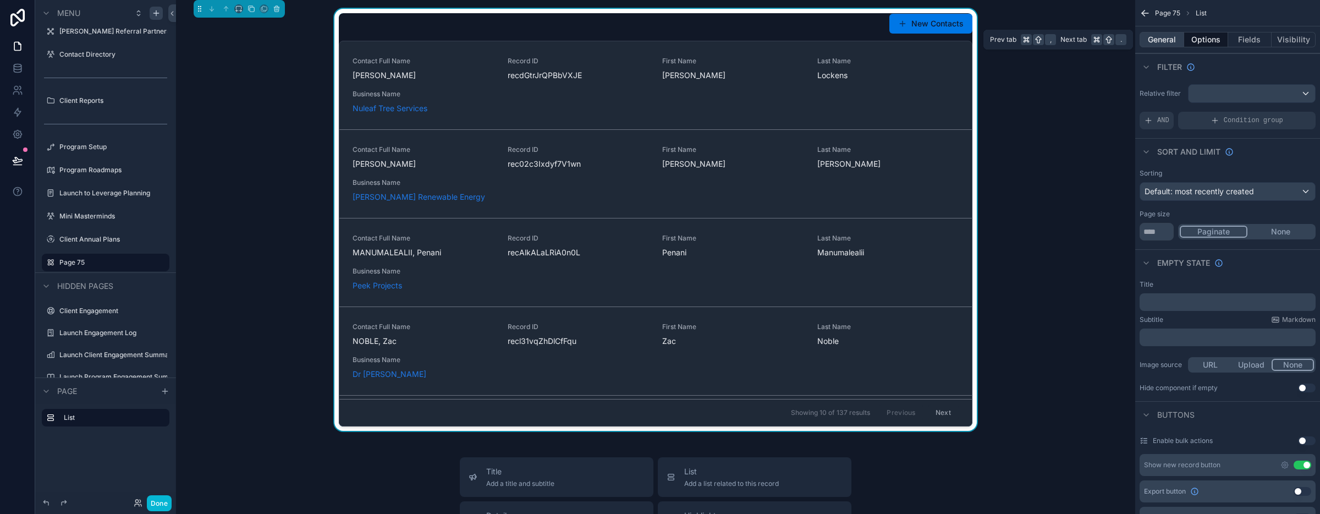
click at [1167, 40] on button "General" at bounding box center [1161, 39] width 45 height 15
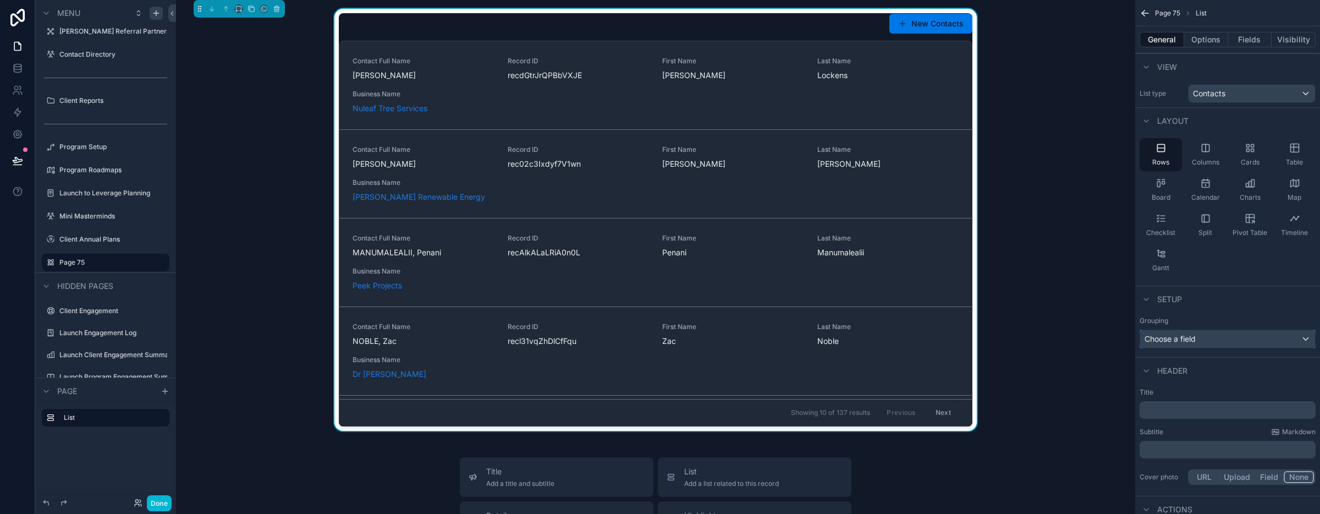
click at [1240, 333] on div "Choose a field" at bounding box center [1227, 339] width 175 height 18
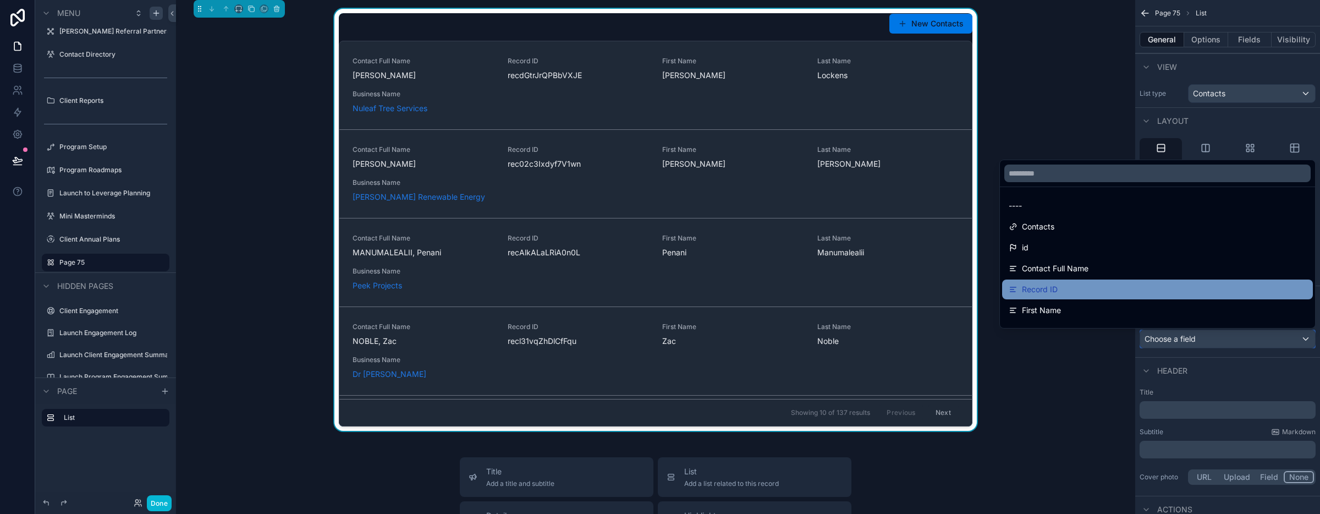
scroll to position [4, 0]
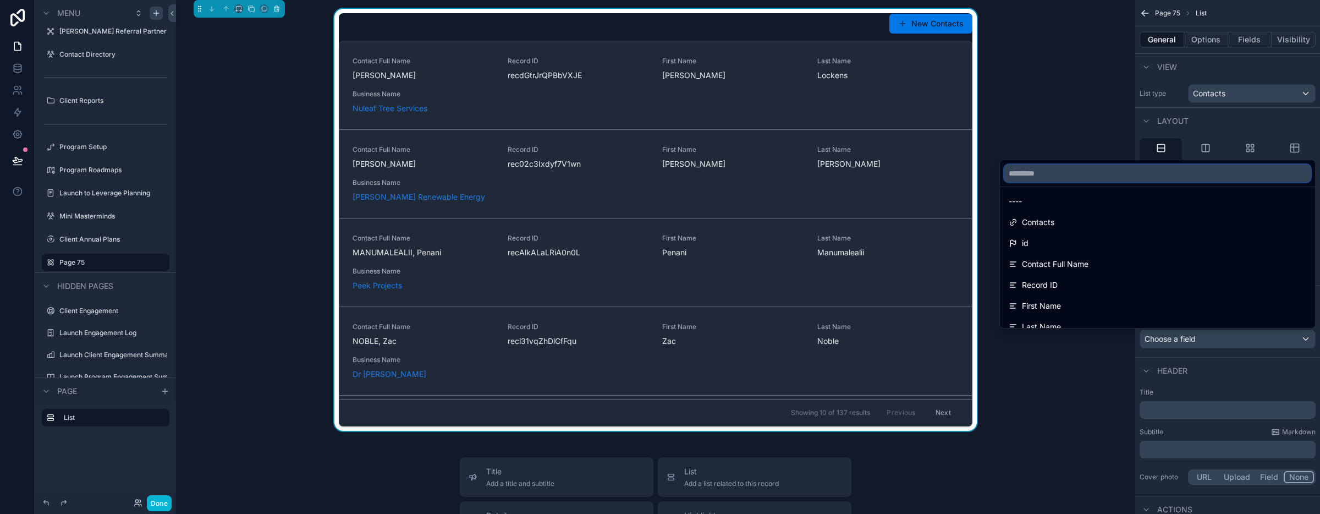
click at [1094, 172] on input "text" at bounding box center [1157, 173] width 306 height 18
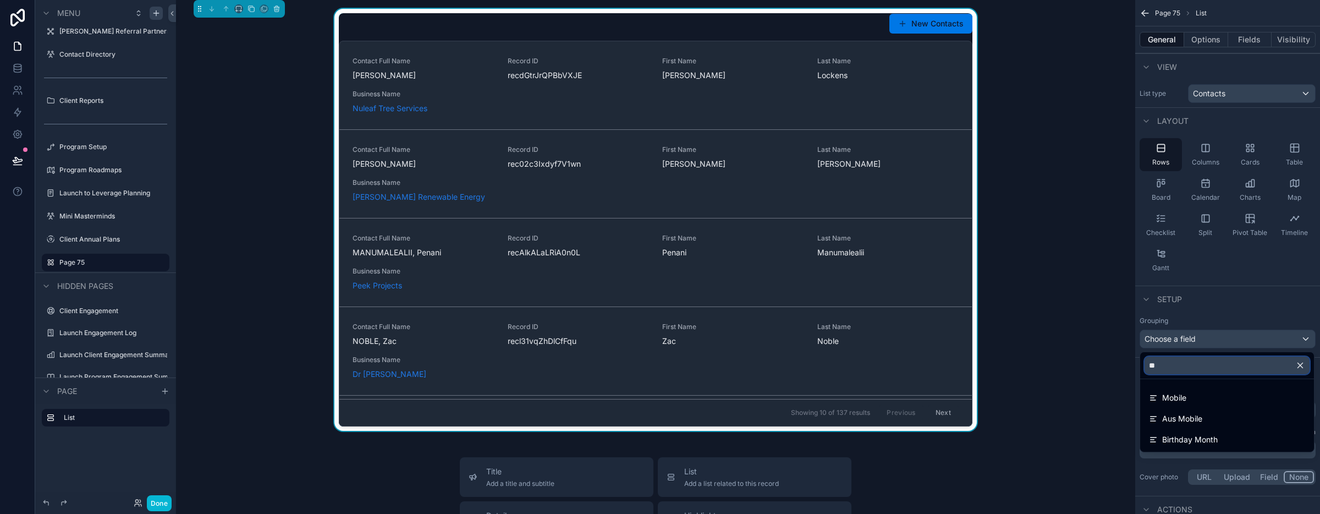
scroll to position [0, 0]
type input "**"
click at [1191, 435] on span "Birthday Month" at bounding box center [1190, 439] width 56 height 13
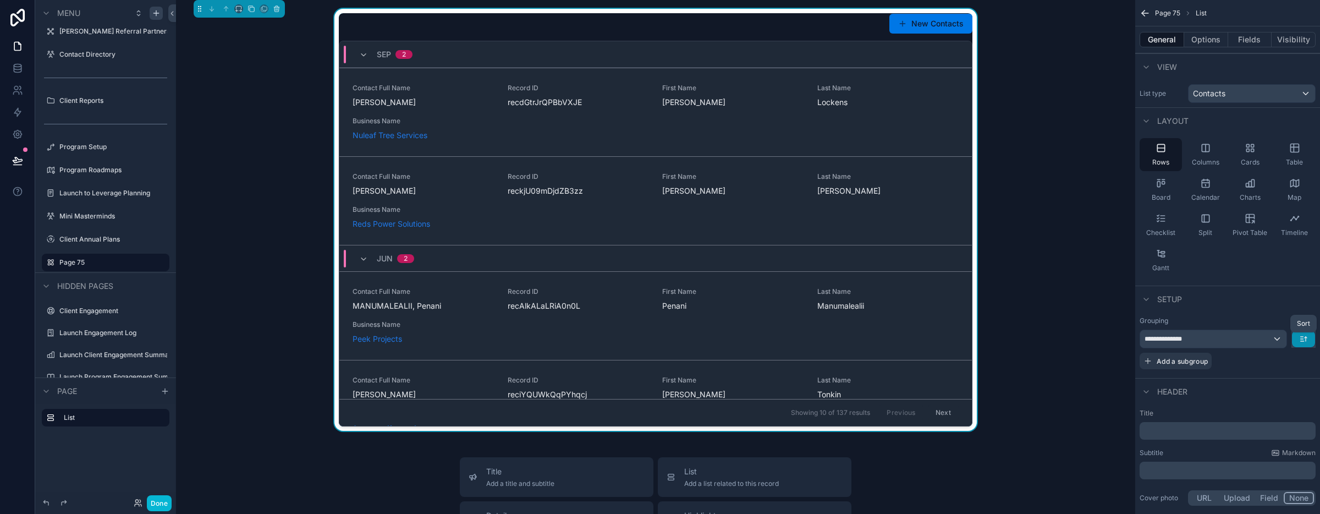
click at [1303, 337] on icon "scrollable content" at bounding box center [1302, 337] width 3 height 0
click at [1292, 388] on span "Z -> A" at bounding box center [1295, 384] width 22 height 13
click at [1306, 339] on icon "scrollable content" at bounding box center [1303, 338] width 9 height 9
click at [1304, 356] on div "A -> Z" at bounding box center [1294, 364] width 35 height 20
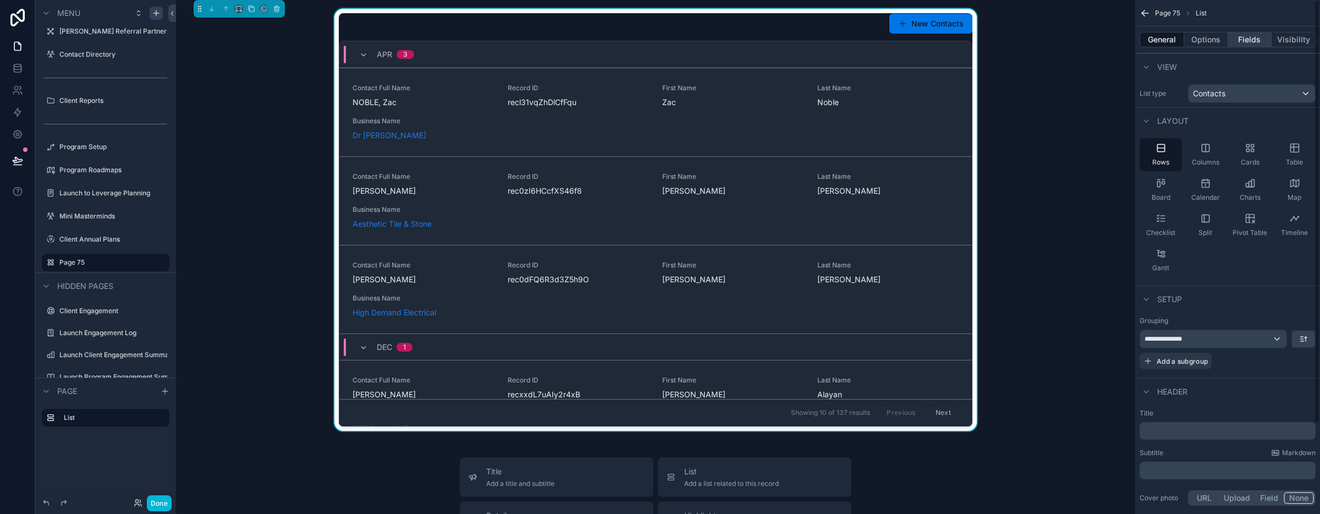
click at [1241, 42] on button "Fields" at bounding box center [1250, 39] width 44 height 15
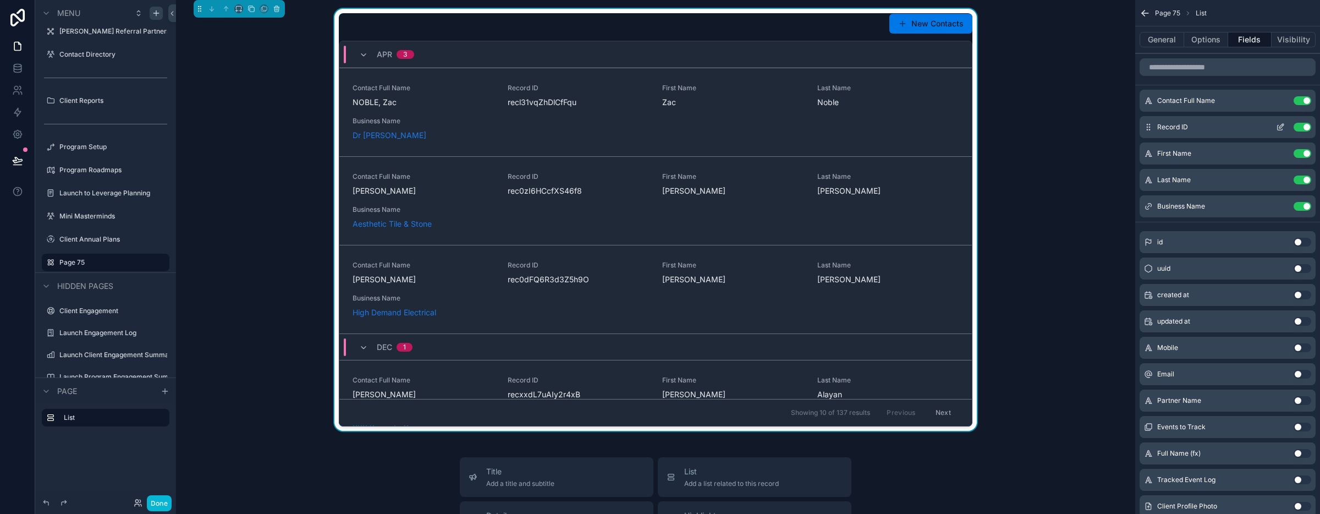
click at [1306, 128] on button "Use setting" at bounding box center [1302, 127] width 18 height 9
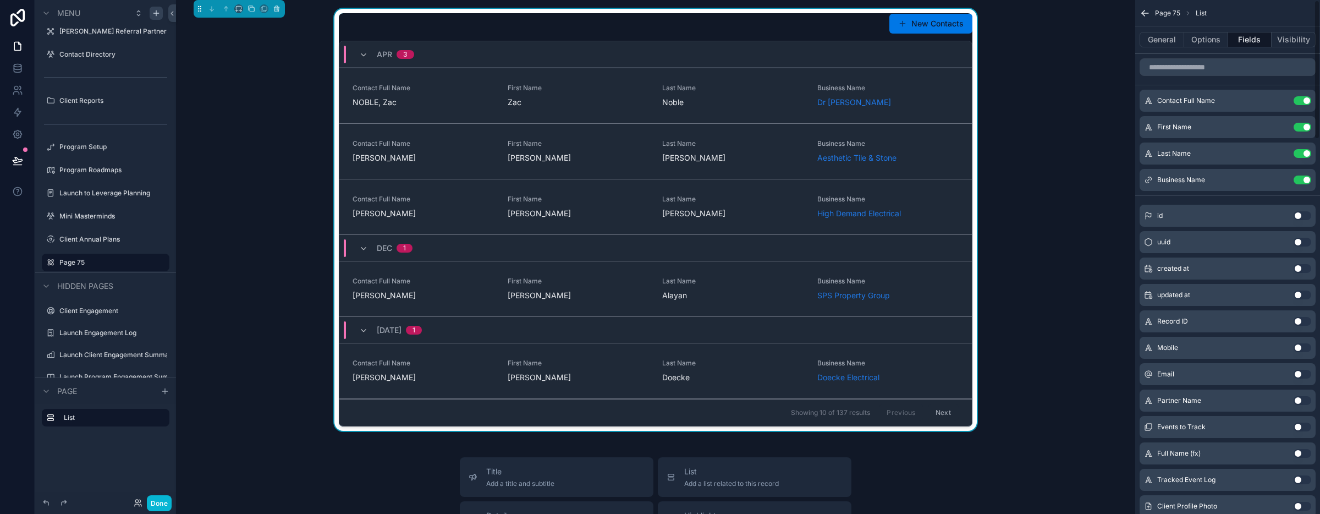
click at [1306, 128] on button "Use setting" at bounding box center [1302, 127] width 18 height 9
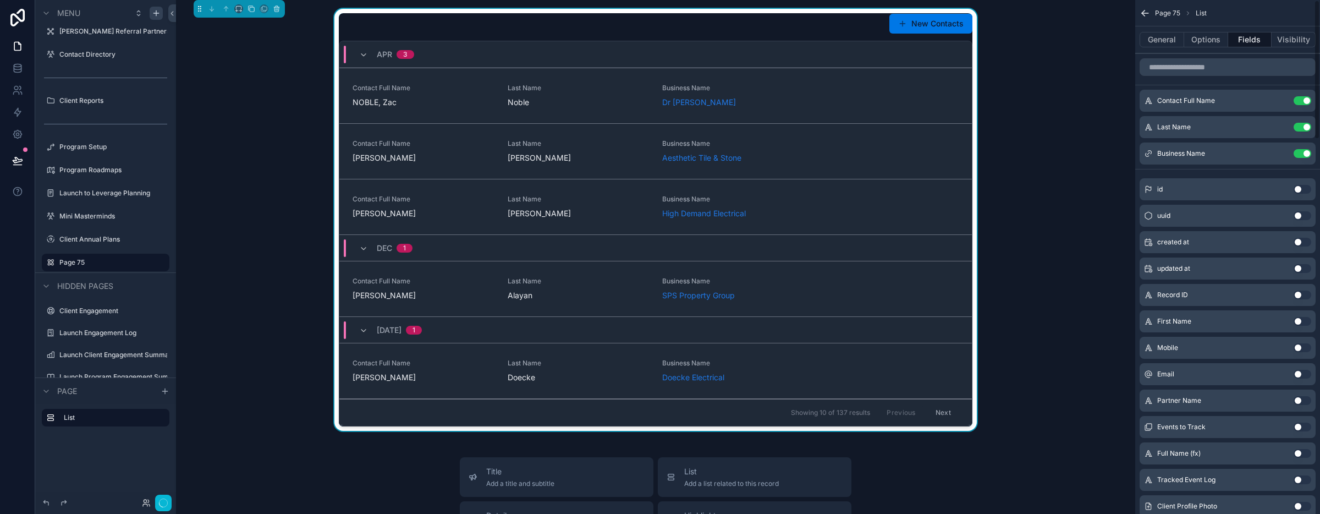
click at [1306, 128] on button "Use setting" at bounding box center [1302, 127] width 18 height 9
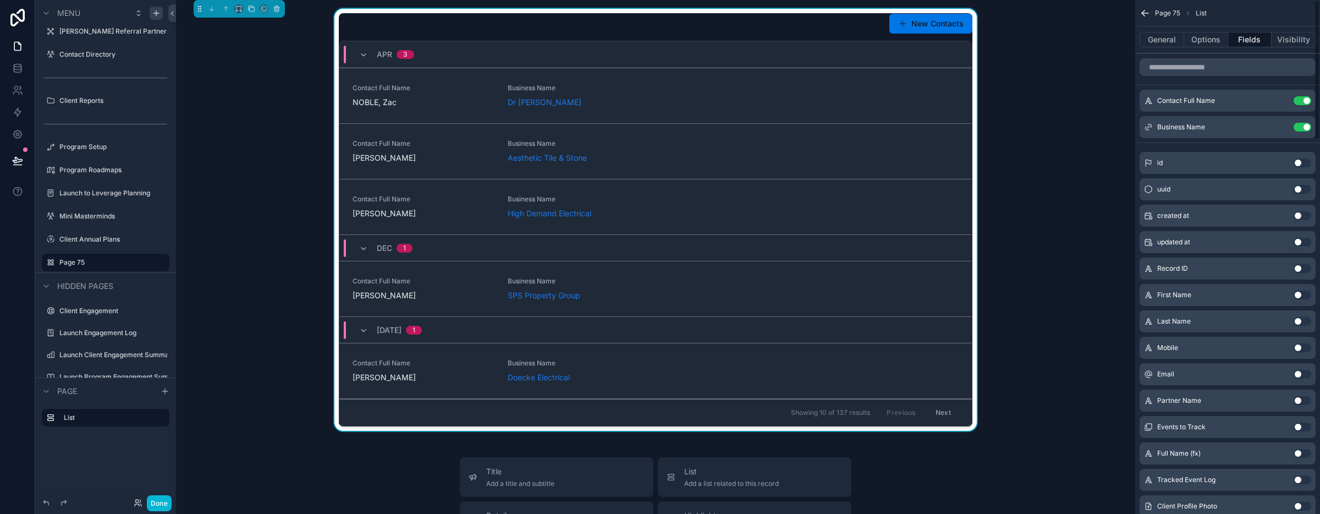
click at [1306, 128] on button "Use setting" at bounding box center [1302, 127] width 18 height 9
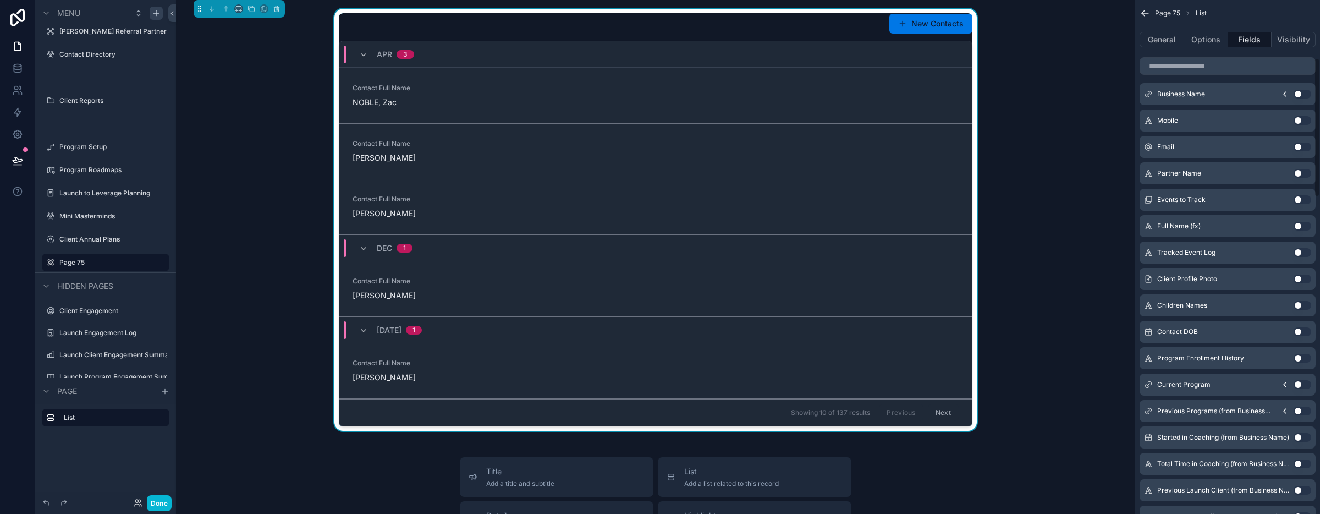
scroll to position [247, 0]
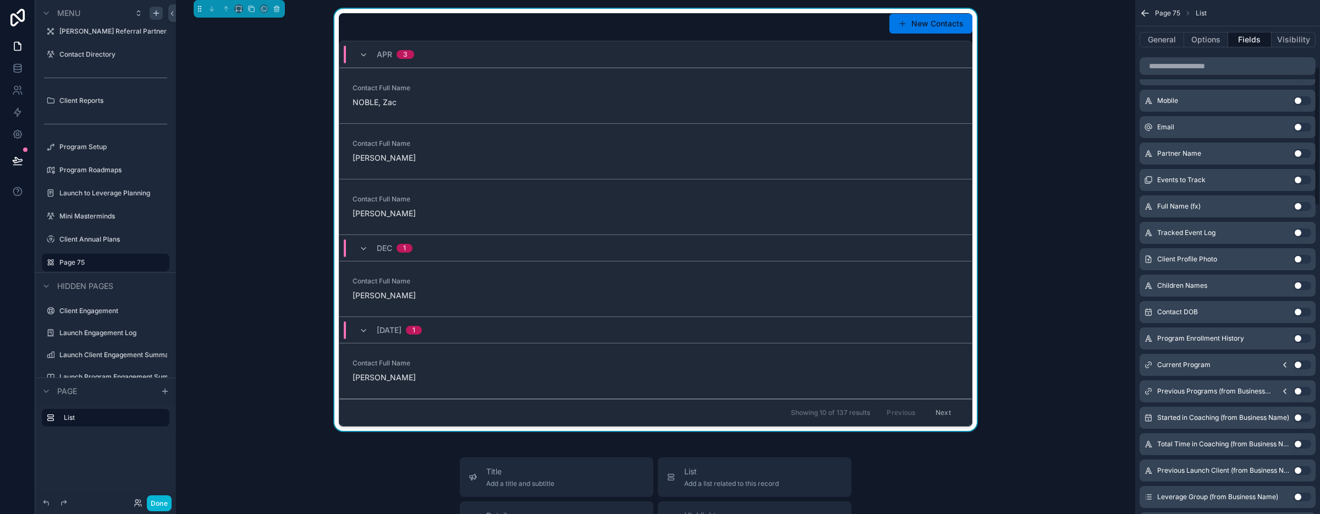
click at [1301, 311] on button "Use setting" at bounding box center [1302, 311] width 18 height 9
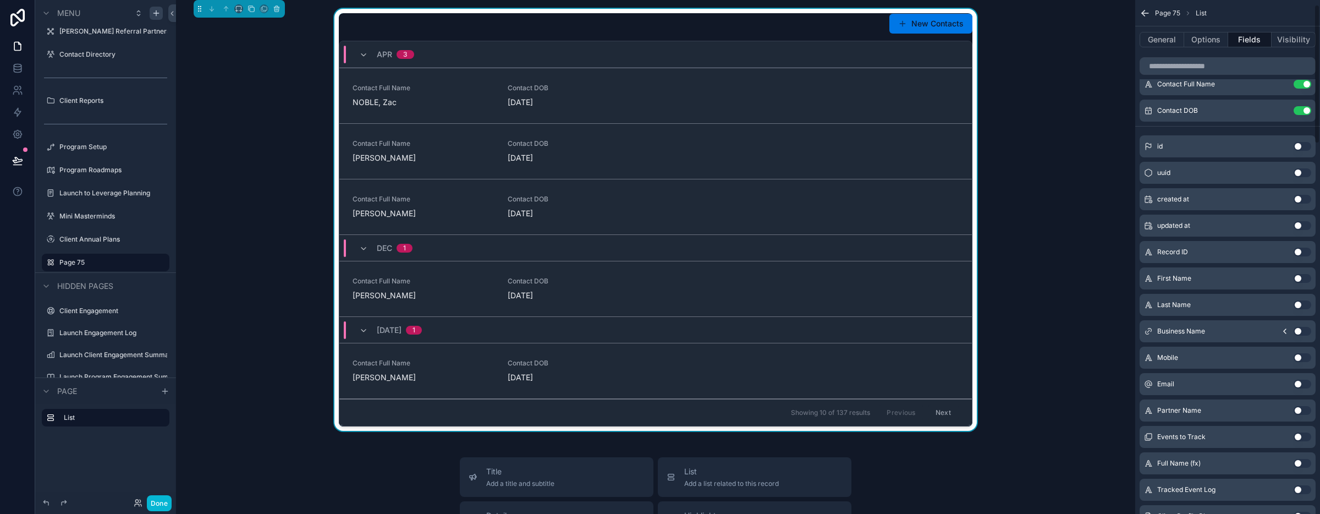
scroll to position [0, 0]
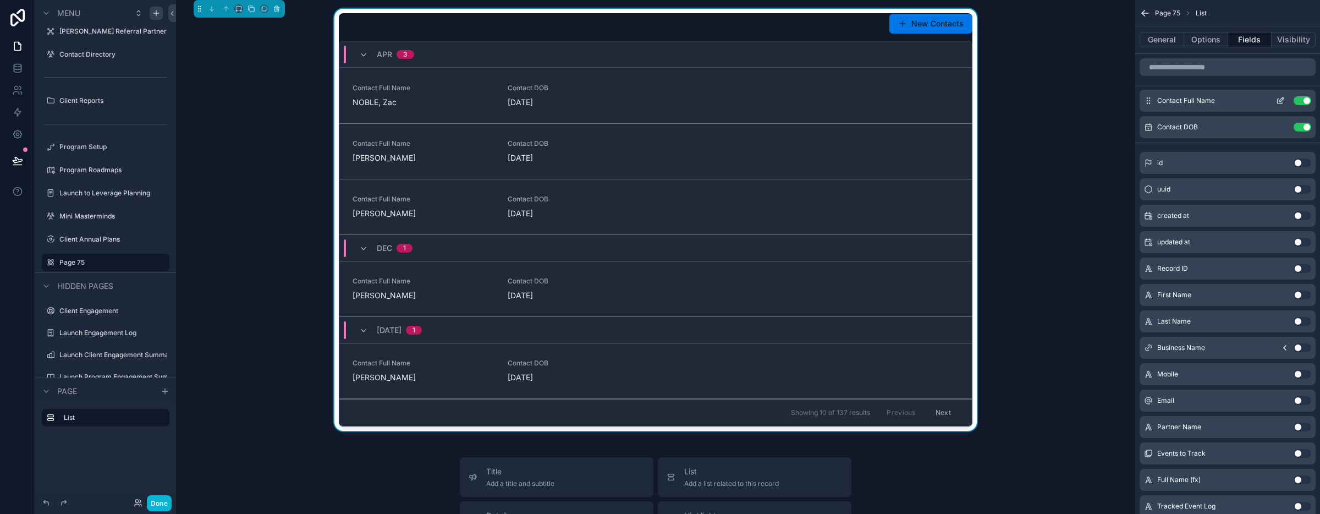
click at [1280, 101] on icon "scrollable content" at bounding box center [1281, 99] width 4 height 4
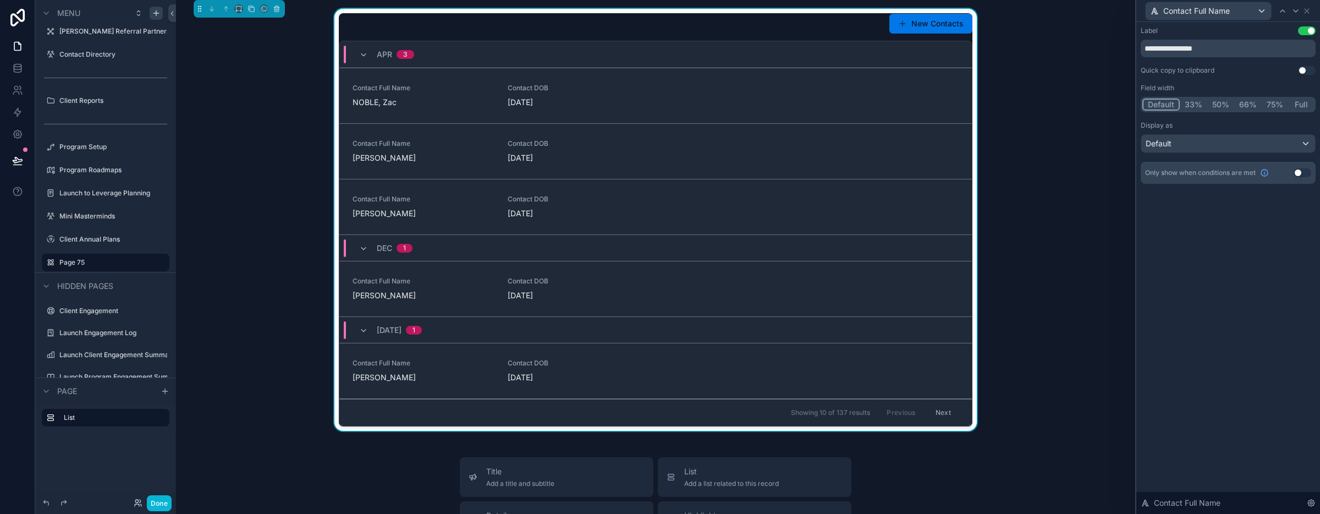
click at [1313, 29] on button "Use setting" at bounding box center [1307, 30] width 18 height 9
click at [1297, 8] on icon at bounding box center [1295, 11] width 9 height 9
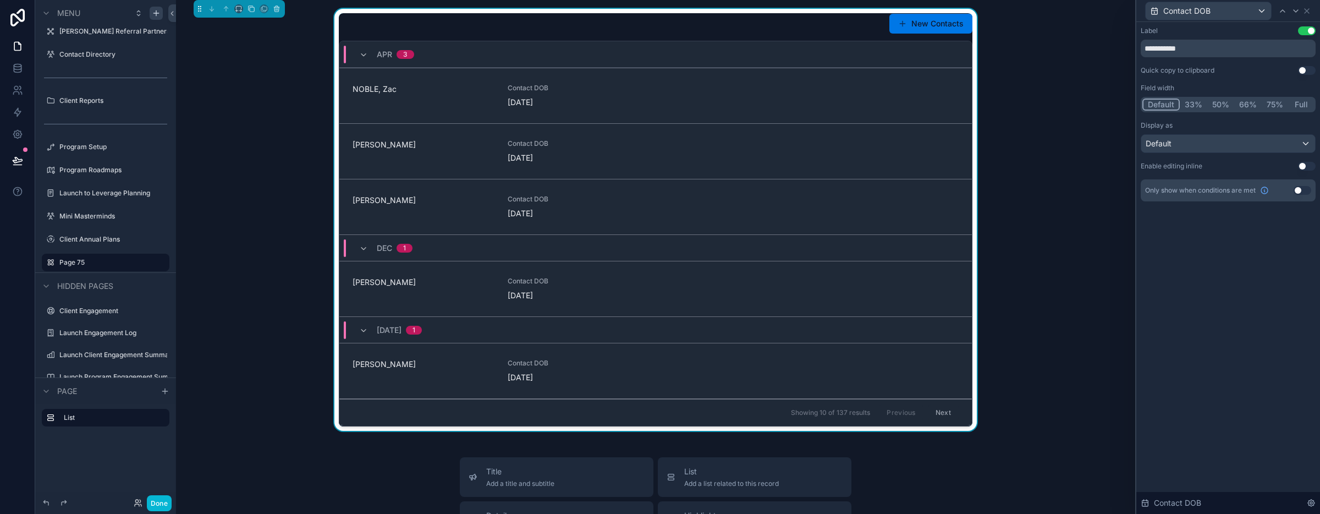
click at [1305, 27] on button "Use setting" at bounding box center [1307, 30] width 18 height 9
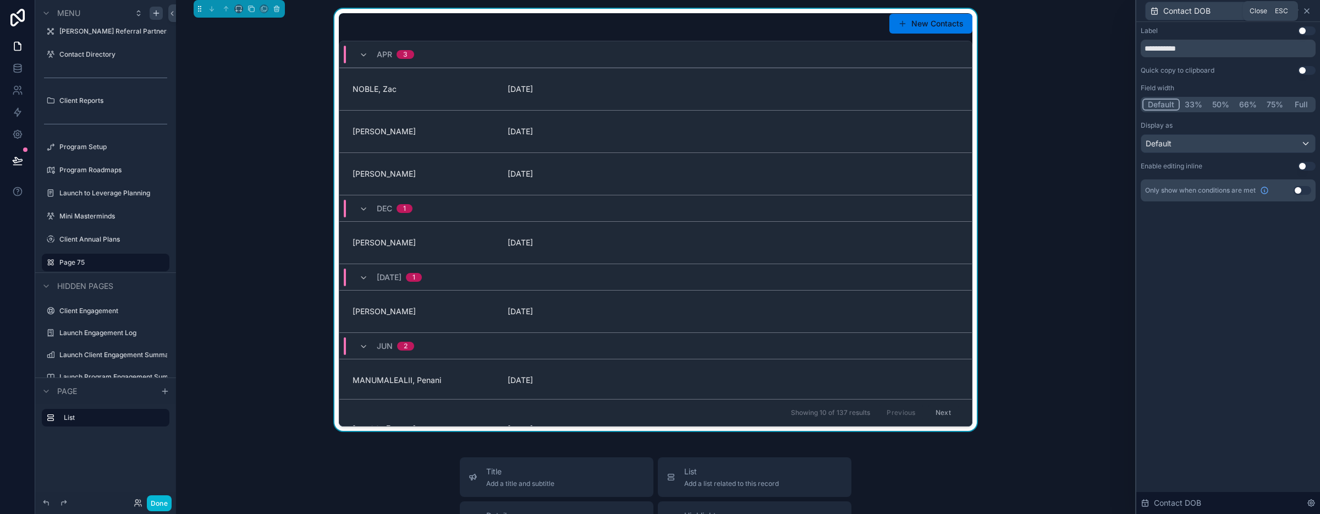
click at [1308, 7] on icon at bounding box center [1306, 11] width 9 height 9
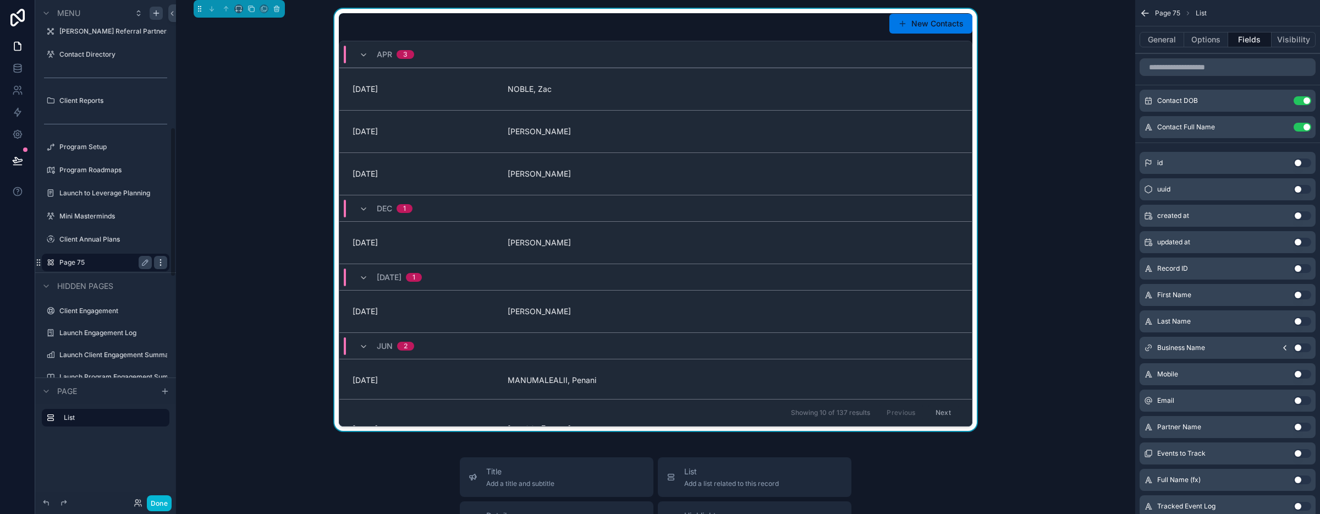
click at [158, 259] on icon "scrollable content" at bounding box center [160, 262] width 9 height 9
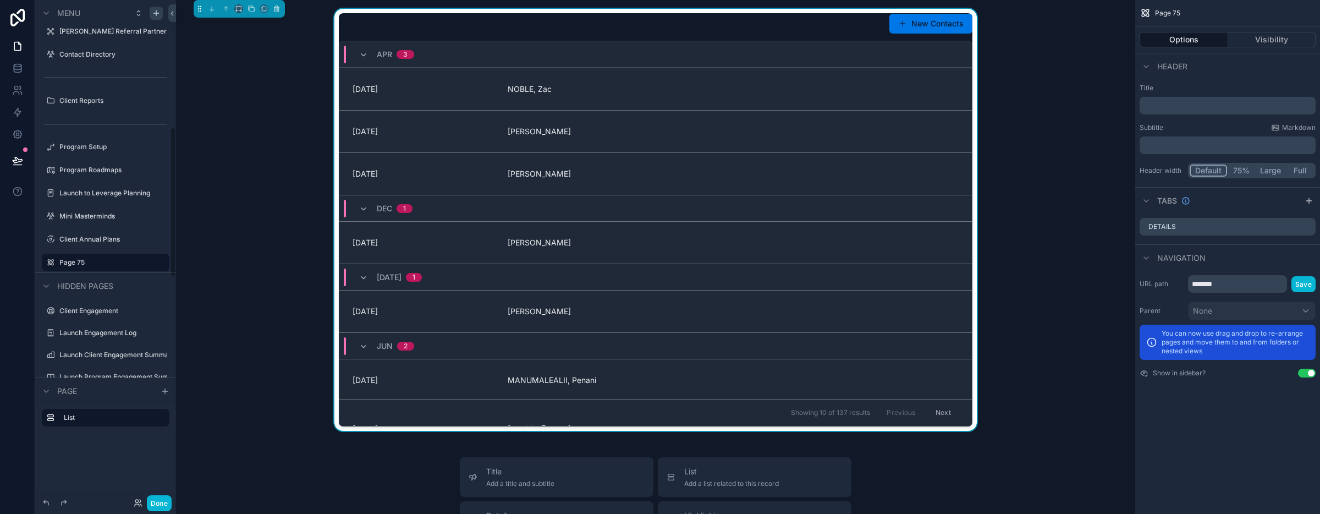
click at [89, 271] on div "Page 75" at bounding box center [105, 262] width 141 height 20
click at [140, 256] on button "scrollable content" at bounding box center [145, 262] width 13 height 13
type input "*"
type input "**********"
click at [146, 262] on icon "scrollable content" at bounding box center [144, 263] width 5 height 4
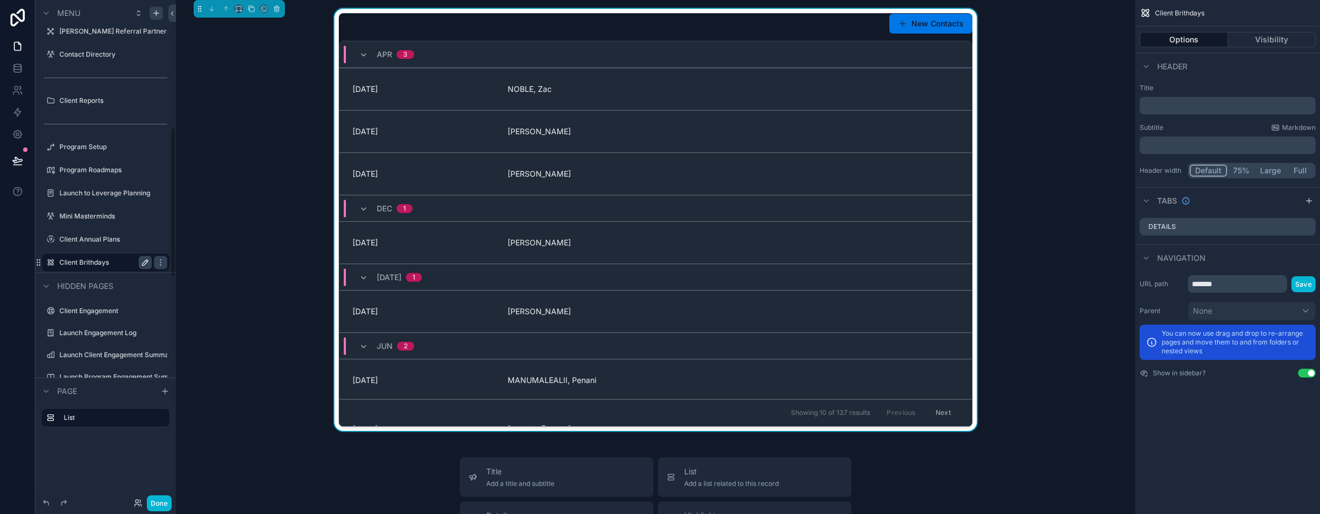
click at [272, 289] on div "New Contacts Apr 3 14/04/2000 NOBLE, Zac 12/04/1990 LAPENNA, Luca 16/04/1996 NG…" at bounding box center [655, 220] width 941 height 422
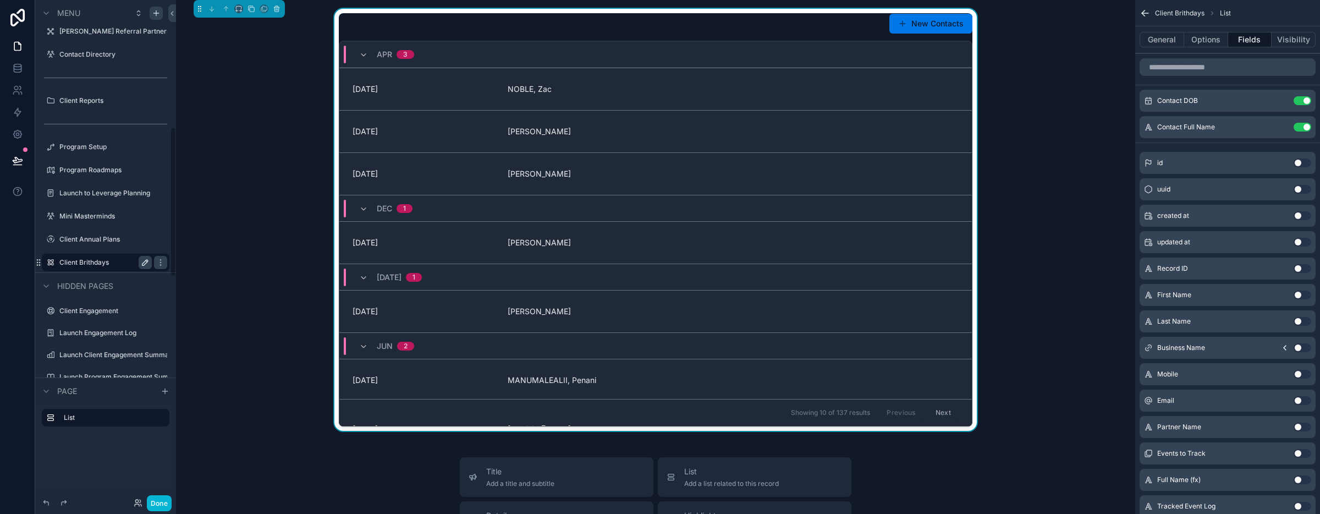
click at [143, 259] on icon "scrollable content" at bounding box center [145, 262] width 9 height 9
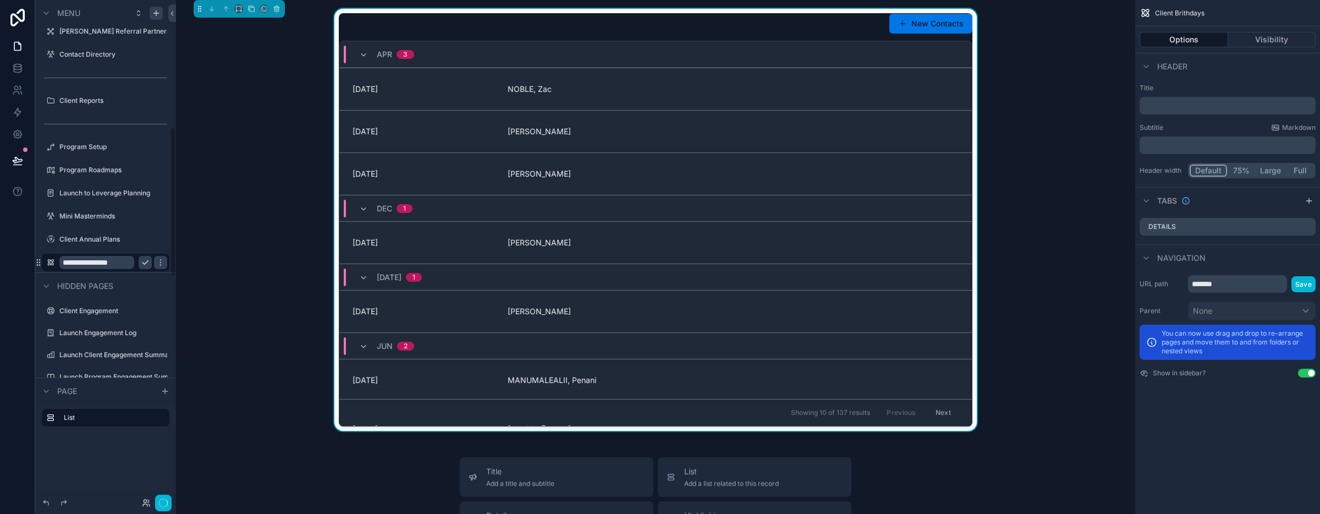
click at [96, 265] on input "**********" at bounding box center [96, 262] width 75 height 13
type input "**********"
click at [145, 263] on icon "scrollable content" at bounding box center [144, 263] width 5 height 4
click at [266, 236] on div "New Contacts Apr 3 14/04/2000 NOBLE, Zac 12/04/1990 LAPENNA, Luca 16/04/1996 NG…" at bounding box center [655, 220] width 941 height 422
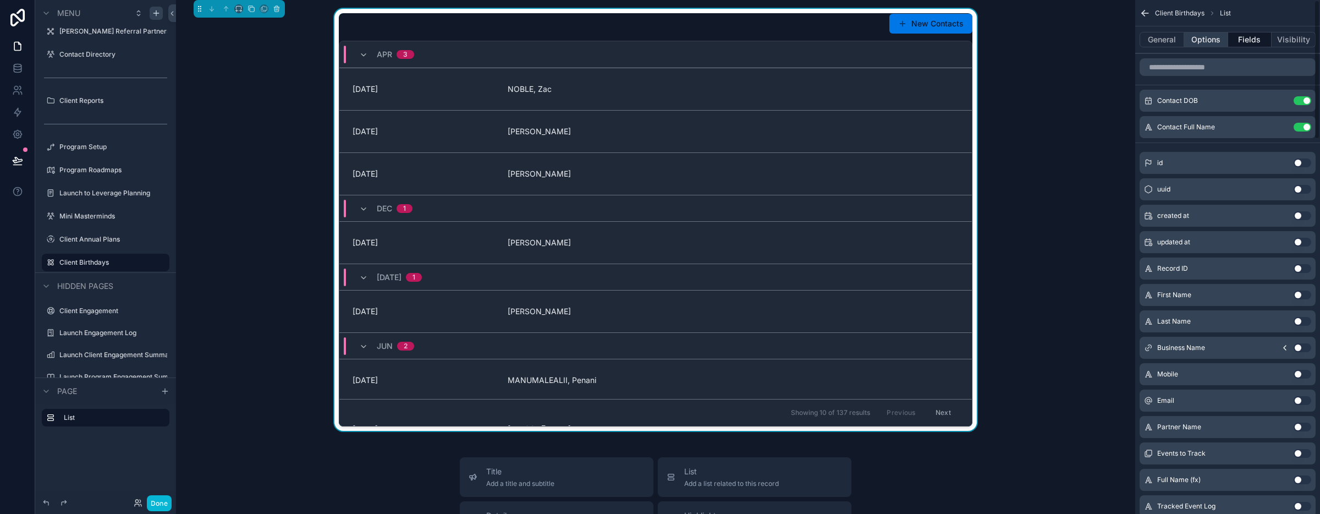
click at [1201, 41] on button "Options" at bounding box center [1206, 39] width 44 height 15
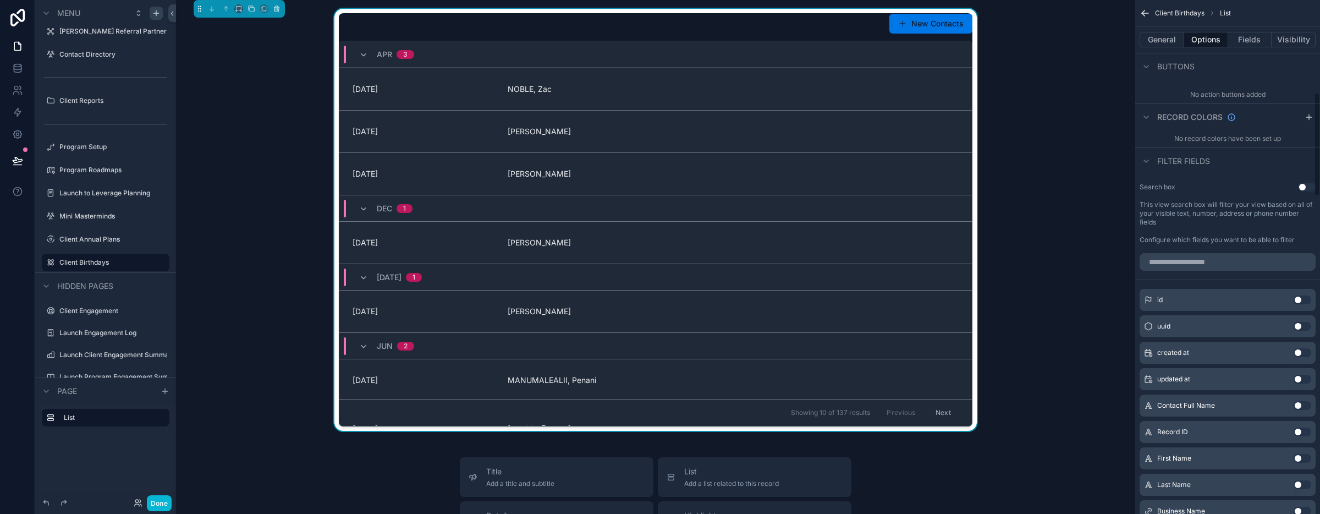
scroll to position [275, 0]
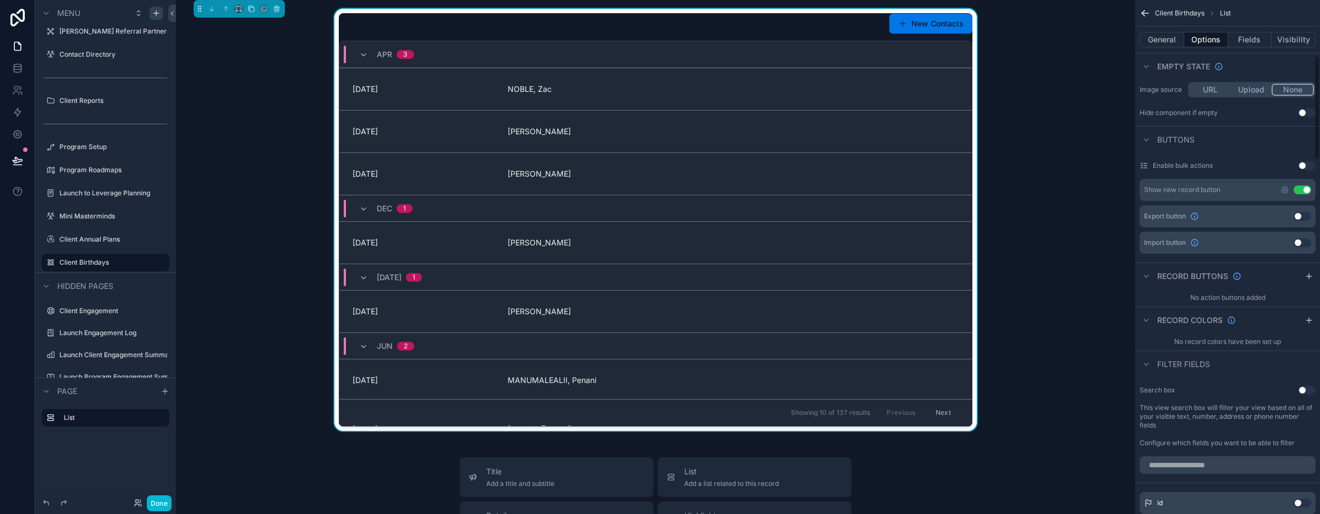
click at [1301, 214] on button "Use setting" at bounding box center [1302, 216] width 18 height 9
click at [1047, 95] on div "Export New Contacts Apr 3 14/04/2000 NOBLE, Zac 12/04/1990 LAPENNA, Luca 16/04/…" at bounding box center [655, 220] width 941 height 422
click at [1304, 184] on div "Show new record button Use setting" at bounding box center [1227, 190] width 176 height 22
click at [1306, 189] on button "Use setting" at bounding box center [1302, 189] width 18 height 9
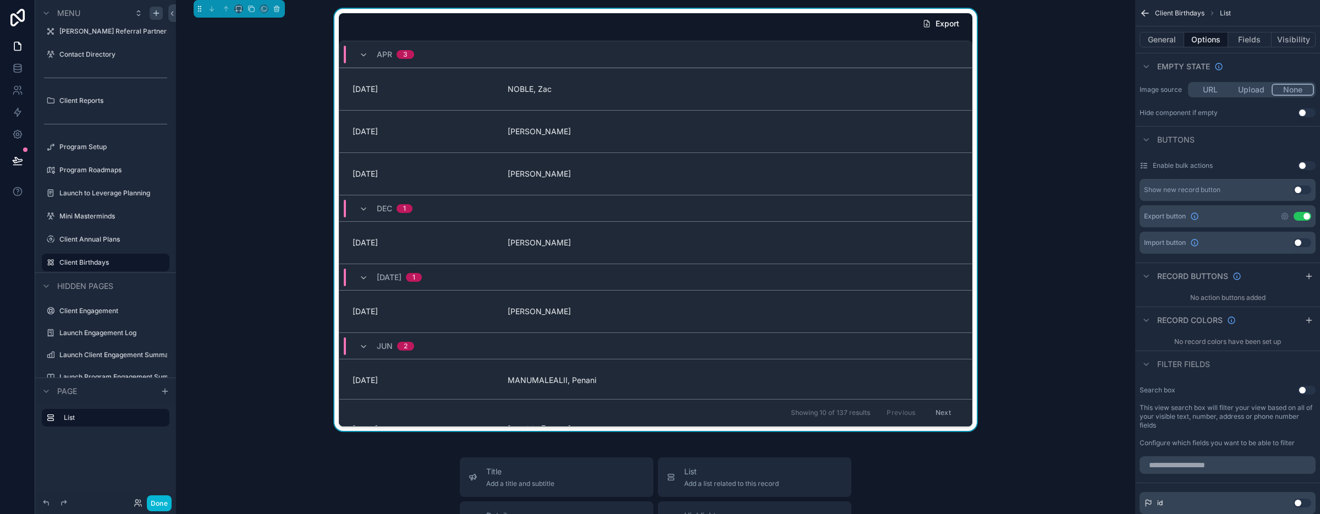
click at [1058, 145] on div "Export Apr 3 14/04/2000 NOBLE, Zac 12/04/1990 LAPENNA, Luca 16/04/1996 NG, Chri…" at bounding box center [655, 220] width 941 height 422
click at [163, 504] on button "Done" at bounding box center [159, 503] width 25 height 16
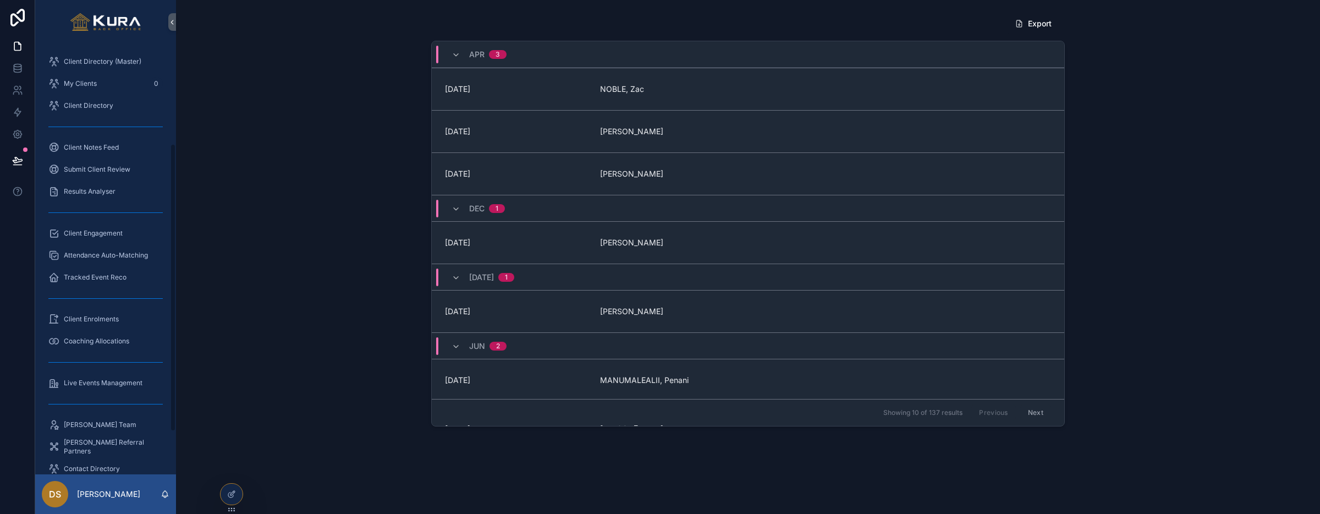
click at [124, 502] on div "Client Reports" at bounding box center [105, 511] width 114 height 18
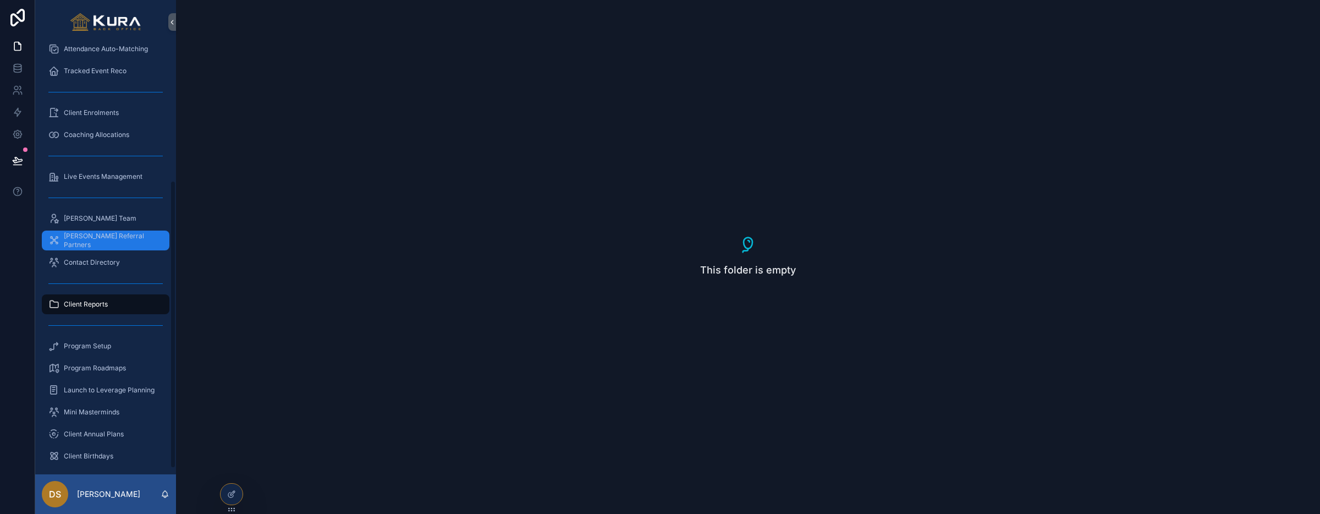
scroll to position [212, 0]
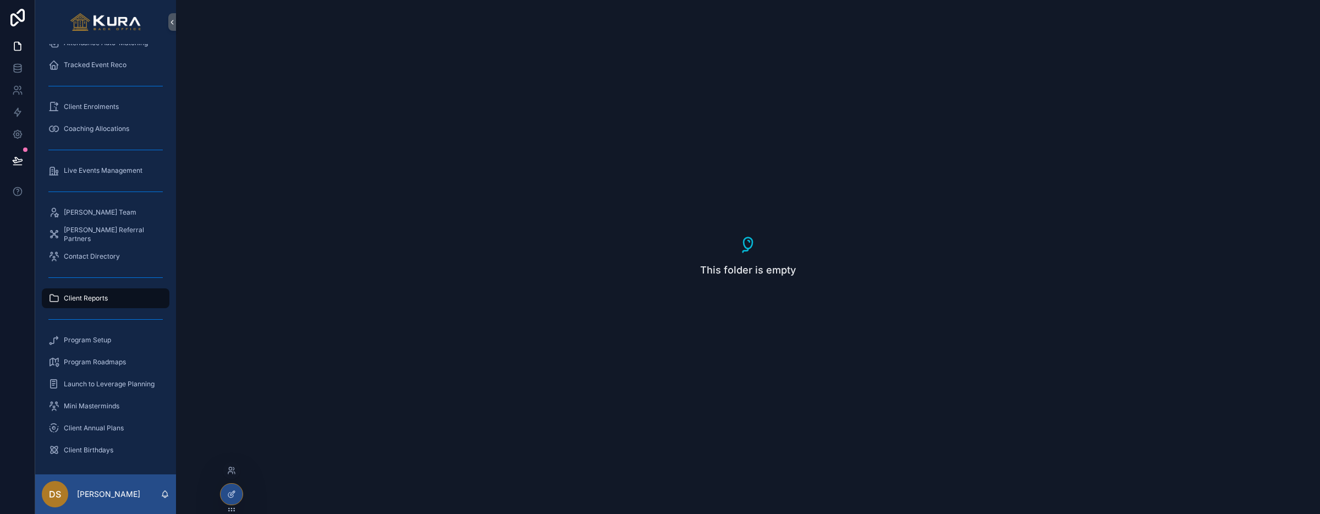
click at [224, 489] on div at bounding box center [232, 493] width 22 height 21
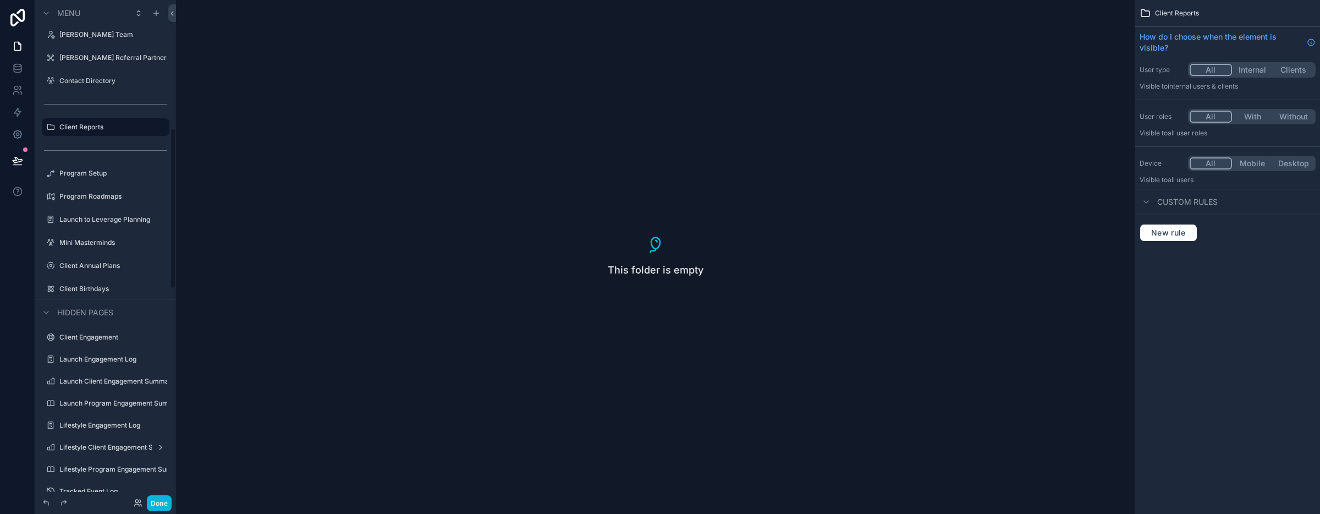
scroll to position [397, 0]
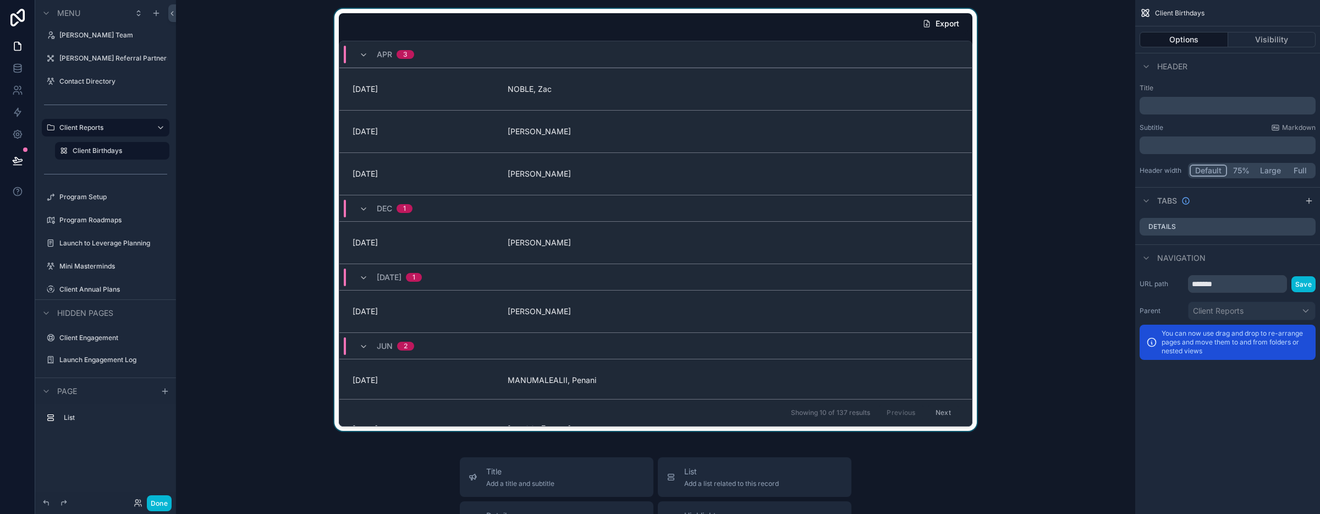
click at [241, 181] on div "scrollable content" at bounding box center [655, 220] width 941 height 422
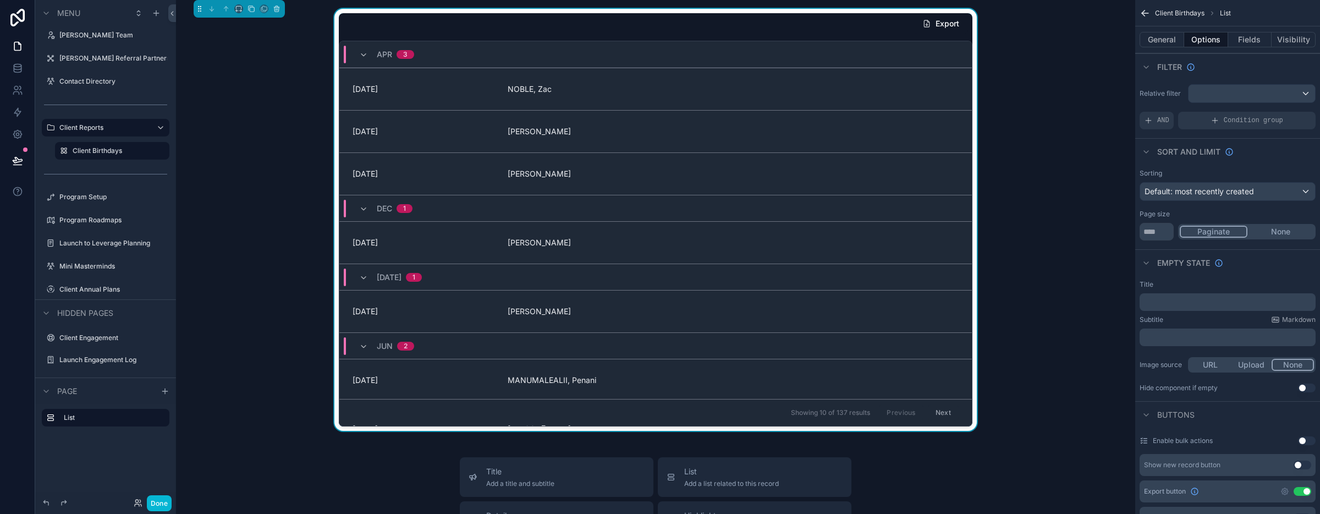
click at [1068, 140] on div "Export Apr 3 14/04/2000 NOBLE, Zac 12/04/1990 LAPENNA, Luca 16/04/1996 NG, Chri…" at bounding box center [655, 220] width 941 height 422
click at [162, 500] on button "Done" at bounding box center [159, 503] width 25 height 16
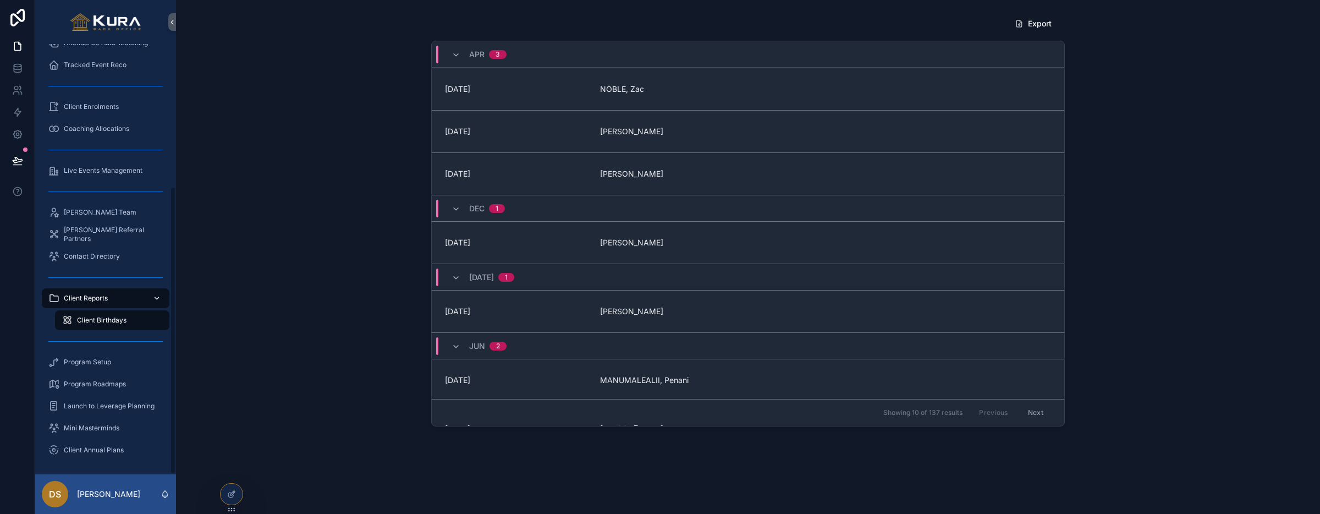
click at [155, 297] on icon "scrollable content" at bounding box center [157, 298] width 4 height 2
click at [158, 298] on icon "scrollable content" at bounding box center [157, 298] width 4 height 2
click at [111, 304] on div "Client Reports" at bounding box center [105, 298] width 114 height 18
click at [92, 256] on span "Contact Directory" at bounding box center [92, 256] width 56 height 9
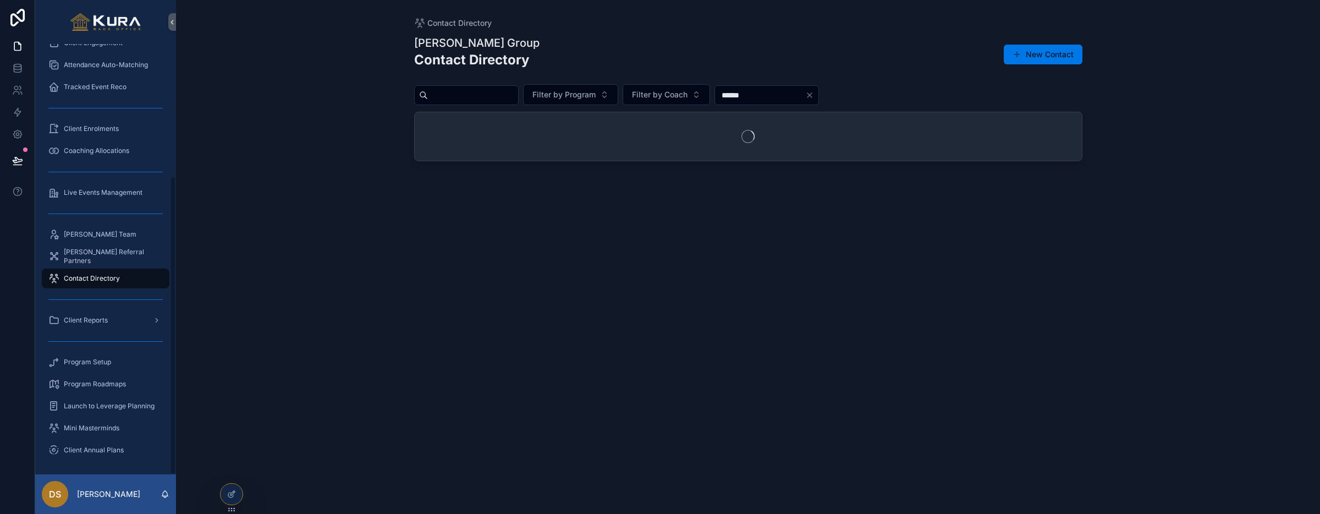
scroll to position [190, 0]
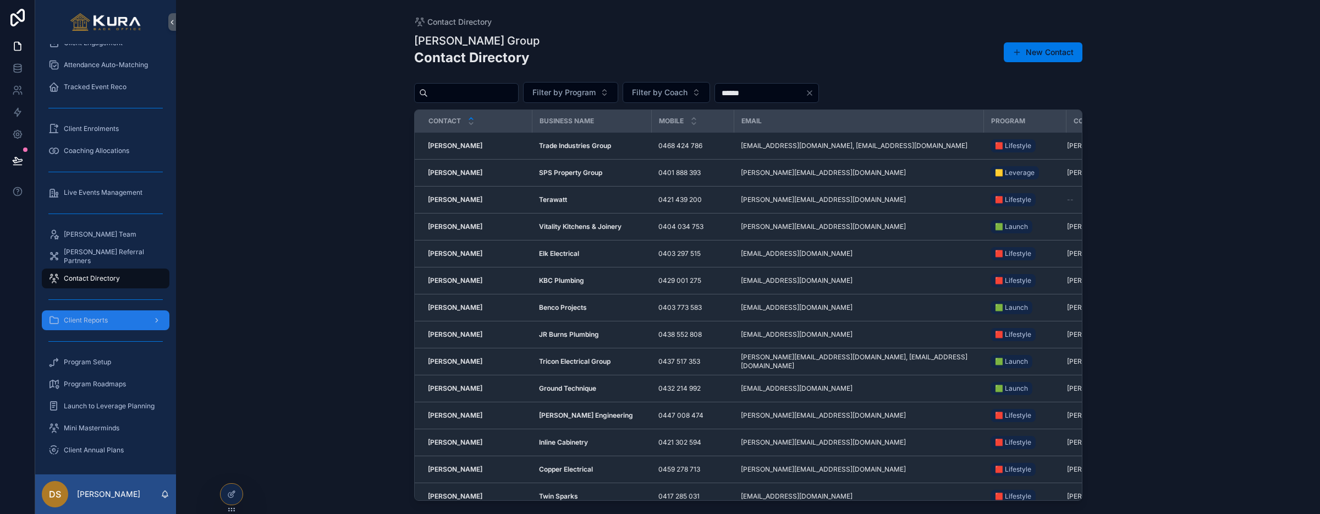
click at [97, 314] on div "Client Reports" at bounding box center [105, 320] width 114 height 18
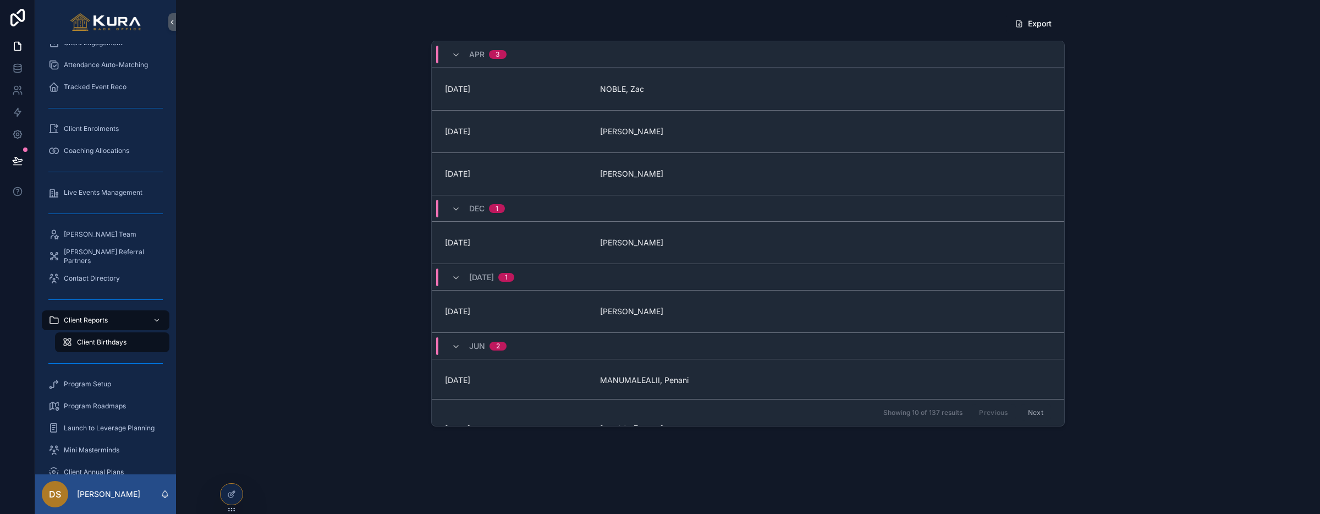
click at [97, 348] on div "Client Birthdays" at bounding box center [112, 342] width 101 height 18
click at [231, 326] on div "Export Apr 3 14/04/2000 NOBLE, Zac 12/04/1990 LAPENNA, Luca 16/04/1996 NG, Chri…" at bounding box center [748, 220] width 1126 height 422
